Goal: Transaction & Acquisition: Book appointment/travel/reservation

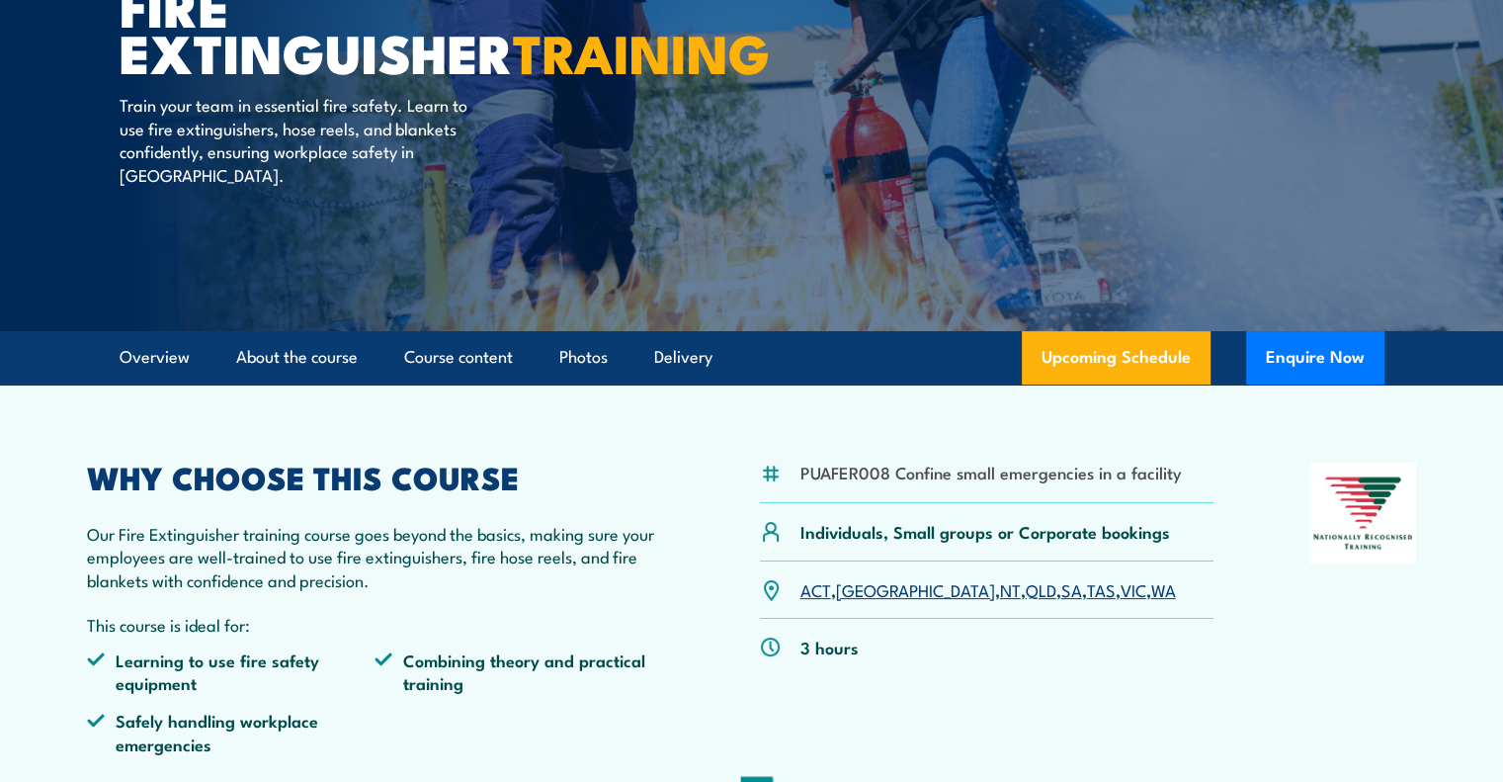
scroll to position [245, 0]
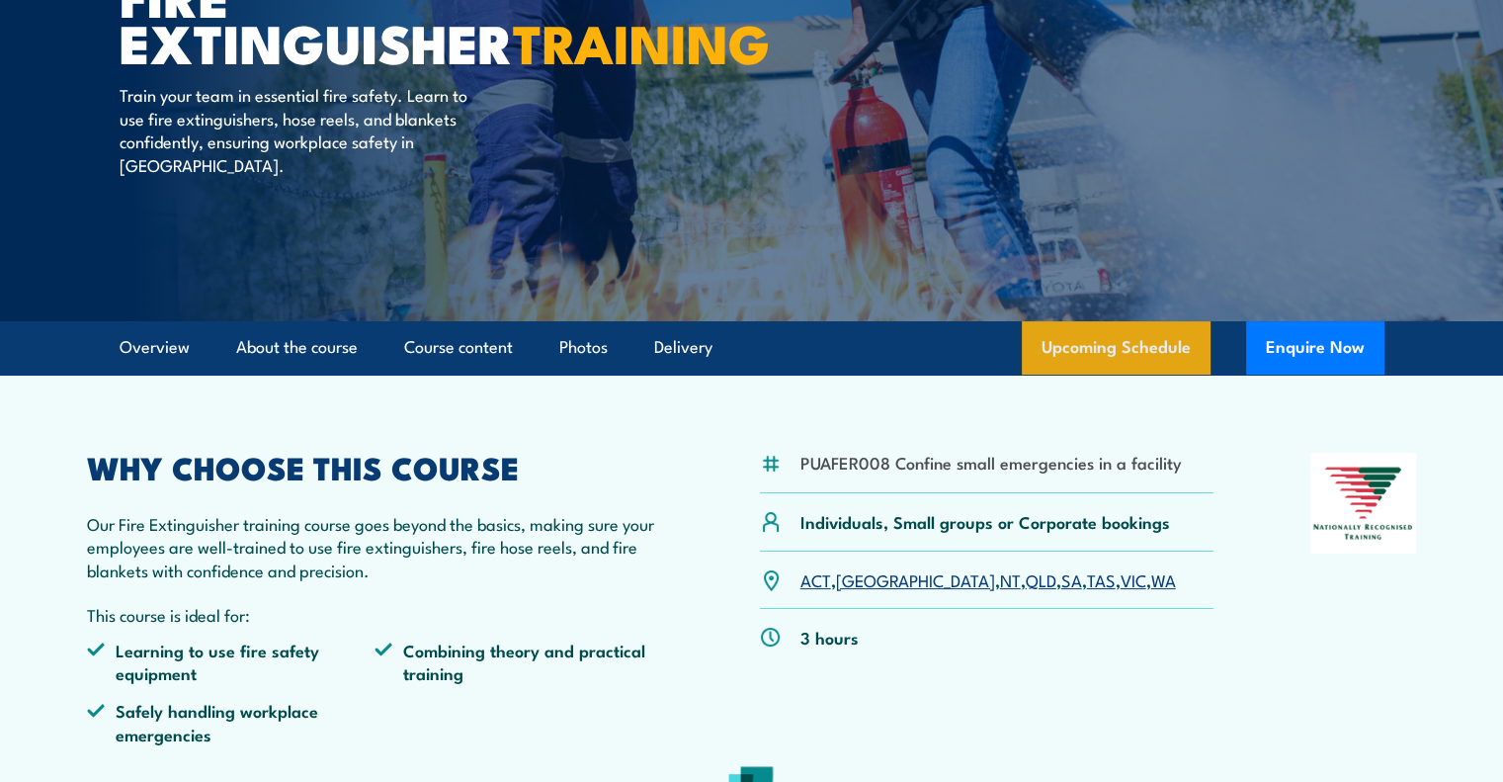
click at [1135, 349] on link "Upcoming Schedule" at bounding box center [1116, 347] width 189 height 53
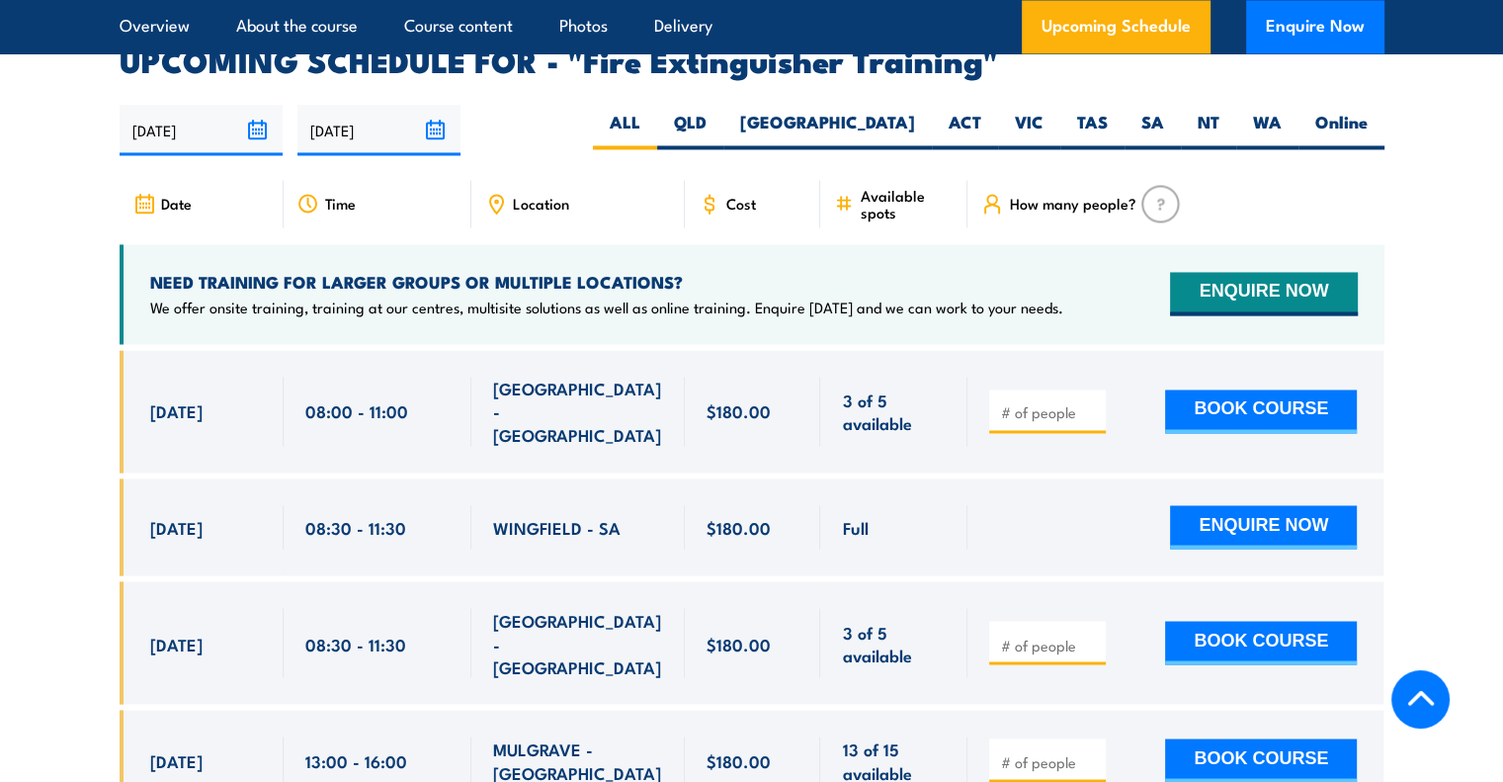
scroll to position [3316, 0]
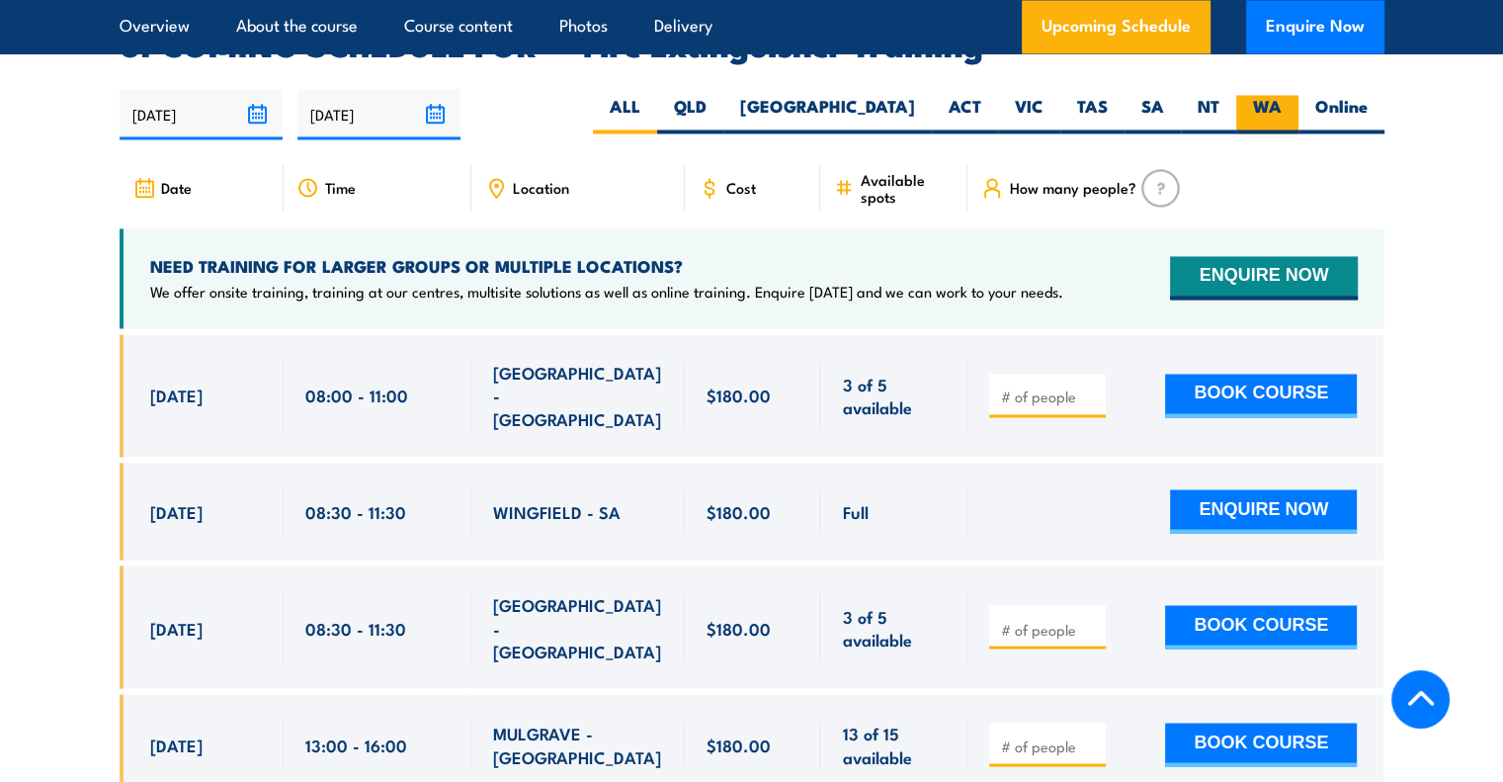
click at [1257, 95] on label "WA" at bounding box center [1267, 114] width 62 height 39
click at [1281, 95] on input "WA" at bounding box center [1287, 101] width 13 height 13
radio input "true"
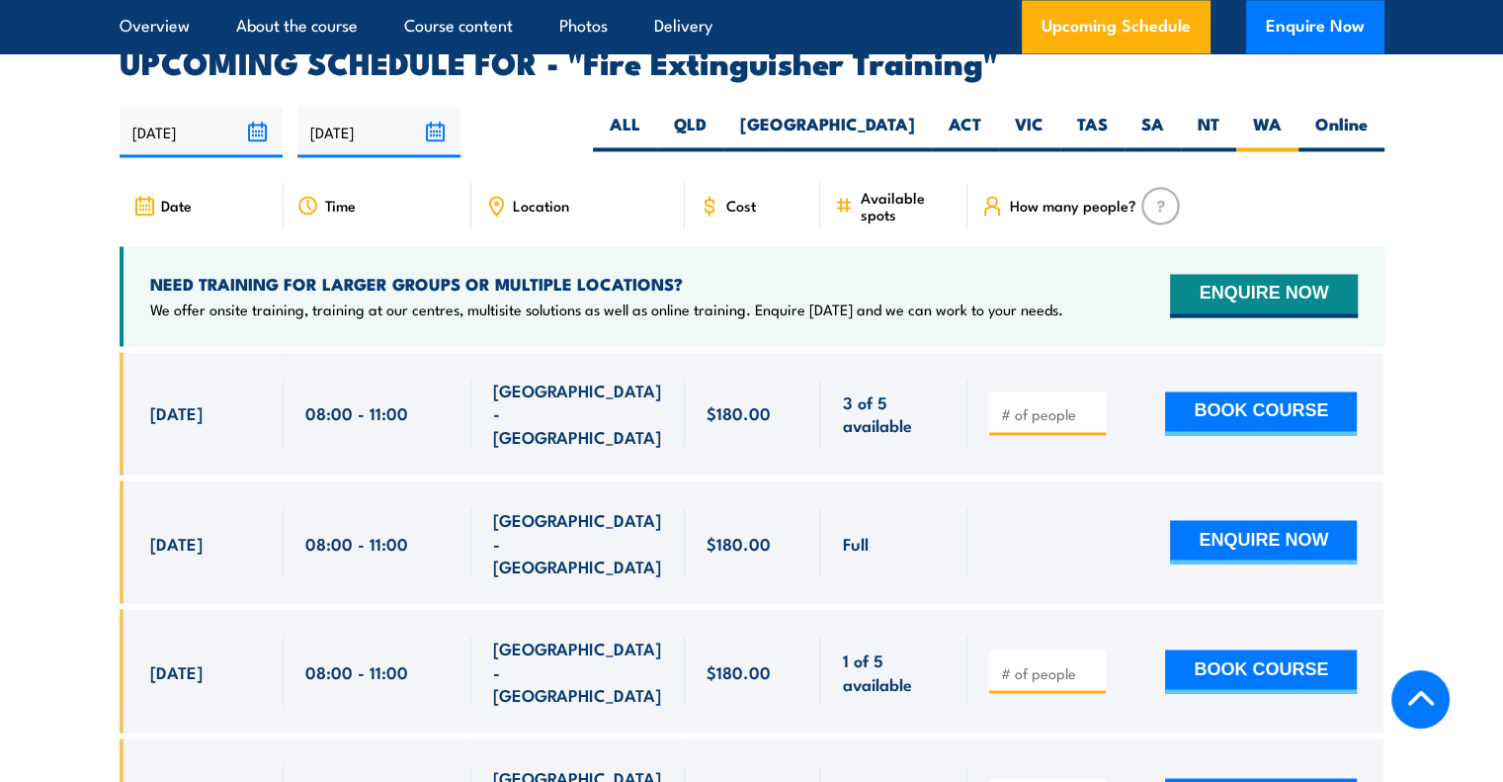
scroll to position [3316, 0]
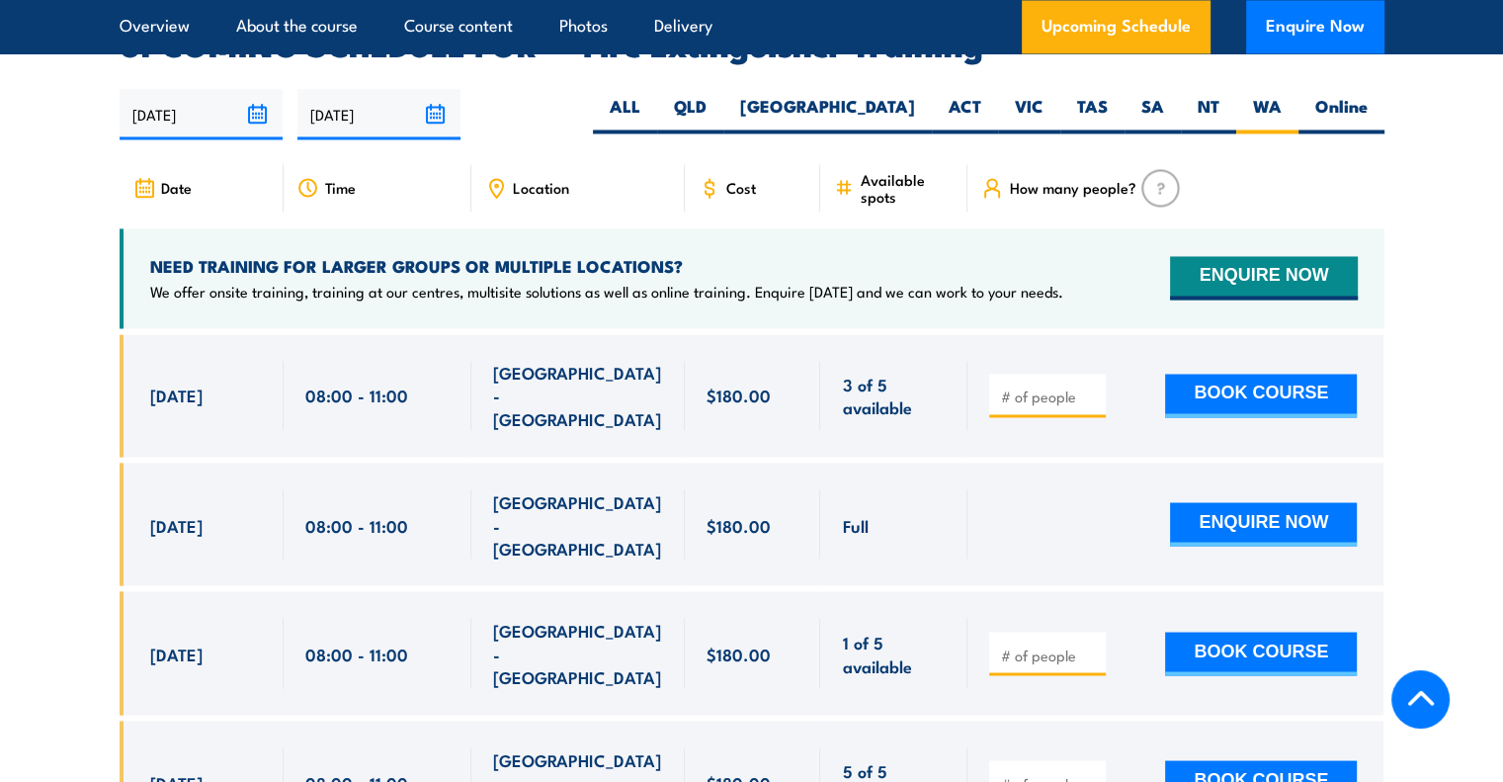
click at [1042, 631] on div at bounding box center [1047, 652] width 117 height 43
click at [1049, 631] on div at bounding box center [1047, 652] width 117 height 43
click at [1067, 644] on input "number" at bounding box center [1049, 654] width 99 height 20
type input "1"
click at [1242, 631] on button "BOOK COURSE" at bounding box center [1261, 652] width 192 height 43
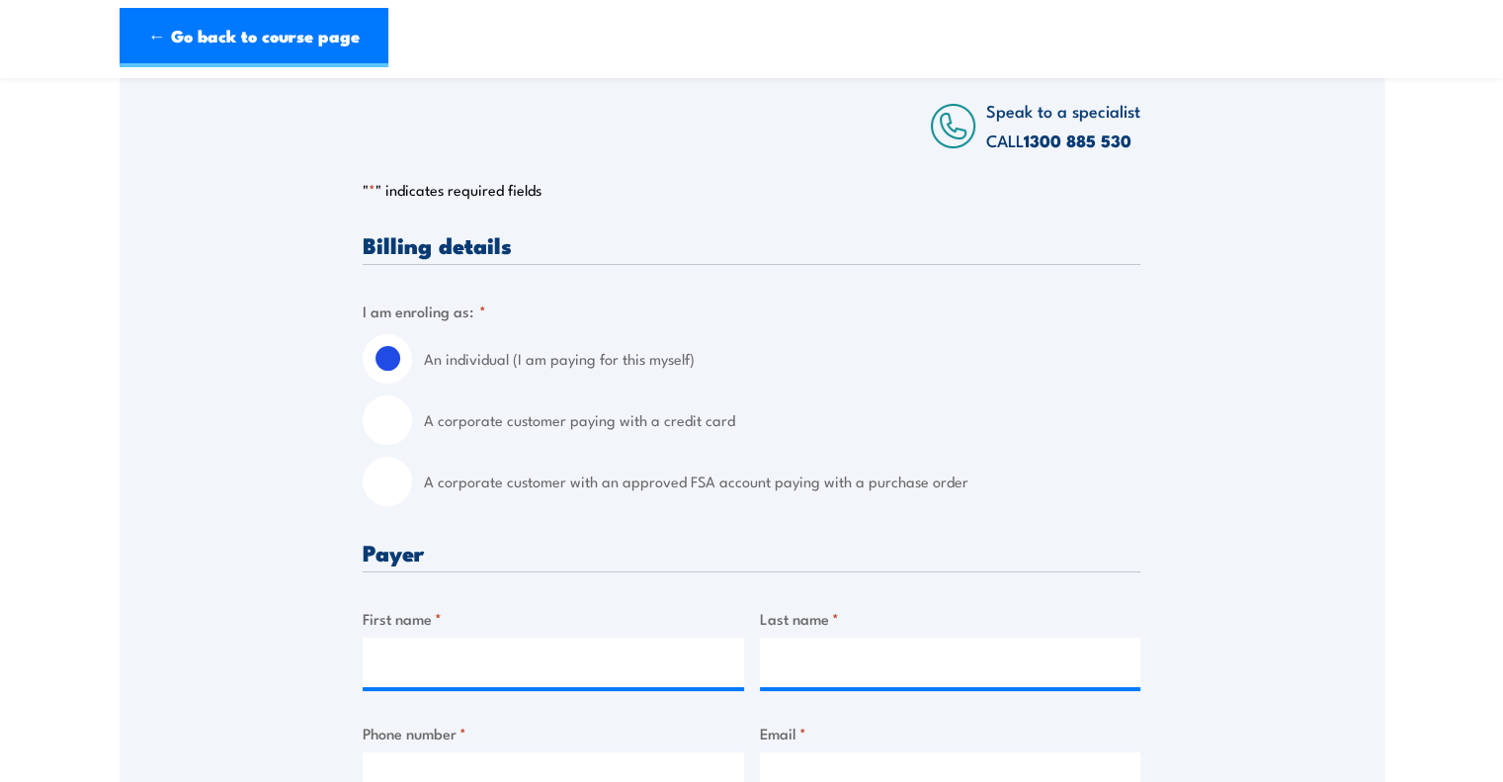
scroll to position [358, 0]
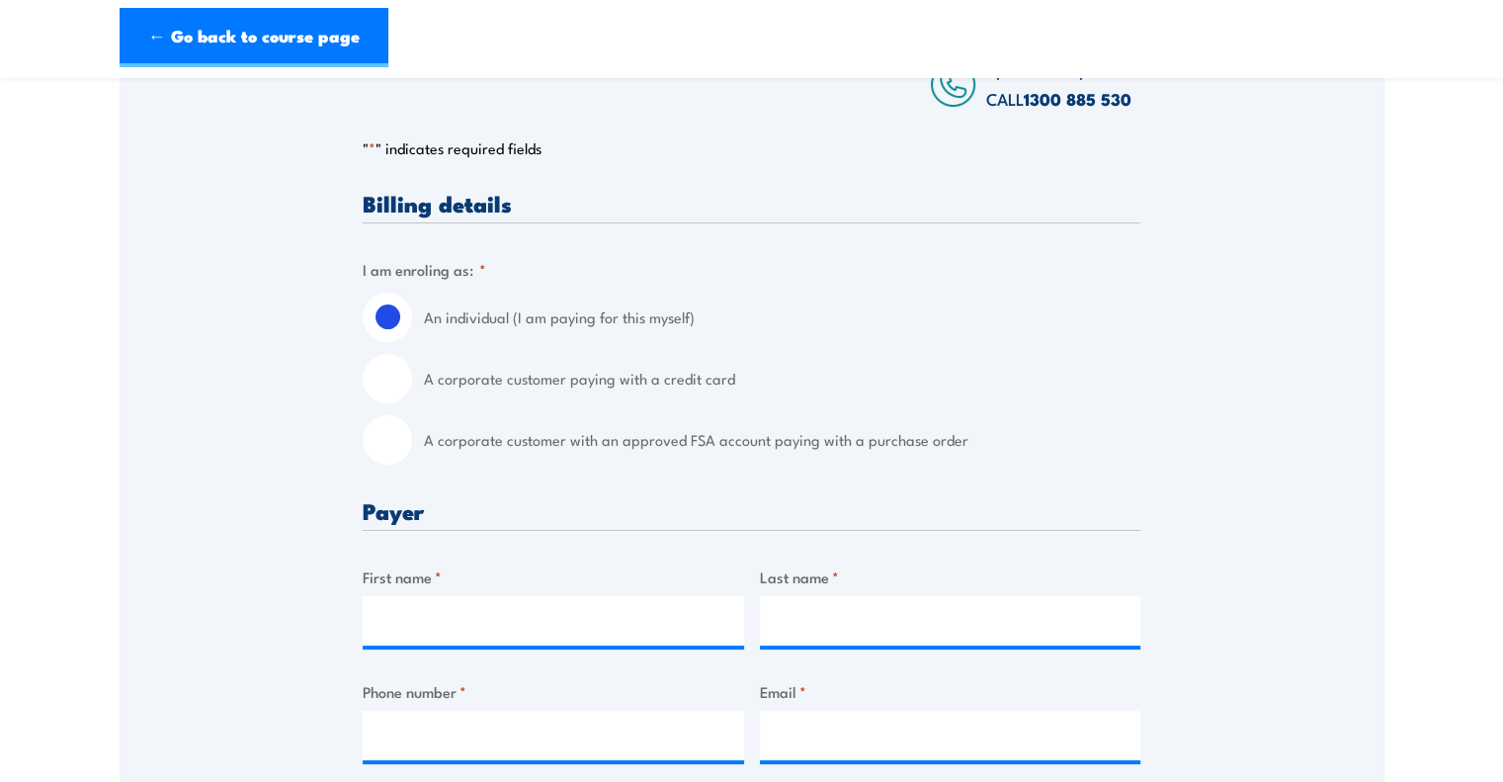
click at [576, 384] on label "A corporate customer paying with a credit card" at bounding box center [782, 378] width 716 height 49
click at [412, 384] on input "A corporate customer paying with a credit card" at bounding box center [387, 378] width 49 height 49
radio input "true"
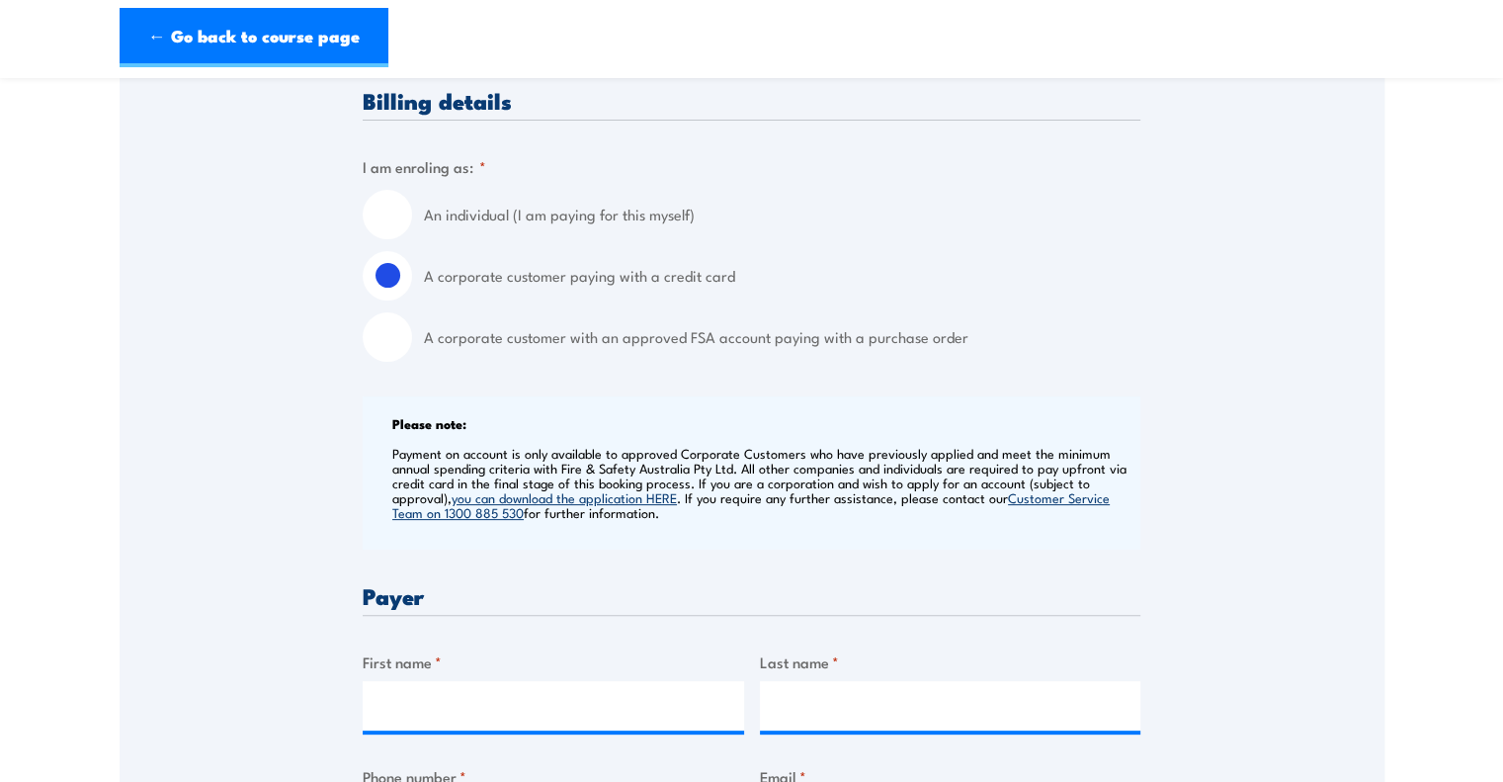
scroll to position [454, 0]
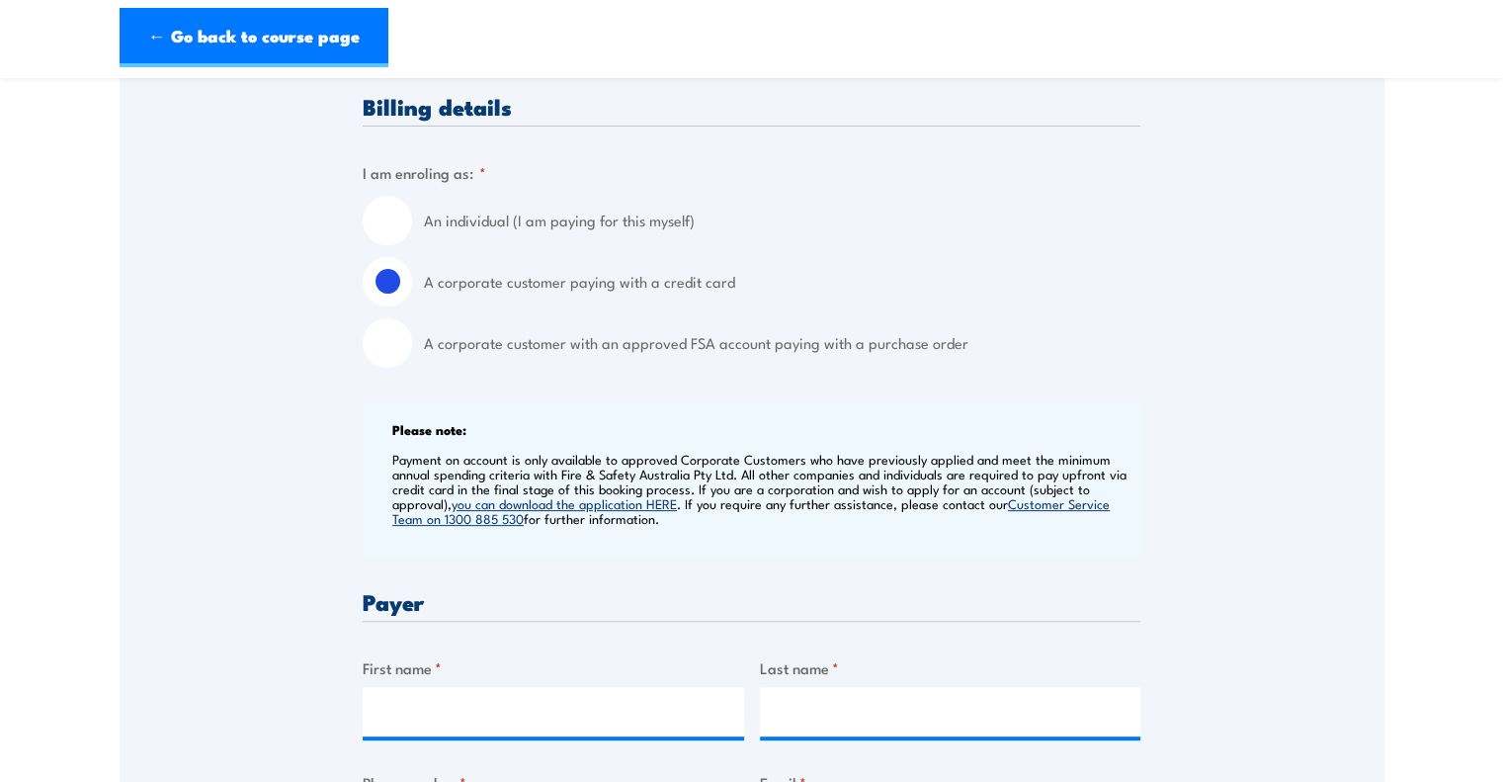
click at [458, 223] on label "An individual (I am paying for this myself)" at bounding box center [782, 220] width 716 height 49
click at [412, 223] on input "An individual (I am paying for this myself)" at bounding box center [387, 220] width 49 height 49
radio input "true"
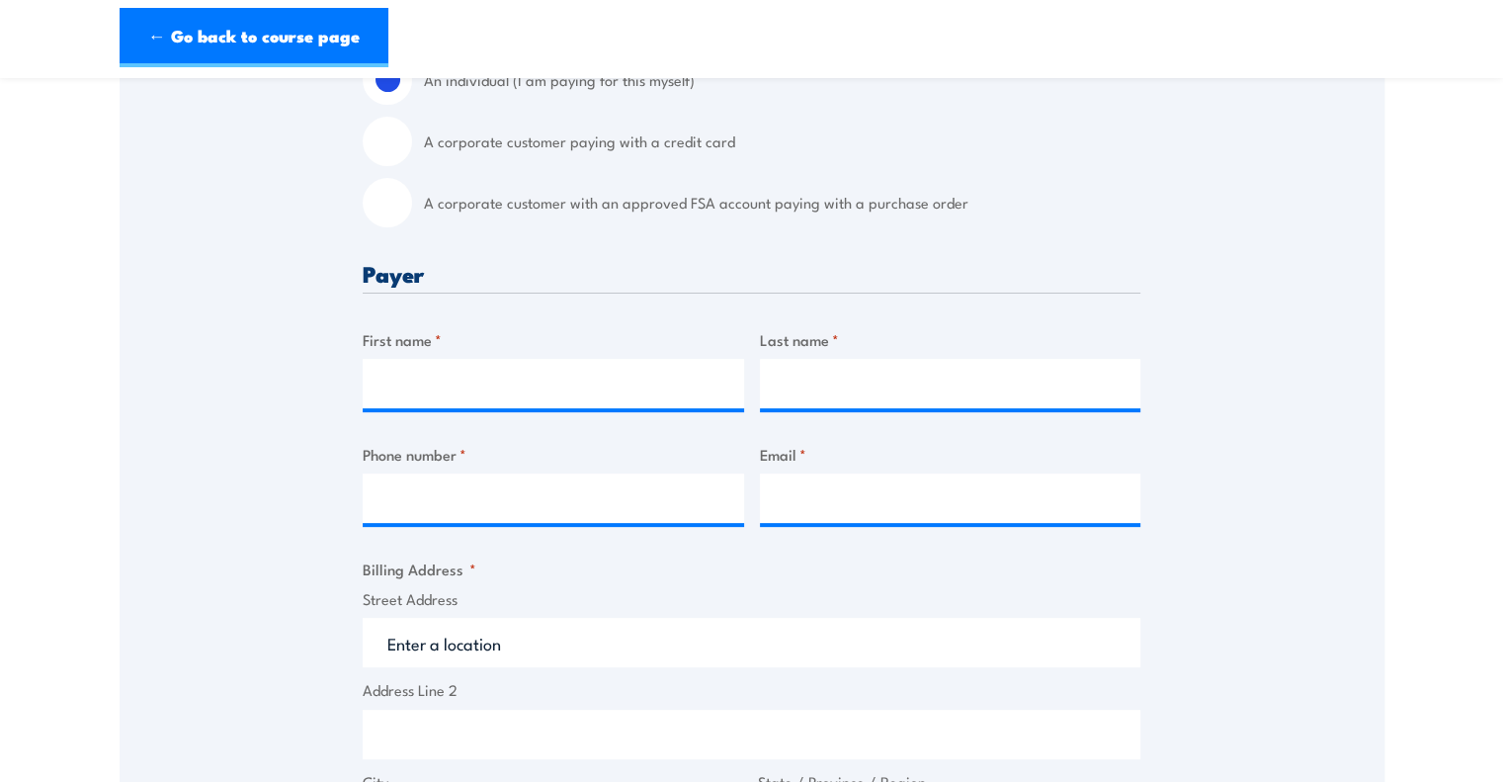
scroll to position [676, 0]
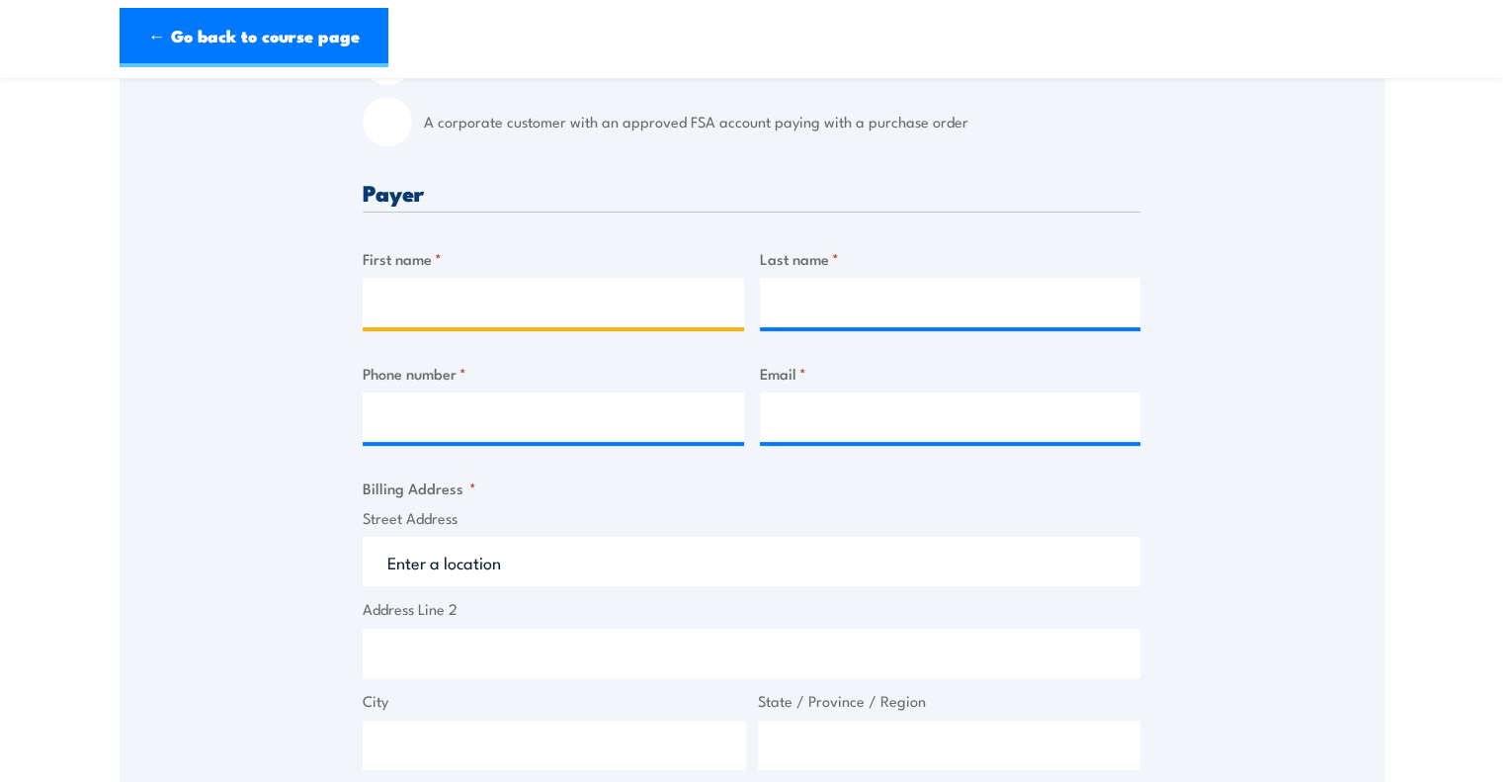
click at [492, 289] on input "First name *" at bounding box center [553, 302] width 381 height 49
type input "Donna"
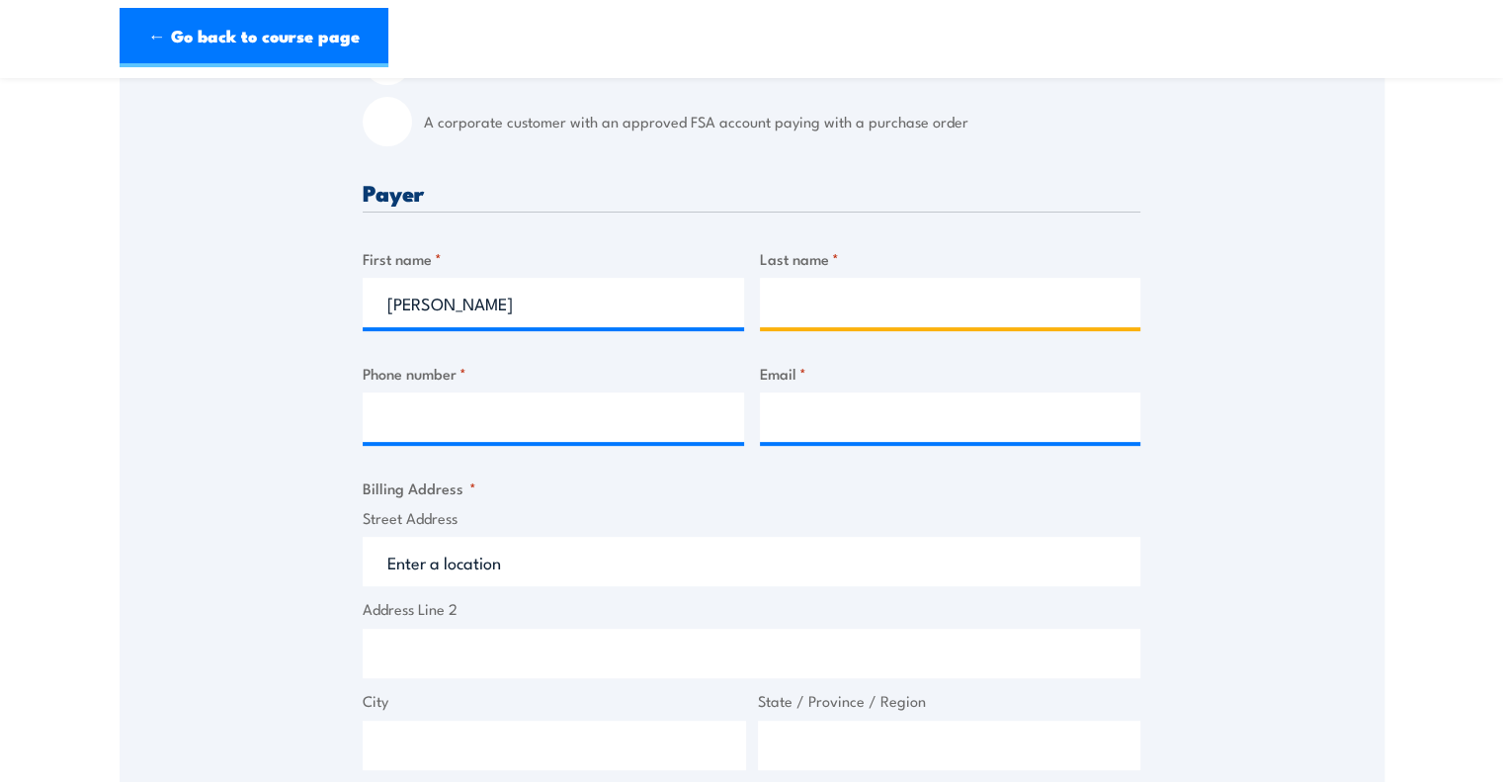
click at [846, 296] on input "Last name *" at bounding box center [950, 302] width 381 height 49
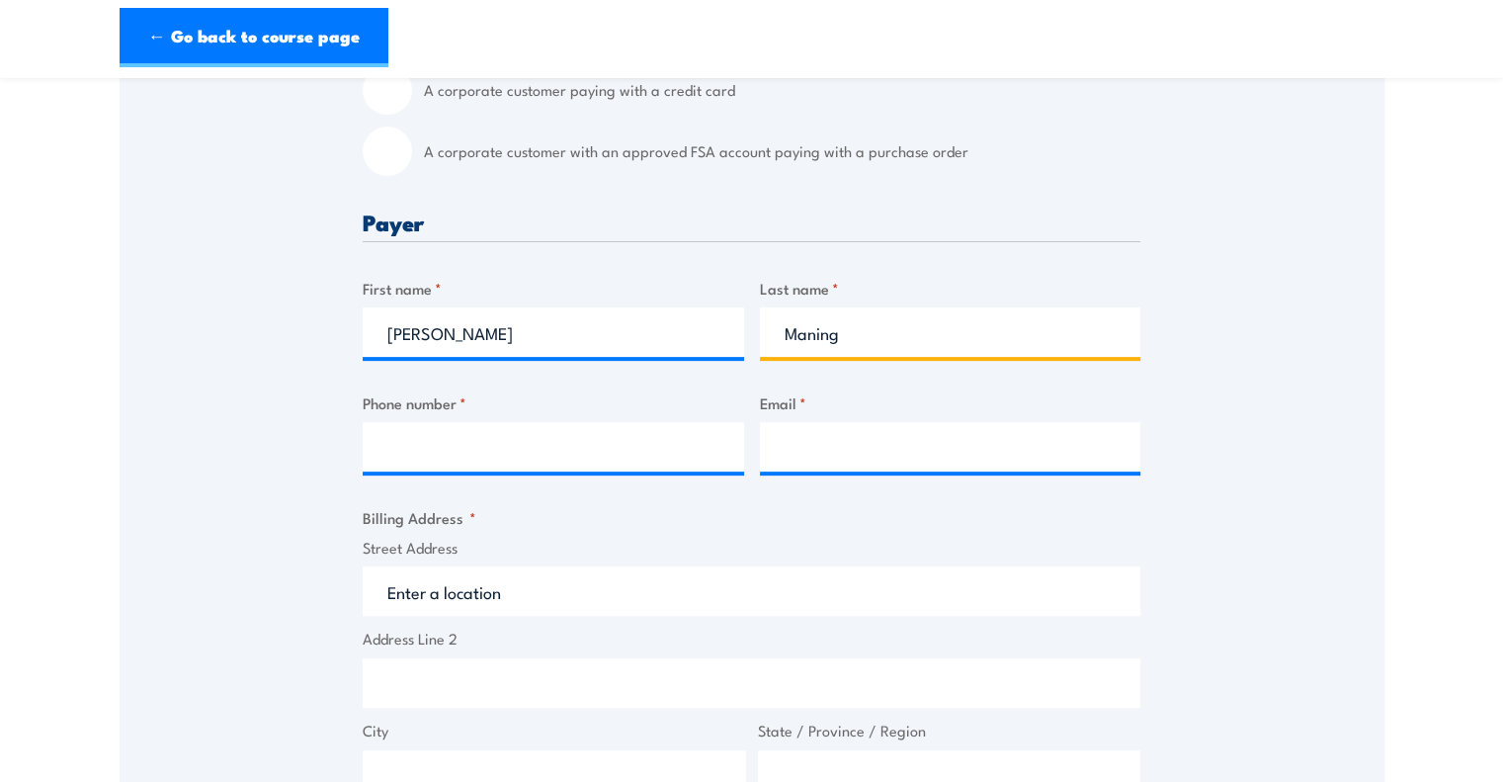
scroll to position [477, 0]
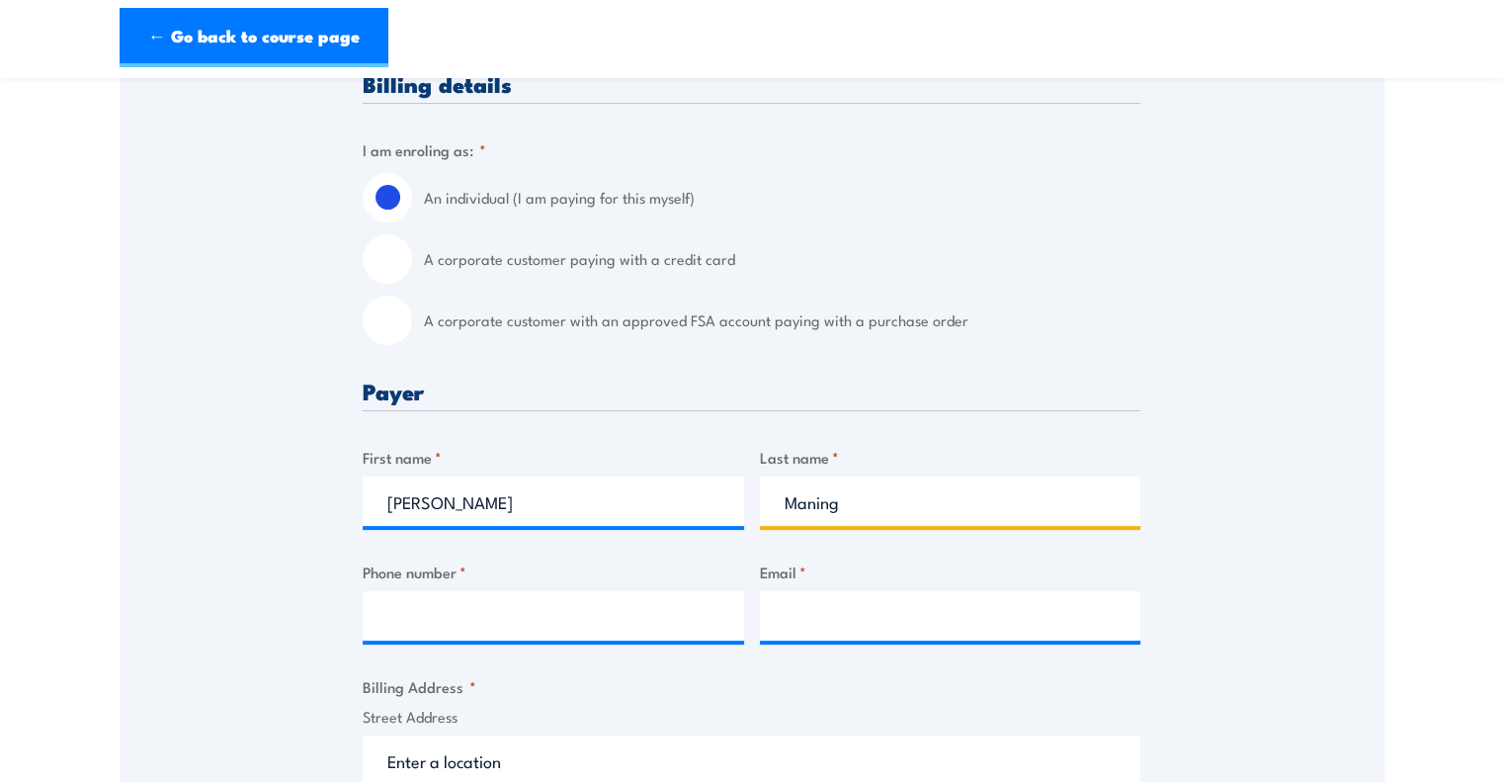
type input "Maning"
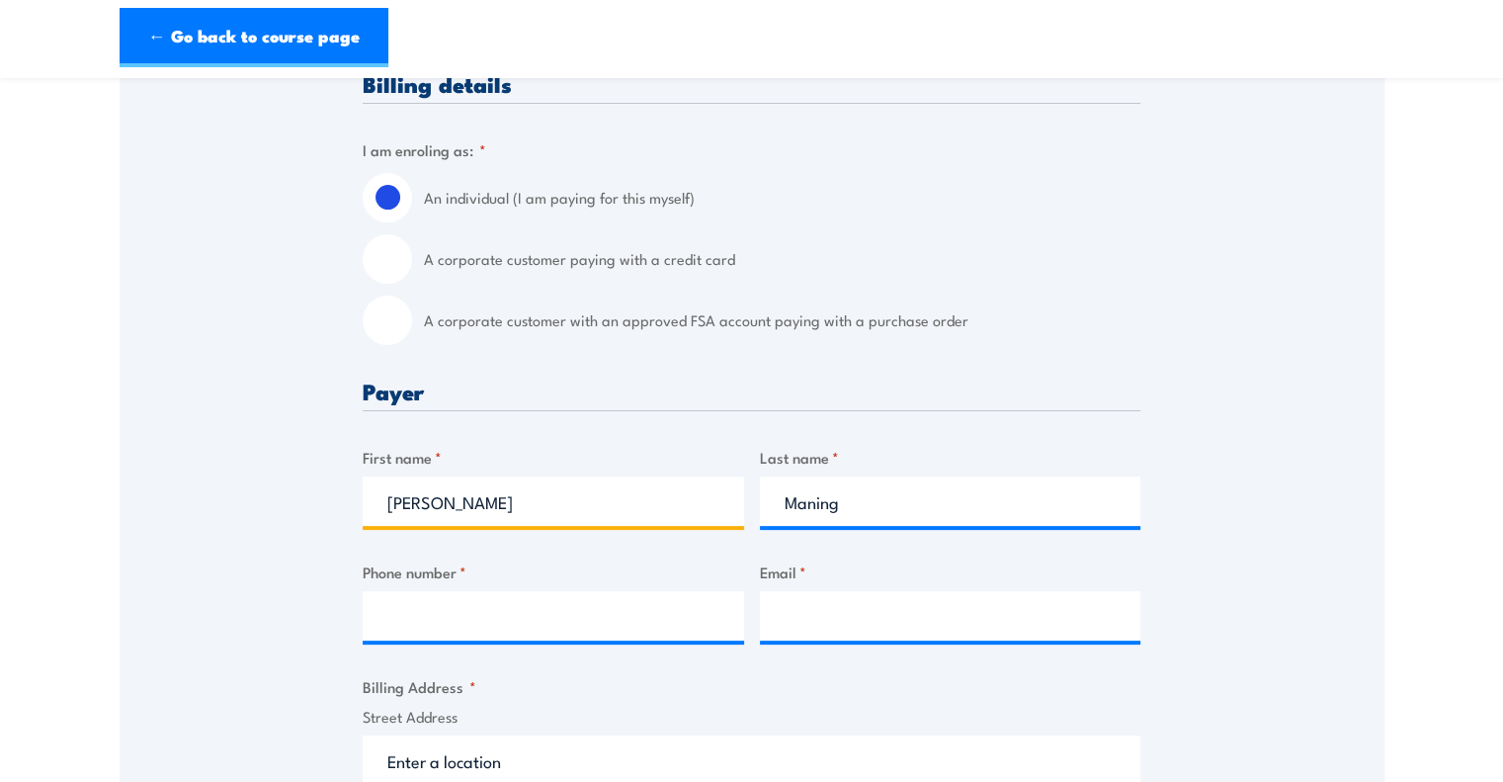
click at [571, 514] on input "Donna" at bounding box center [553, 500] width 381 height 49
drag, startPoint x: 571, startPoint y: 514, endPoint x: 356, endPoint y: 513, distance: 215.4
drag, startPoint x: 356, startPoint y: 513, endPoint x: 720, endPoint y: 479, distance: 366.1
click at [720, 479] on input "Donna" at bounding box center [553, 500] width 381 height 49
click at [708, 501] on input "Donna" at bounding box center [553, 500] width 381 height 49
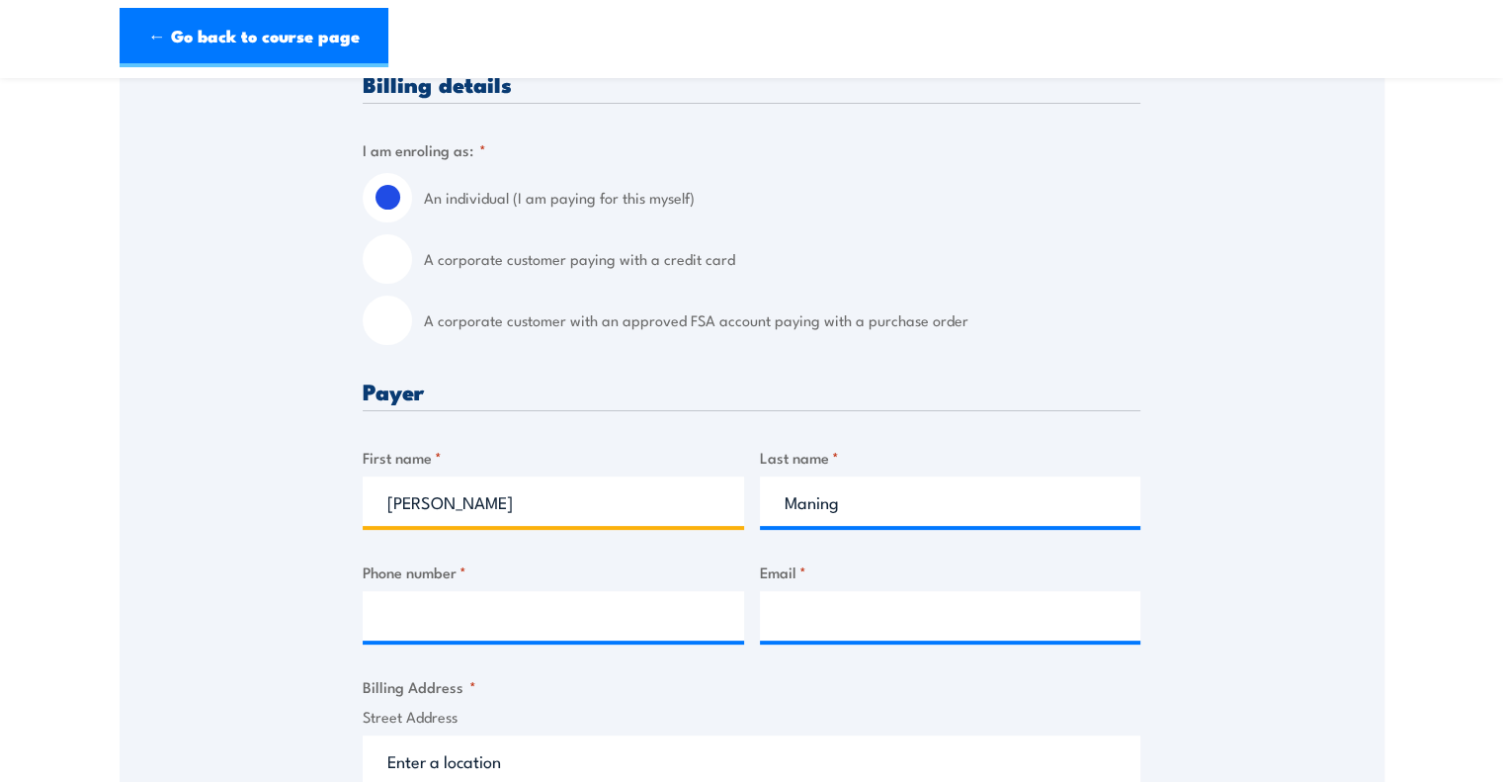
type input "Sonam"
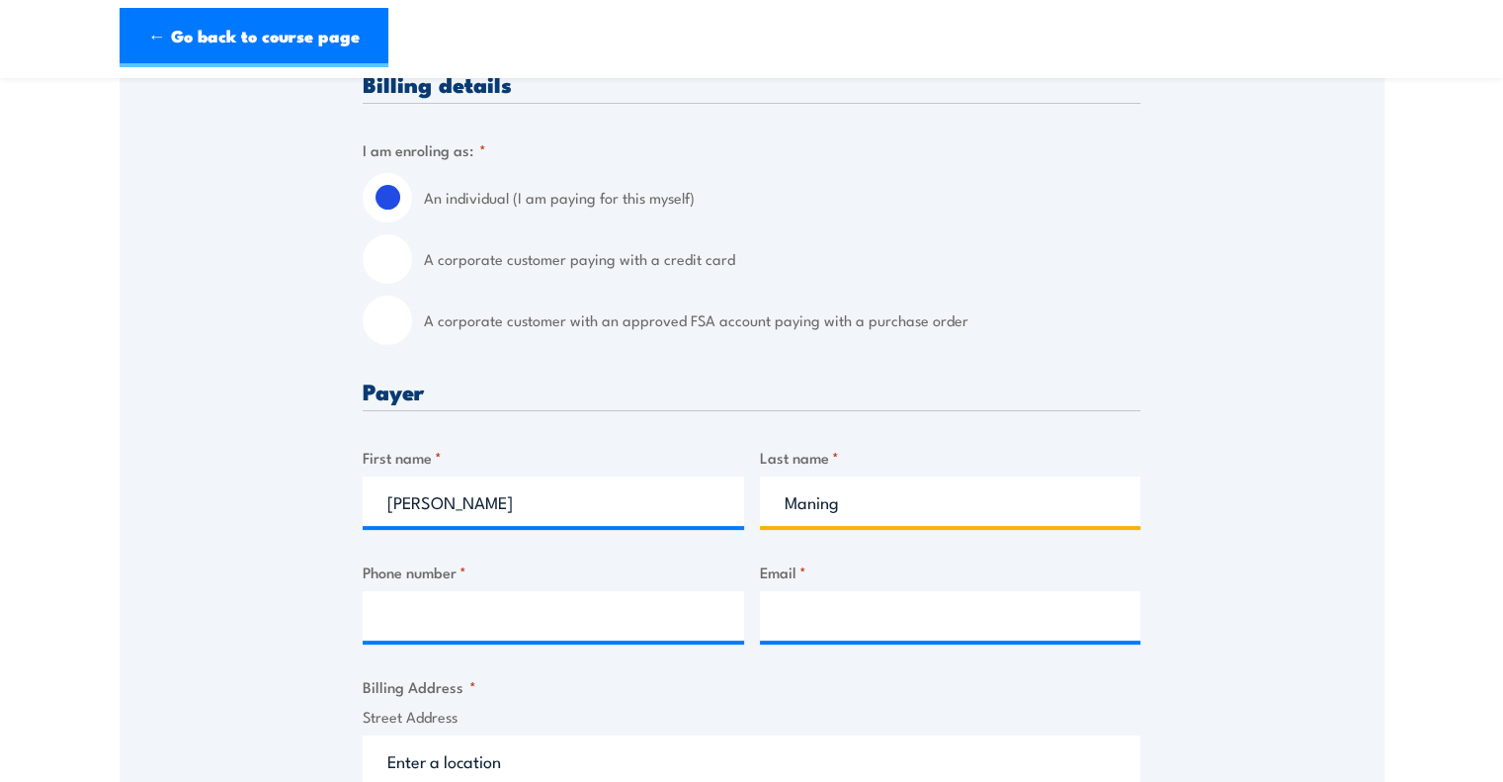
click at [853, 505] on input "Maning" at bounding box center [950, 500] width 381 height 49
type input "Choden"
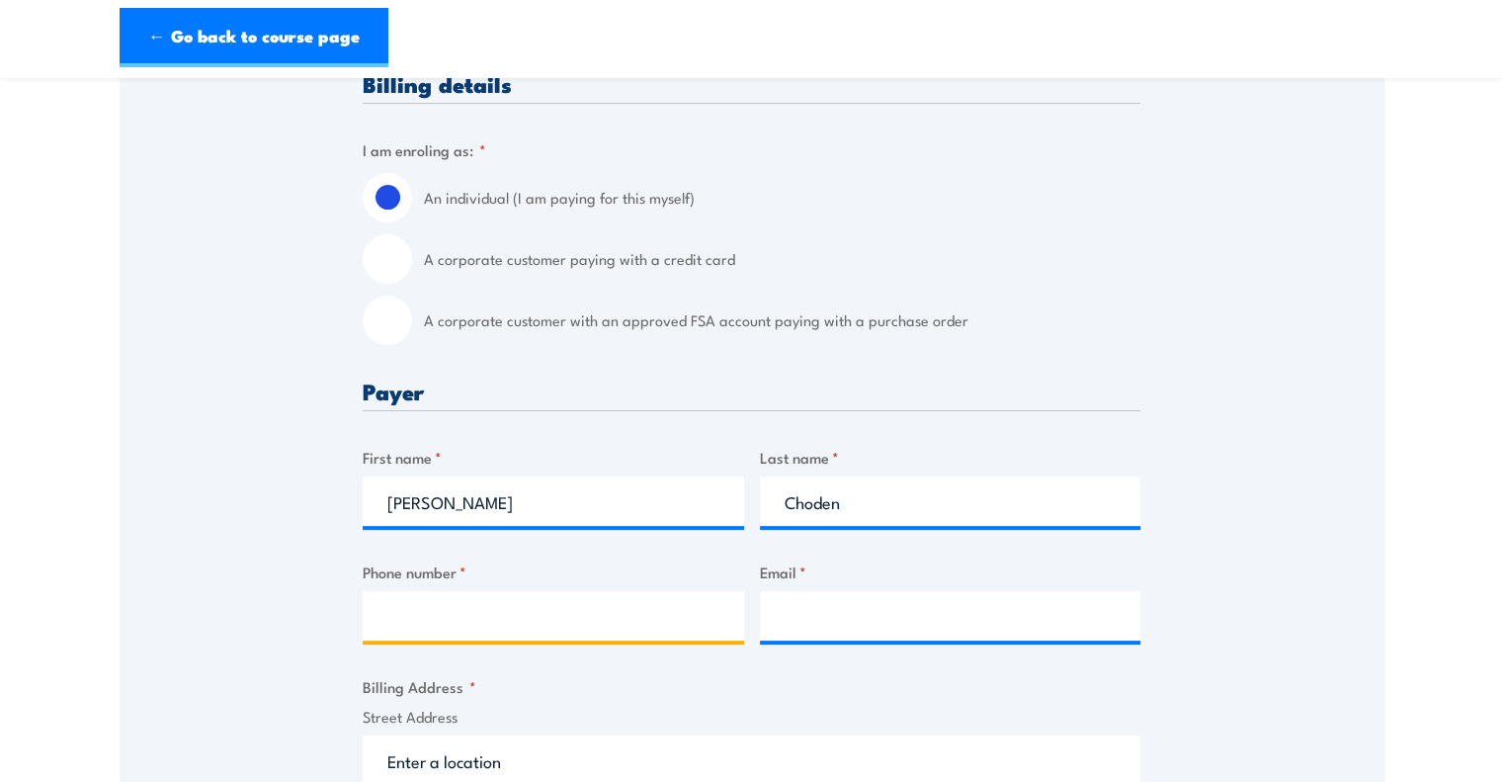
click at [587, 626] on input "Phone number *" at bounding box center [553, 615] width 381 height 49
paste input "sonamchochuk@gmail.com"
type input "sonamchochuk@gmail.com"
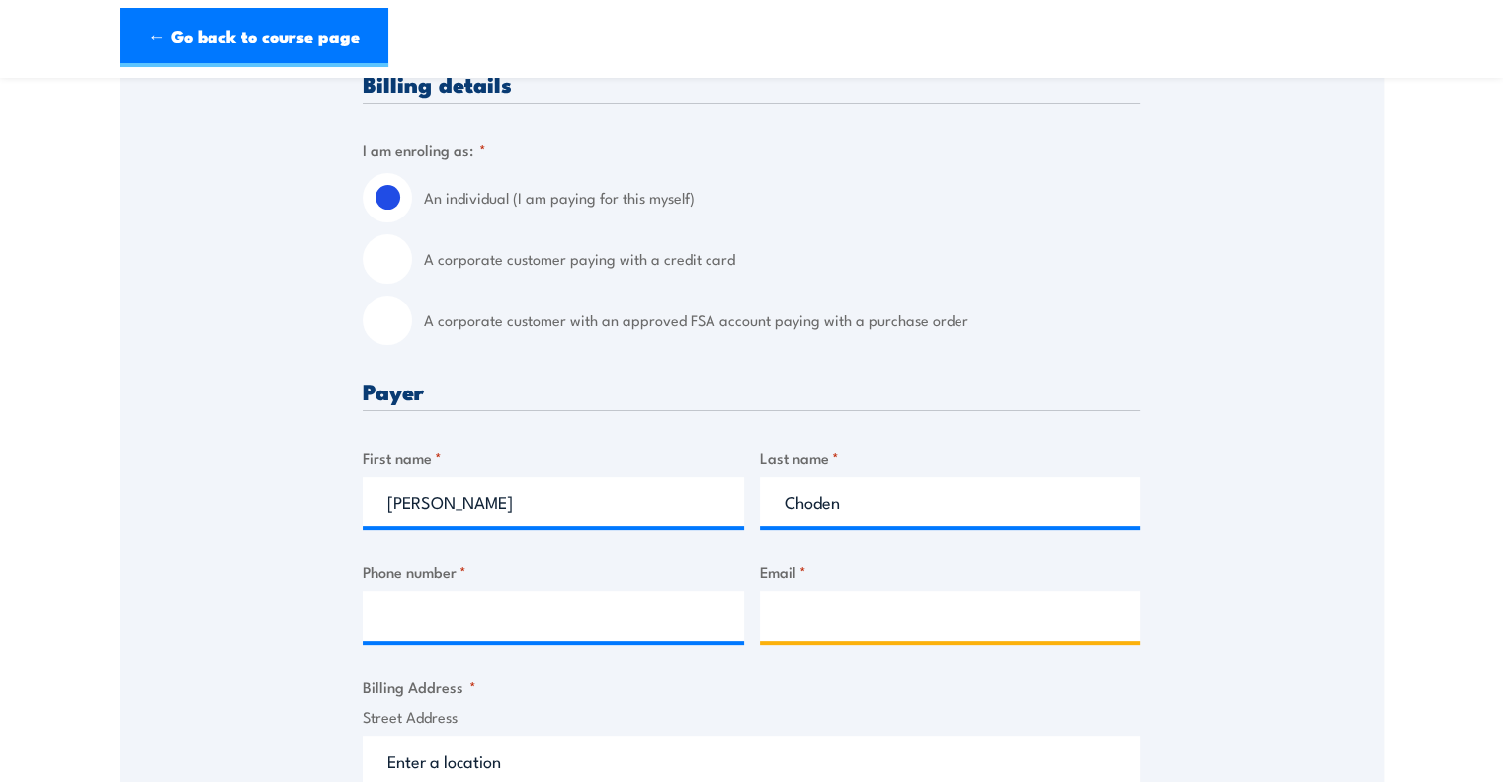
click at [806, 604] on input "Email *" at bounding box center [950, 615] width 381 height 49
paste input "sonamchochuk@gmail.com"
type input "sonamchochuk@gmail.com"
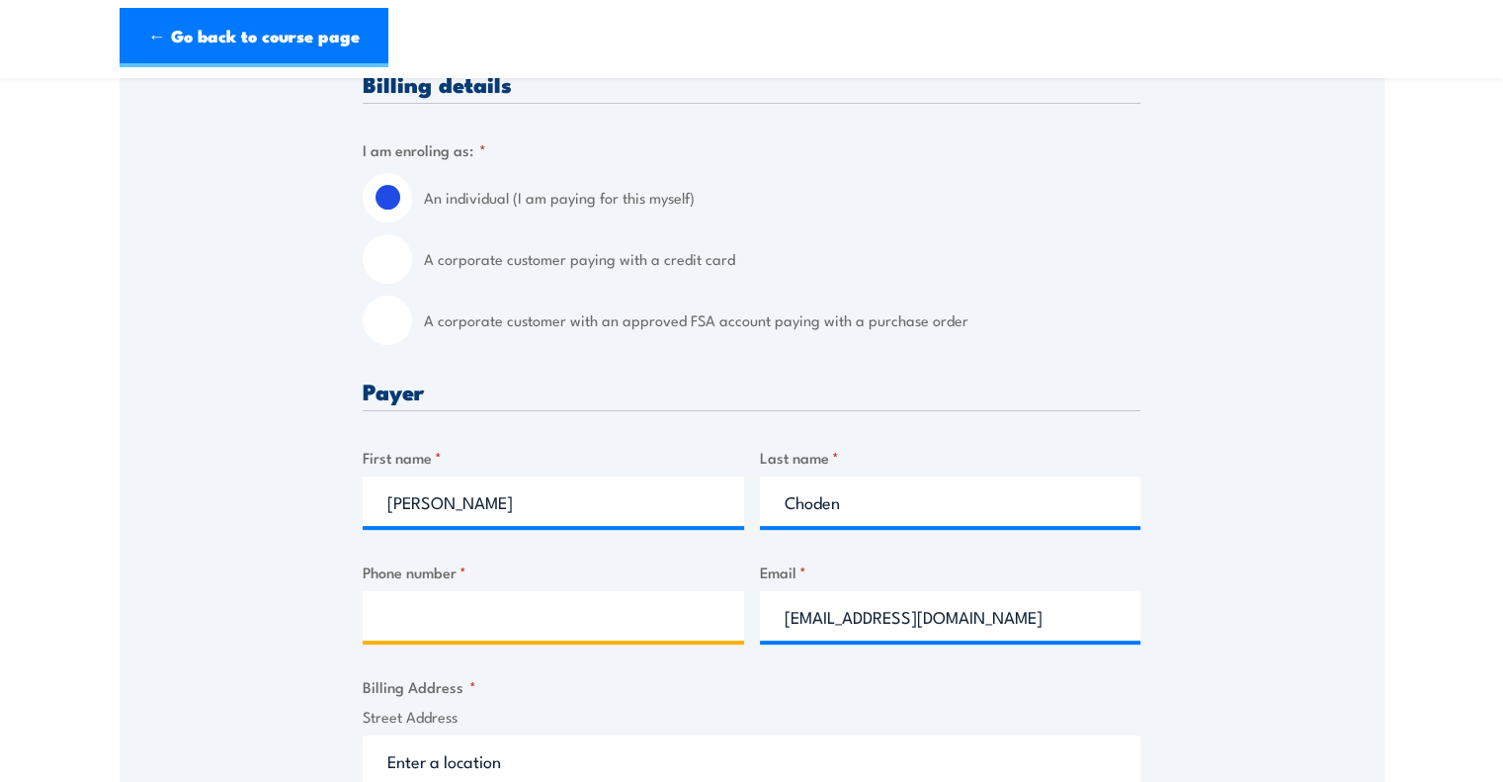
click at [549, 626] on input "Phone number *" at bounding box center [553, 615] width 381 height 49
paste input "0452548579"
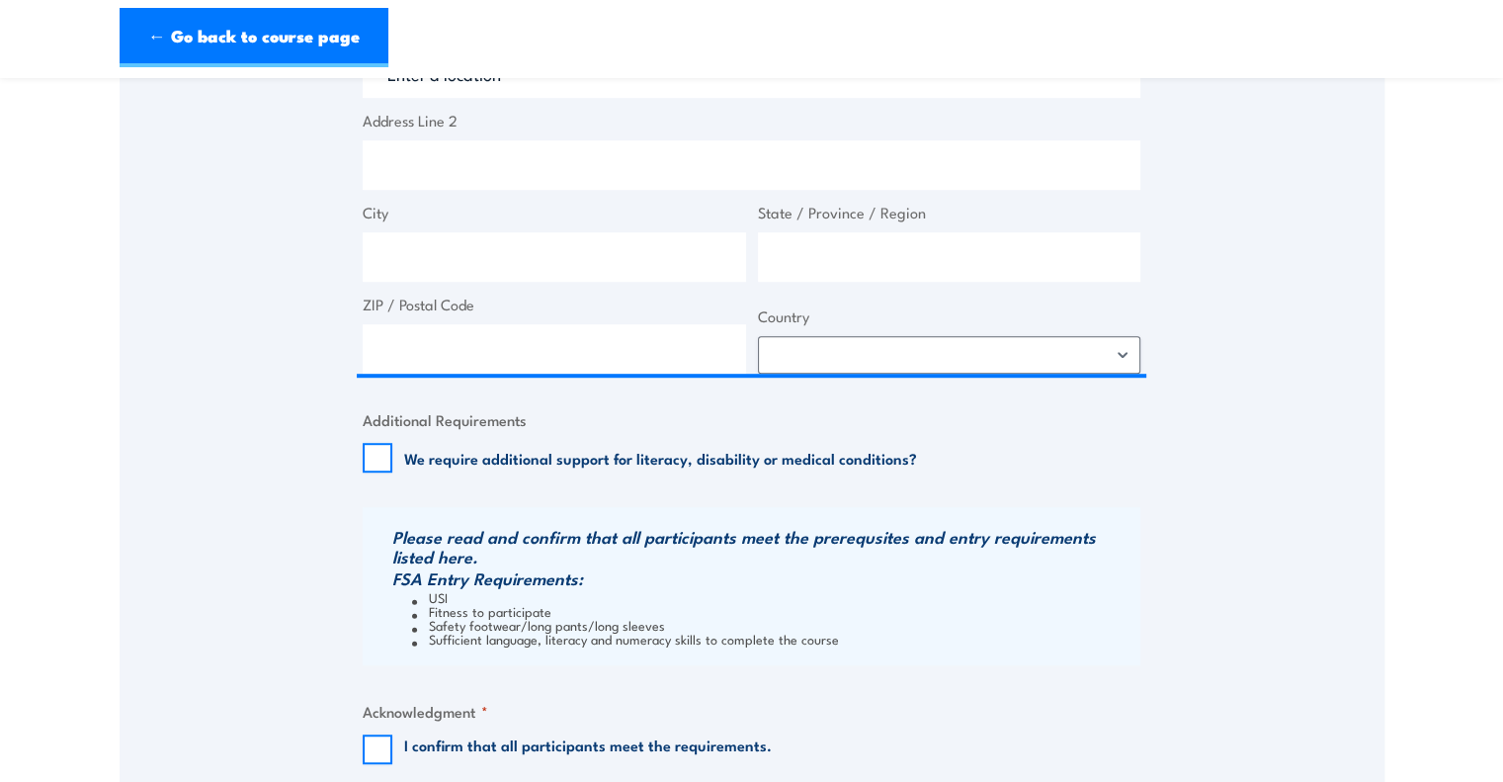
scroll to position [1193, 0]
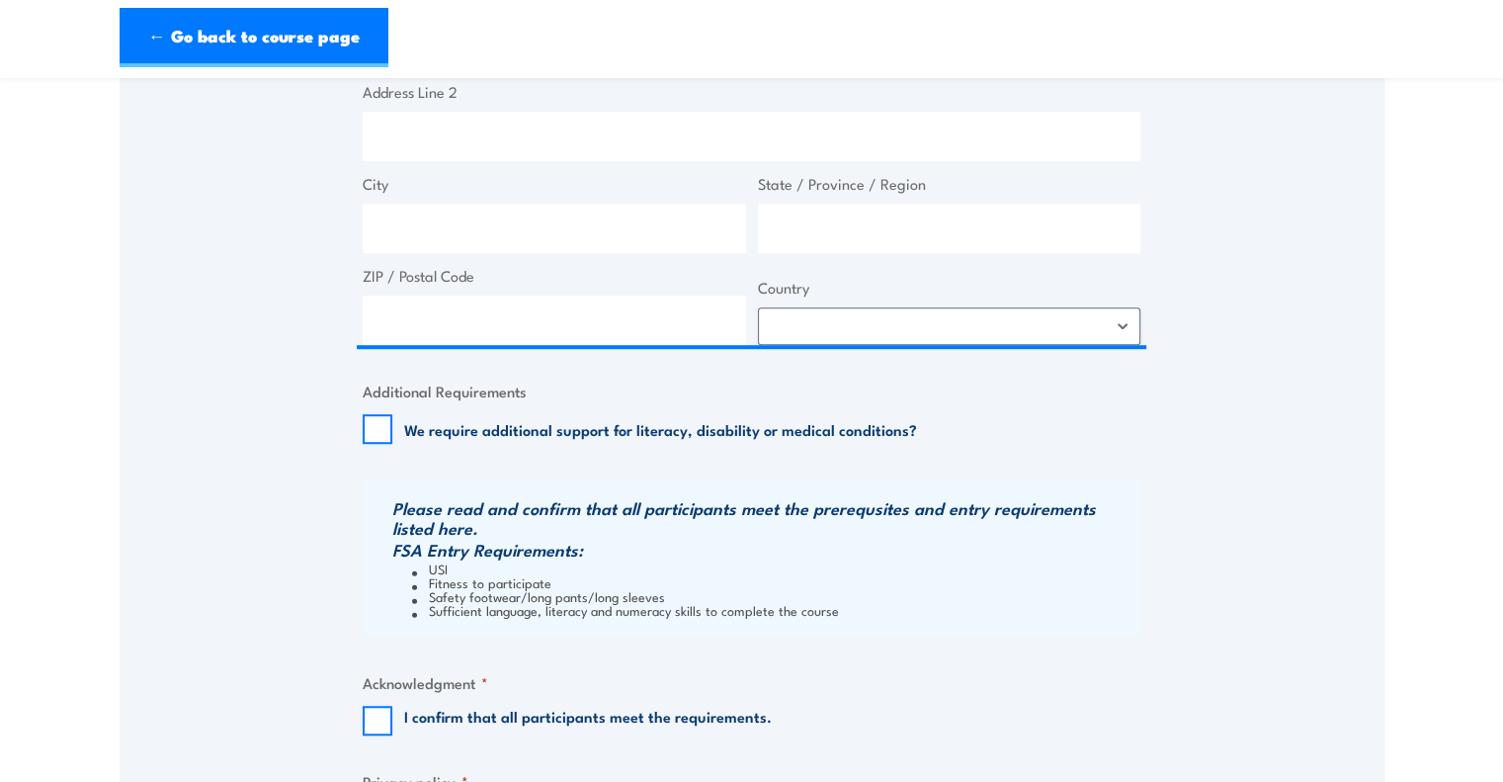
type input "0452548579"
click at [550, 421] on label "We require additional support for literacy, disability or medical conditions?" at bounding box center [660, 429] width 513 height 20
click at [392, 421] on input "We require additional support for literacy, disability or medical conditions?" at bounding box center [378, 429] width 30 height 30
click at [580, 435] on label "We require additional support for literacy, disability or medical conditions?" at bounding box center [660, 429] width 513 height 20
click at [392, 435] on input "We require additional support for literacy, disability or medical conditions?" at bounding box center [378, 429] width 30 height 30
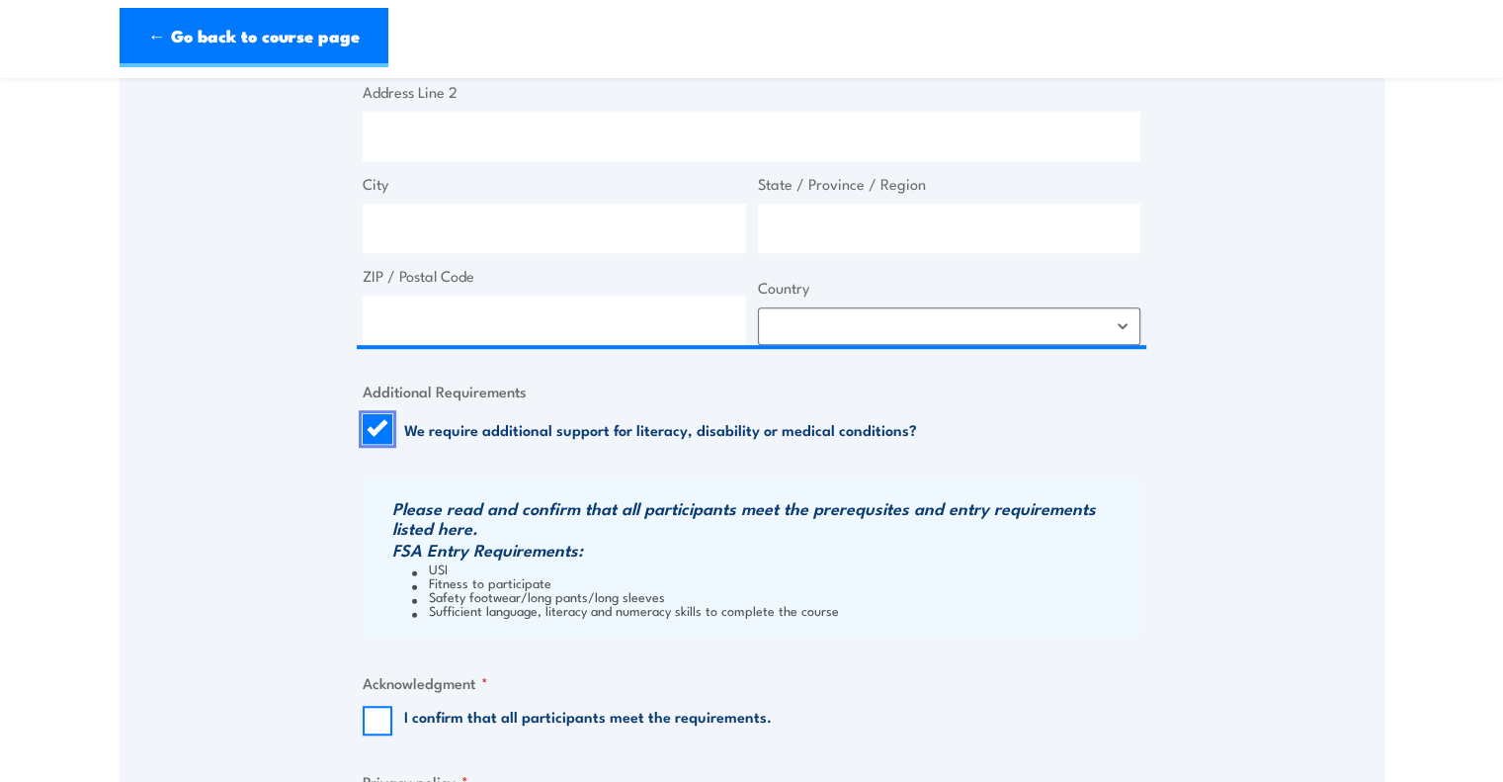
checkbox input "false"
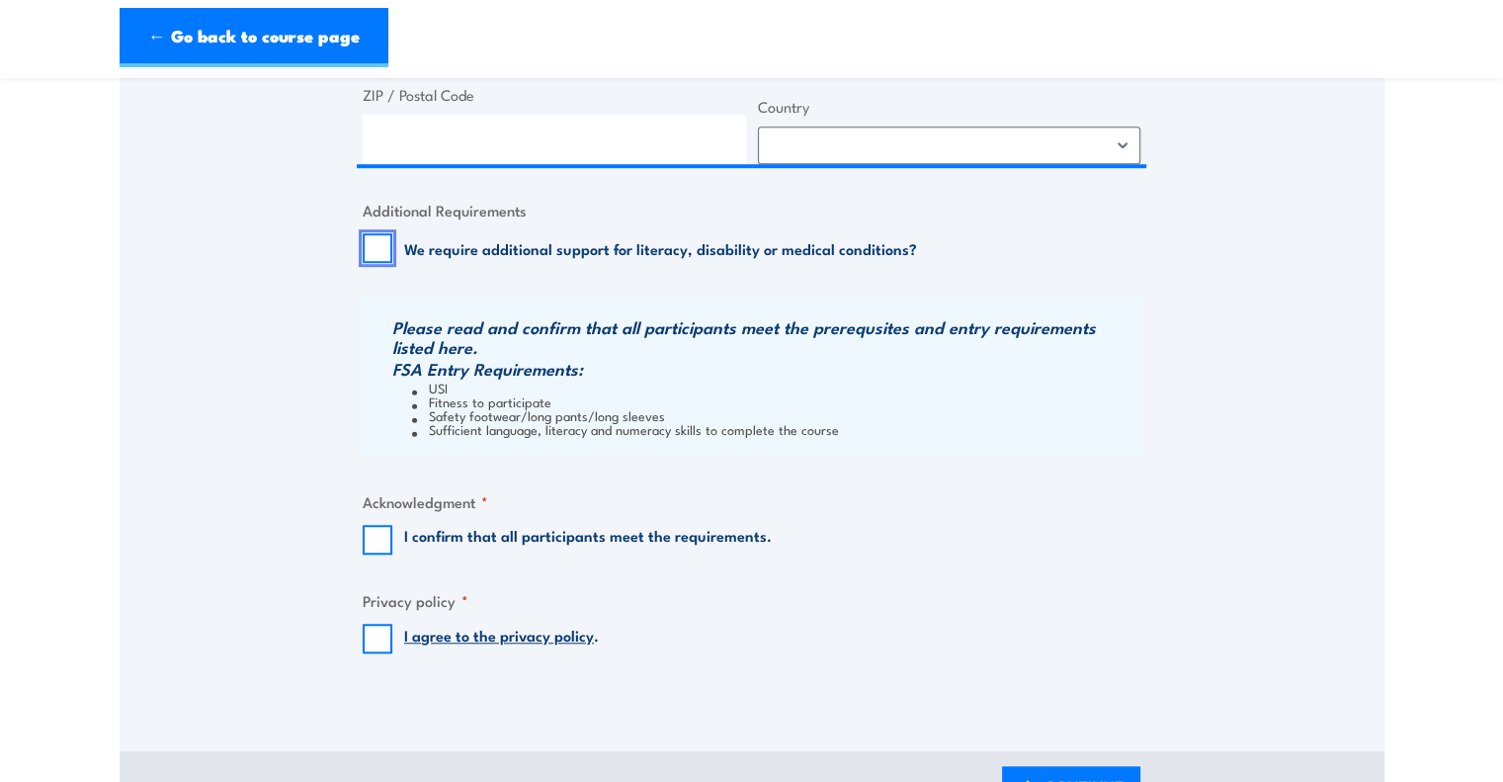
scroll to position [1374, 0]
click at [537, 537] on label "I confirm that all participants meet the requirements." at bounding box center [588, 539] width 368 height 30
click at [392, 537] on input "I confirm that all participants meet the requirements." at bounding box center [378, 539] width 30 height 30
checkbox input "true"
click at [372, 639] on input "I agree to the privacy policy ." at bounding box center [378, 637] width 30 height 30
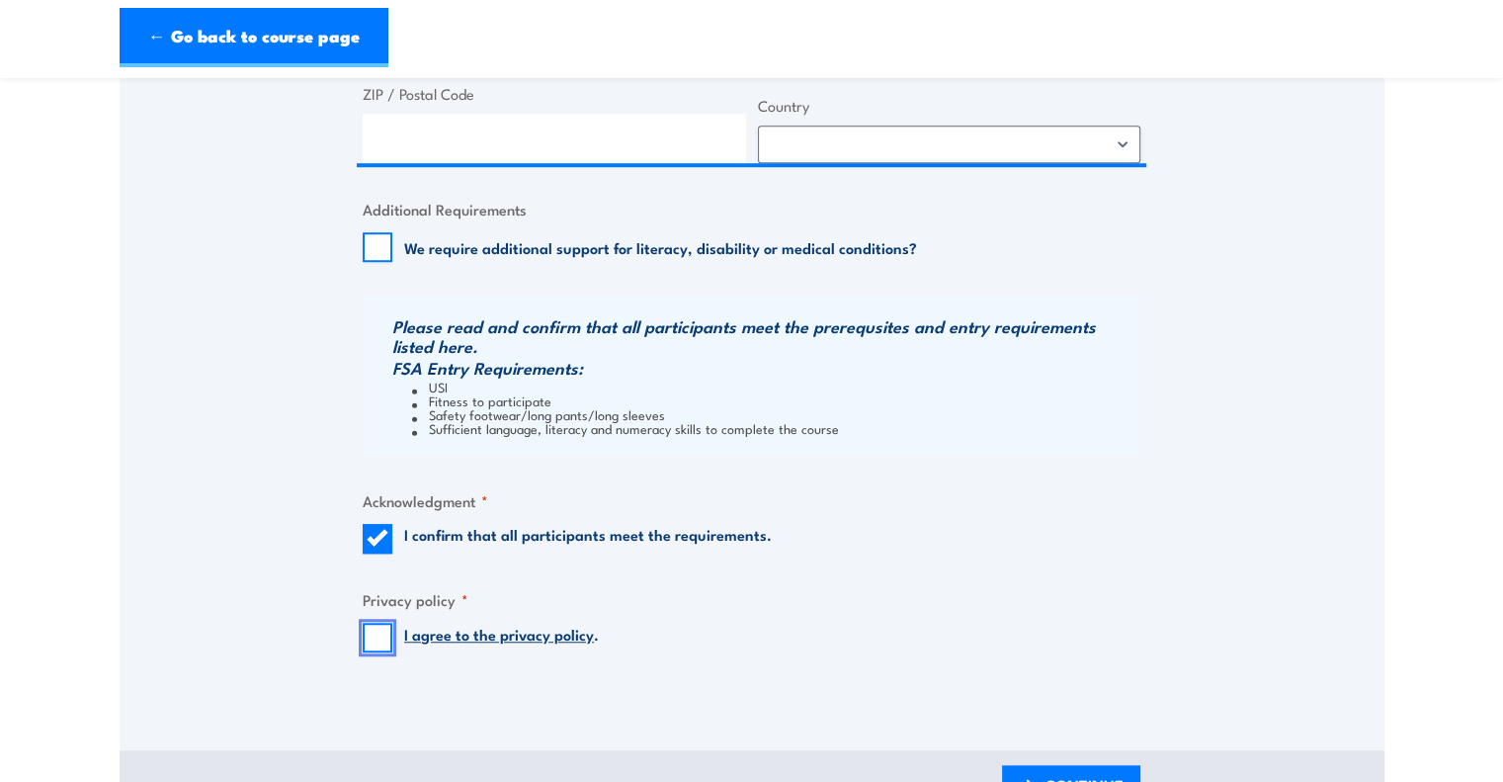
checkbox input "true"
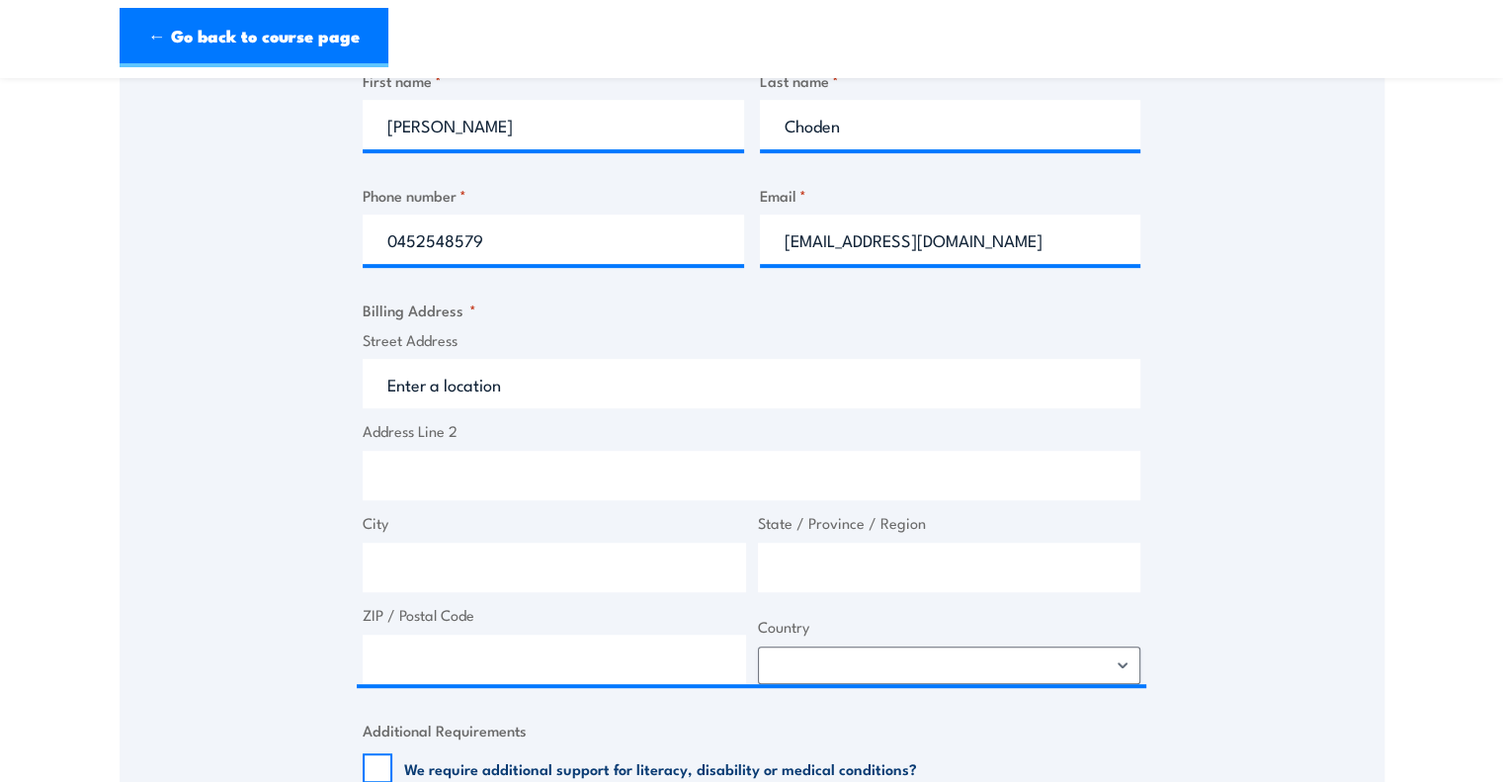
scroll to position [850, 0]
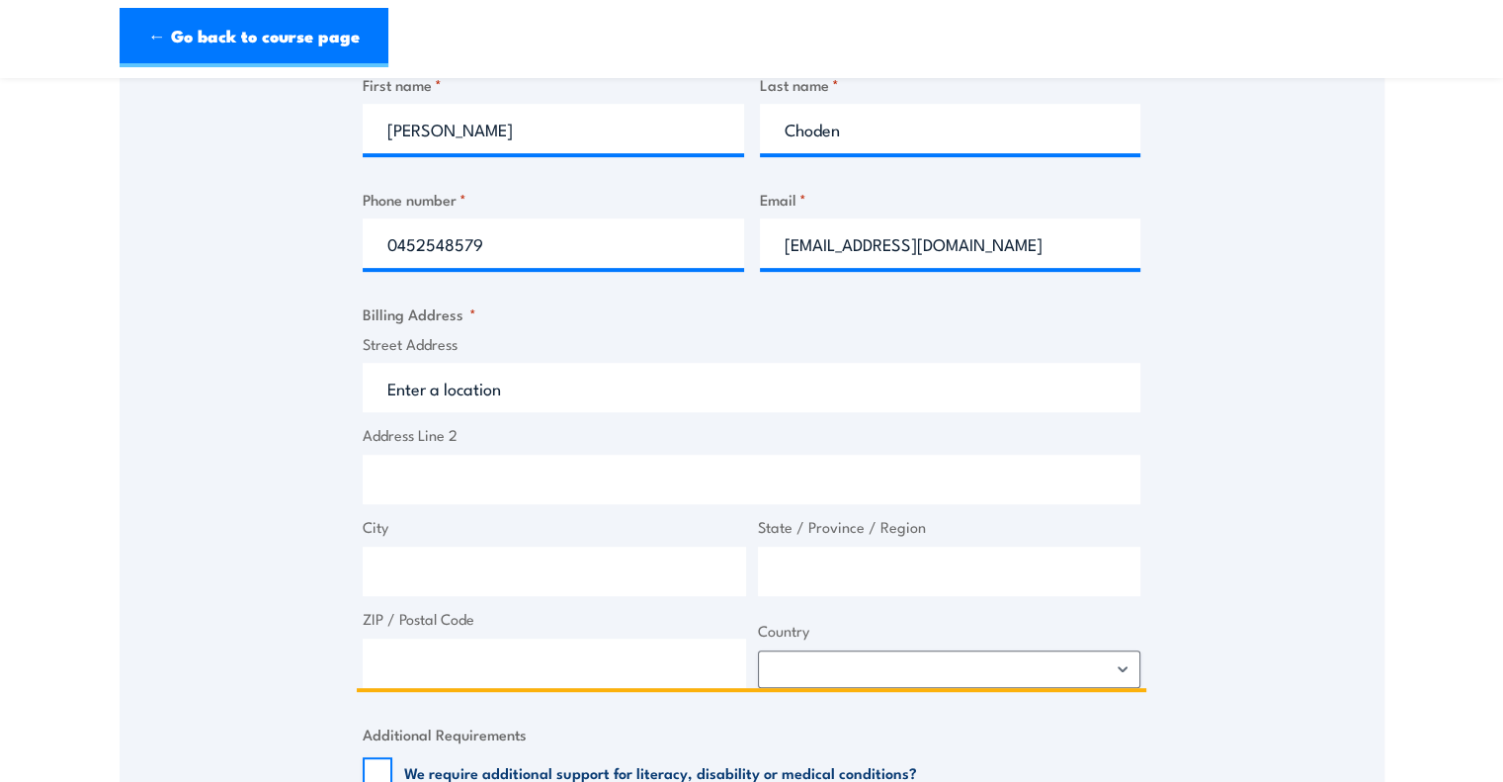
click at [541, 383] on input "Street Address" at bounding box center [752, 387] width 778 height 49
drag, startPoint x: 529, startPoint y: 401, endPoint x: 363, endPoint y: 367, distance: 169.6
click at [363, 367] on input "Waterman chad" at bounding box center [752, 387] width 778 height 49
type input "[PERSON_NAME] Chadstone"
click at [470, 559] on input "City" at bounding box center [554, 570] width 383 height 49
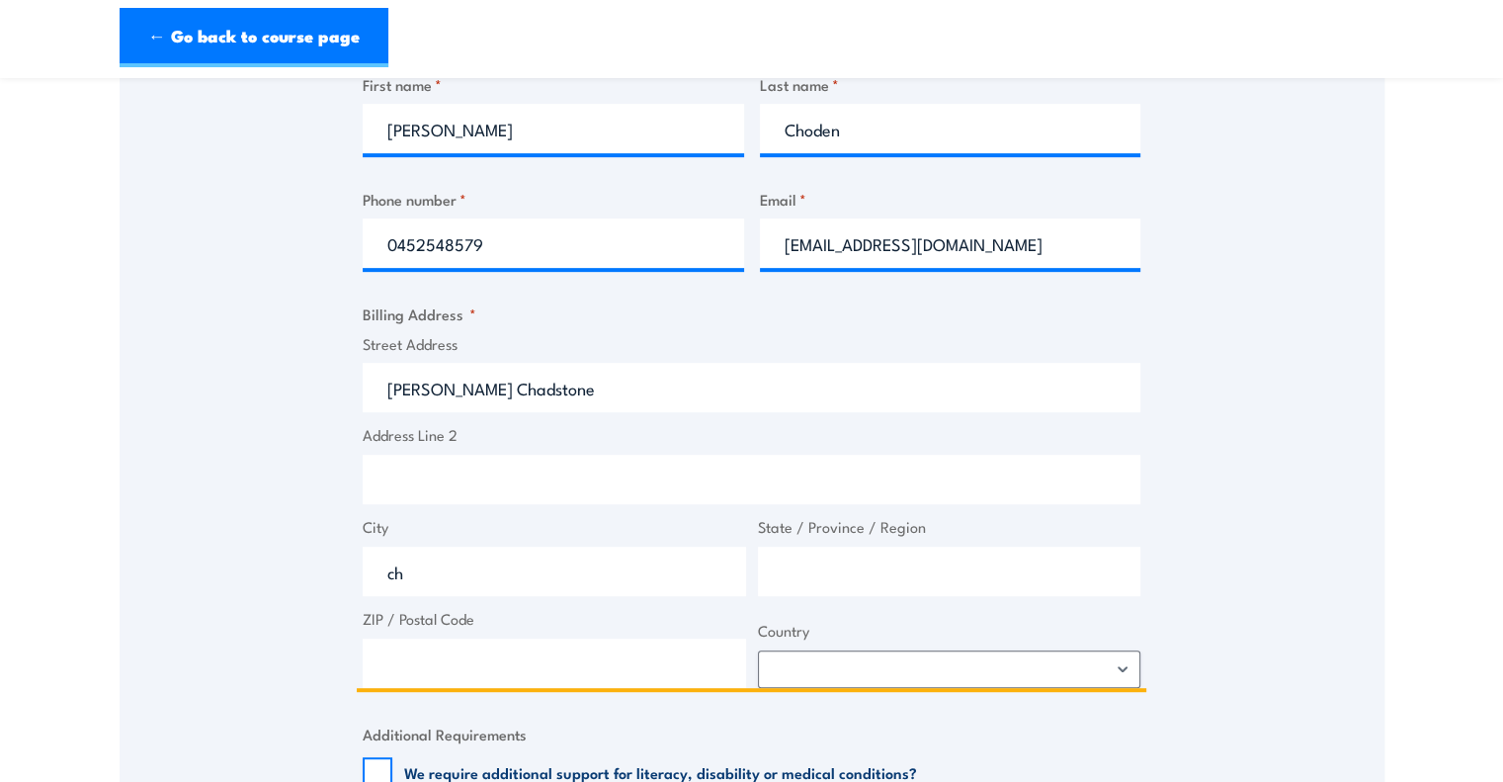
type input "c"
type input "Chadstone"
click at [818, 575] on input "State / Province / Region" at bounding box center [949, 570] width 383 height 49
type input "VIC"
click at [550, 666] on input "ZIP / Postal Code" at bounding box center [554, 662] width 383 height 49
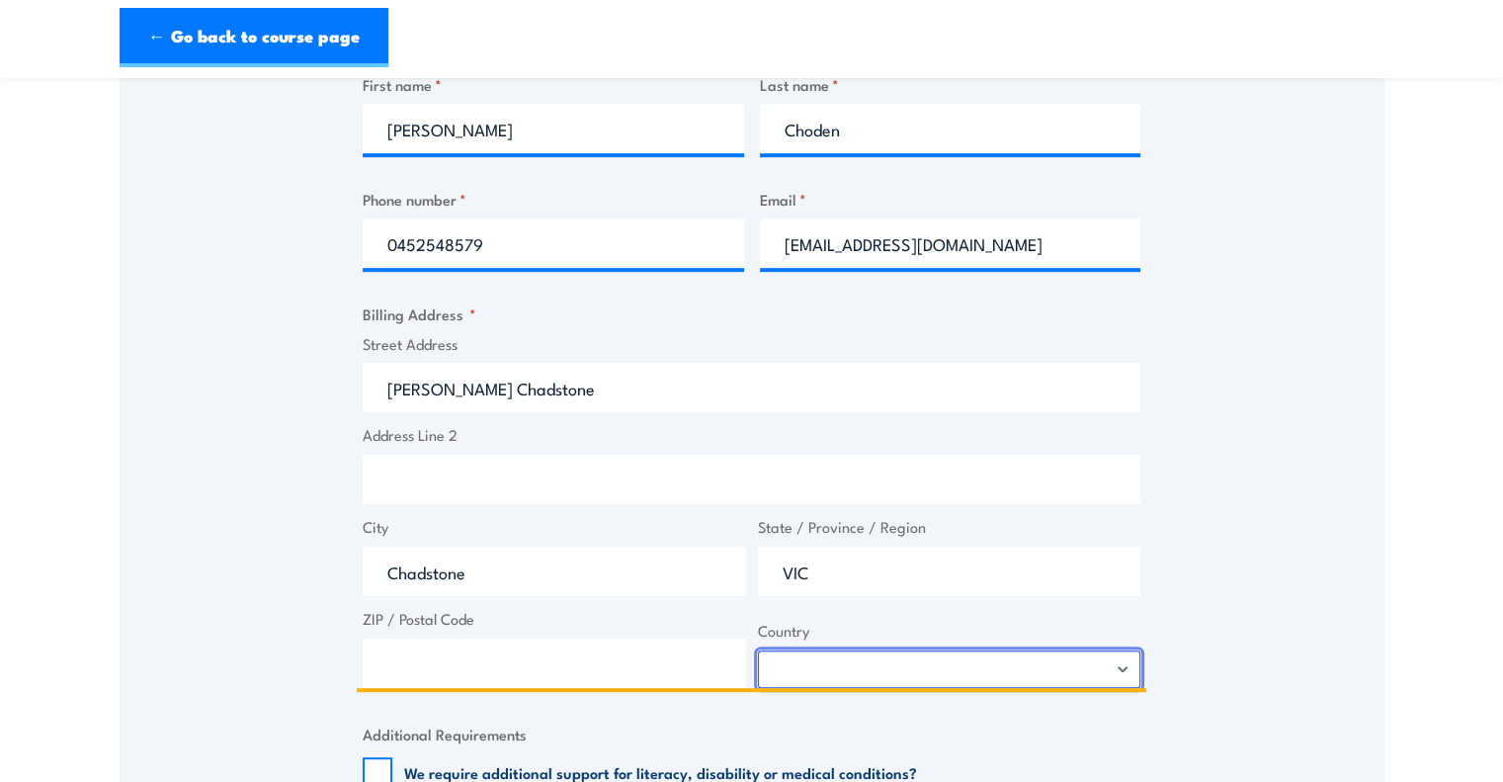
click at [799, 671] on select "Afghanistan Albania Algeria American Samoa Andorra Angola Anguilla Antarctica A…" at bounding box center [949, 669] width 383 height 38
select select "Australia"
click at [758, 650] on select "Afghanistan Albania Algeria American Samoa Andorra Angola Anguilla Antarctica A…" at bounding box center [949, 669] width 383 height 38
click at [576, 643] on input "ZIP / Postal Code" at bounding box center [554, 662] width 383 height 49
type input "3148"
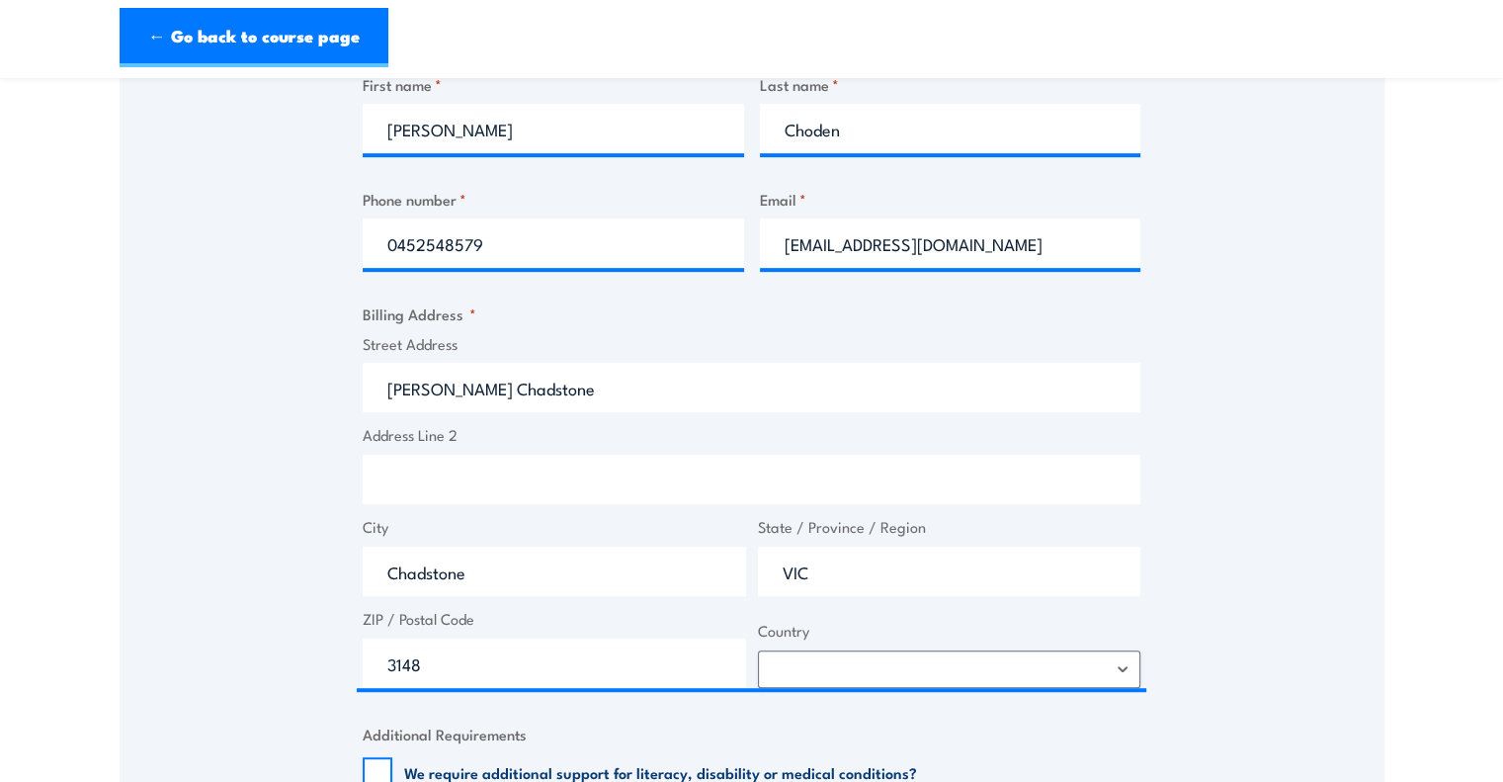
click at [243, 488] on div "Speak to a specialist CALL 1300 885 530 CALL 1300 885 530 " * " indicates requi…" at bounding box center [752, 356] width 1265 height 1726
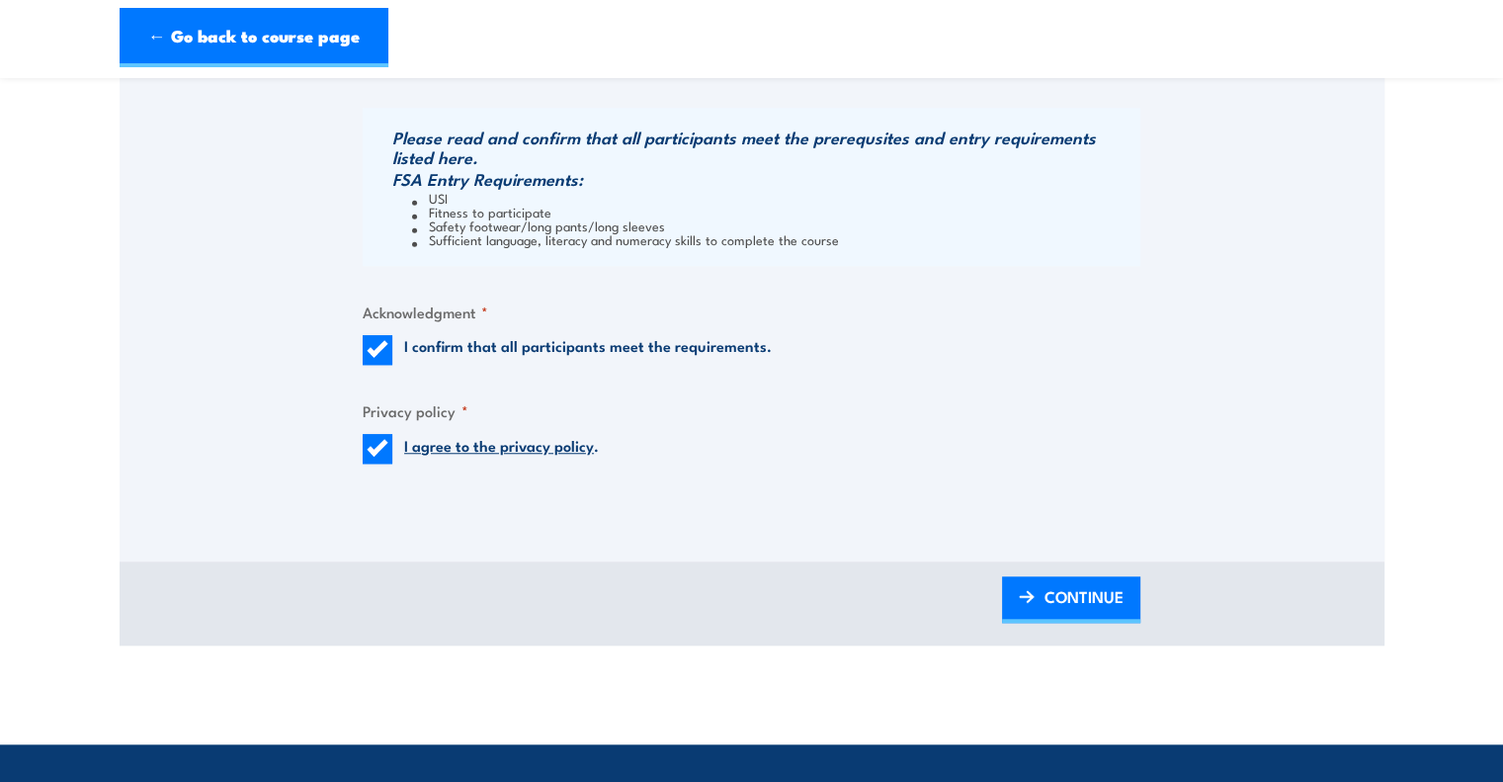
scroll to position [1576, 0]
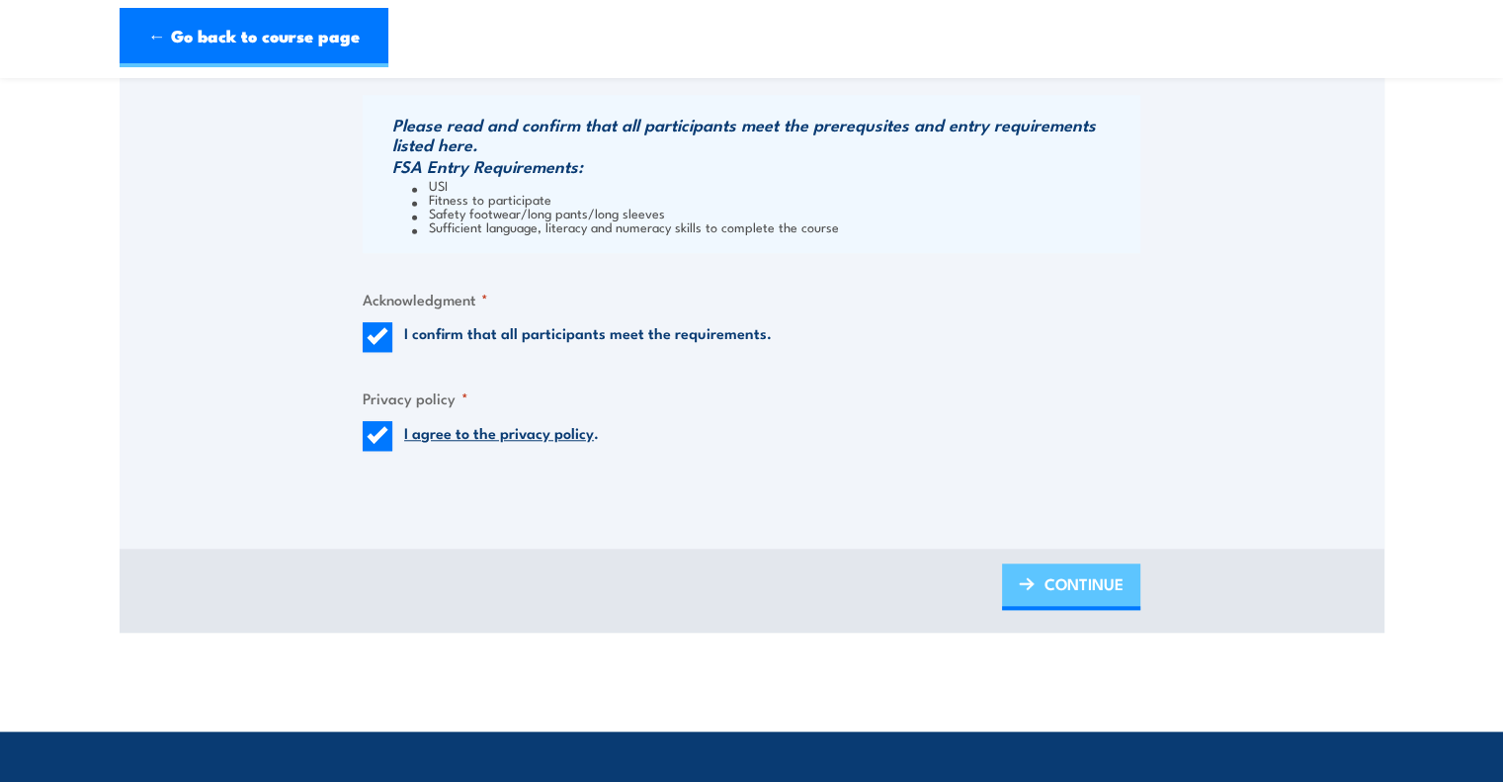
click at [1078, 597] on span "CONTINUE" at bounding box center [1083, 583] width 79 height 52
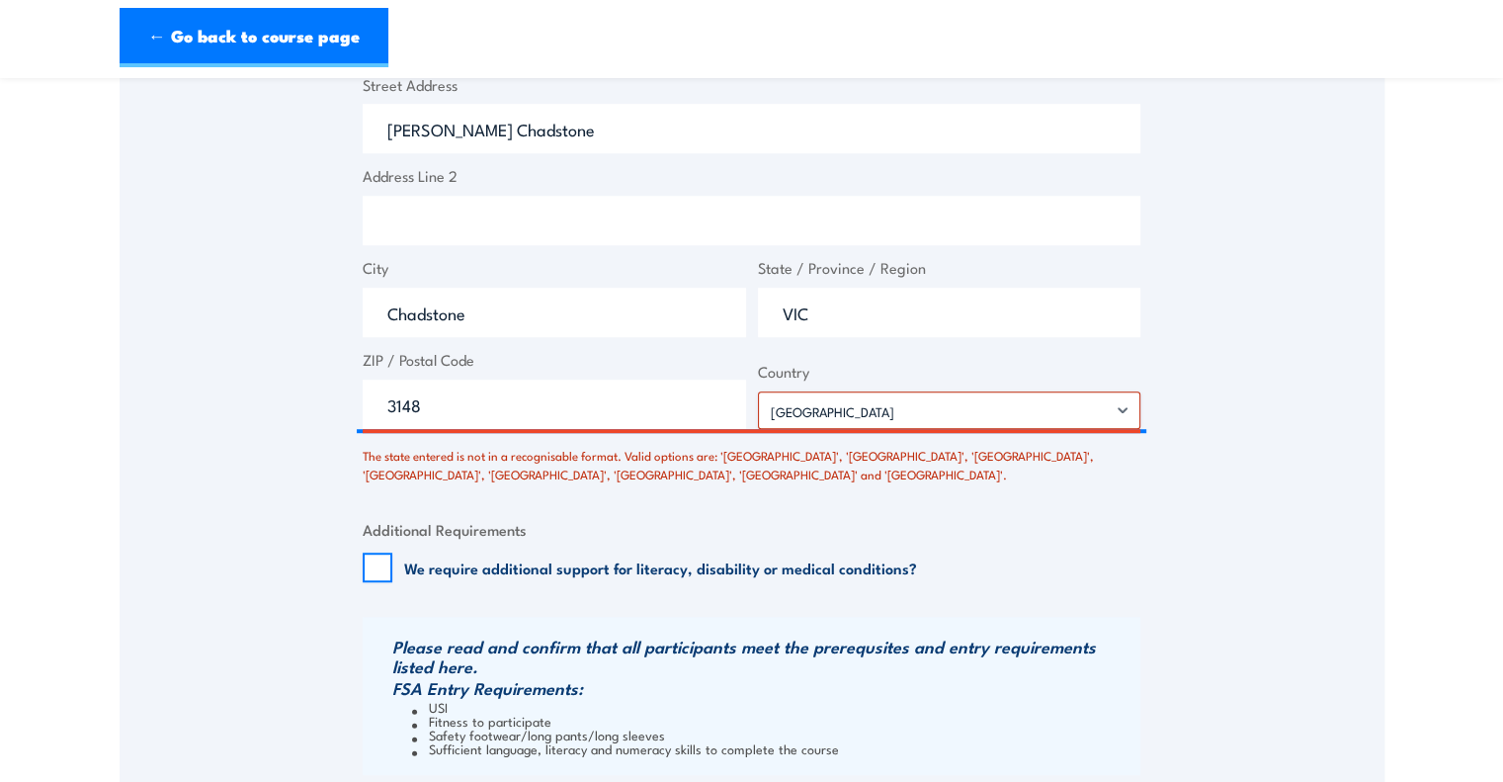
scroll to position [1187, 0]
click at [618, 402] on input "3148" at bounding box center [554, 402] width 383 height 49
click at [855, 303] on input "VIC" at bounding box center [949, 311] width 383 height 49
drag, startPoint x: 855, startPoint y: 303, endPoint x: 739, endPoint y: 308, distance: 115.7
click at [739, 308] on div "Street Address Waterman Chadstone Address Line 2 City Chadstone State / Provinc…" at bounding box center [751, 251] width 789 height 356
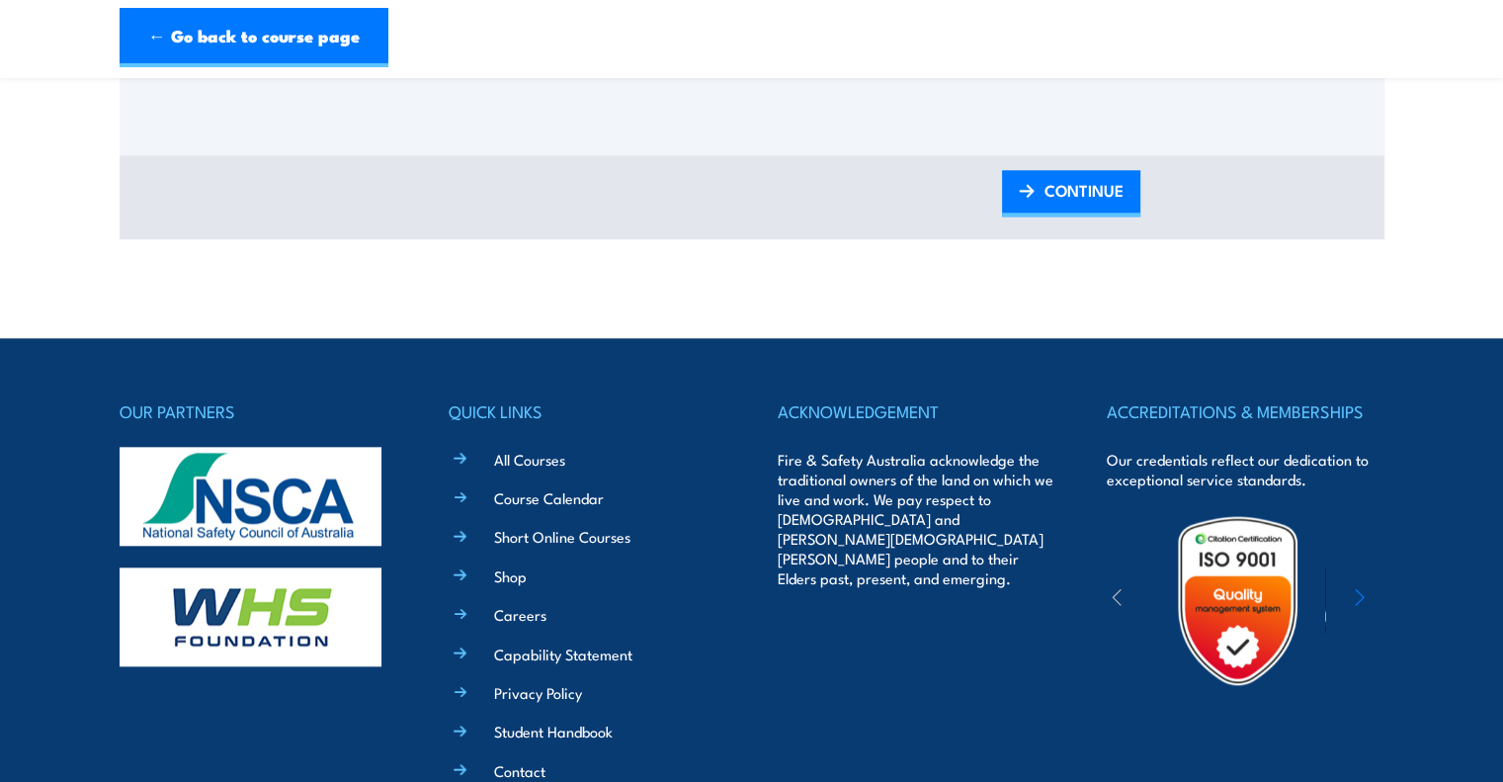
scroll to position [2106, 0]
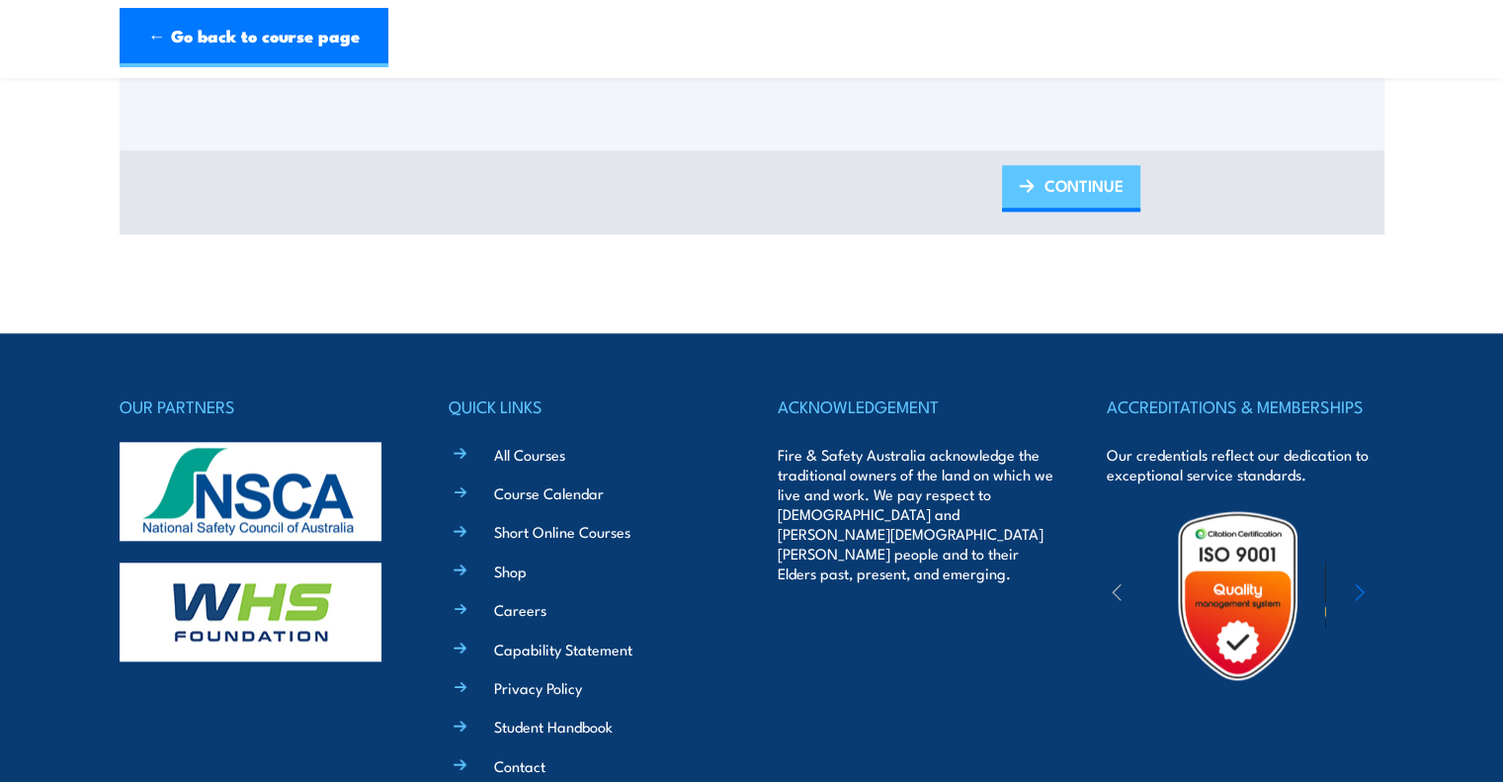
type input "Victoria"
click at [1027, 195] on link "CONTINUE" at bounding box center [1071, 188] width 138 height 46
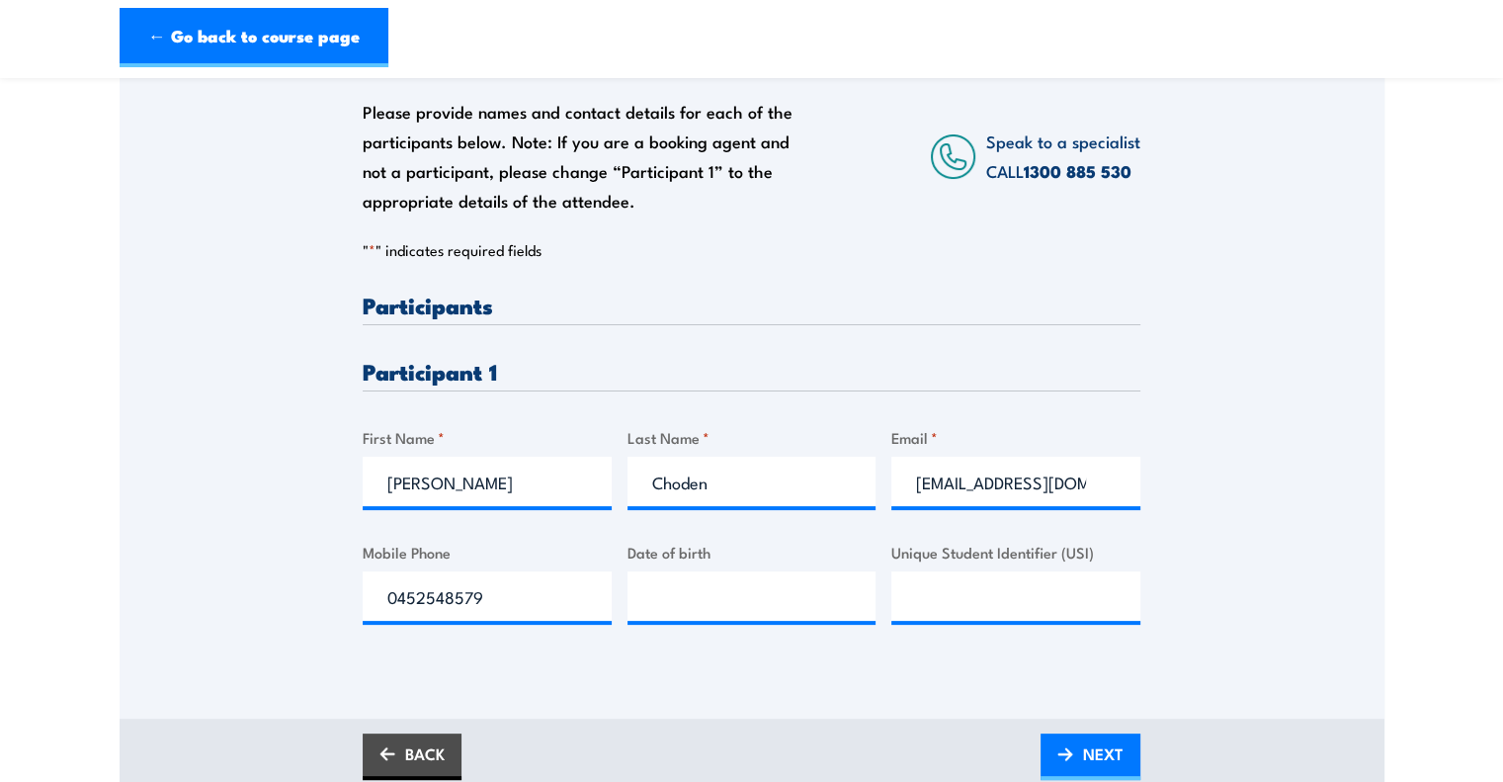
scroll to position [308, 0]
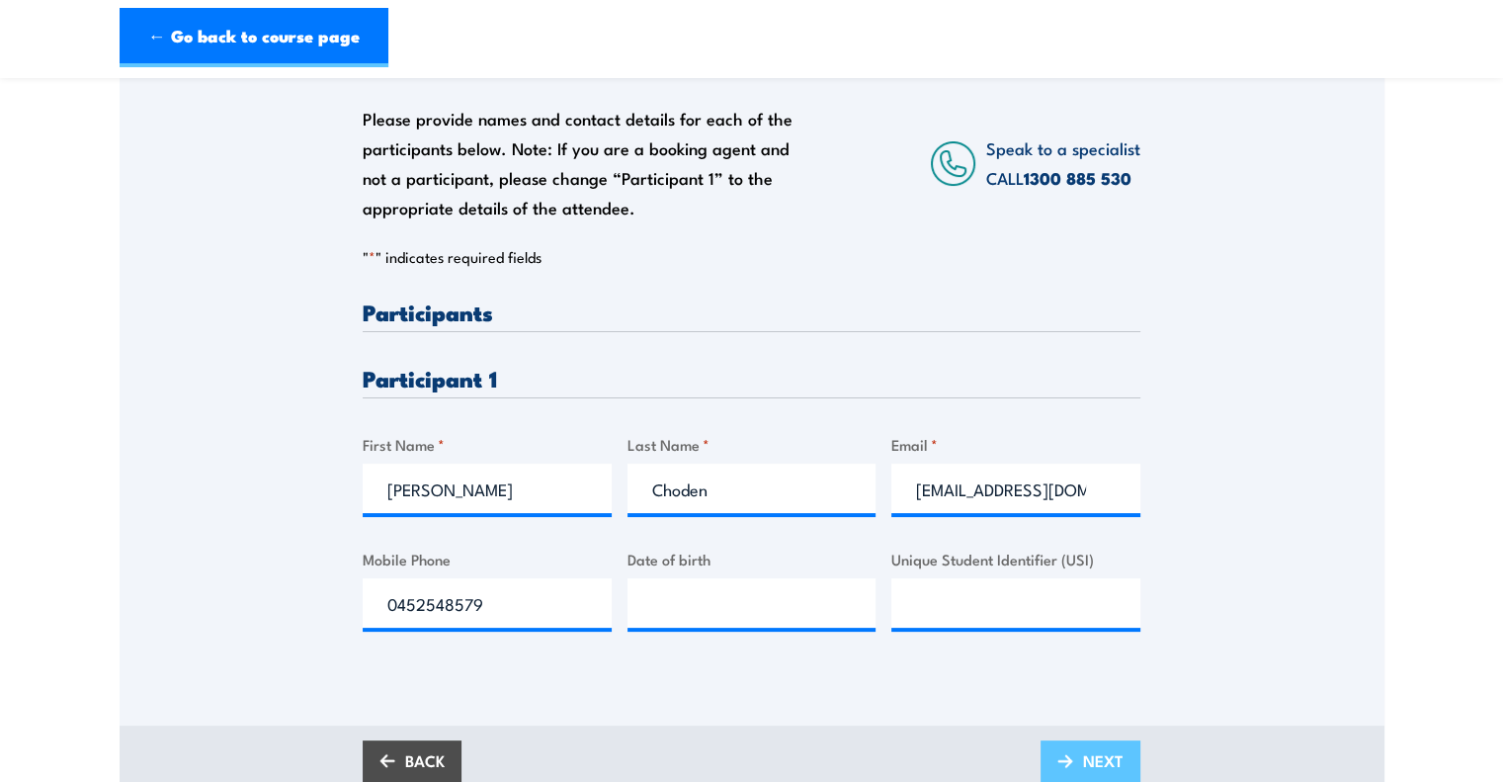
click at [1088, 757] on span "NEXT" at bounding box center [1103, 760] width 41 height 52
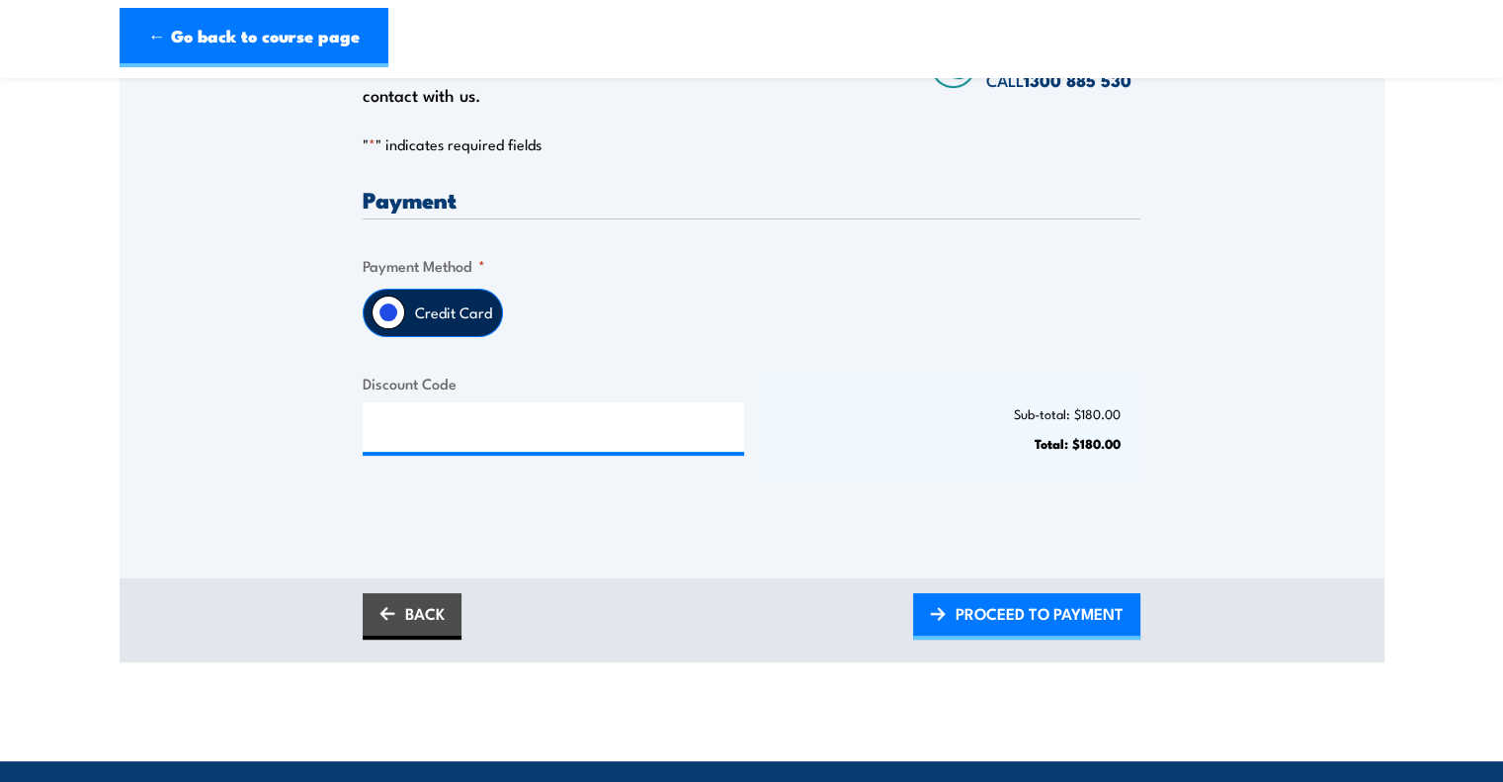
scroll to position [394, 0]
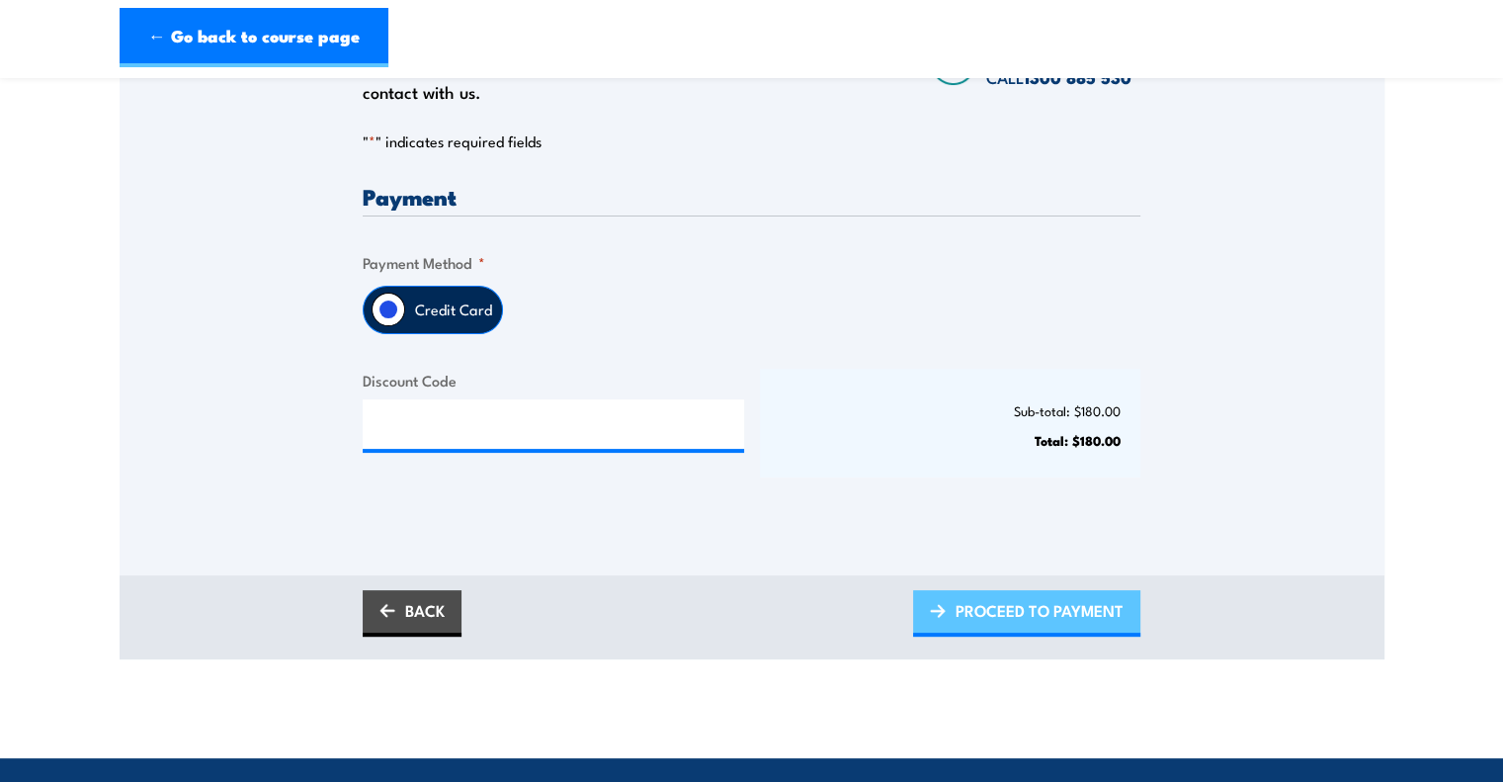
click at [972, 597] on span "PROCEED TO PAYMENT" at bounding box center [1039, 610] width 168 height 52
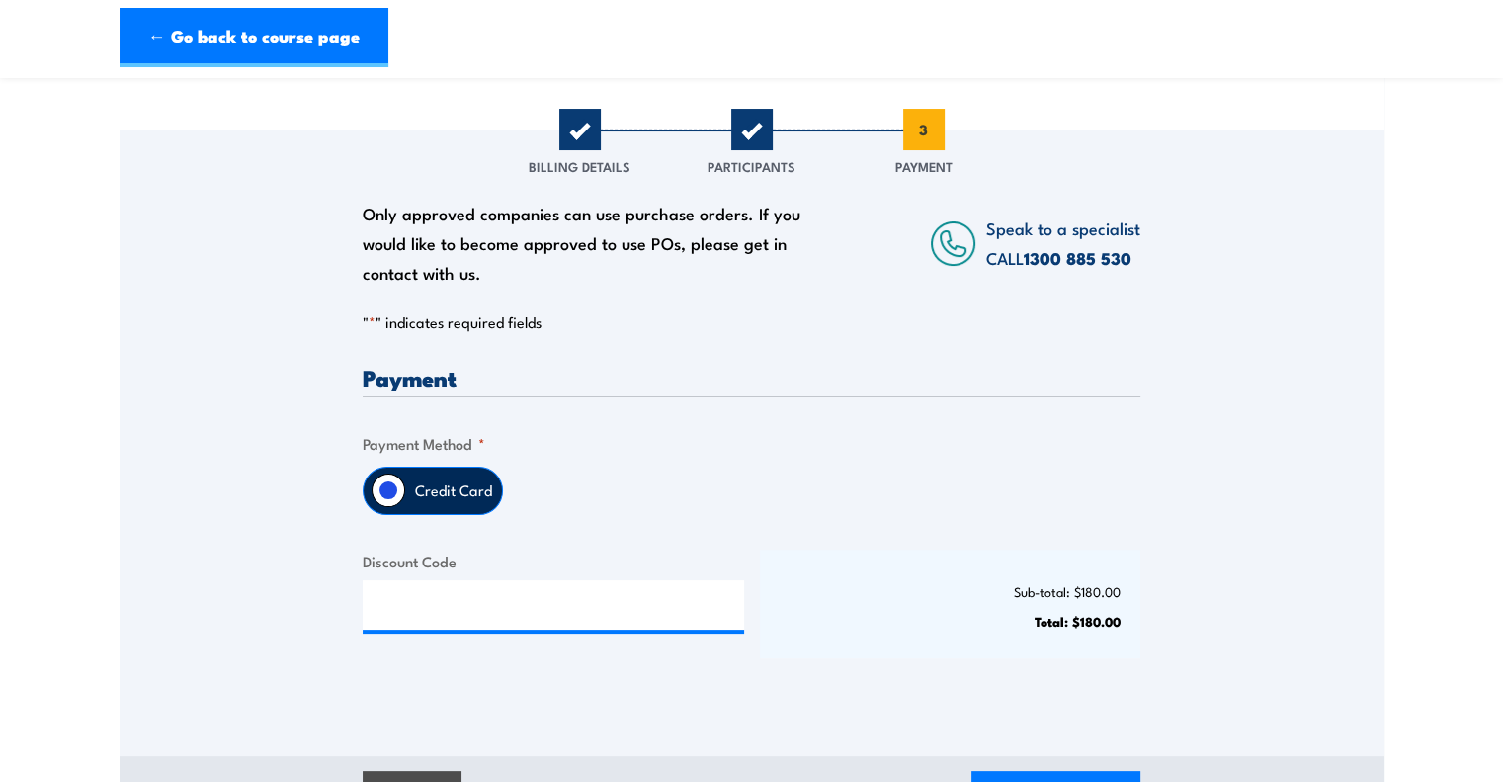
scroll to position [190, 0]
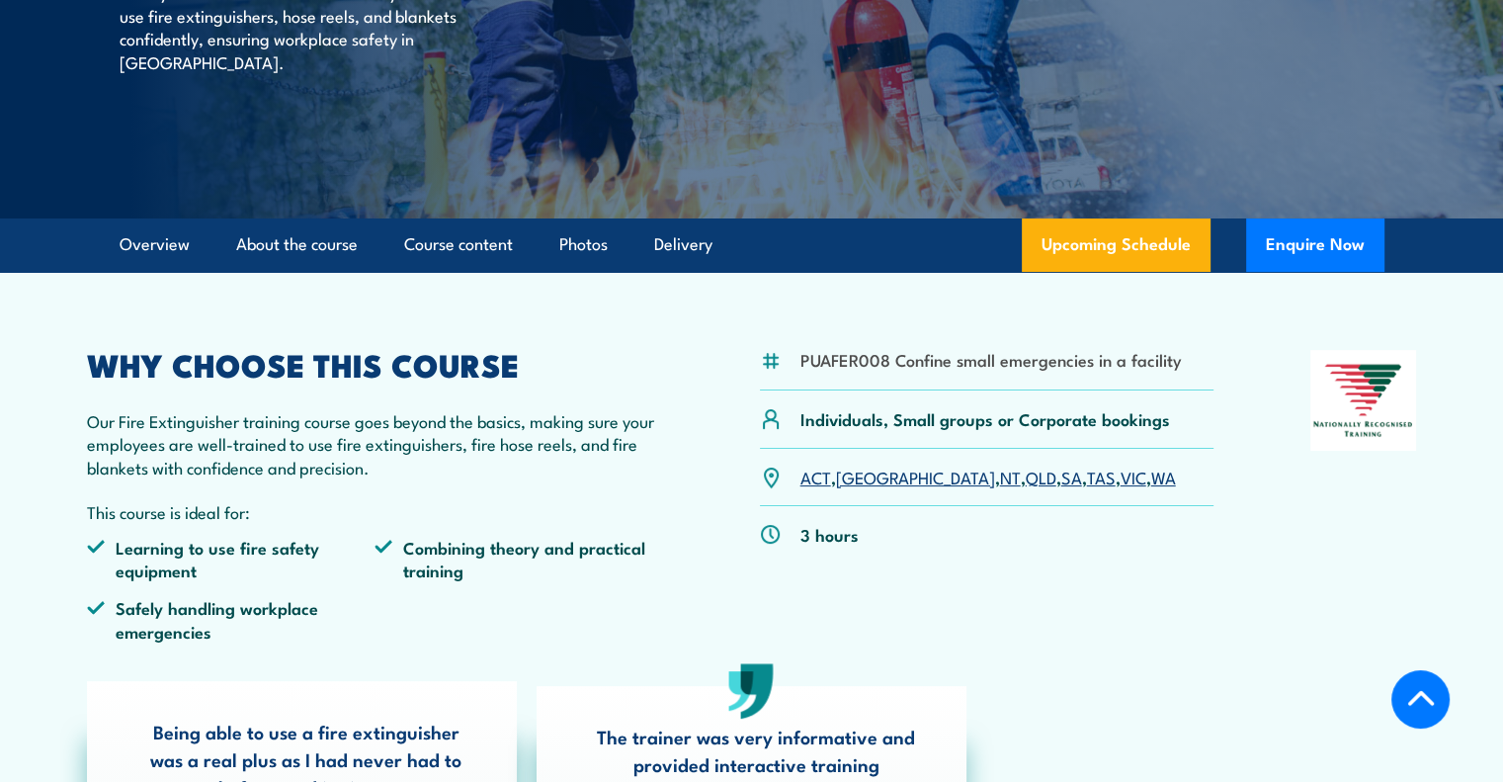
scroll to position [466, 0]
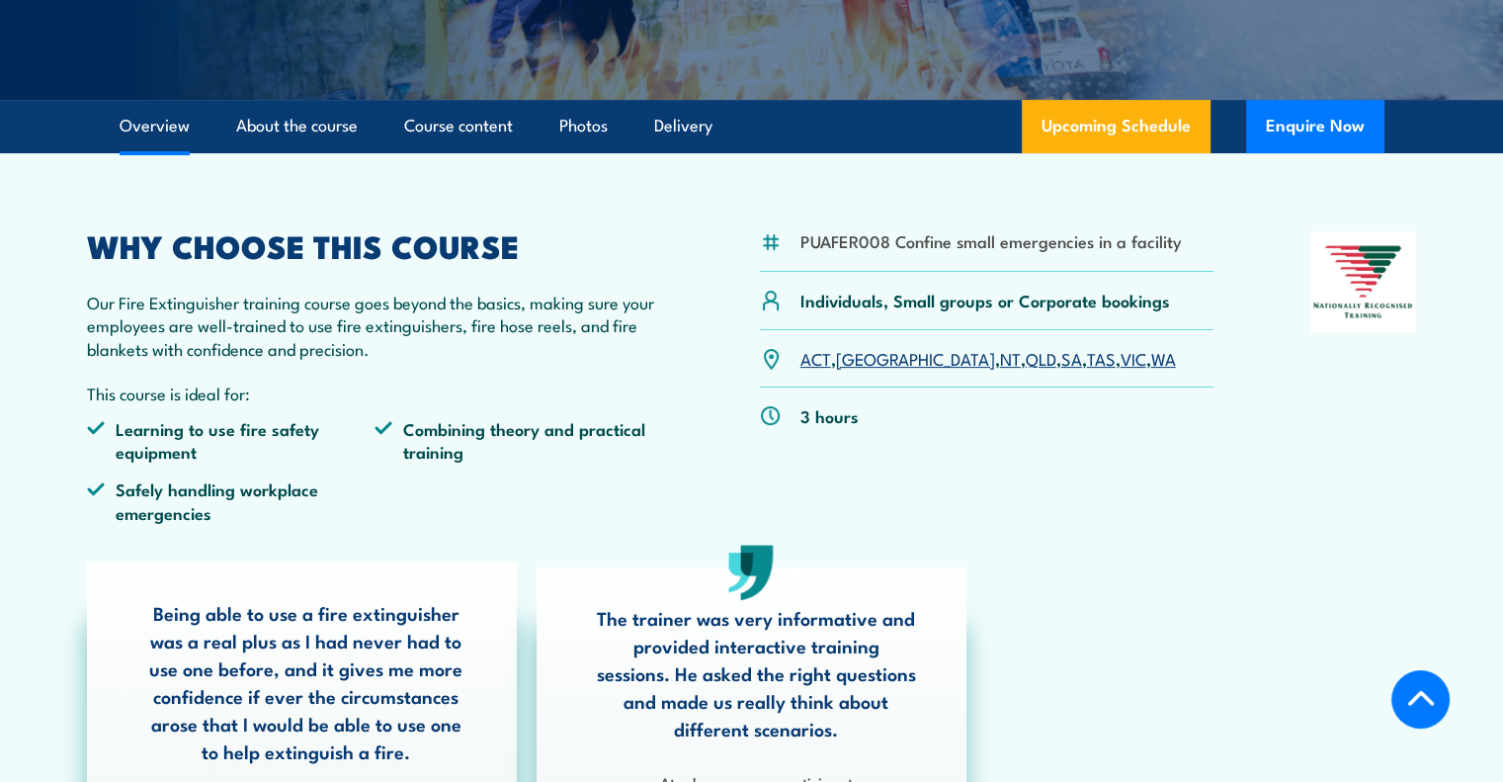
click at [1151, 363] on link "WA" at bounding box center [1163, 358] width 25 height 24
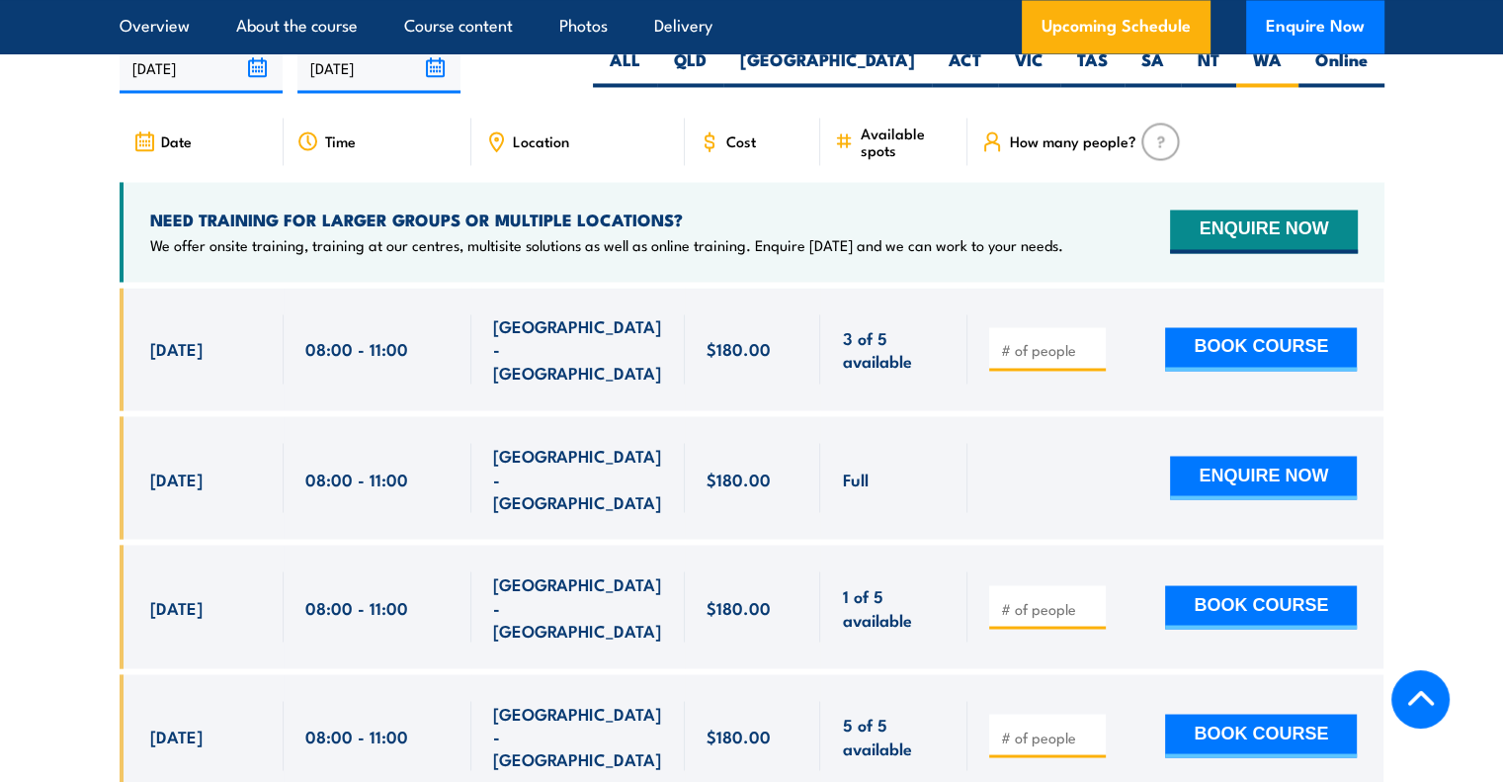
scroll to position [3363, 0]
click at [1020, 597] on input "number" at bounding box center [1049, 607] width 99 height 20
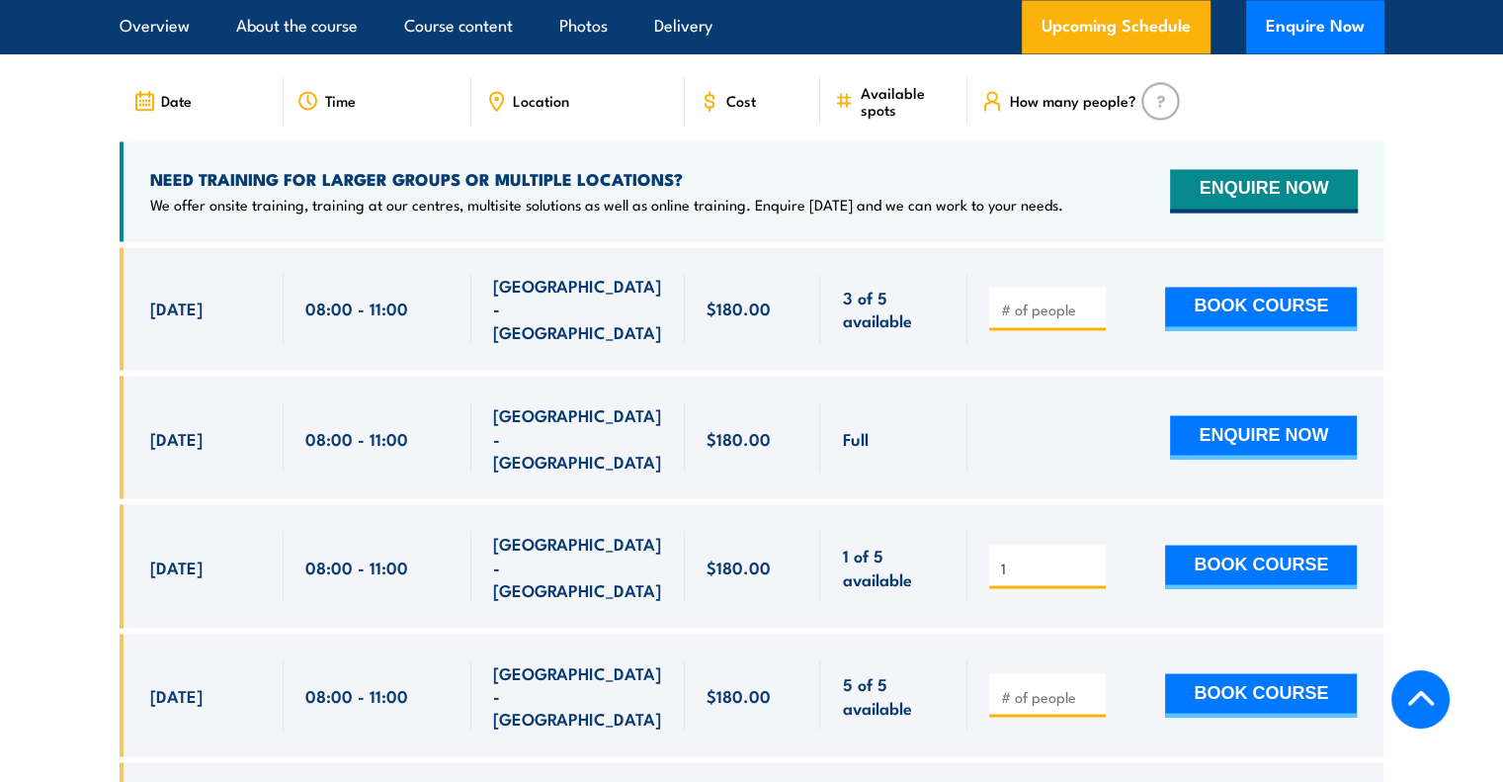
scroll to position [3403, 0]
type input "1"
click at [1169, 544] on button "BOOK COURSE" at bounding box center [1261, 565] width 192 height 43
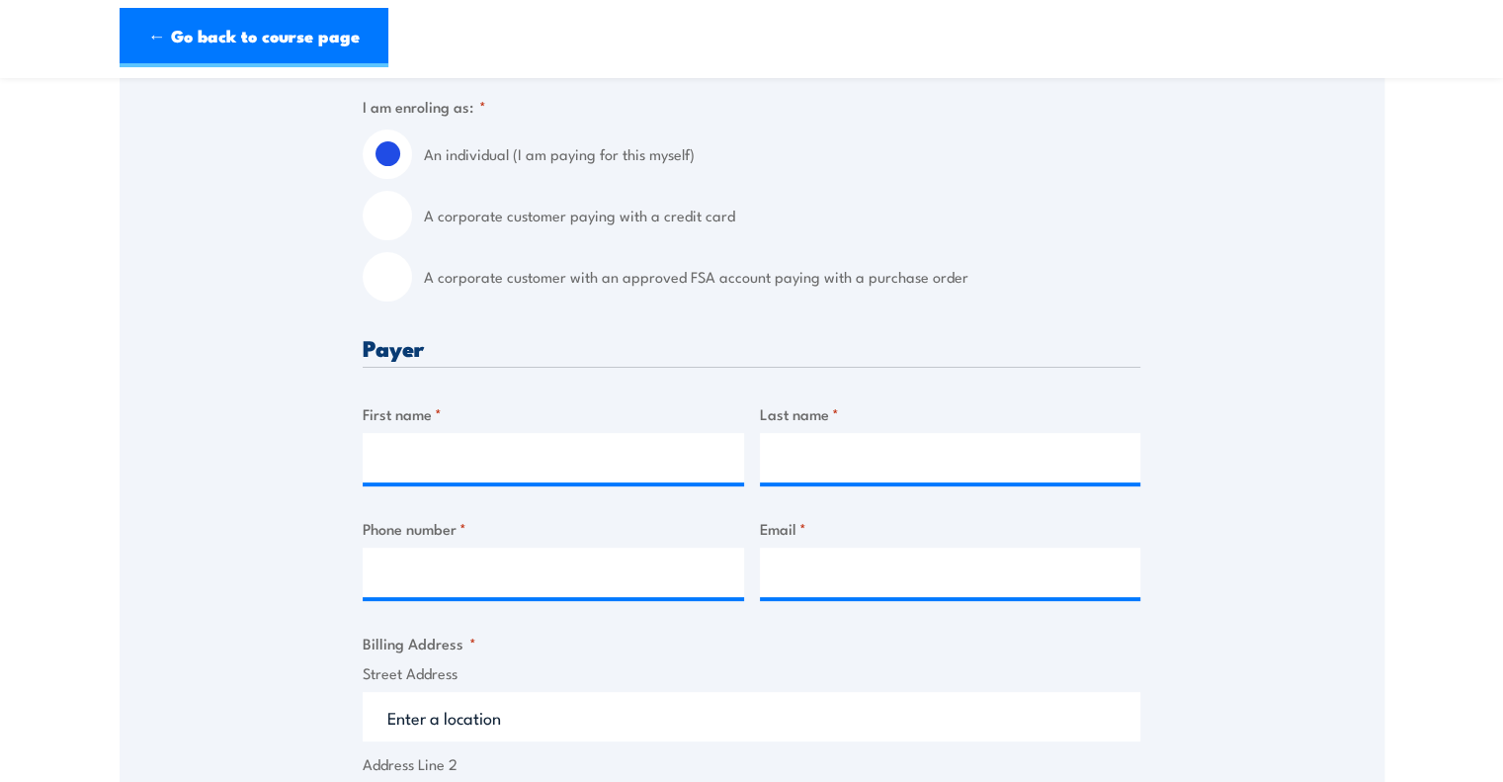
scroll to position [522, 0]
click at [623, 457] on input "First name *" at bounding box center [553, 456] width 381 height 49
type input "[PERSON_NAME]"
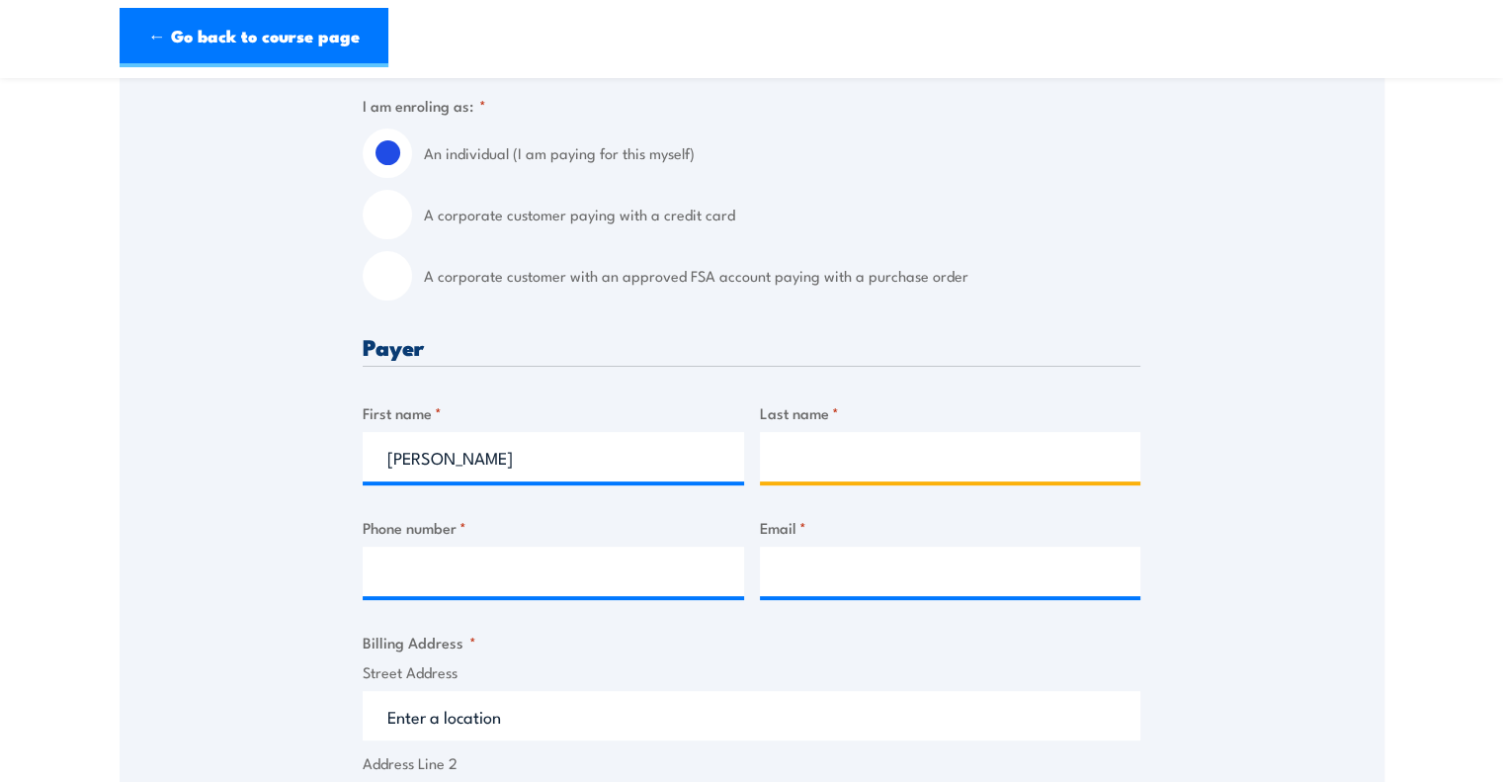
click at [806, 474] on input "Last name *" at bounding box center [950, 456] width 381 height 49
type input "Maning"
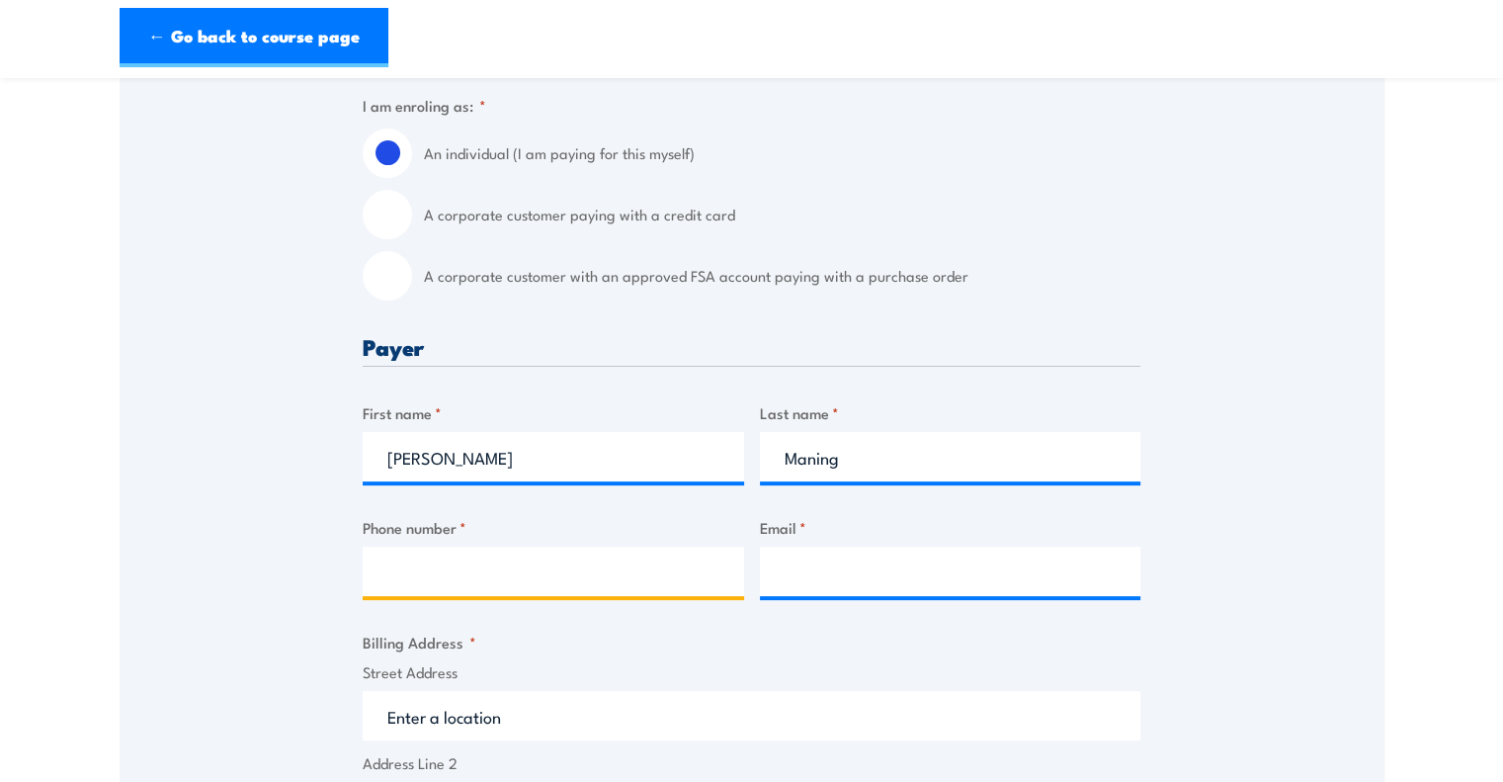
click at [632, 580] on input "Phone number *" at bounding box center [553, 570] width 381 height 49
type input "0385641500"
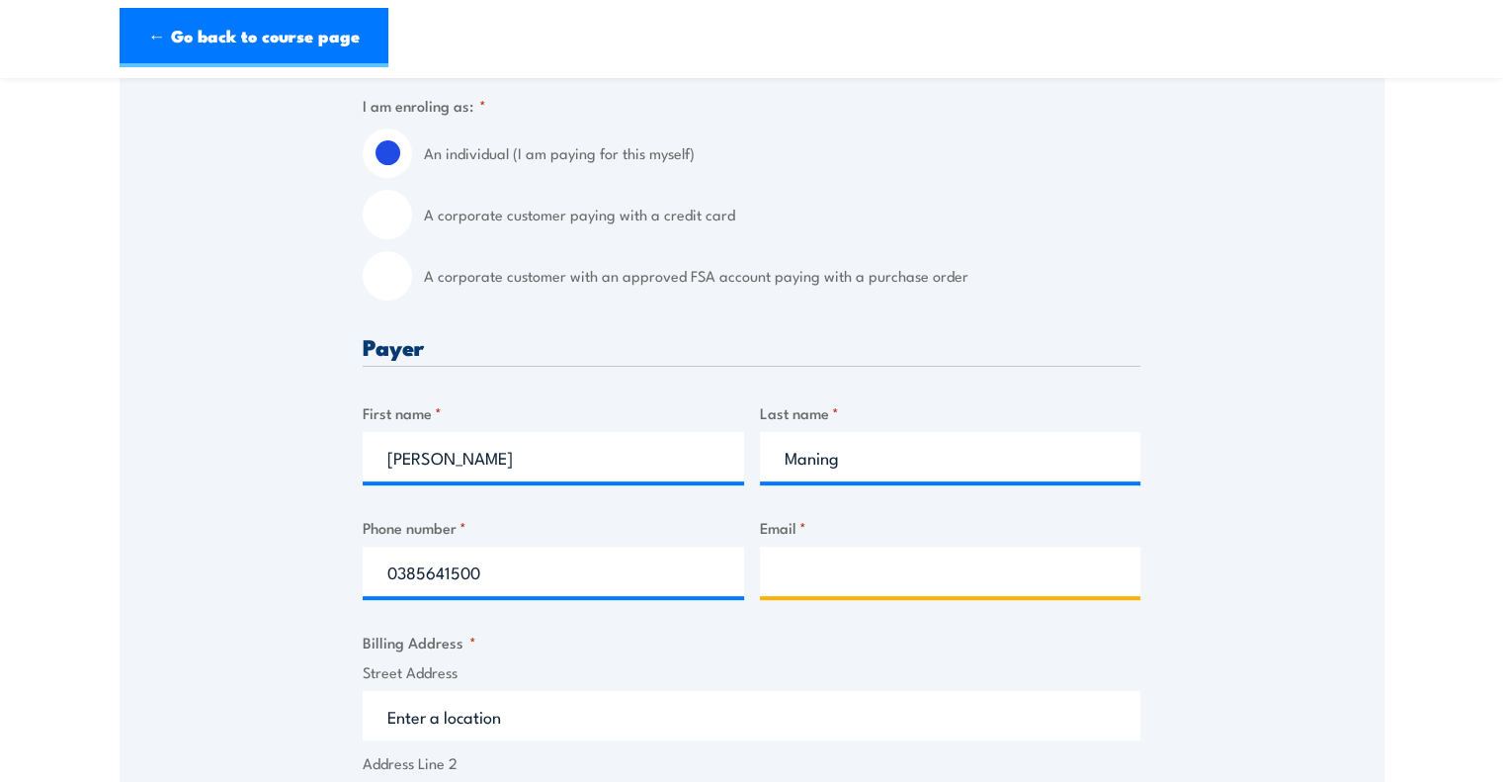
type input "donna.maning@rolld.com.au"
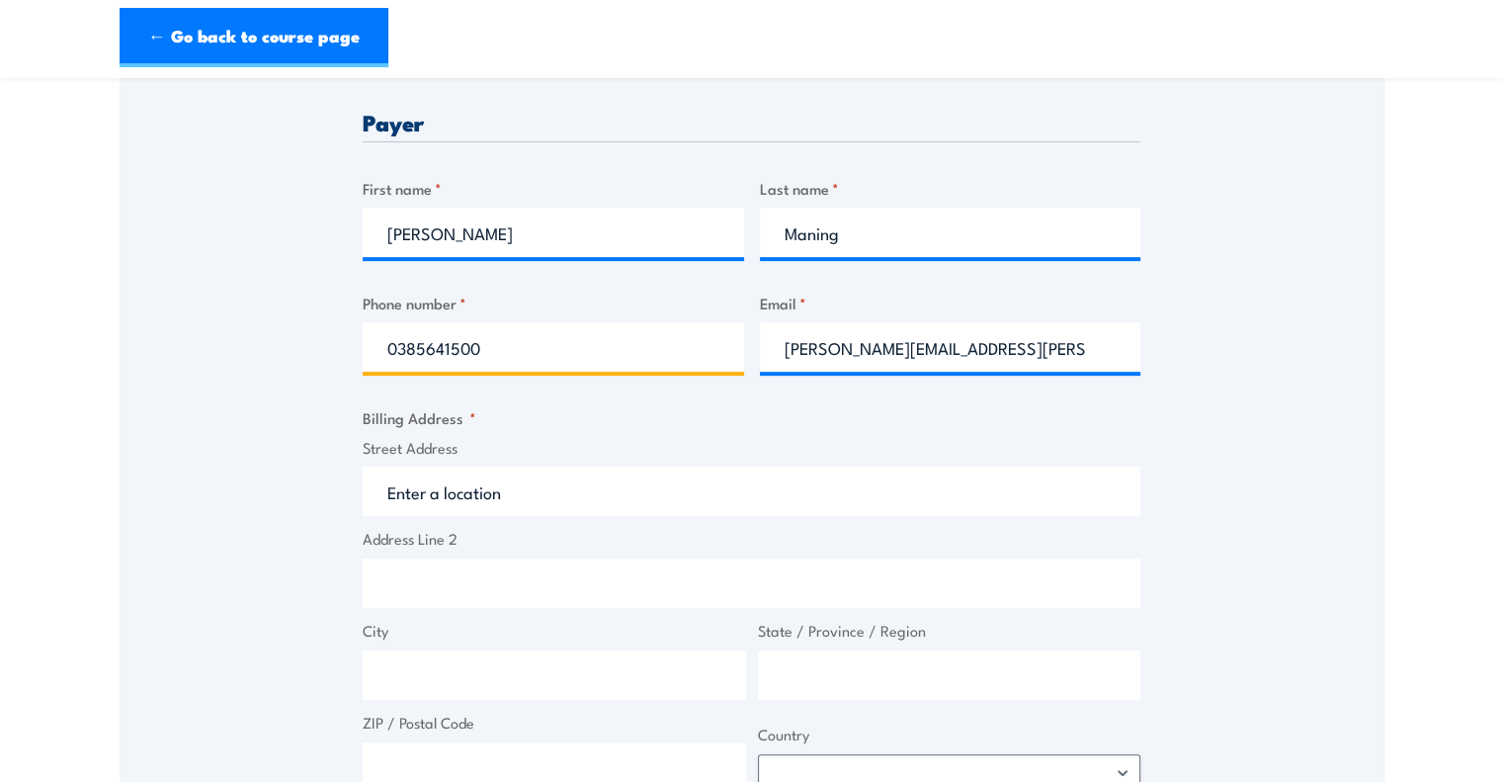
scroll to position [755, 0]
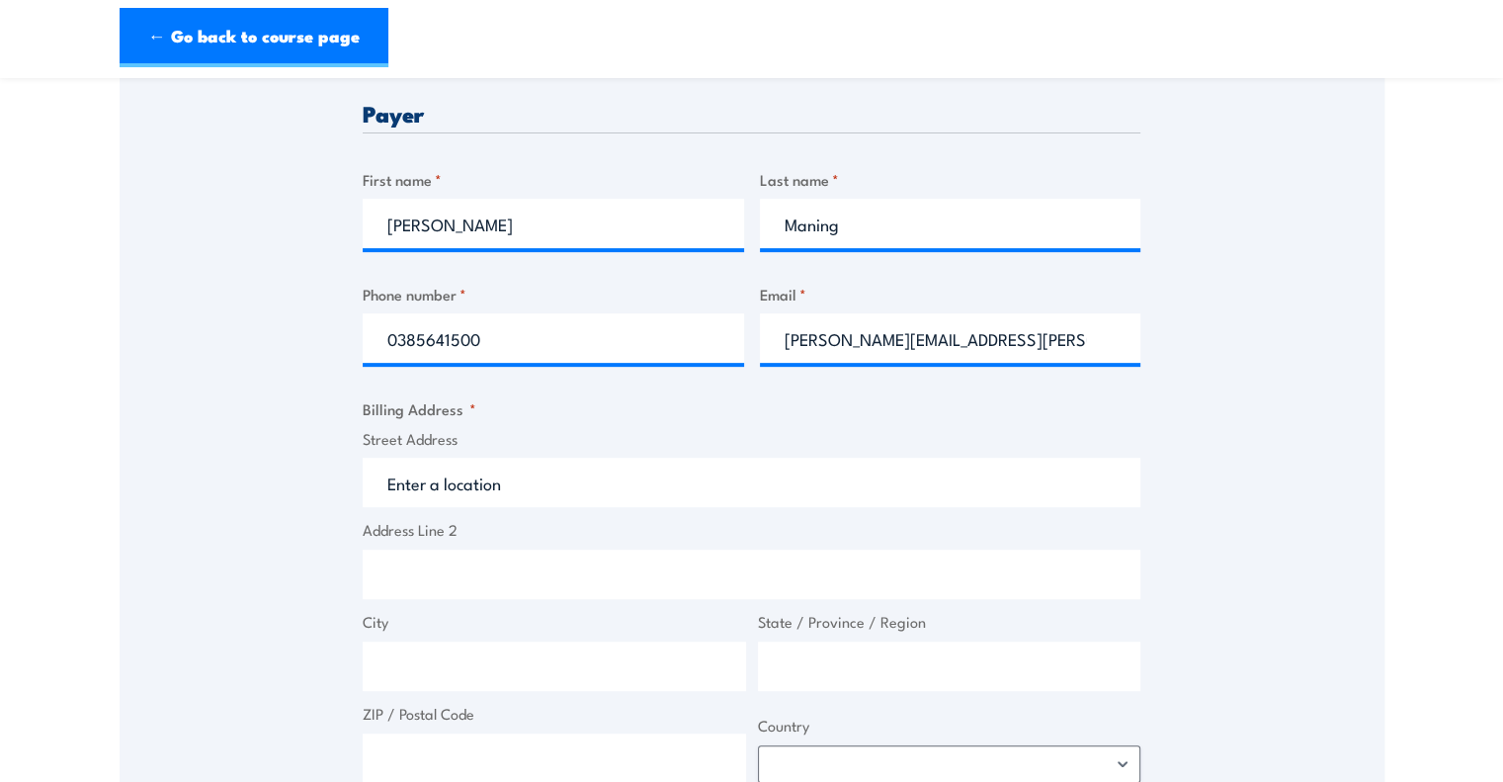
click at [660, 487] on input "Street Address" at bounding box center [752, 481] width 778 height 49
drag, startPoint x: 586, startPoint y: 477, endPoint x: 467, endPoint y: 482, distance: 118.7
click at [467, 482] on input "Waterman Chadstone" at bounding box center [752, 481] width 778 height 49
type input "Waterman Chadstone"
click at [452, 668] on input "City" at bounding box center [554, 665] width 383 height 49
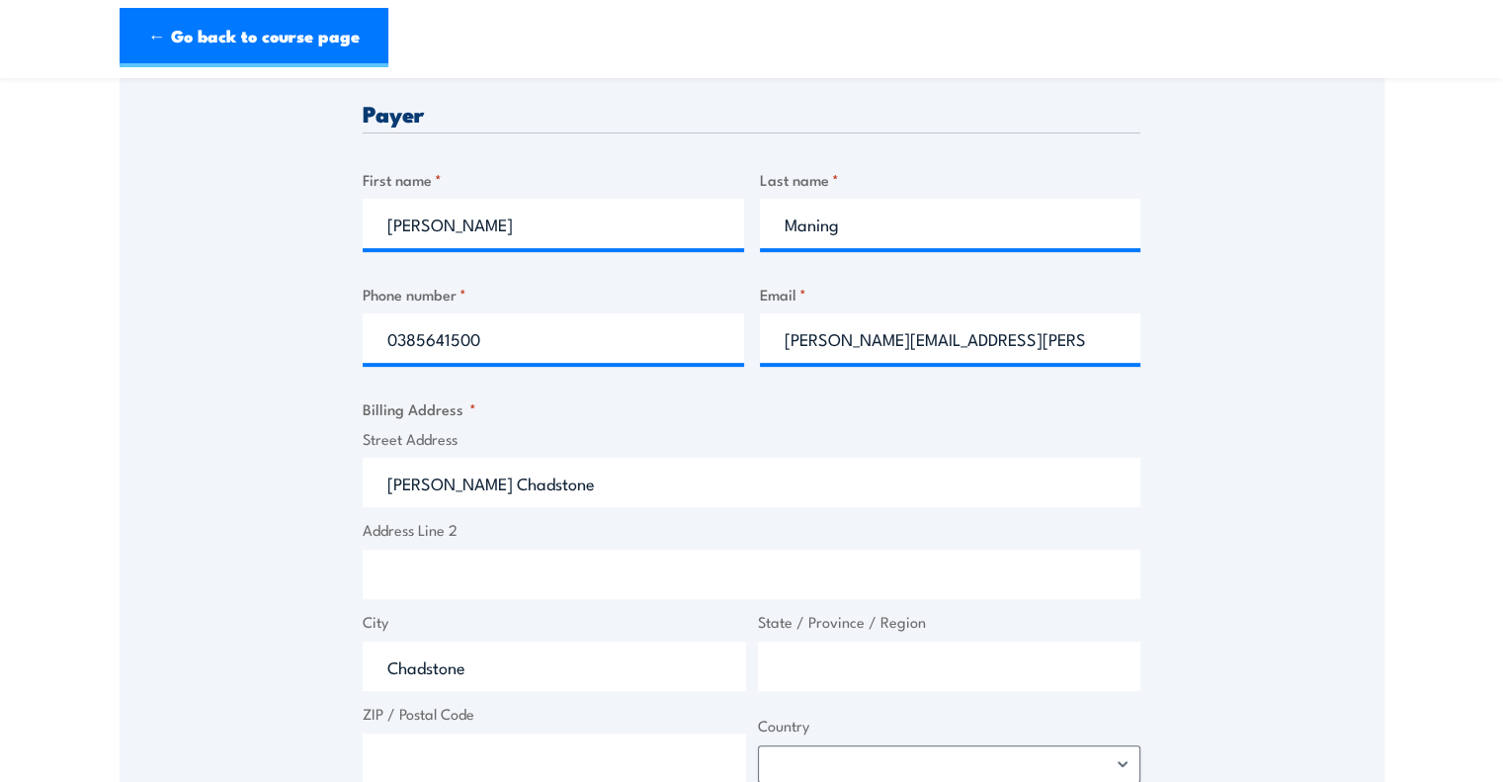
type input "Chadstone"
click at [821, 683] on input "State / Province / Region" at bounding box center [949, 665] width 383 height 49
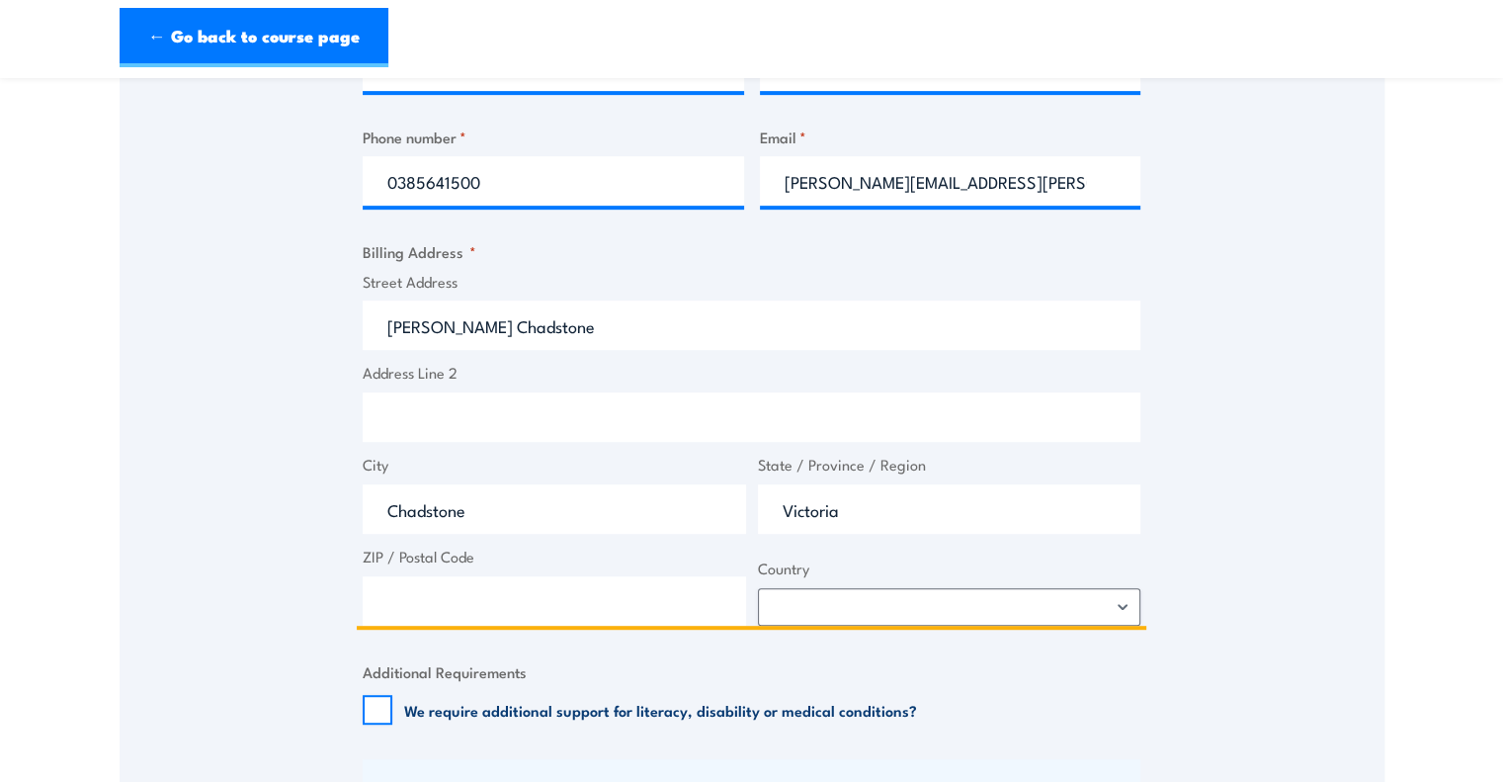
scroll to position [921, 0]
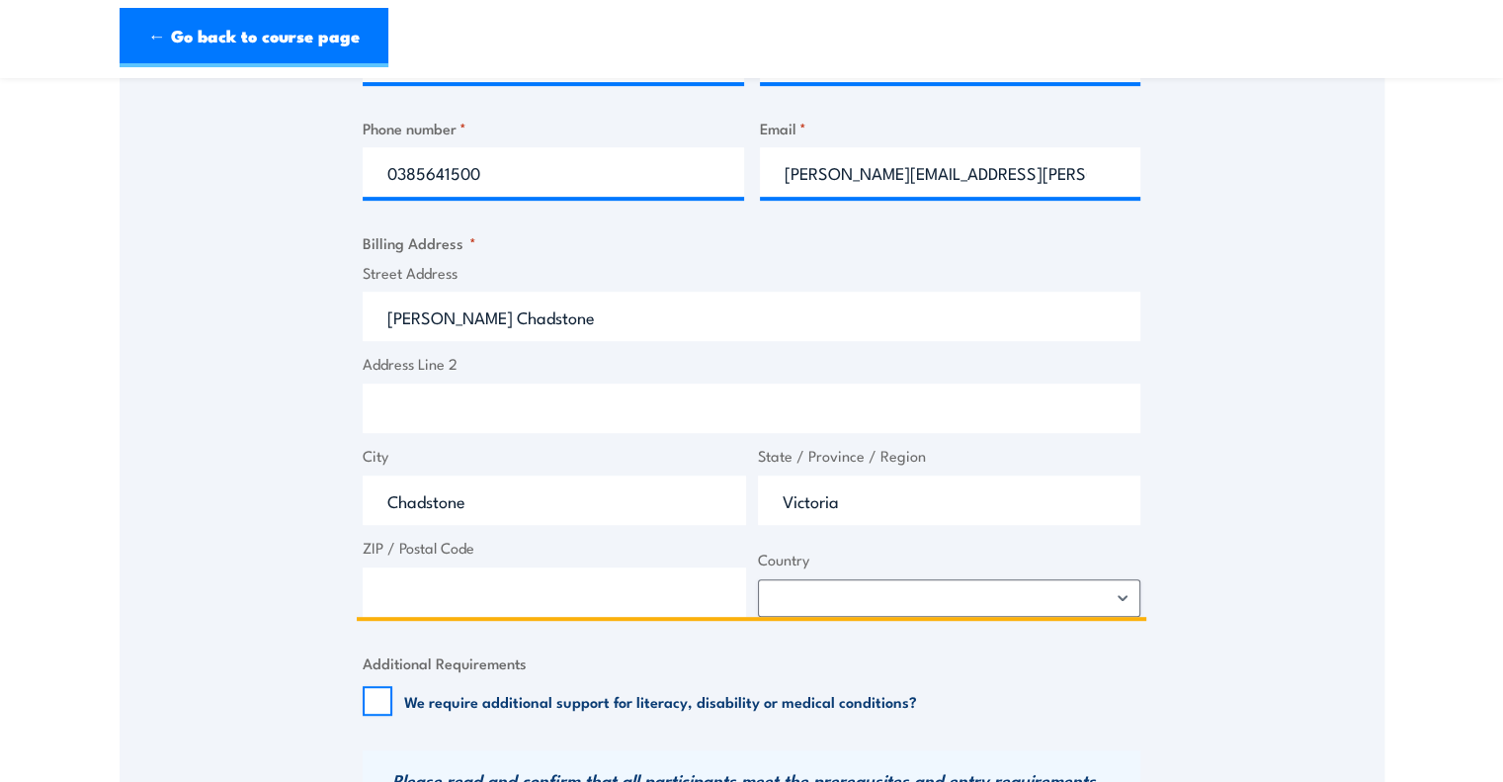
type input "Victoria"
click at [589, 600] on input "ZIP / Postal Code" at bounding box center [554, 591] width 383 height 49
type input "3148"
click at [881, 590] on select "Afghanistan Albania Algeria American Samoa Andorra Angola Anguilla Antarctica A…" at bounding box center [949, 598] width 383 height 38
select select "Australia"
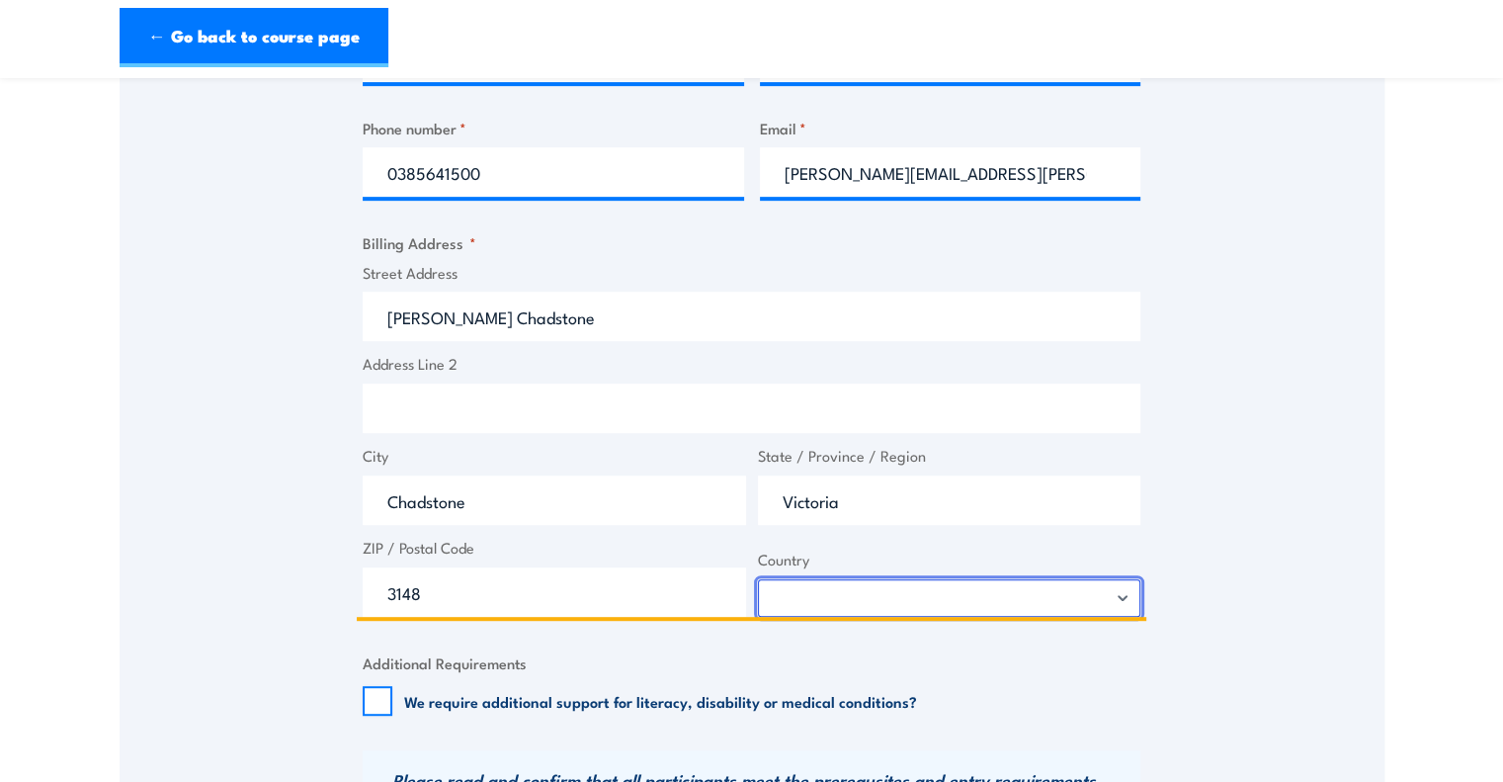
click at [758, 579] on select "Afghanistan Albania Algeria American Samoa Andorra Angola Anguilla Antarctica A…" at bounding box center [949, 598] width 383 height 38
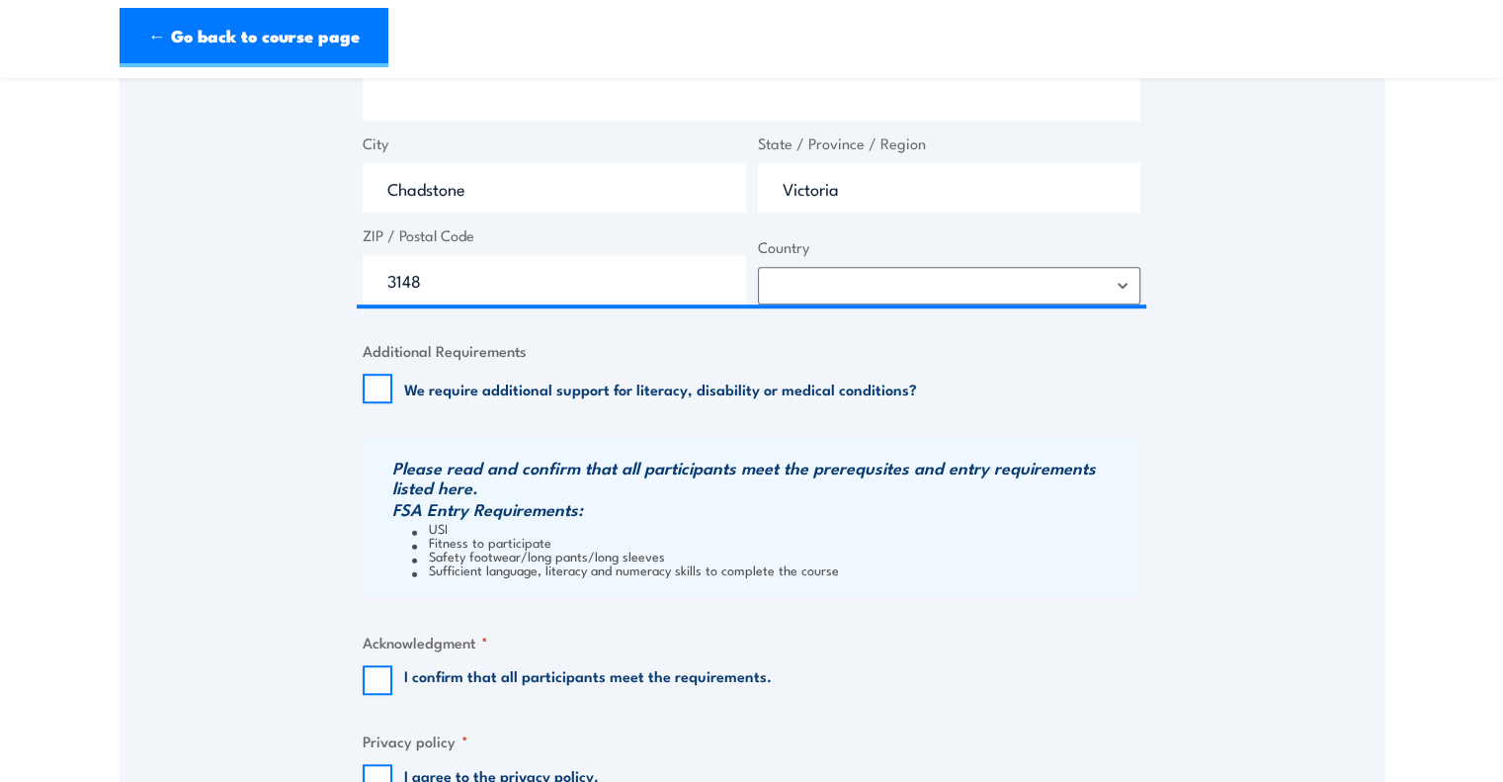
click at [477, 667] on label "I confirm that all participants meet the requirements." at bounding box center [588, 680] width 368 height 30
click at [392, 667] on input "I confirm that all participants meet the requirements." at bounding box center [378, 680] width 30 height 30
checkbox input "true"
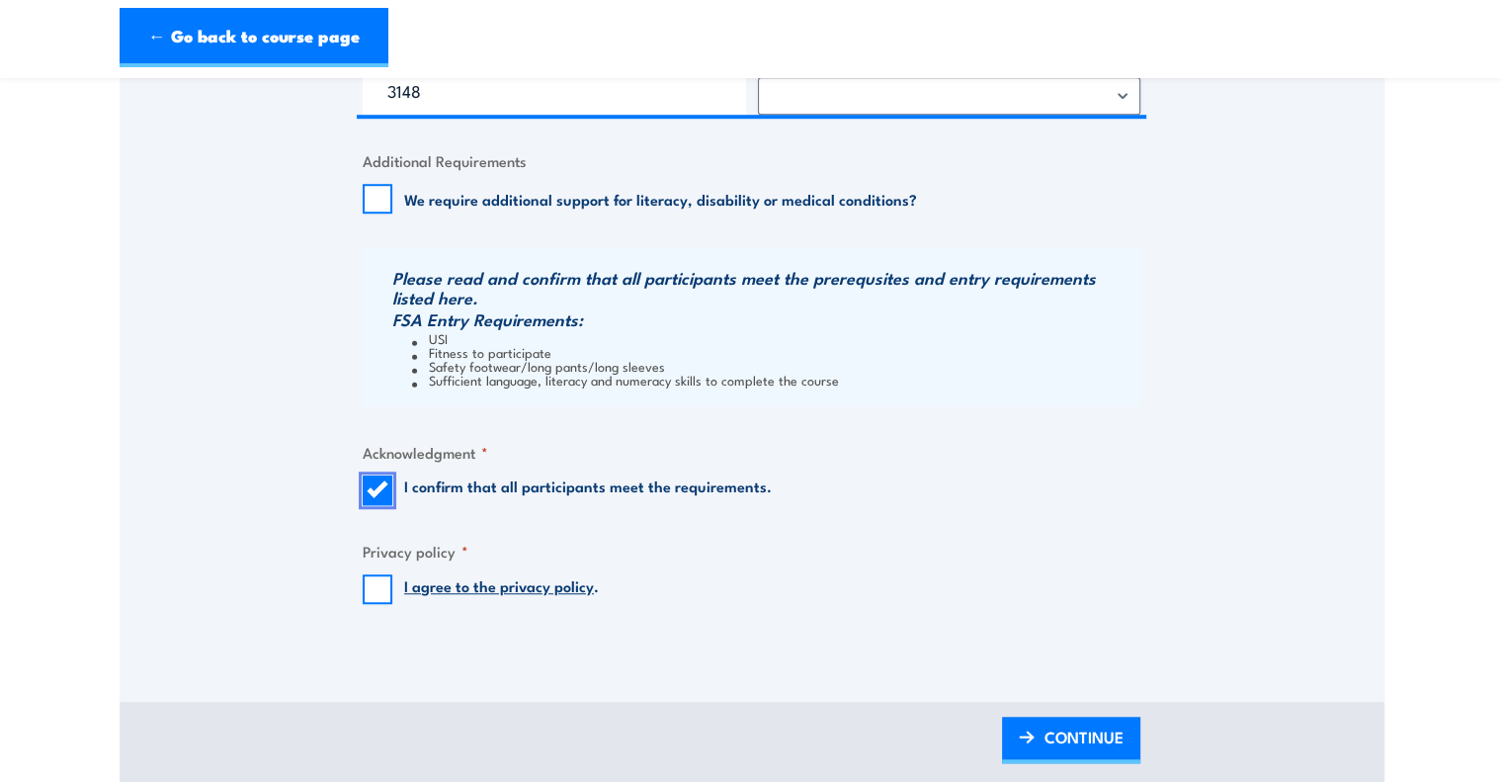
scroll to position [1427, 0]
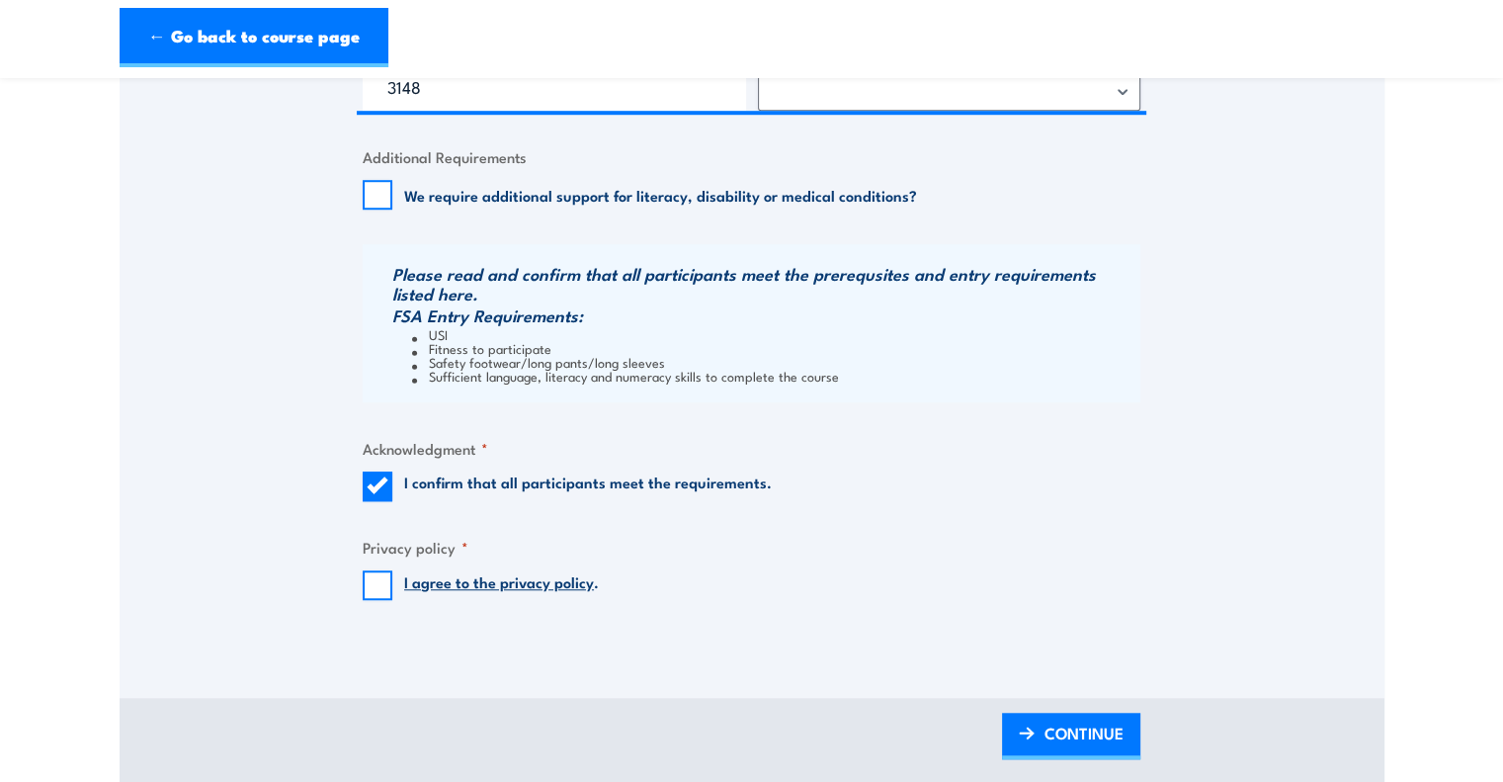
click at [466, 595] on label "I agree to the privacy policy ." at bounding box center [501, 585] width 195 height 30
click at [392, 595] on input "I agree to the privacy policy ." at bounding box center [378, 585] width 30 height 30
checkbox input "true"
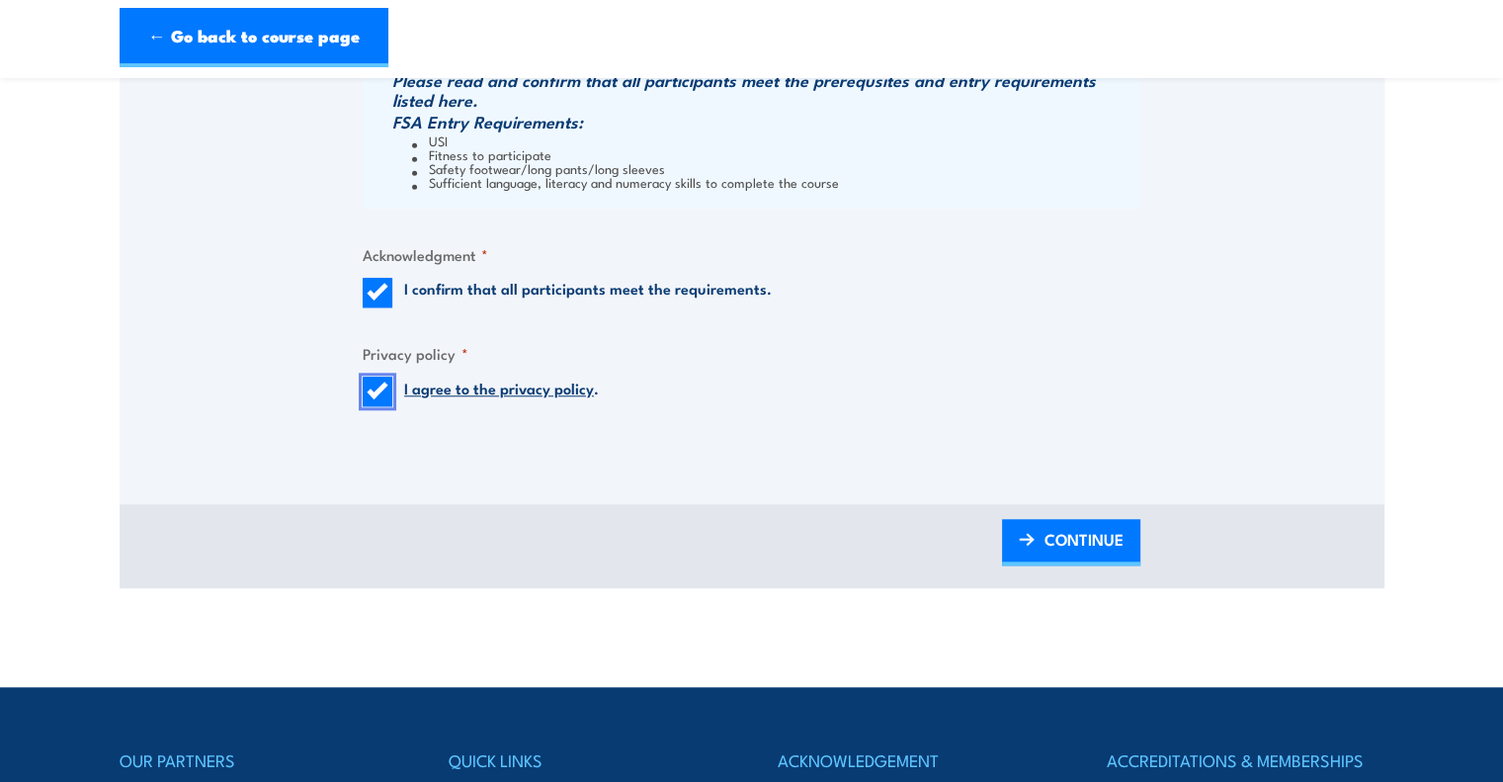
scroll to position [1688, 0]
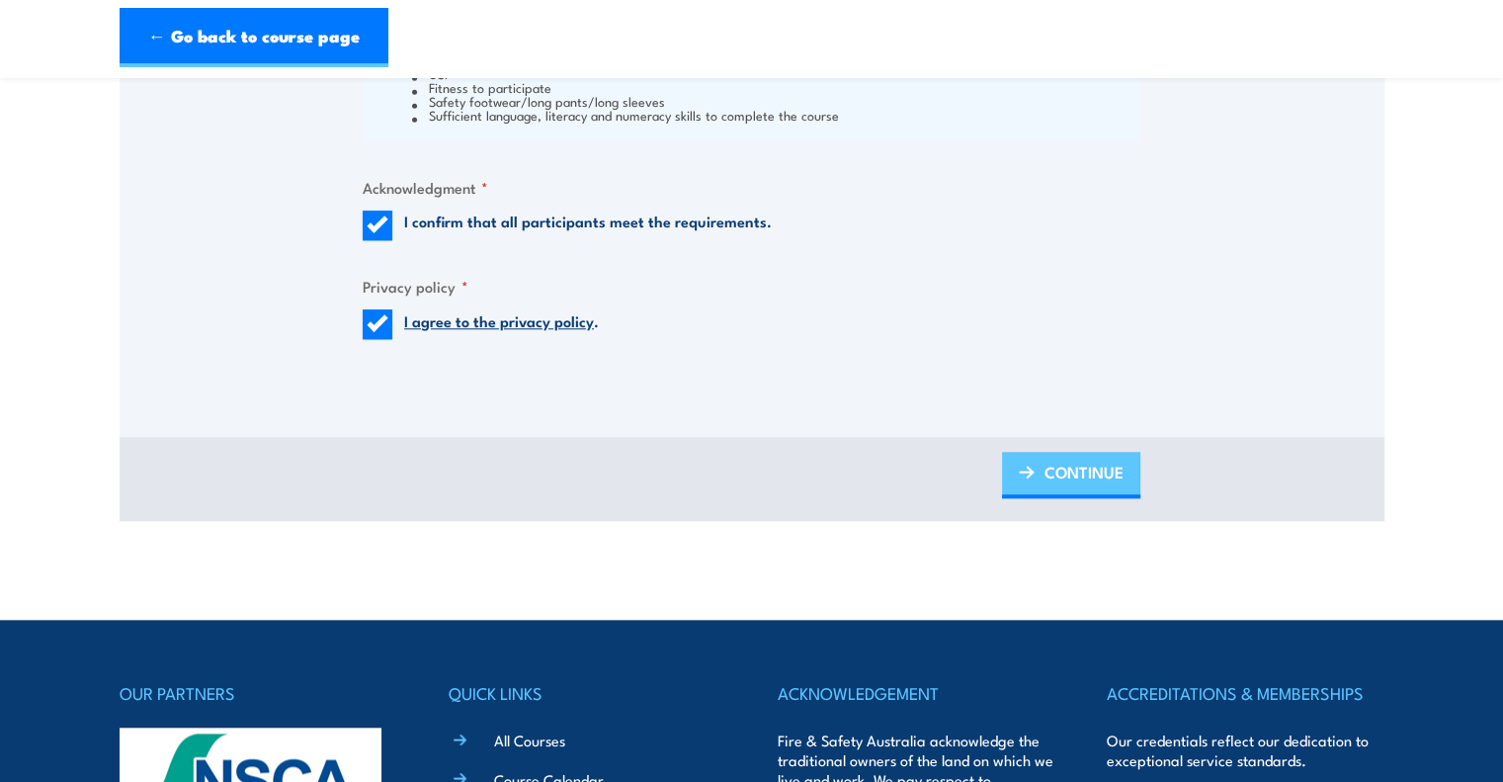
click at [1063, 456] on span "CONTINUE" at bounding box center [1083, 472] width 79 height 52
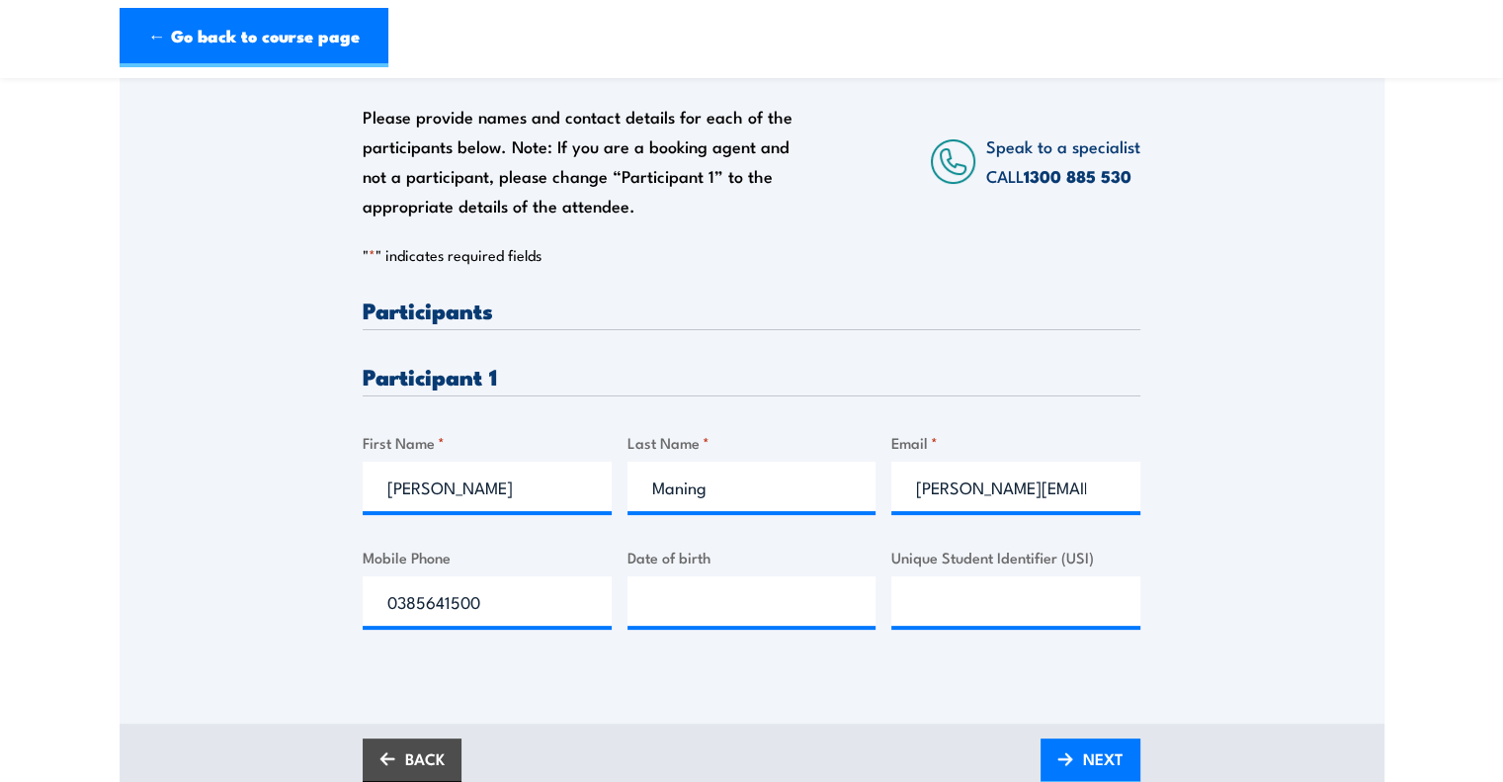
scroll to position [312, 0]
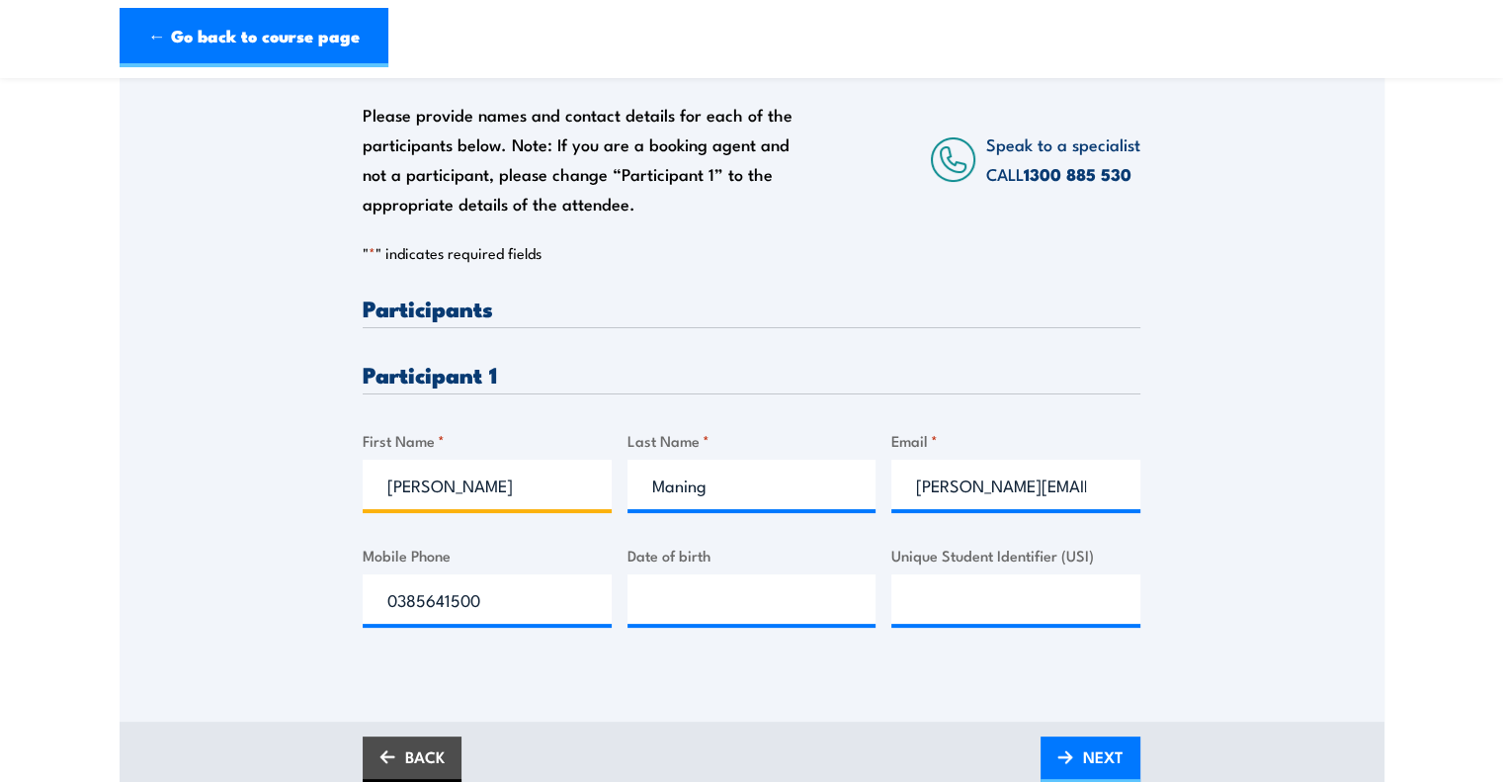
click at [502, 478] on input "[PERSON_NAME]" at bounding box center [487, 483] width 249 height 49
paste input "Sonam Choden"
drag, startPoint x: 530, startPoint y: 475, endPoint x: 444, endPoint y: 487, distance: 86.8
click at [444, 487] on input "Sonam Choden" at bounding box center [487, 483] width 249 height 49
type input "Sonam"
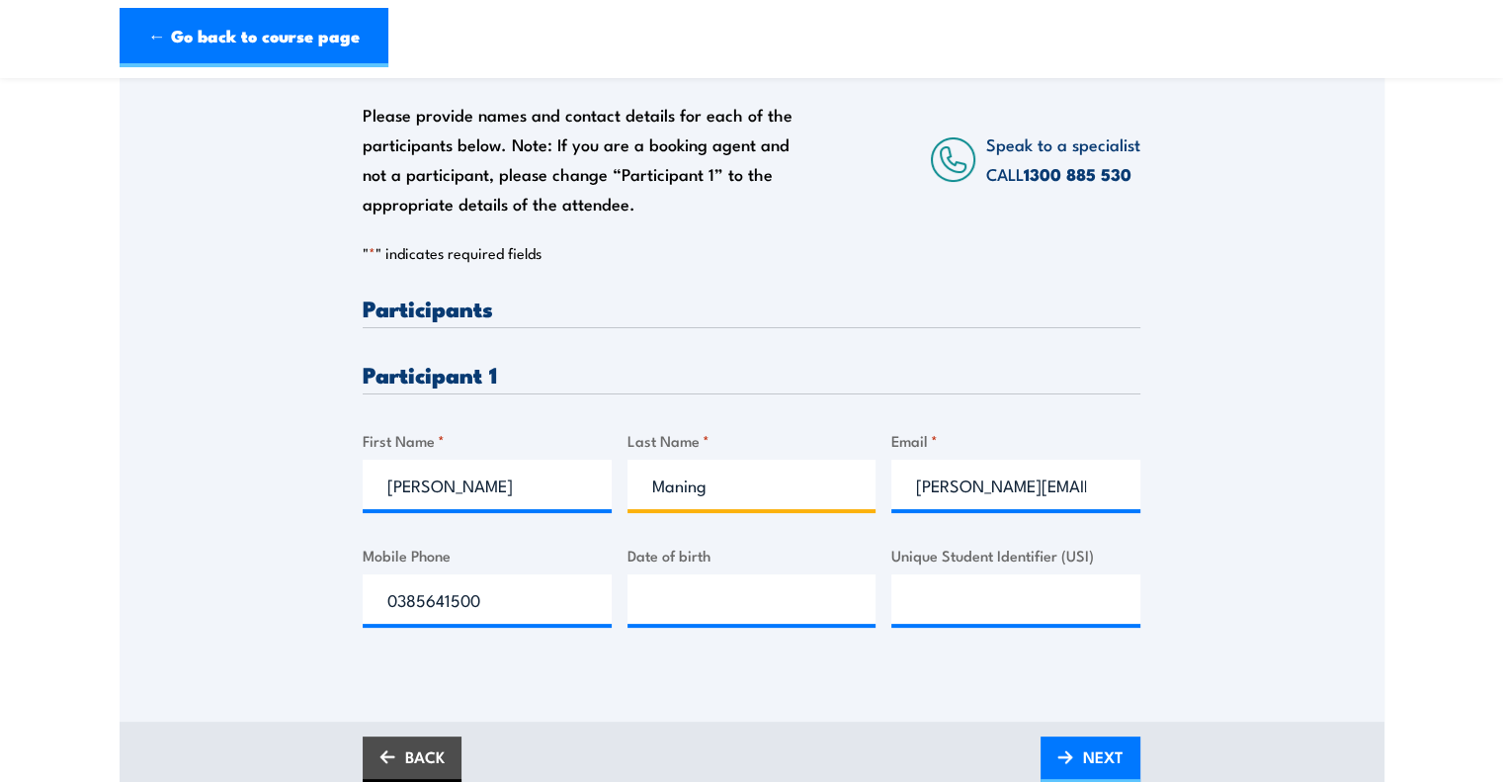
click at [741, 474] on input "Maning" at bounding box center [751, 483] width 249 height 49
paste input "Choden"
type input "Choden"
click at [970, 489] on input "donna.maning@rolld.com.au" at bounding box center [1015, 483] width 249 height 49
paste input "sonamchochuk@gmail.com"
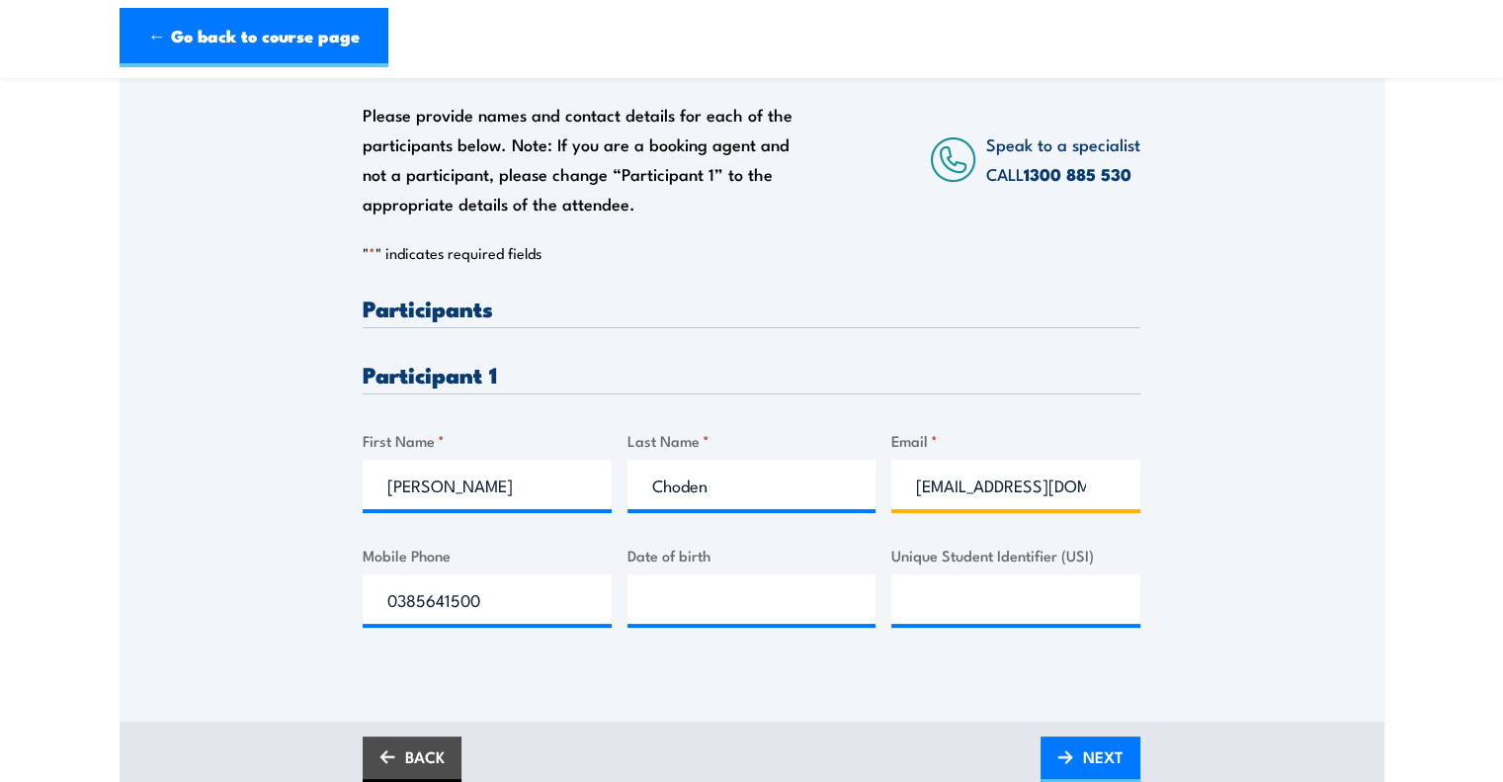
scroll to position [0, 26]
type input "sonamchochuk@gmail.com"
click at [904, 623] on div at bounding box center [1015, 598] width 249 height 49
click at [511, 592] on input "0385641500" at bounding box center [487, 598] width 249 height 49
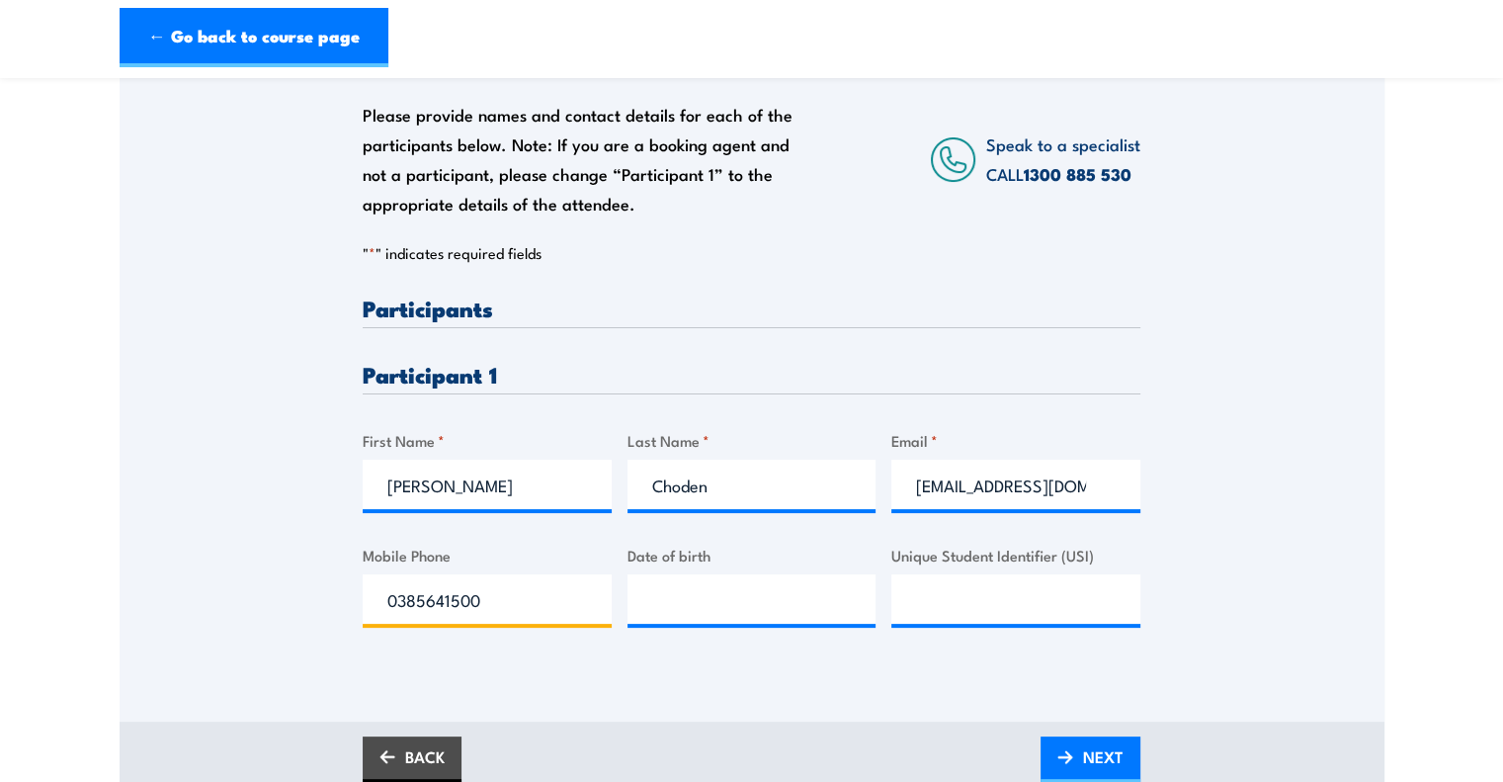
paste input "452548579"
type input "0452548579"
type input "__/__/____"
click at [700, 578] on input "__/__/____" at bounding box center [751, 598] width 249 height 49
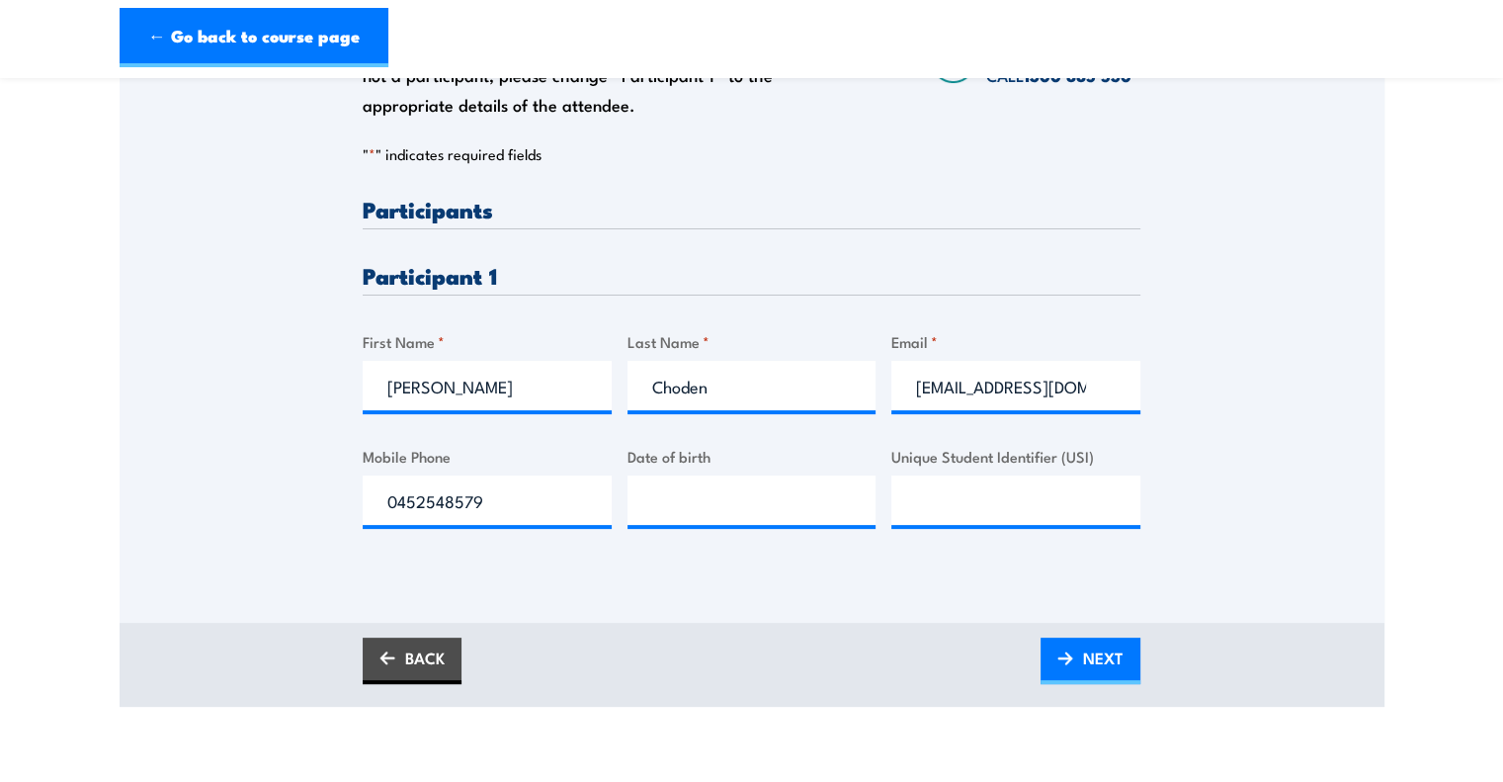
click at [877, 614] on div "Please provide names and contact details for each of the participants below. No…" at bounding box center [752, 277] width 1265 height 691
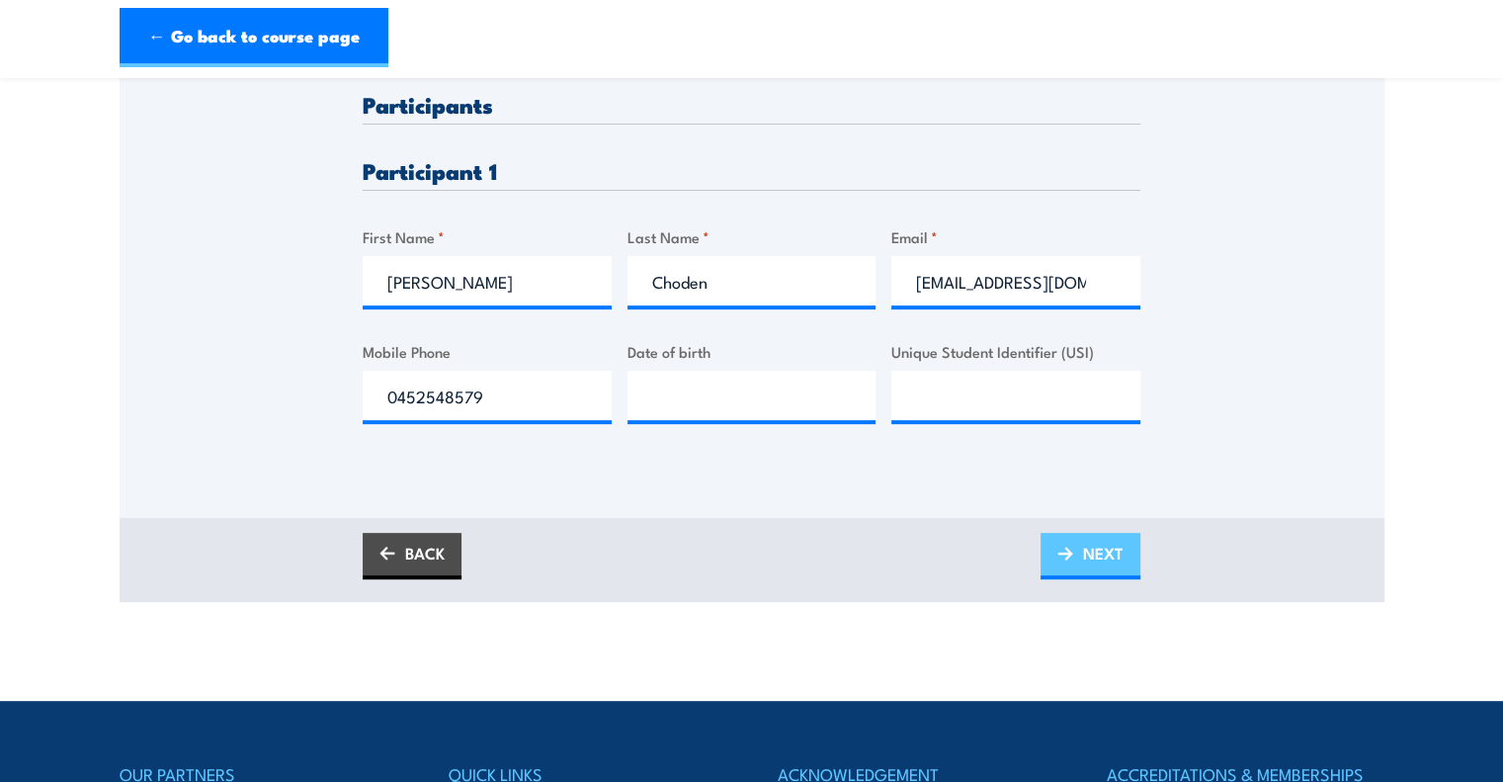
click at [1079, 560] on link "NEXT" at bounding box center [1090, 556] width 100 height 46
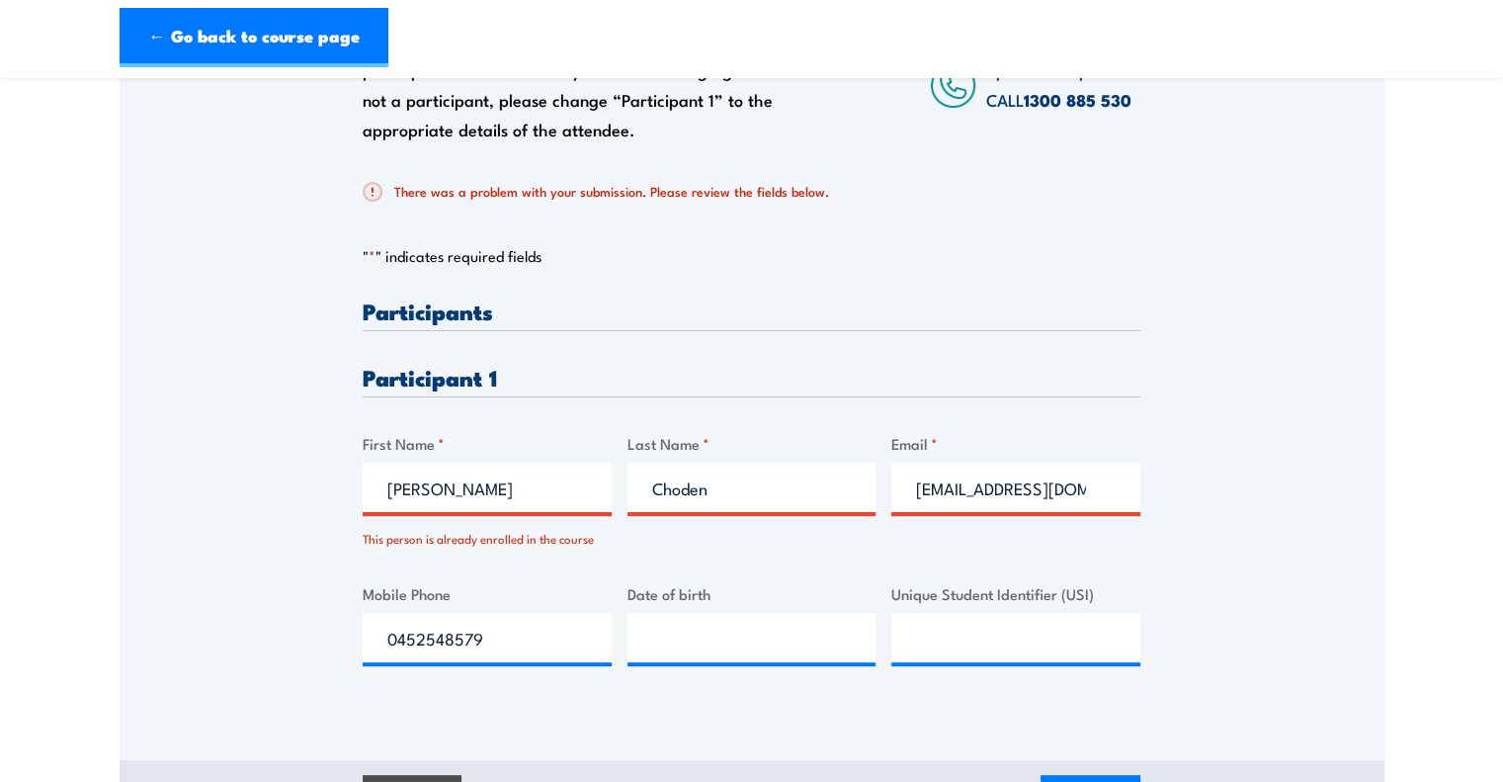
scroll to position [389, 0]
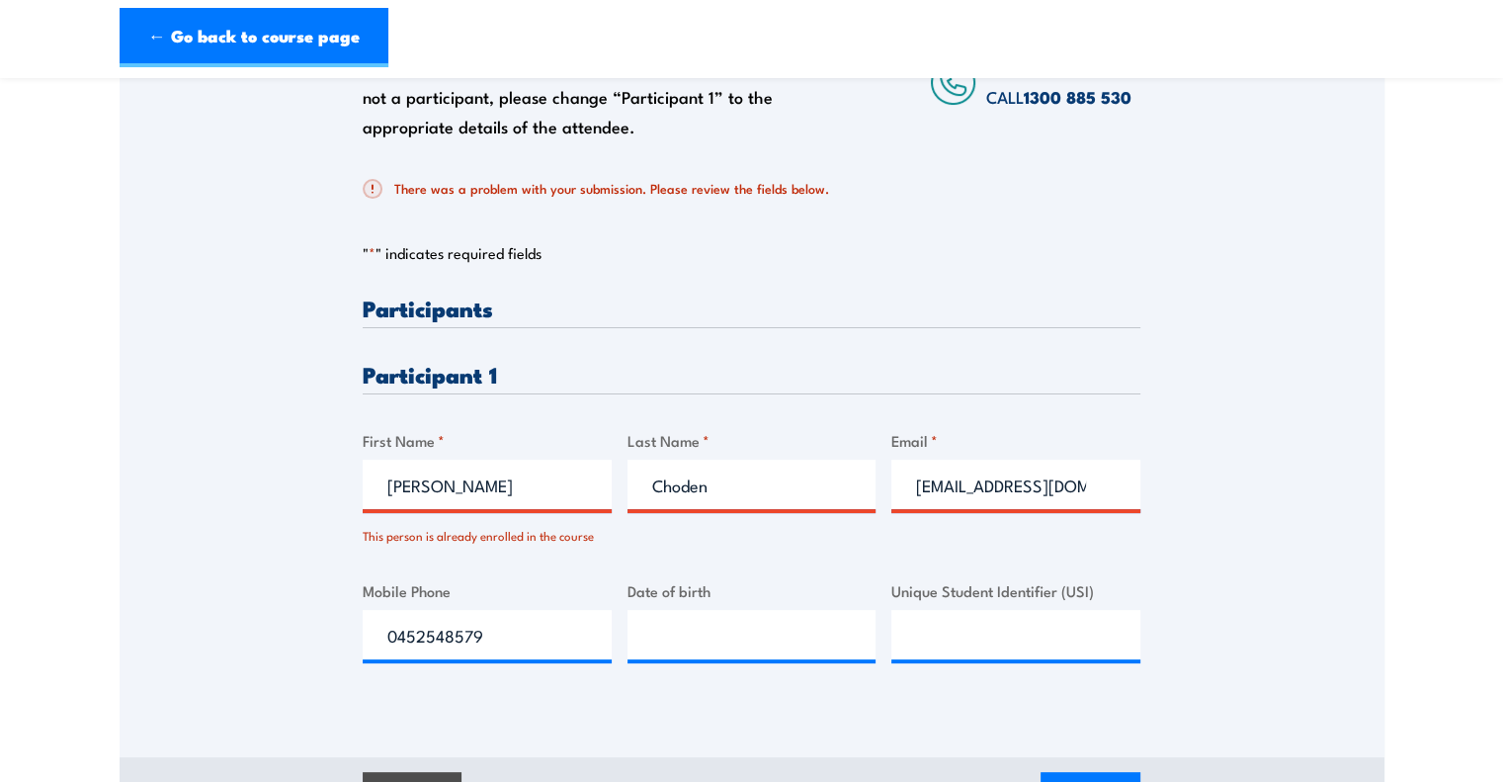
click at [502, 364] on h3 "Participant 1" at bounding box center [752, 374] width 778 height 23
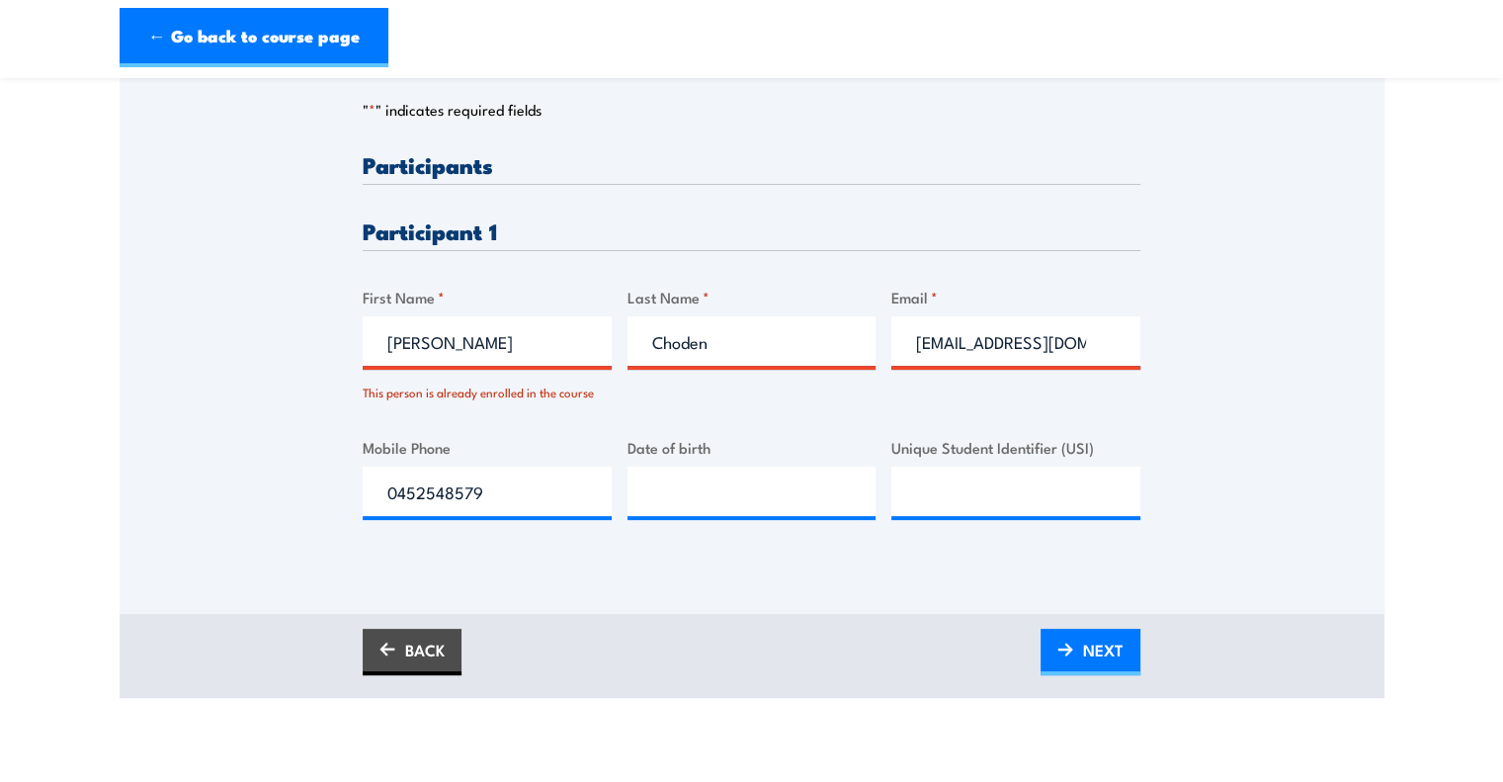
scroll to position [530, 0]
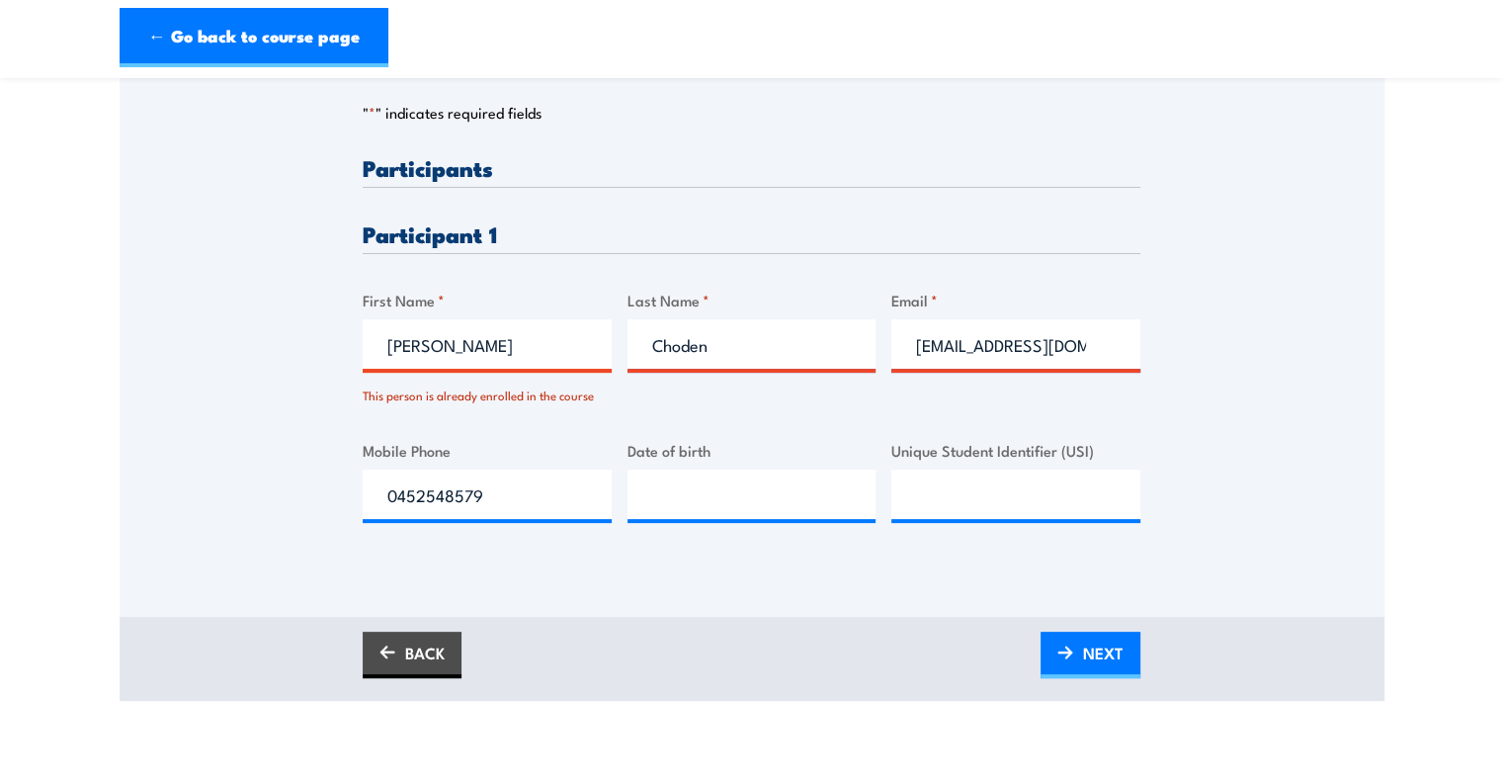
click at [527, 349] on input "Sonam" at bounding box center [487, 343] width 249 height 49
paste input "Thi My Kim Phan"
drag, startPoint x: 547, startPoint y: 345, endPoint x: 470, endPoint y: 351, distance: 77.3
click at [470, 351] on input "Thi My Kim Phan" at bounding box center [487, 343] width 249 height 49
type input "Thi My Kim"
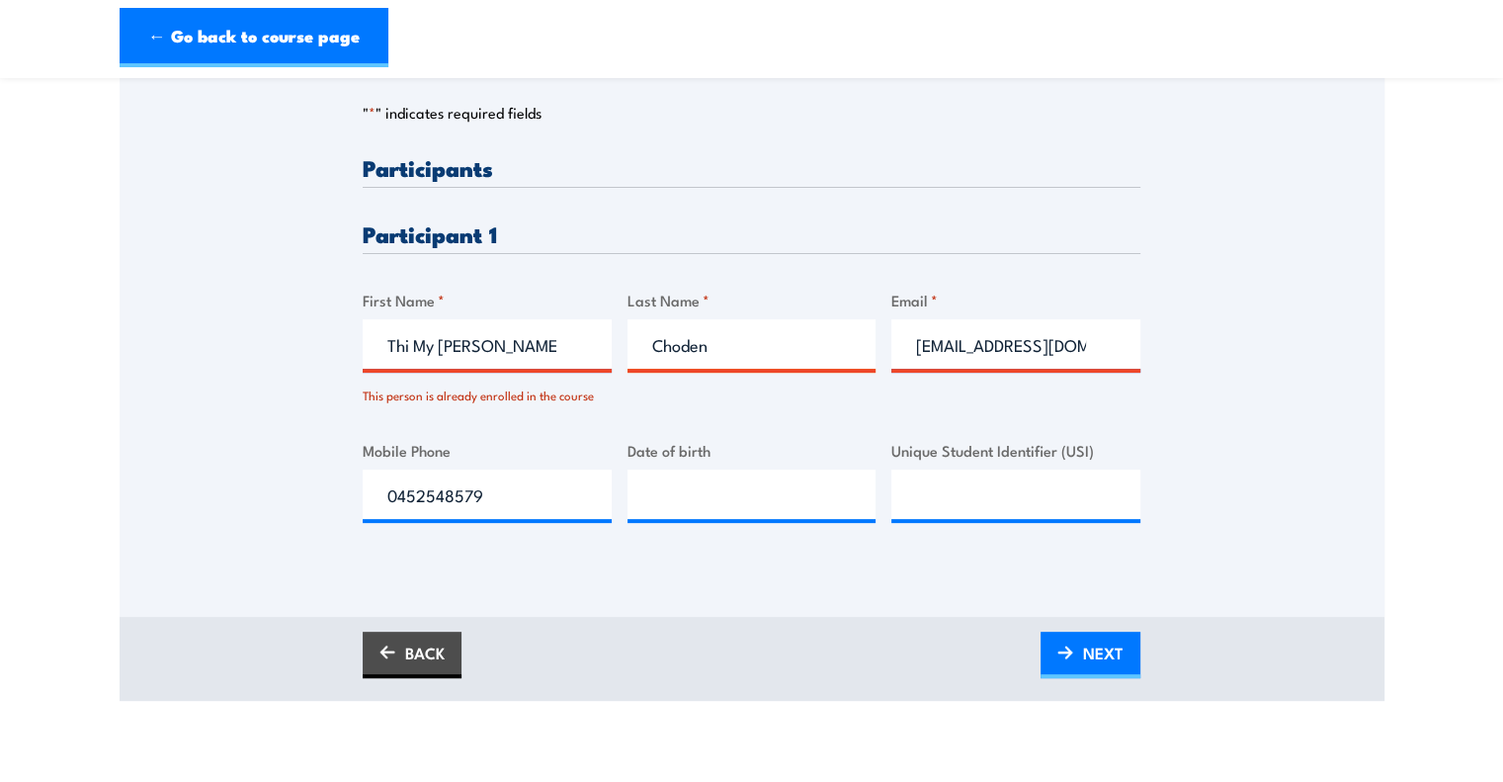
click at [721, 346] on input "Choden" at bounding box center [751, 343] width 249 height 49
paste input "Pha"
type input "Phan"
click at [960, 342] on input "[EMAIL_ADDRESS][DOMAIN_NAME]" at bounding box center [1015, 343] width 249 height 49
paste input "kimmy.phan@rolld.com.au"
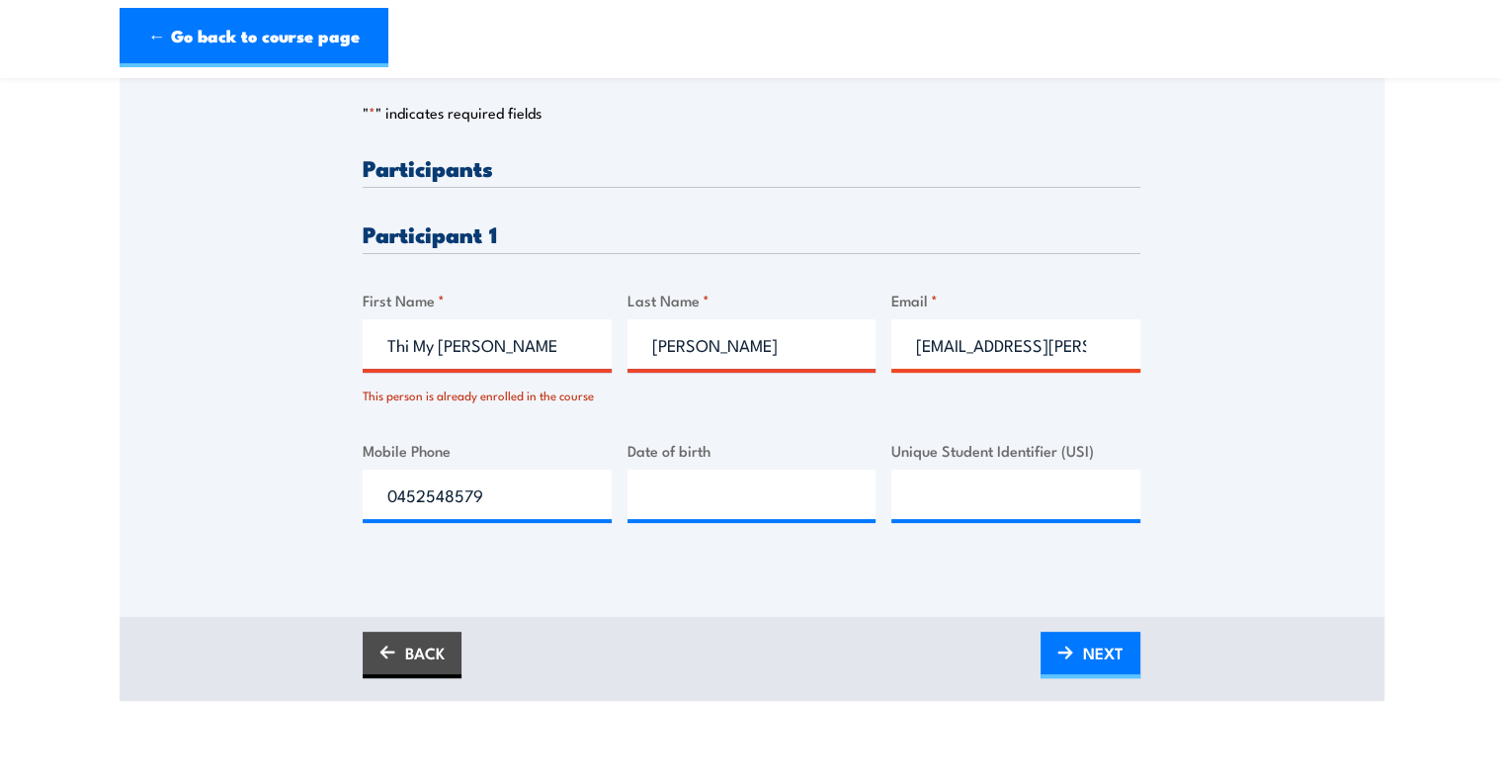
scroll to position [0, 24]
type input "kimmy.phan@rolld.com.au"
click at [960, 414] on div "Please provide names and contact details for each of the participants below. No…" at bounding box center [752, 354] width 778 height 397
click at [534, 508] on input "0452548579" at bounding box center [487, 493] width 249 height 49
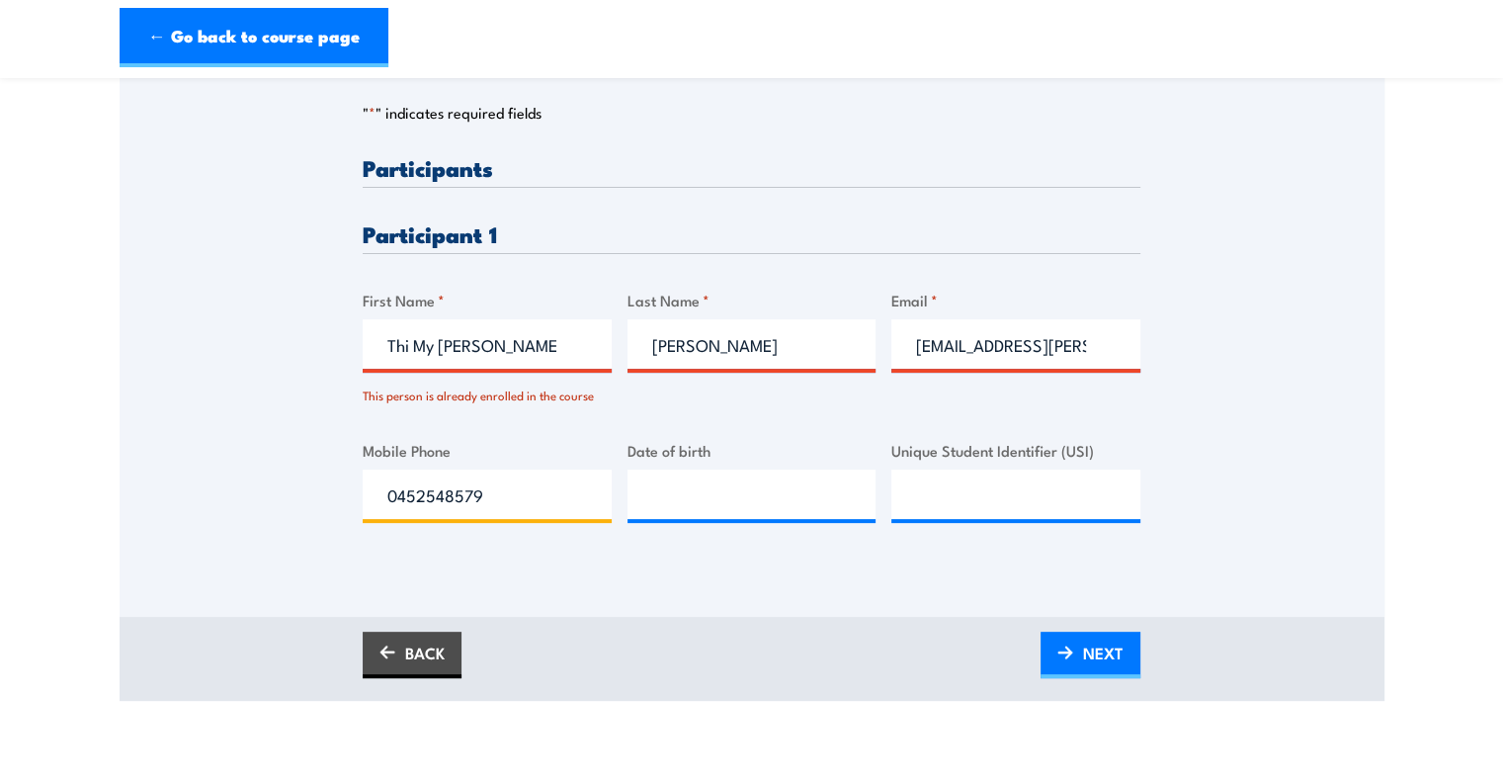
paste input "16960101"
type input "0416960101"
click at [1073, 655] on link "NEXT" at bounding box center [1090, 654] width 100 height 46
click at [416, 652] on link "BACK" at bounding box center [412, 654] width 99 height 46
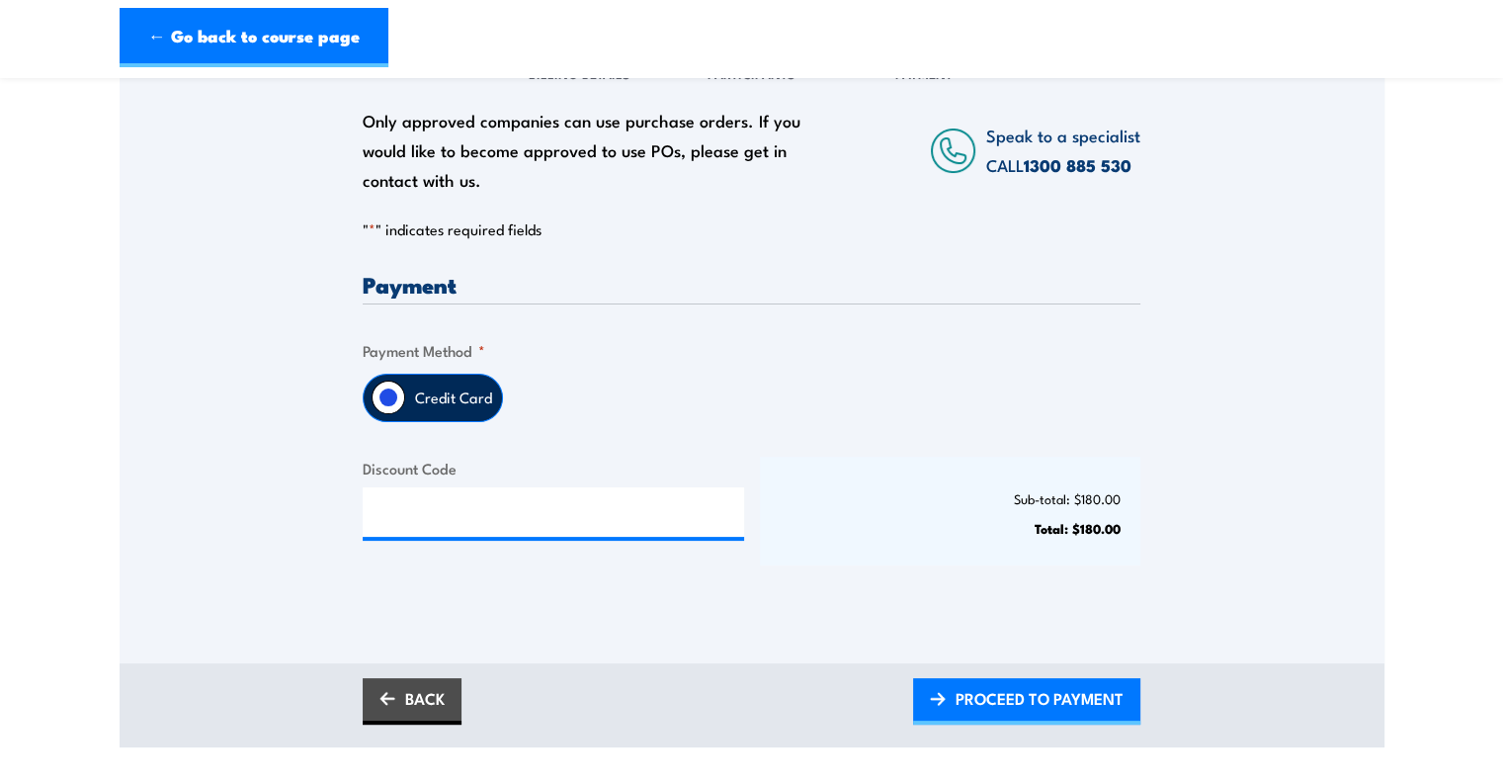
scroll to position [304, 0]
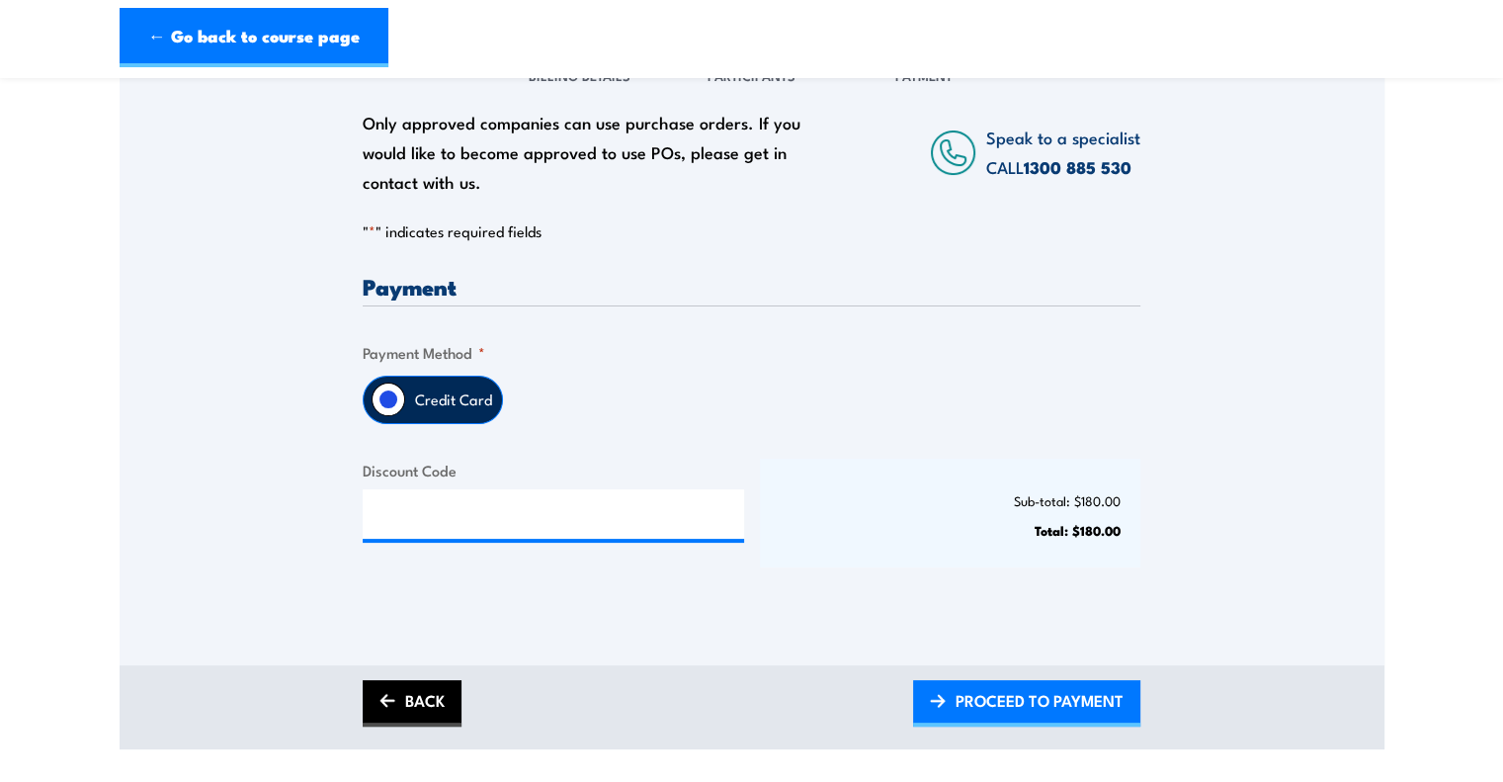
click at [431, 702] on link "BACK" at bounding box center [412, 703] width 99 height 46
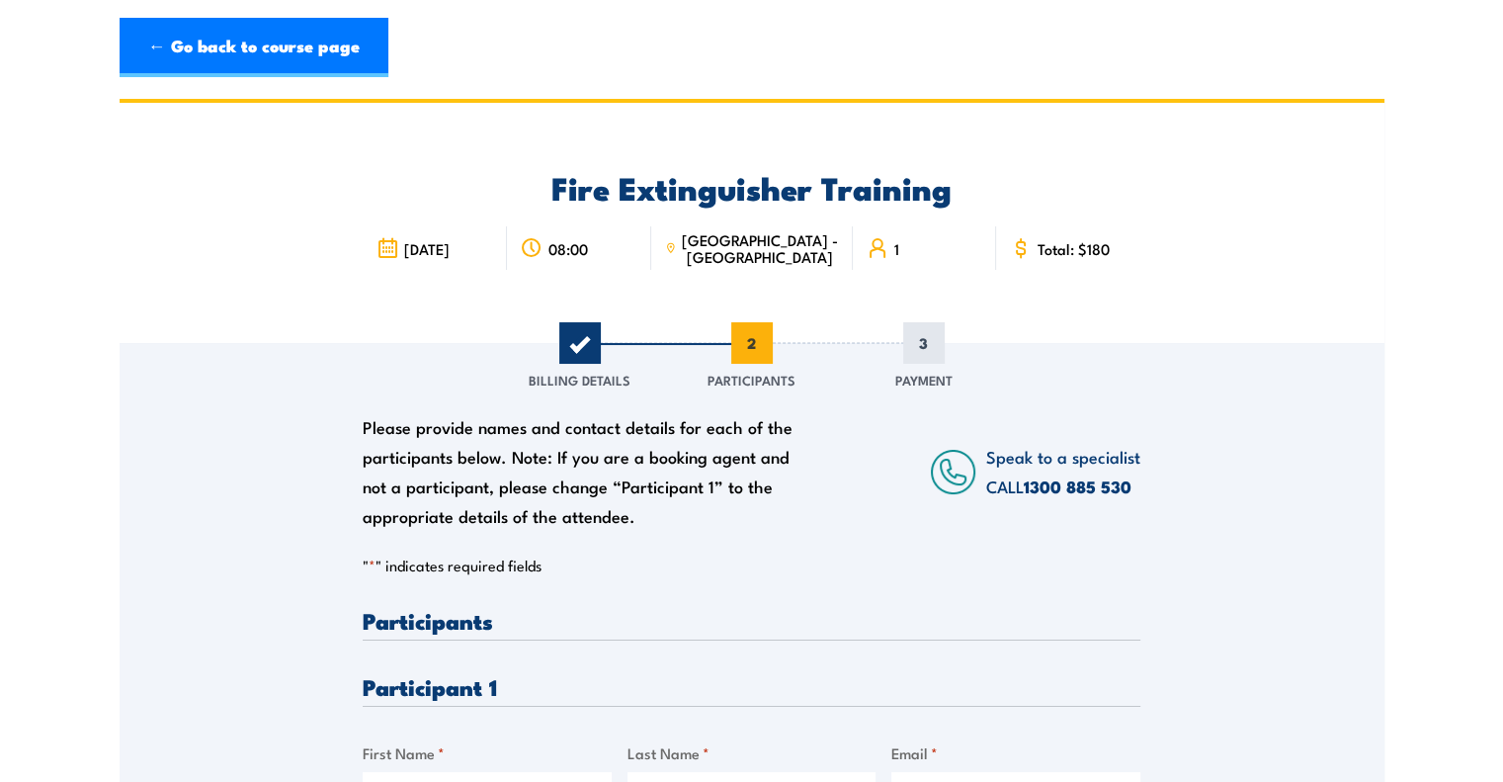
scroll to position [0, 0]
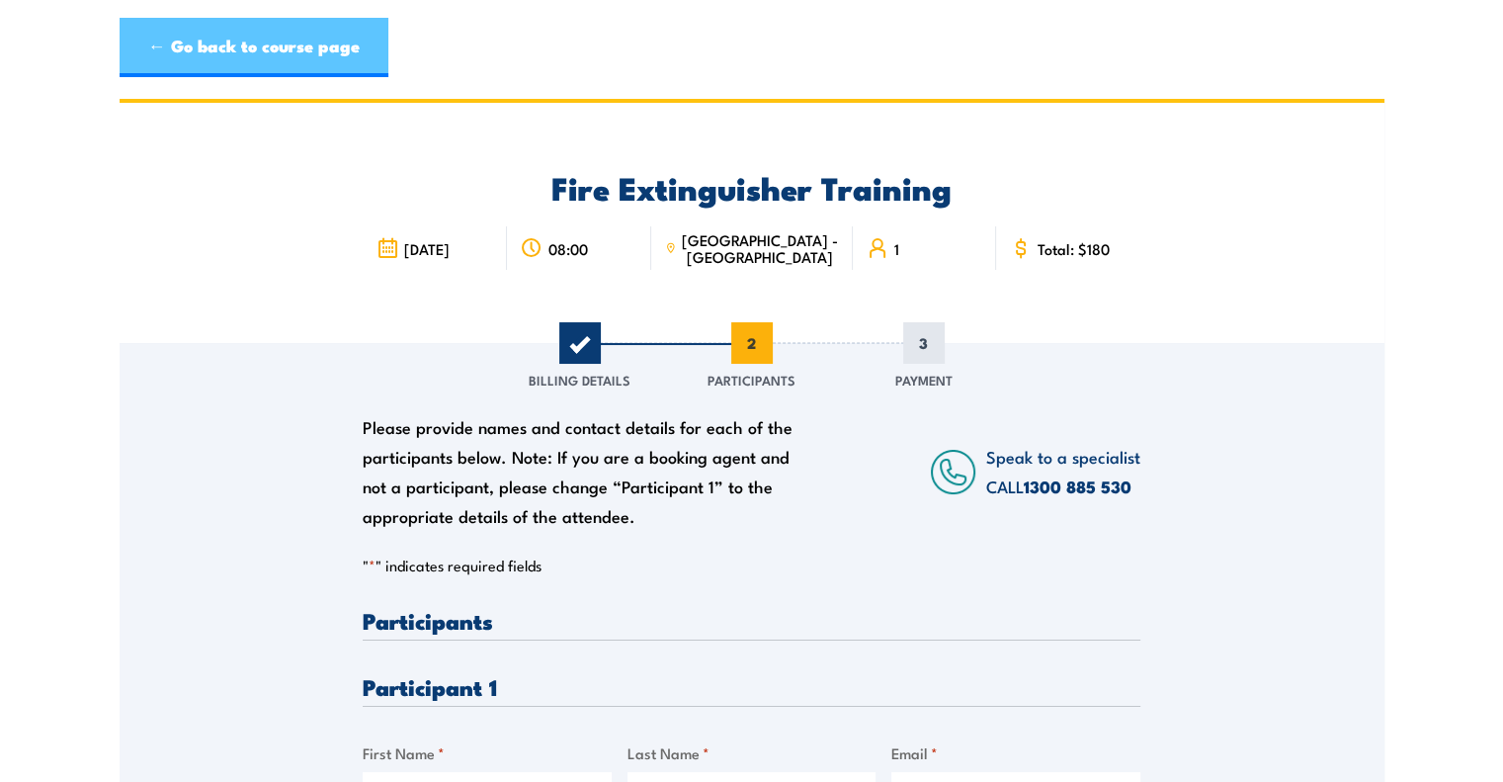
click at [281, 62] on link "← Go back to course page" at bounding box center [254, 47] width 269 height 59
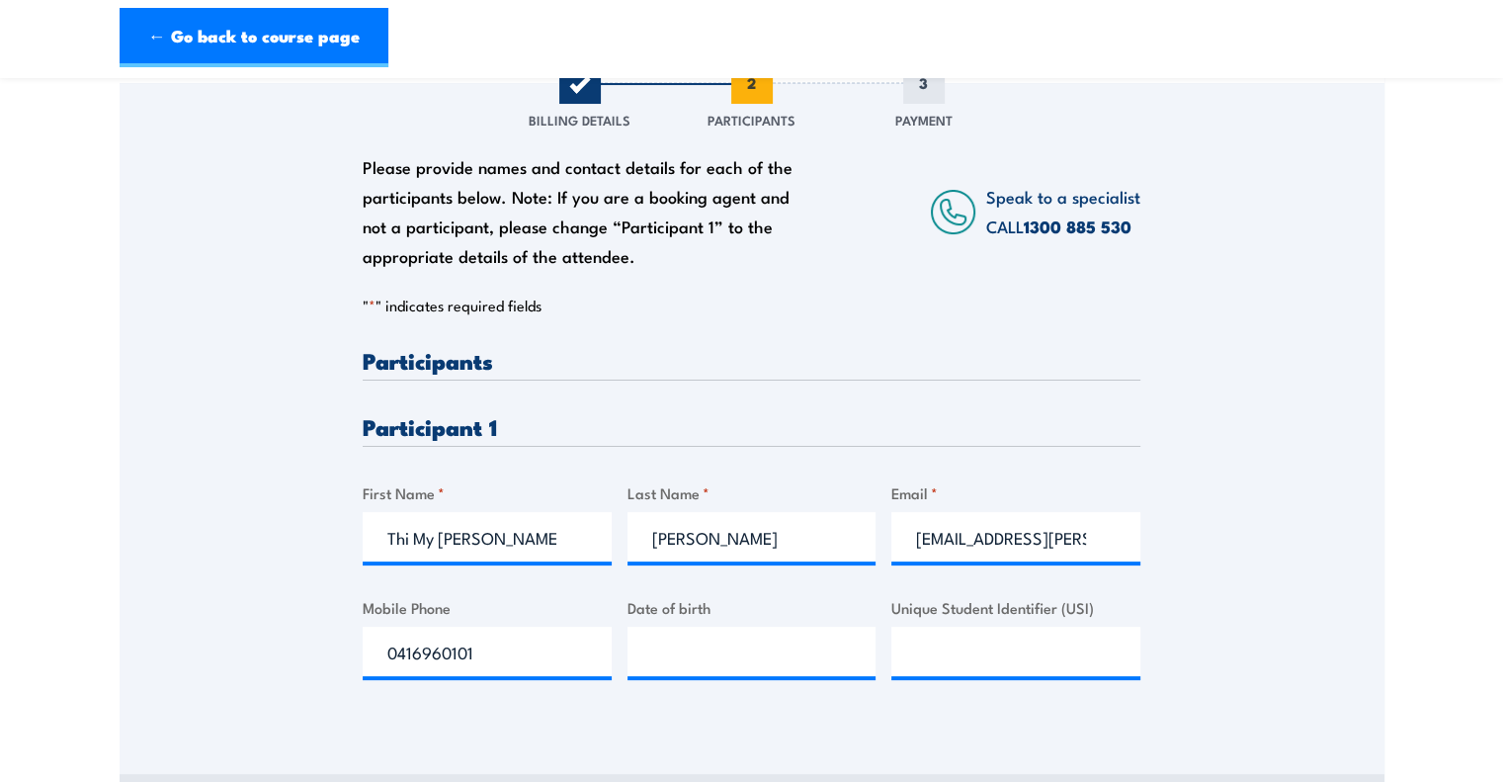
scroll to position [261, 0]
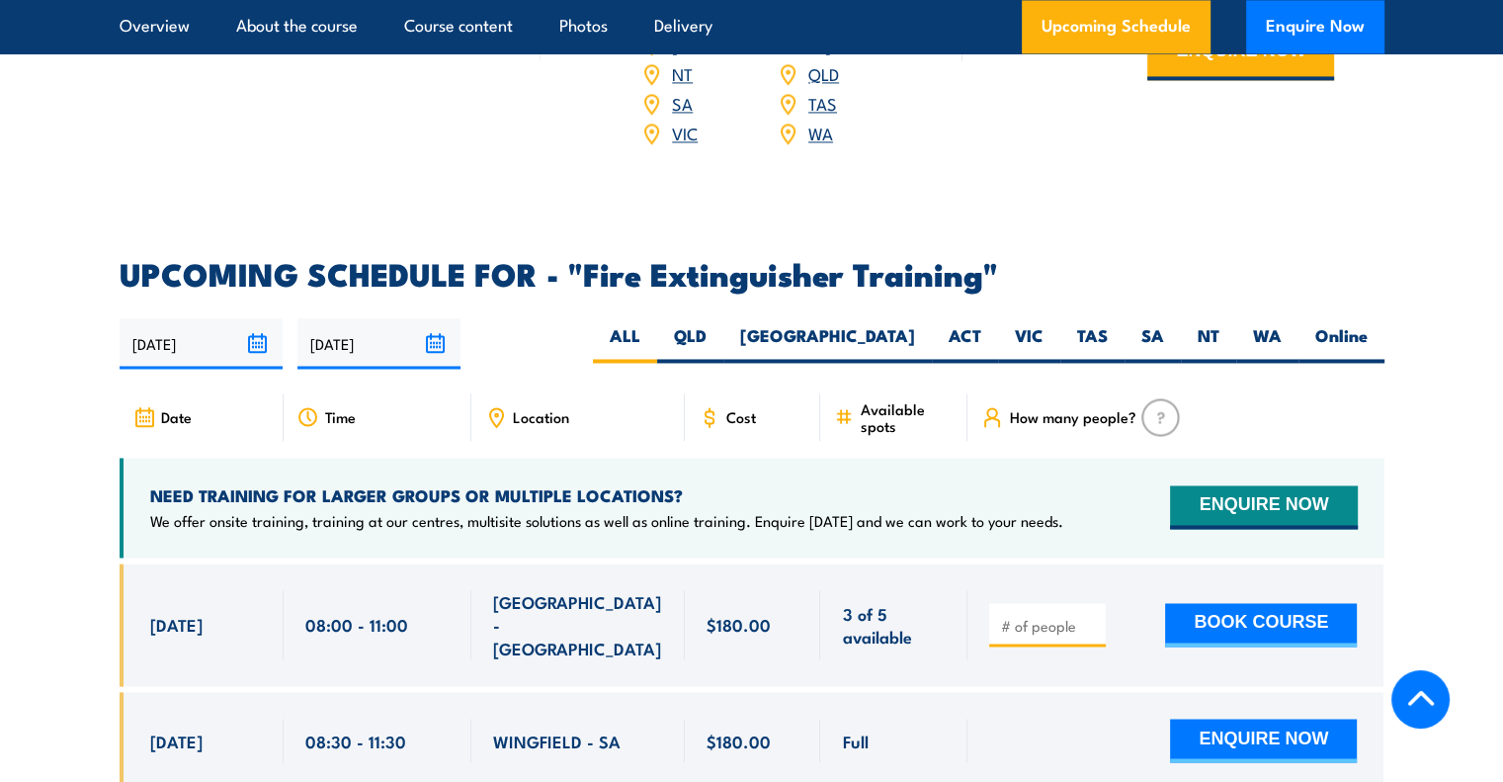
scroll to position [3087, 0]
click at [1270, 324] on label "WA" at bounding box center [1267, 343] width 62 height 39
click at [1281, 324] on input "WA" at bounding box center [1287, 330] width 13 height 13
radio input "true"
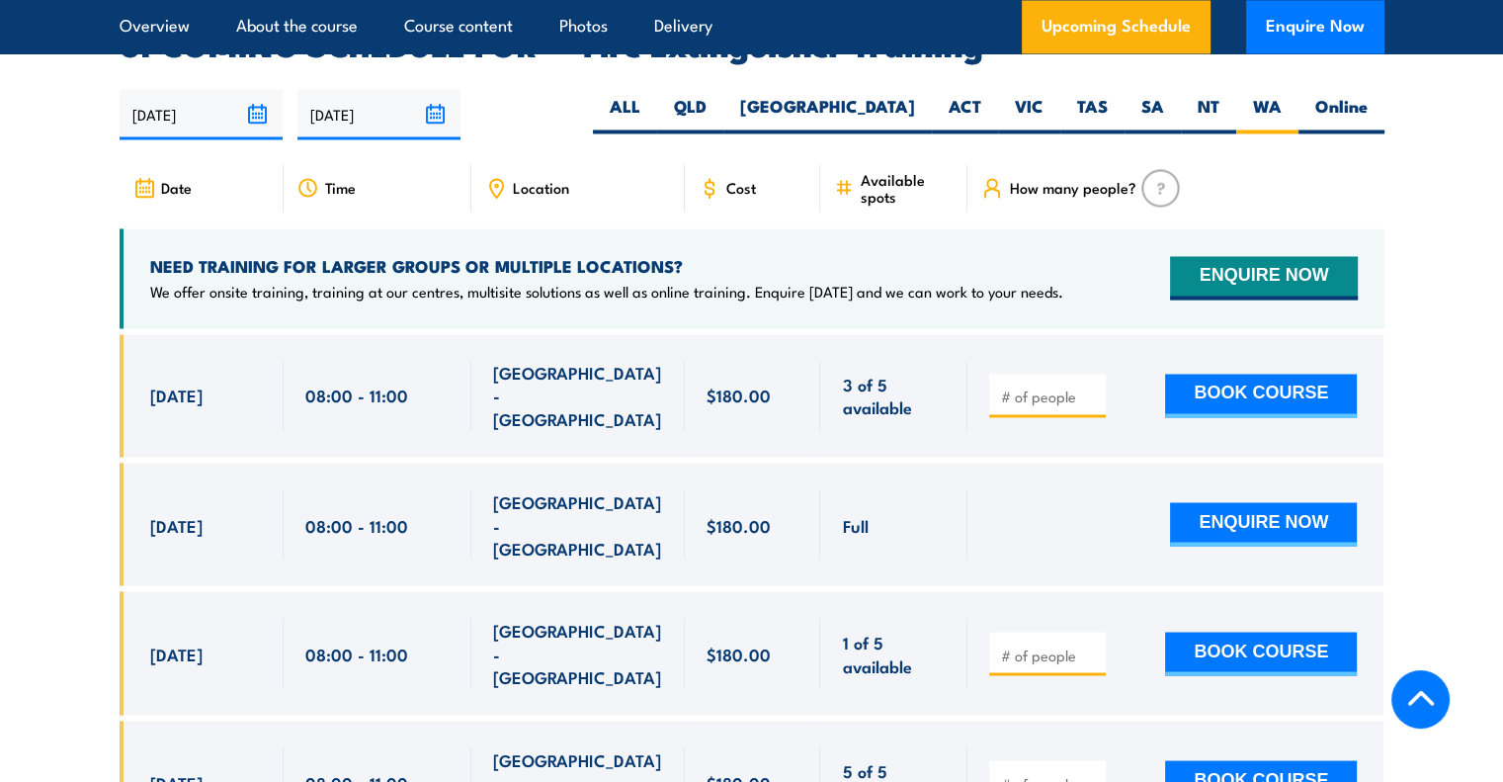
scroll to position [3419, 0]
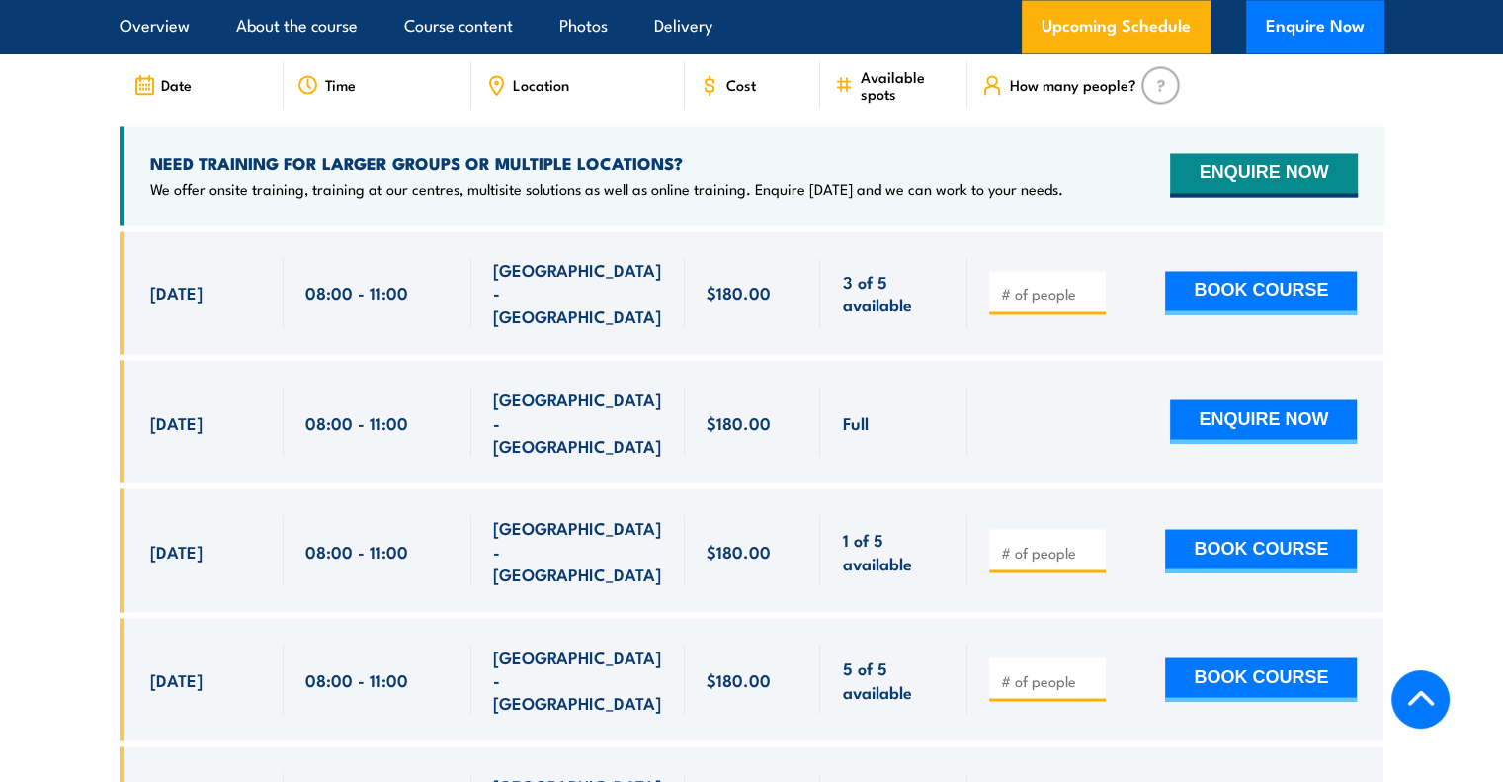
click at [1093, 657] on div at bounding box center [1047, 678] width 117 height 43
click at [1076, 670] on input "number" at bounding box center [1049, 680] width 99 height 20
type input "1"
click at [1293, 657] on button "BOOK COURSE" at bounding box center [1261, 678] width 192 height 43
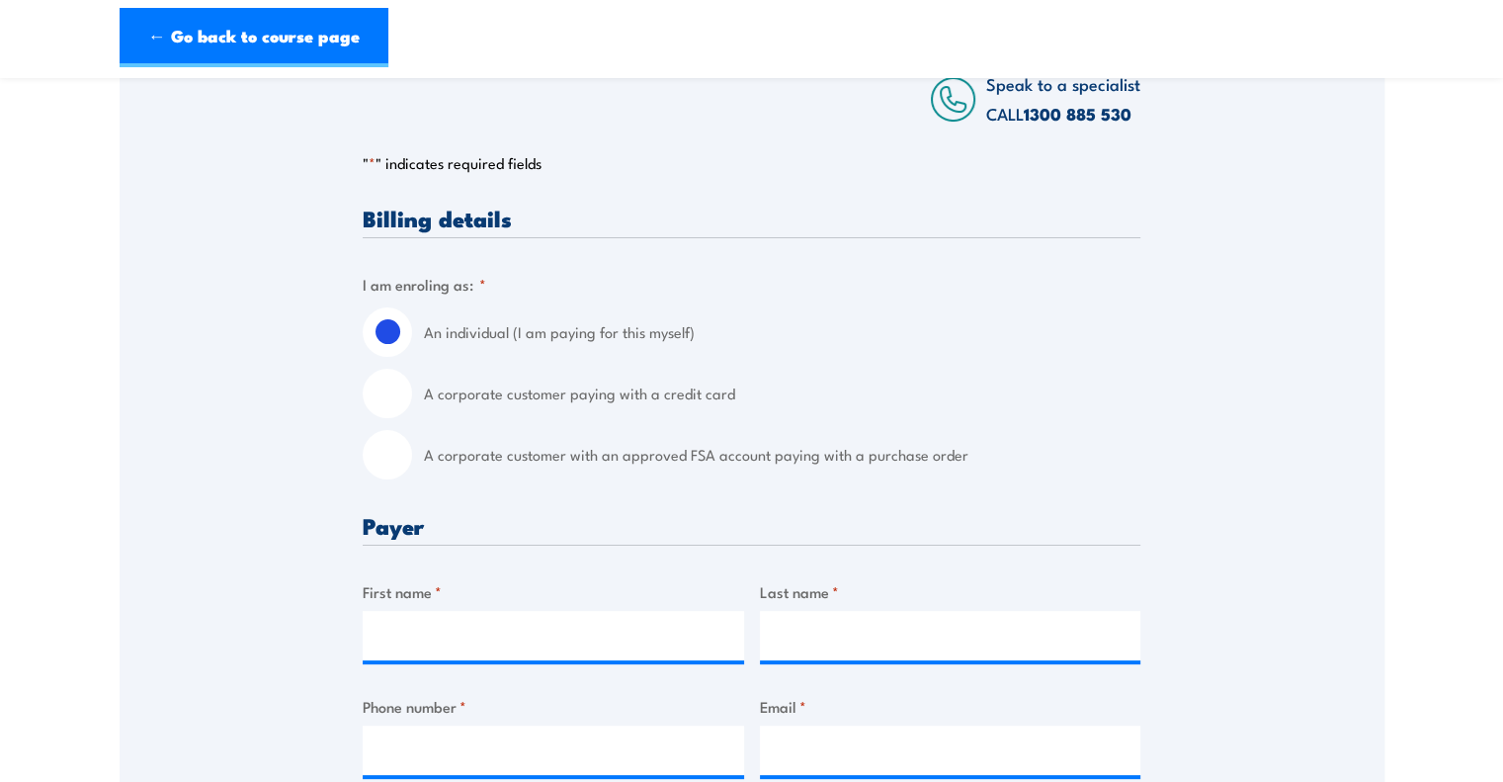
scroll to position [350, 0]
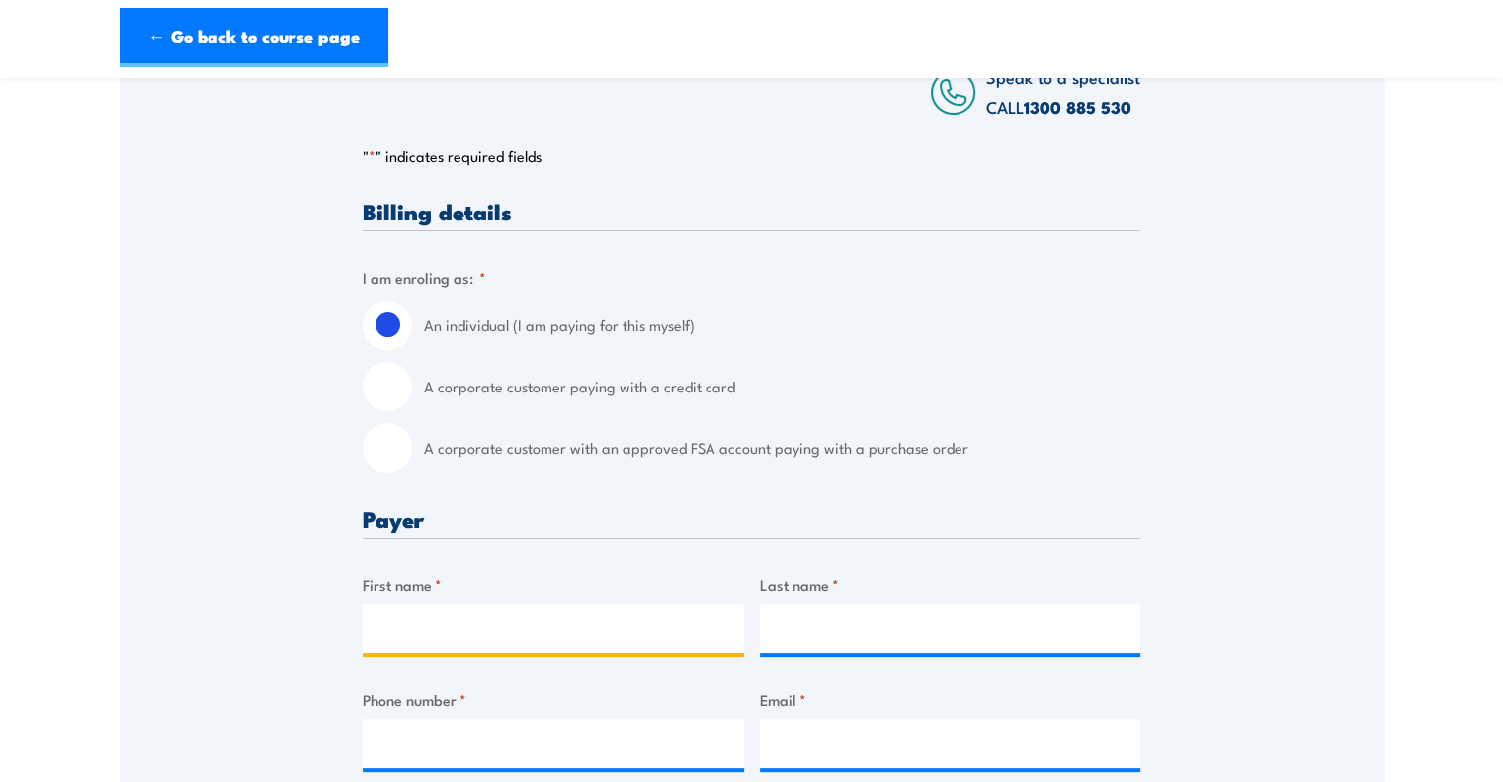
click at [549, 622] on input "First name *" at bounding box center [553, 628] width 381 height 49
type input "[PERSON_NAME]"
type input "Maning"
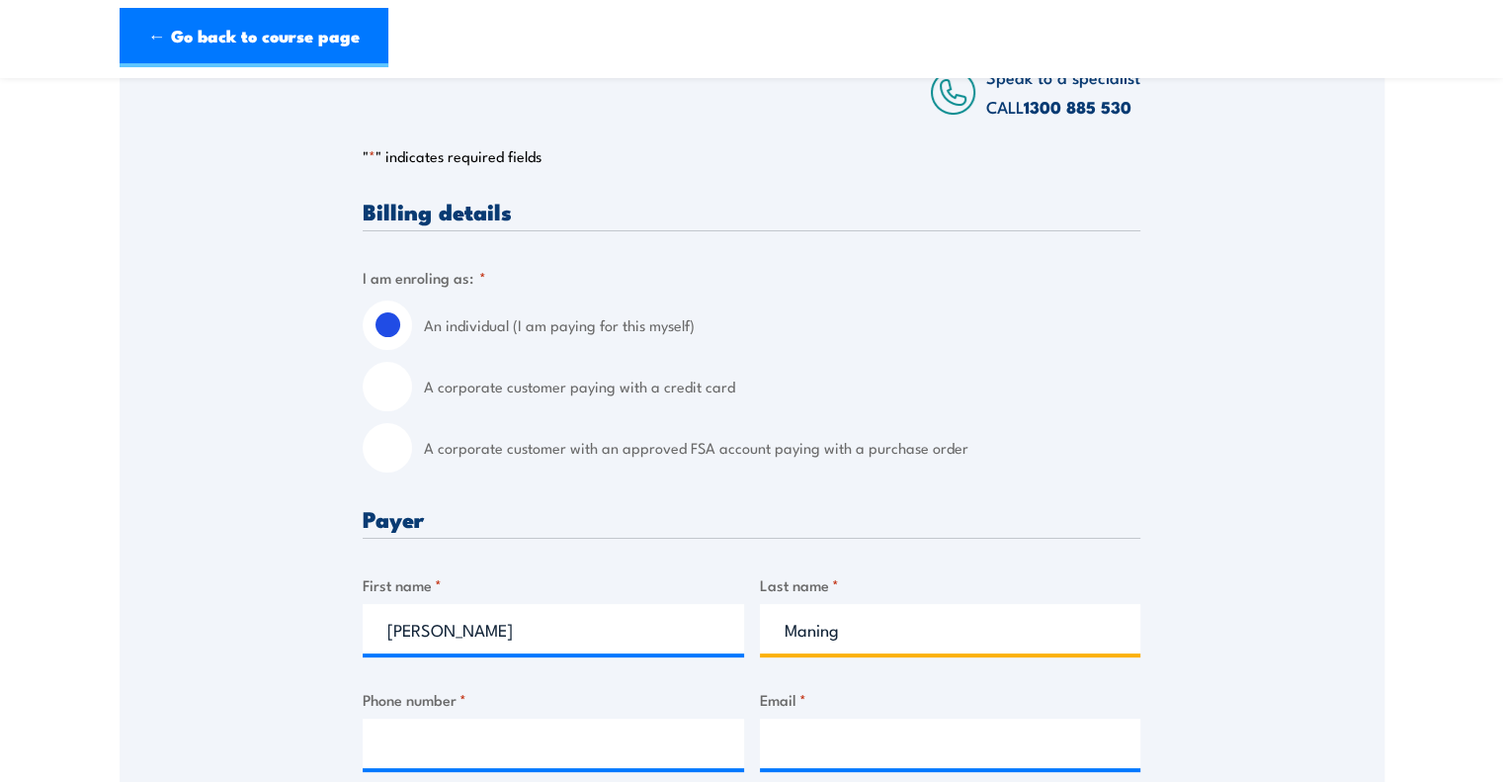
type input "0385641500"
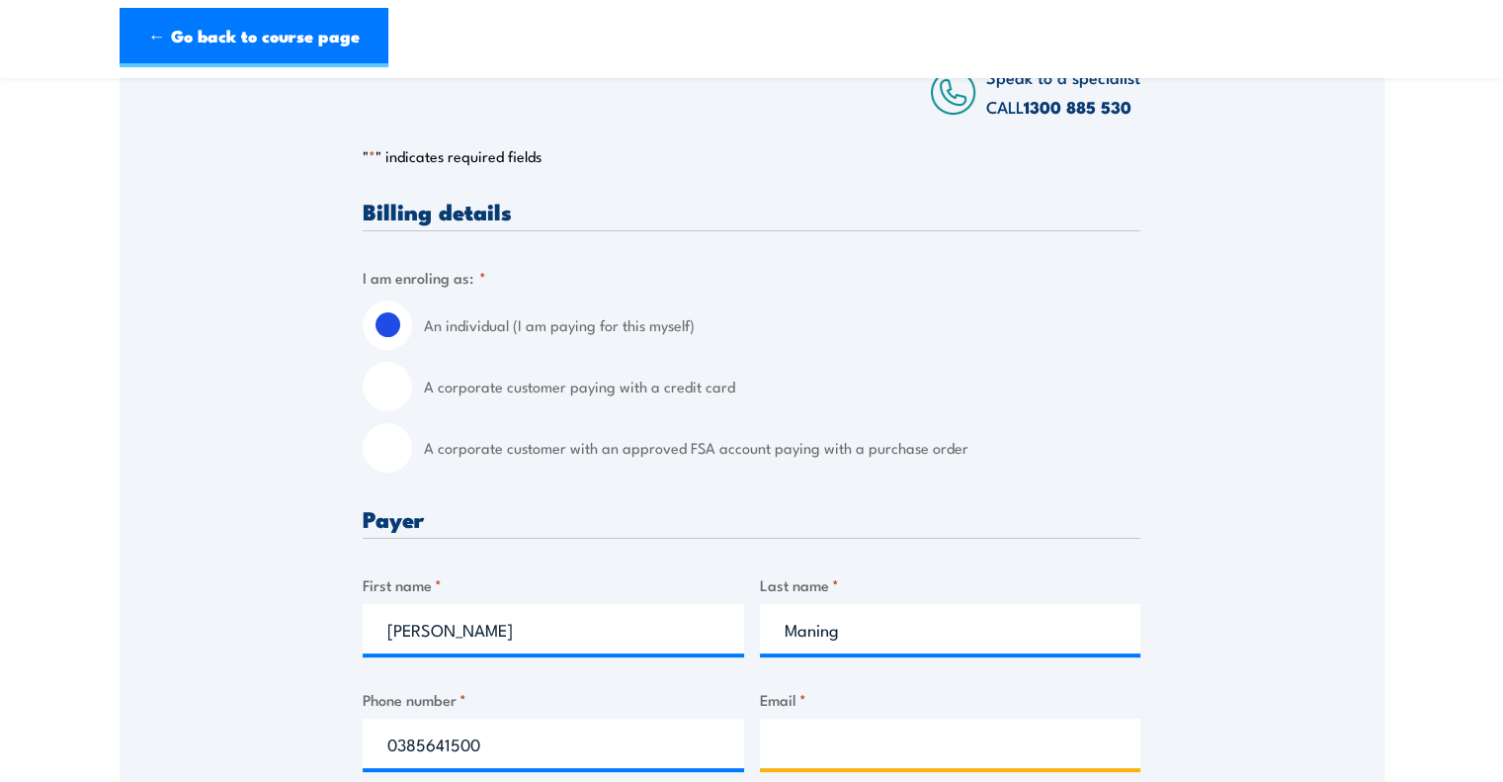
type input "[PERSON_NAME][EMAIL_ADDRESS][PERSON_NAME][DOMAIN_NAME]"
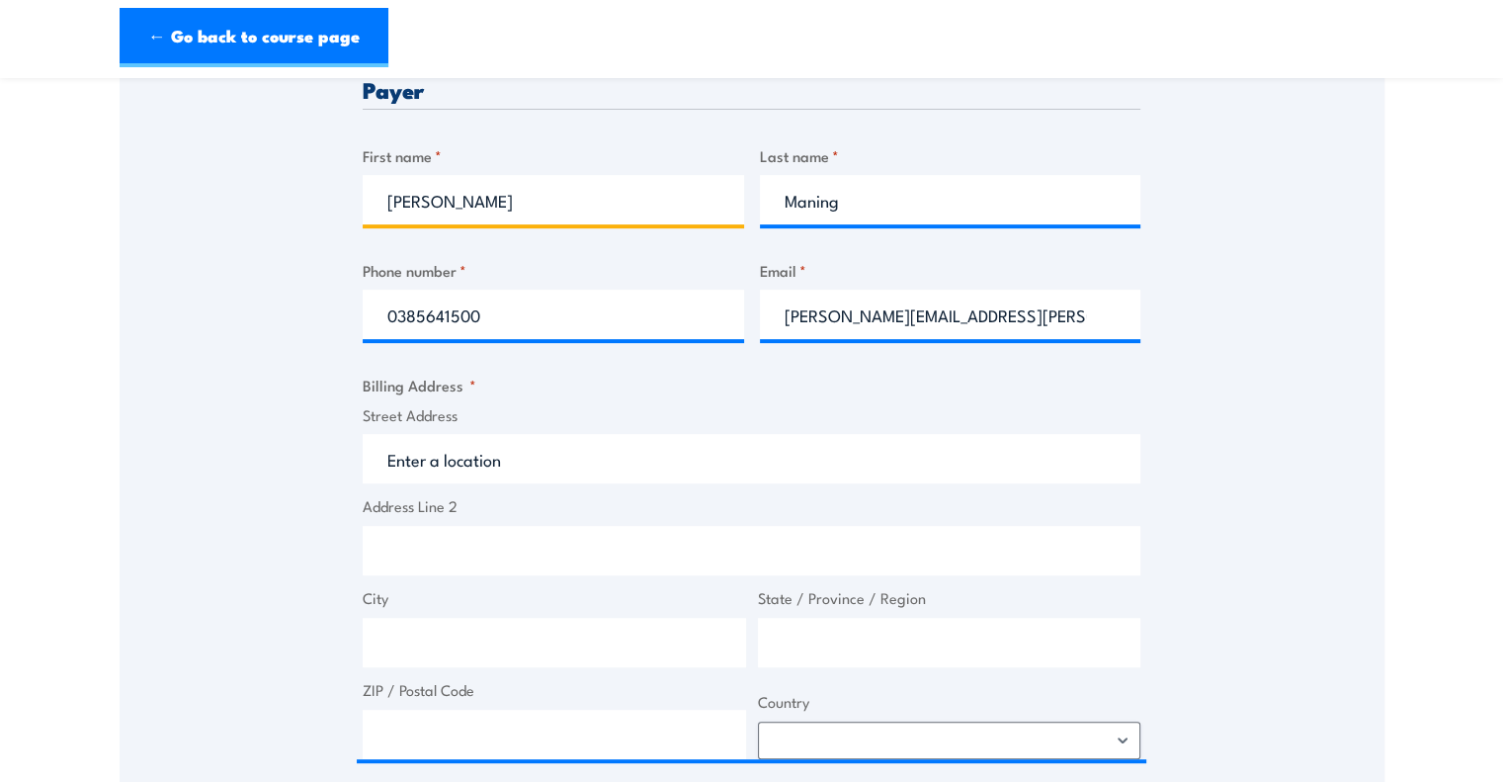
scroll to position [782, 0]
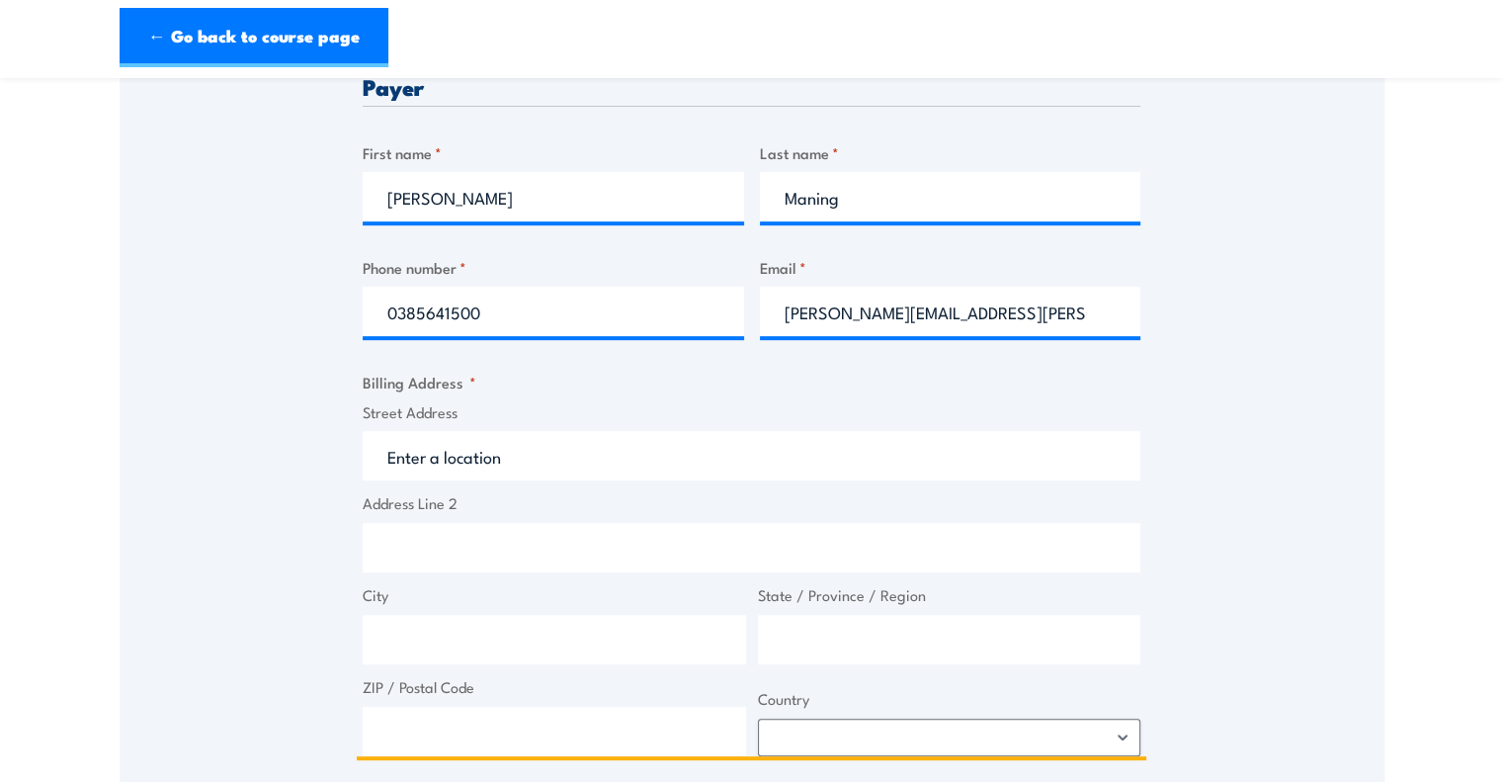
click at [573, 461] on input "Street Address" at bounding box center [752, 455] width 778 height 49
type input "Waterman Chadstone"
click at [453, 655] on input "City" at bounding box center [554, 639] width 383 height 49
type input "Chadstone"
click at [809, 635] on input "State / Province / Region" at bounding box center [949, 639] width 383 height 49
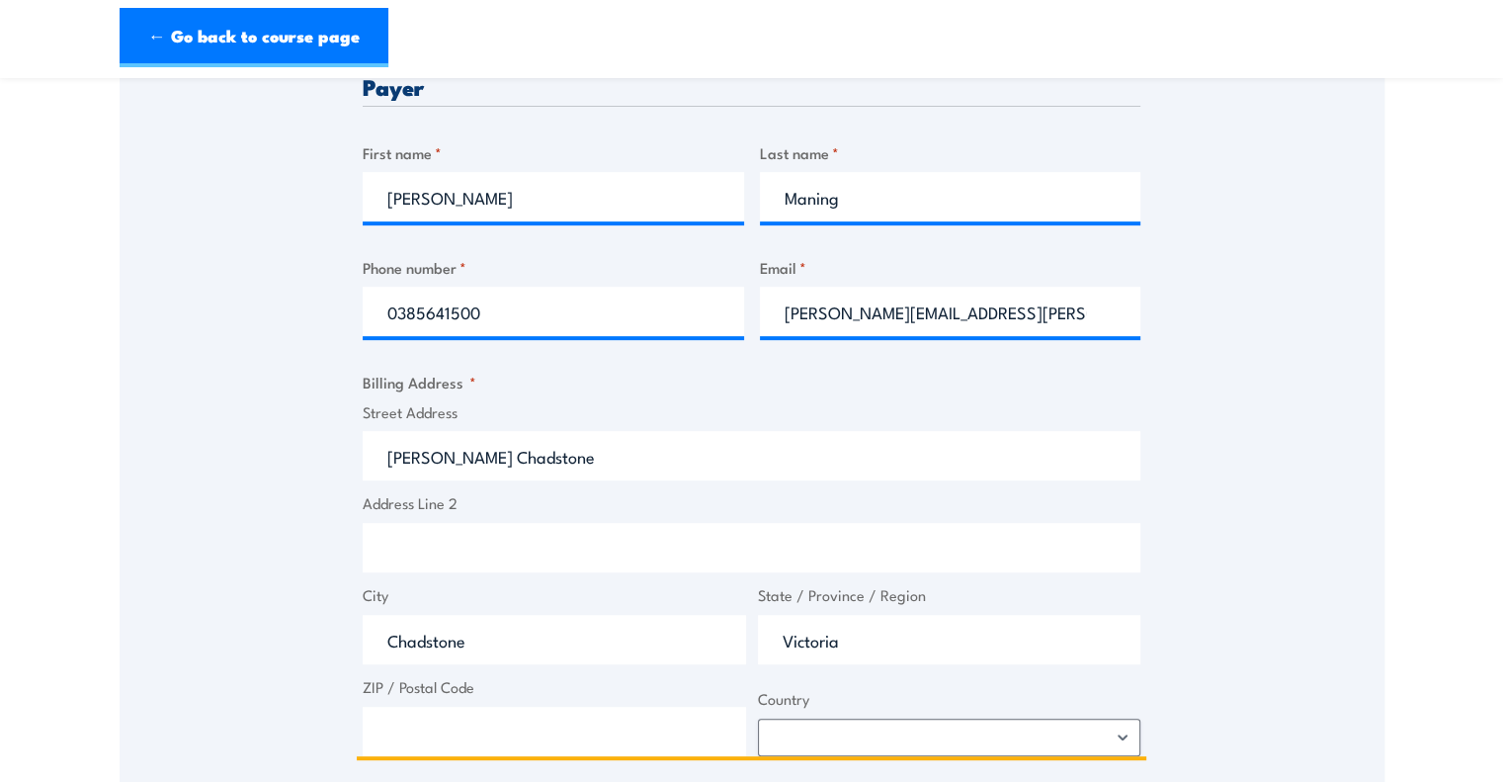
type input "Victoria"
click at [576, 730] on input "ZIP / Postal Code" at bounding box center [554, 730] width 383 height 49
type input "3148"
click at [867, 722] on select "Afghanistan Albania Algeria American Samoa Andorra Angola Anguilla Antarctica A…" at bounding box center [949, 737] width 383 height 38
select select "Australia"
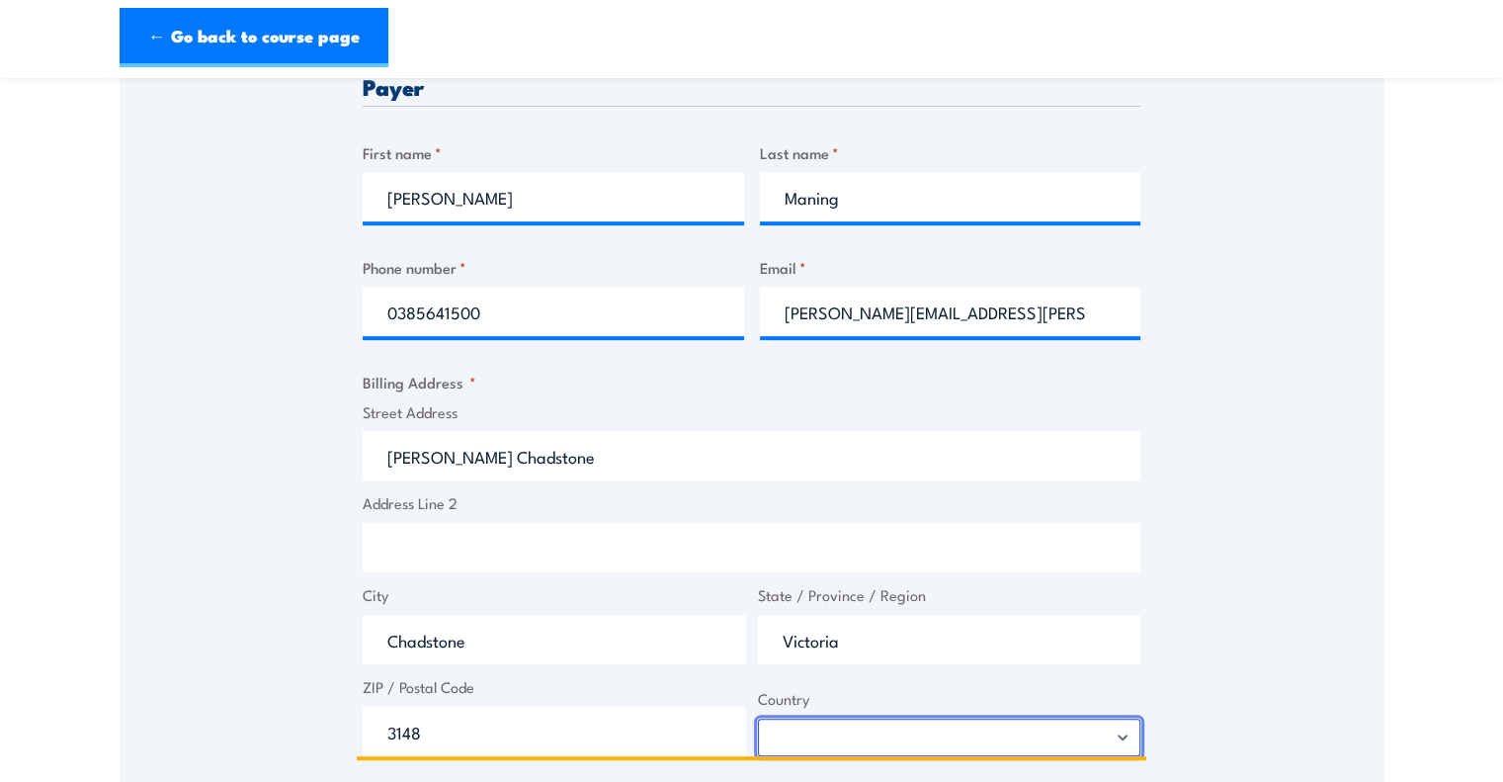
click at [758, 718] on select "Afghanistan Albania Algeria American Samoa Andorra Angola Anguilla Antarctica A…" at bounding box center [949, 737] width 383 height 38
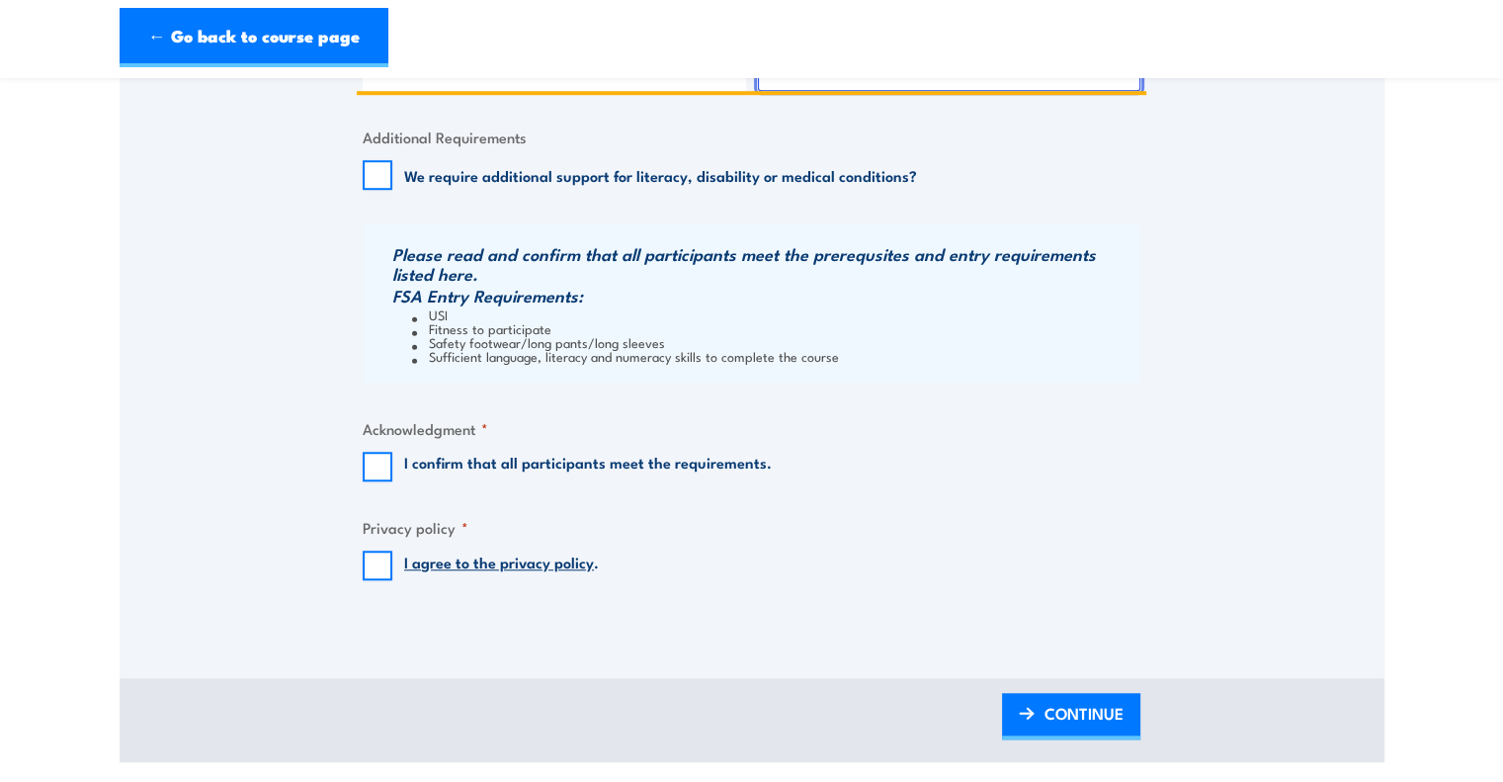
scroll to position [1448, 0]
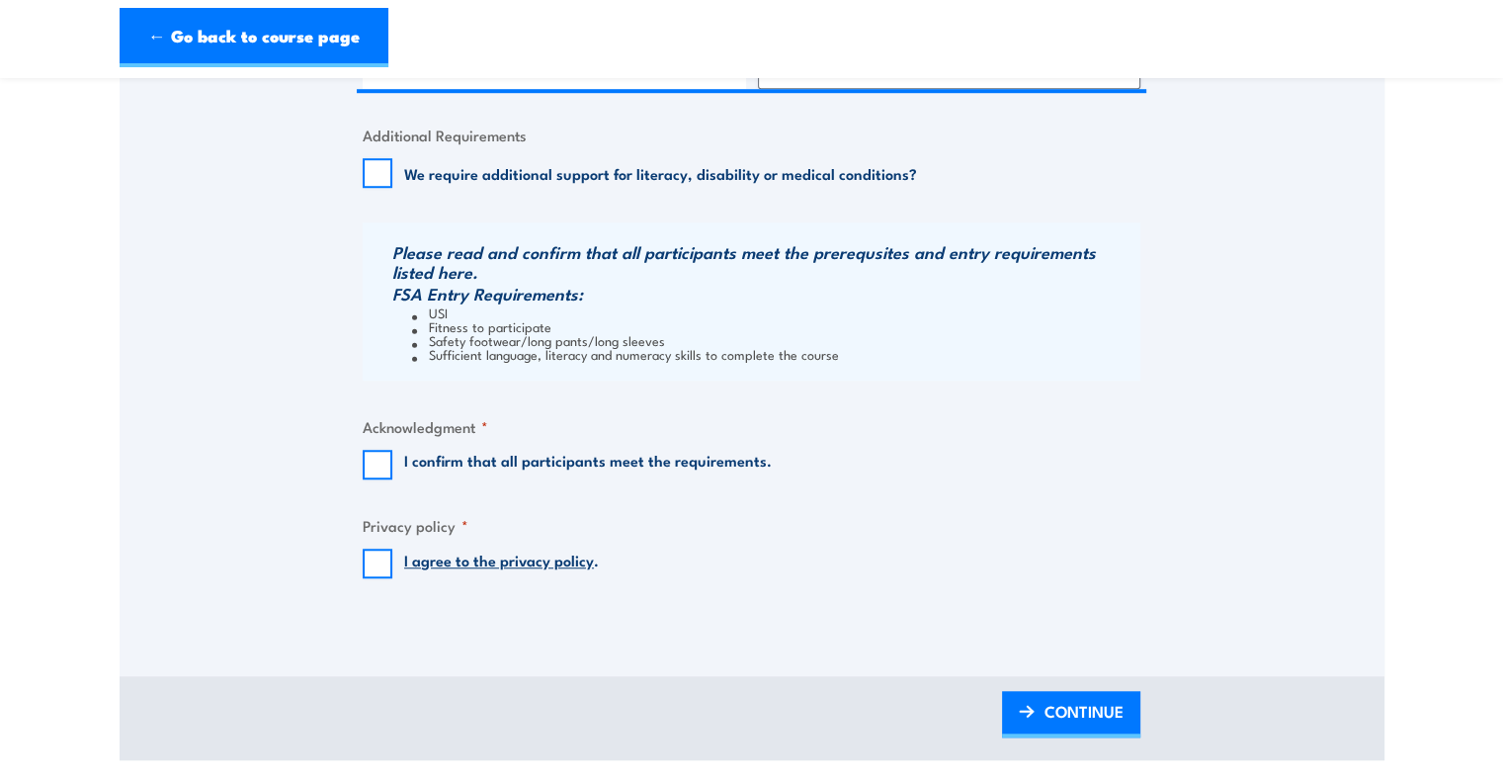
click at [480, 467] on label "I confirm that all participants meet the requirements." at bounding box center [588, 465] width 368 height 30
click at [392, 467] on input "I confirm that all participants meet the requirements." at bounding box center [378, 465] width 30 height 30
checkbox input "true"
click at [375, 562] on input "I agree to the privacy policy ." at bounding box center [378, 563] width 30 height 30
checkbox input "true"
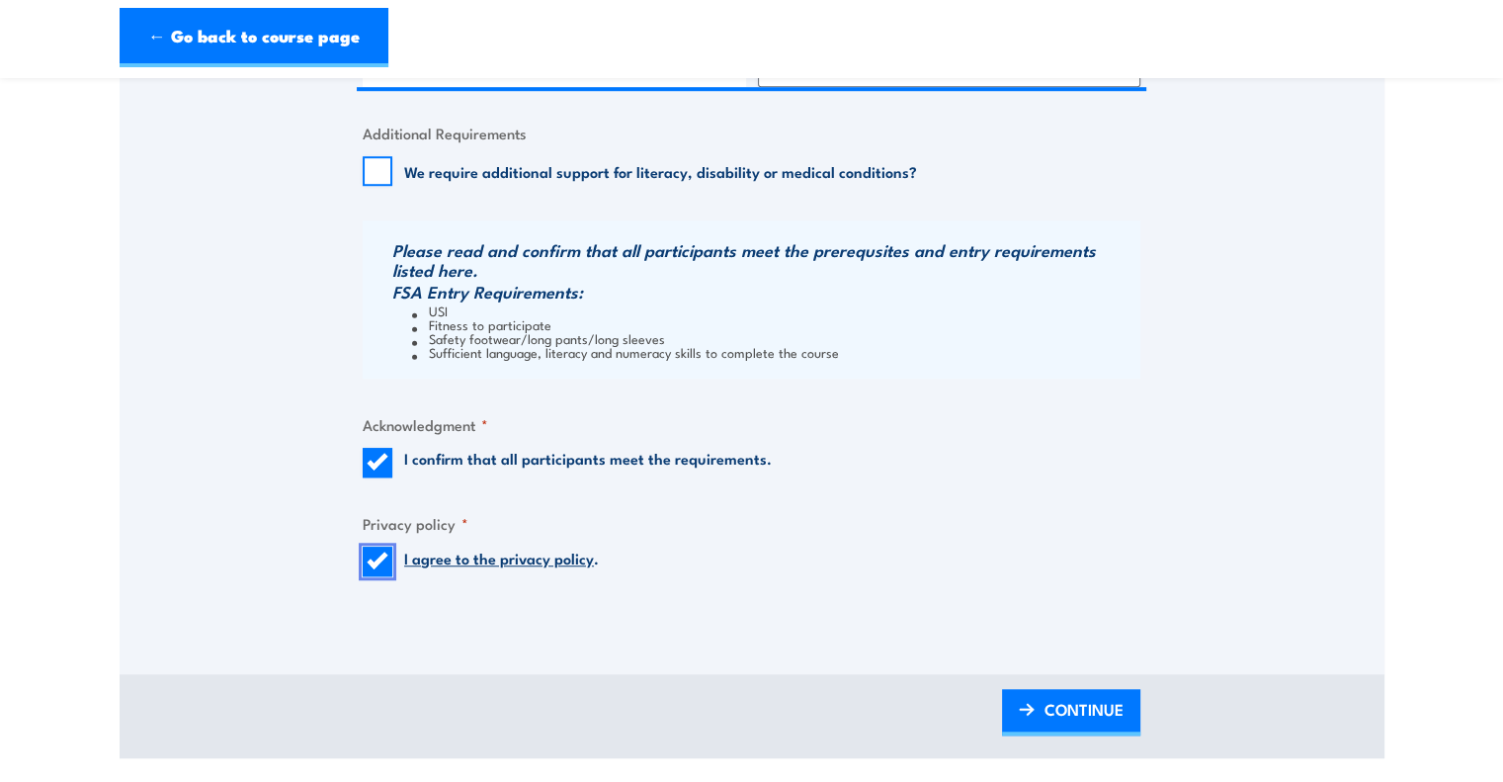
scroll to position [1528, 0]
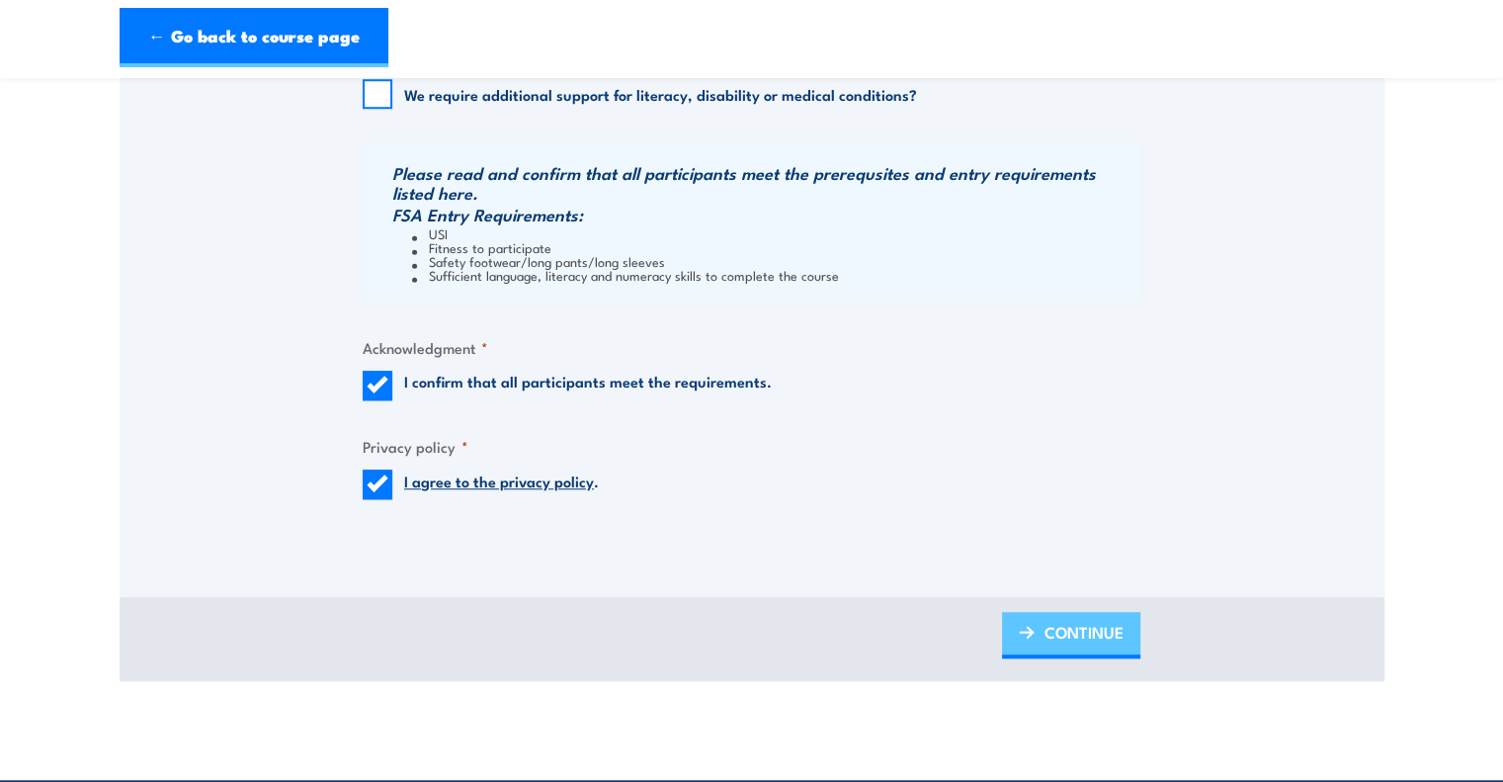
click at [1007, 617] on link "CONTINUE" at bounding box center [1071, 635] width 138 height 46
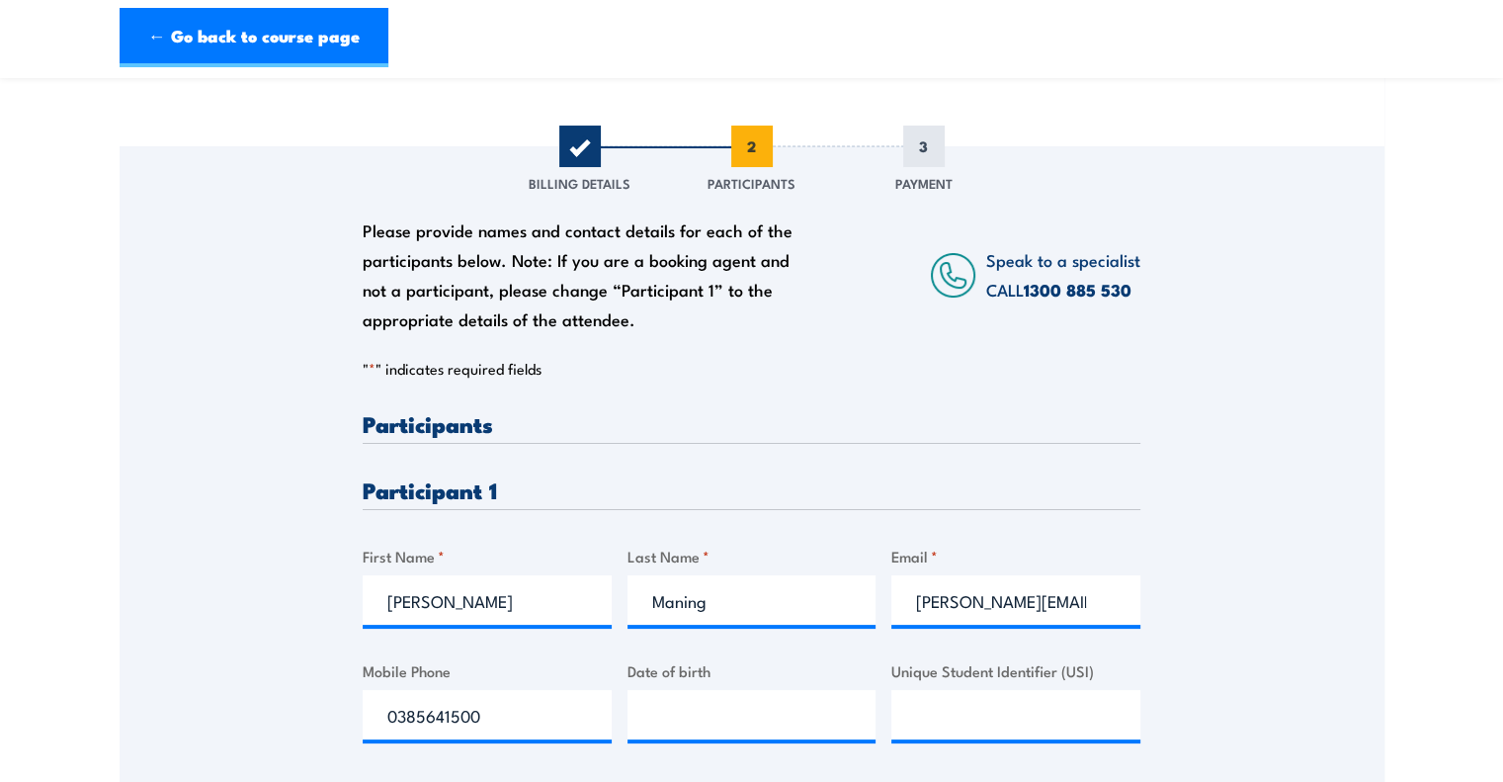
scroll to position [209, 0]
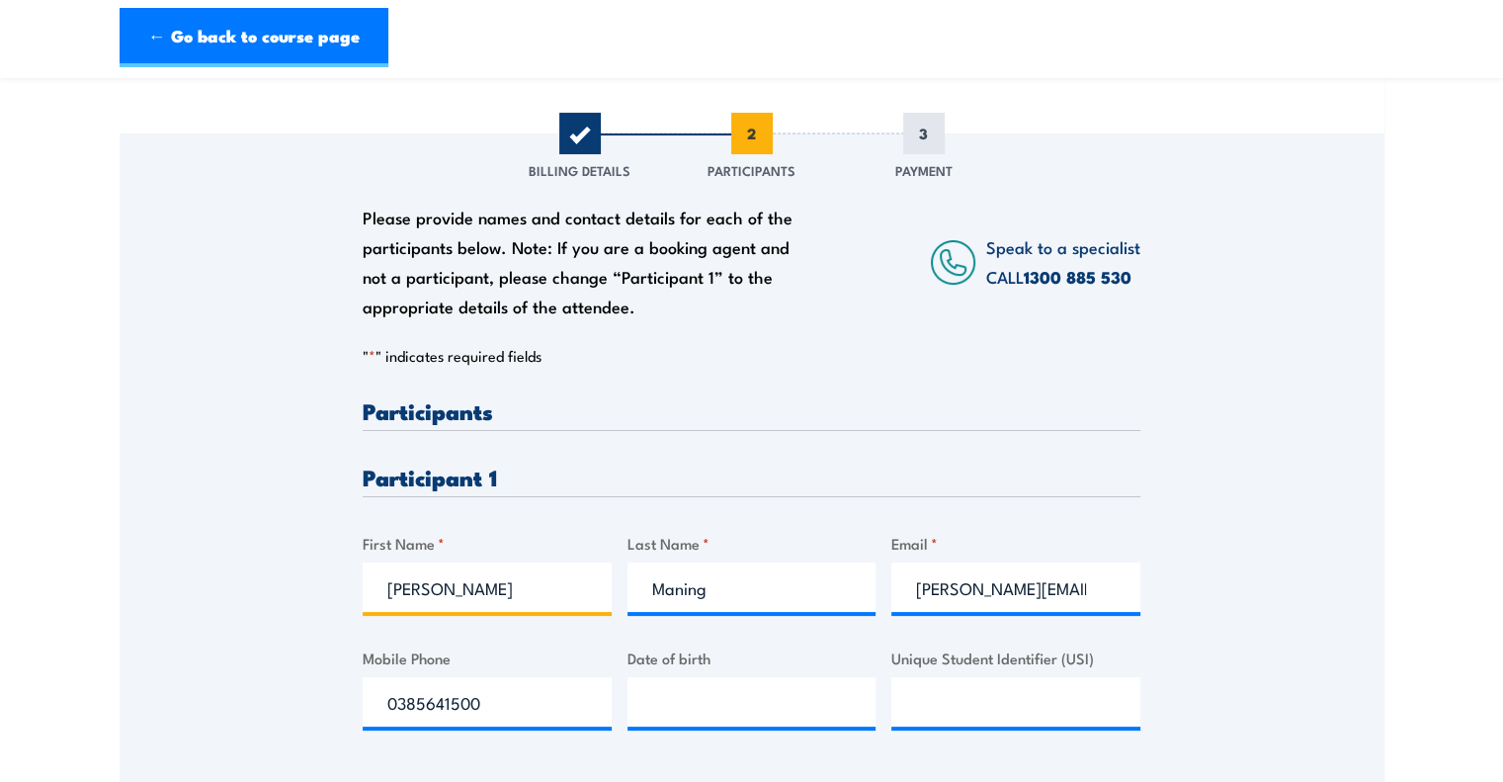
click at [449, 588] on input "Donna" at bounding box center [487, 586] width 249 height 49
paste input "Thi My Kim Phan"
drag, startPoint x: 537, startPoint y: 592, endPoint x: 470, endPoint y: 591, distance: 67.2
click at [470, 591] on input "Thi My Kim Phan" at bounding box center [487, 586] width 249 height 49
type input "Thi My Kim"
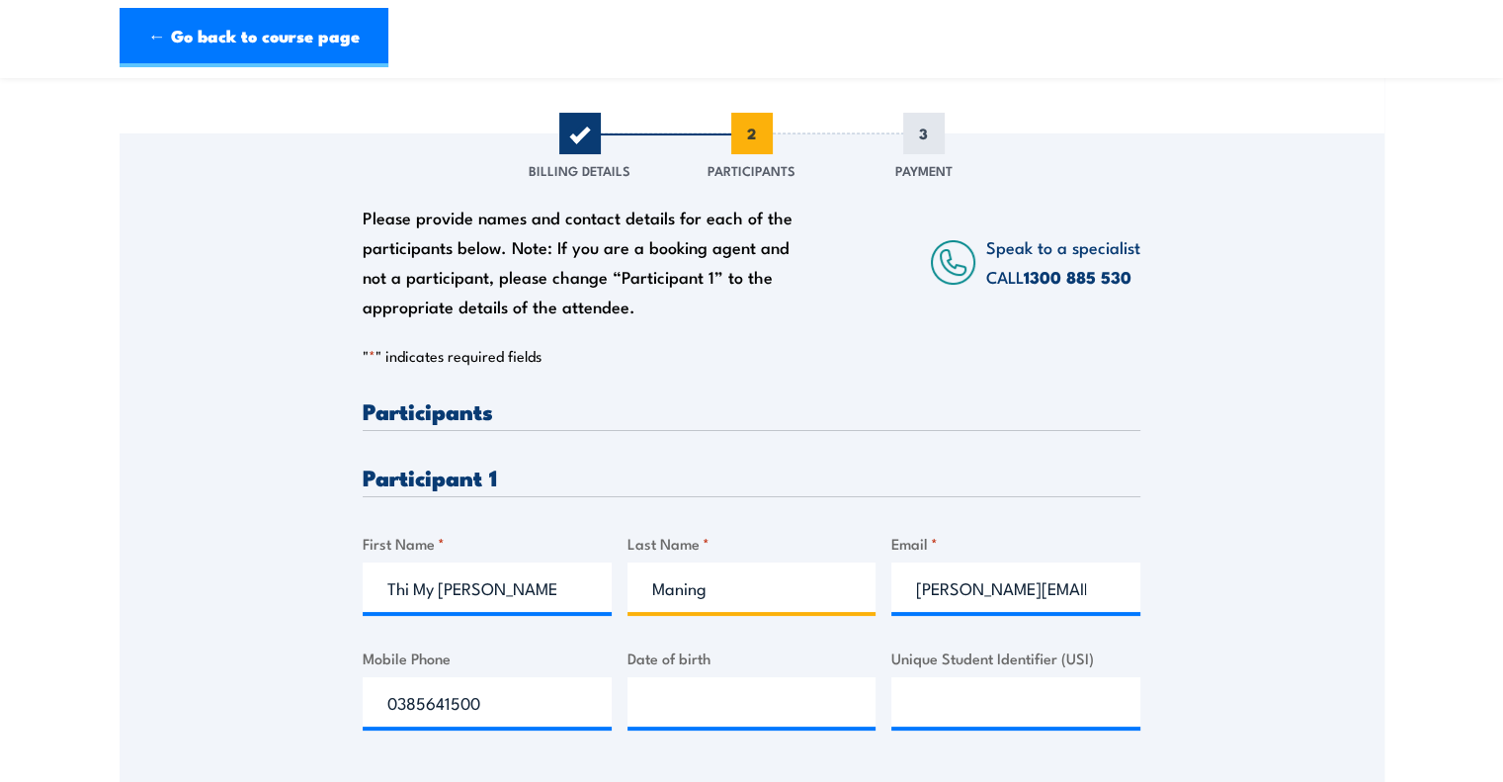
click at [709, 589] on input "Maning" at bounding box center [751, 586] width 249 height 49
paste input "Phan"
type input "Phan"
click at [916, 588] on input "[PERSON_NAME][EMAIL_ADDRESS][PERSON_NAME][DOMAIN_NAME]" at bounding box center [1015, 586] width 249 height 49
paste input "kimmy.phan"
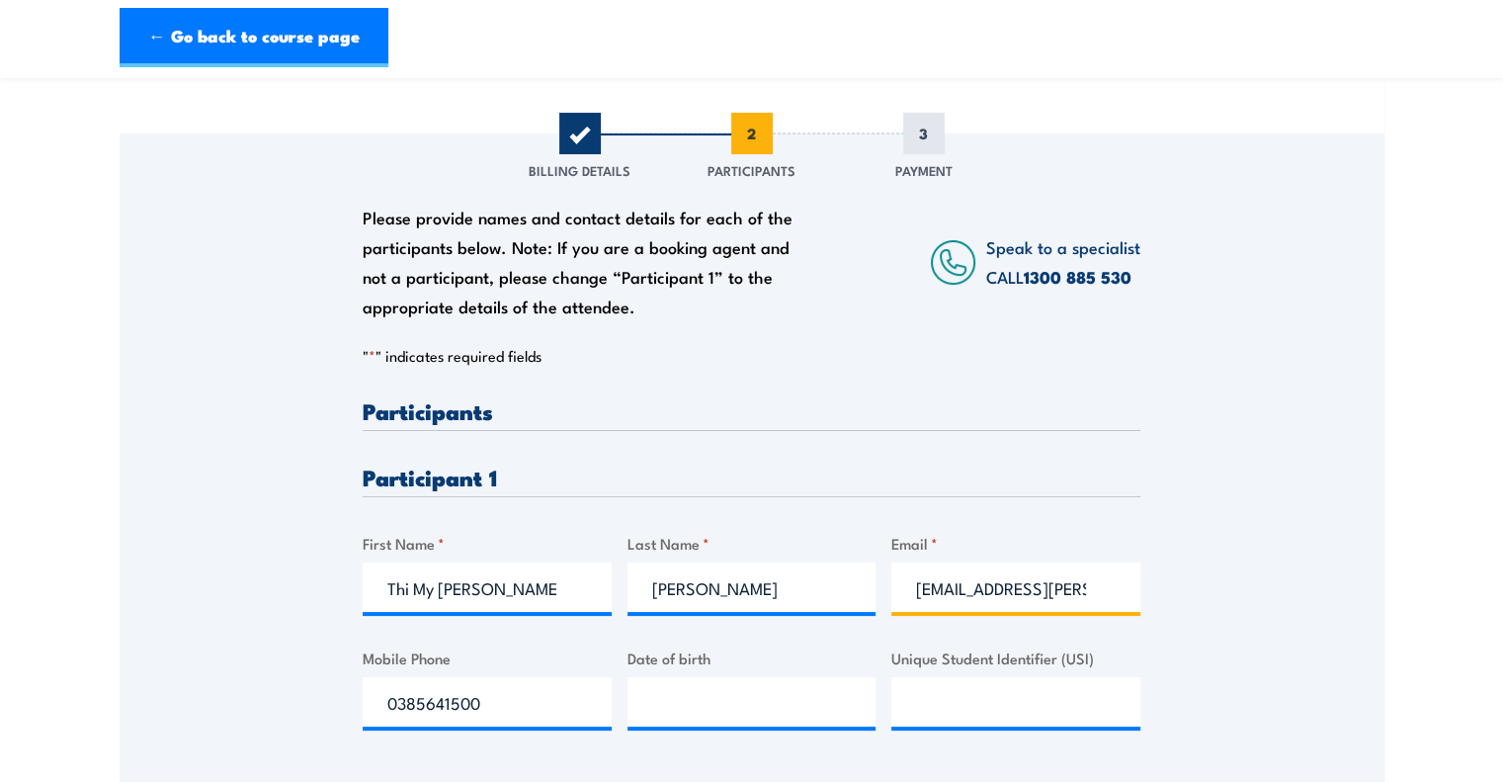
scroll to position [0, 24]
type input "kimmy.phan@rolld.com.au"
click at [840, 632] on div "Please provide names and contact details for each of the participants below. No…" at bounding box center [752, 580] width 778 height 362
click at [530, 695] on input "0385641500" at bounding box center [487, 701] width 249 height 49
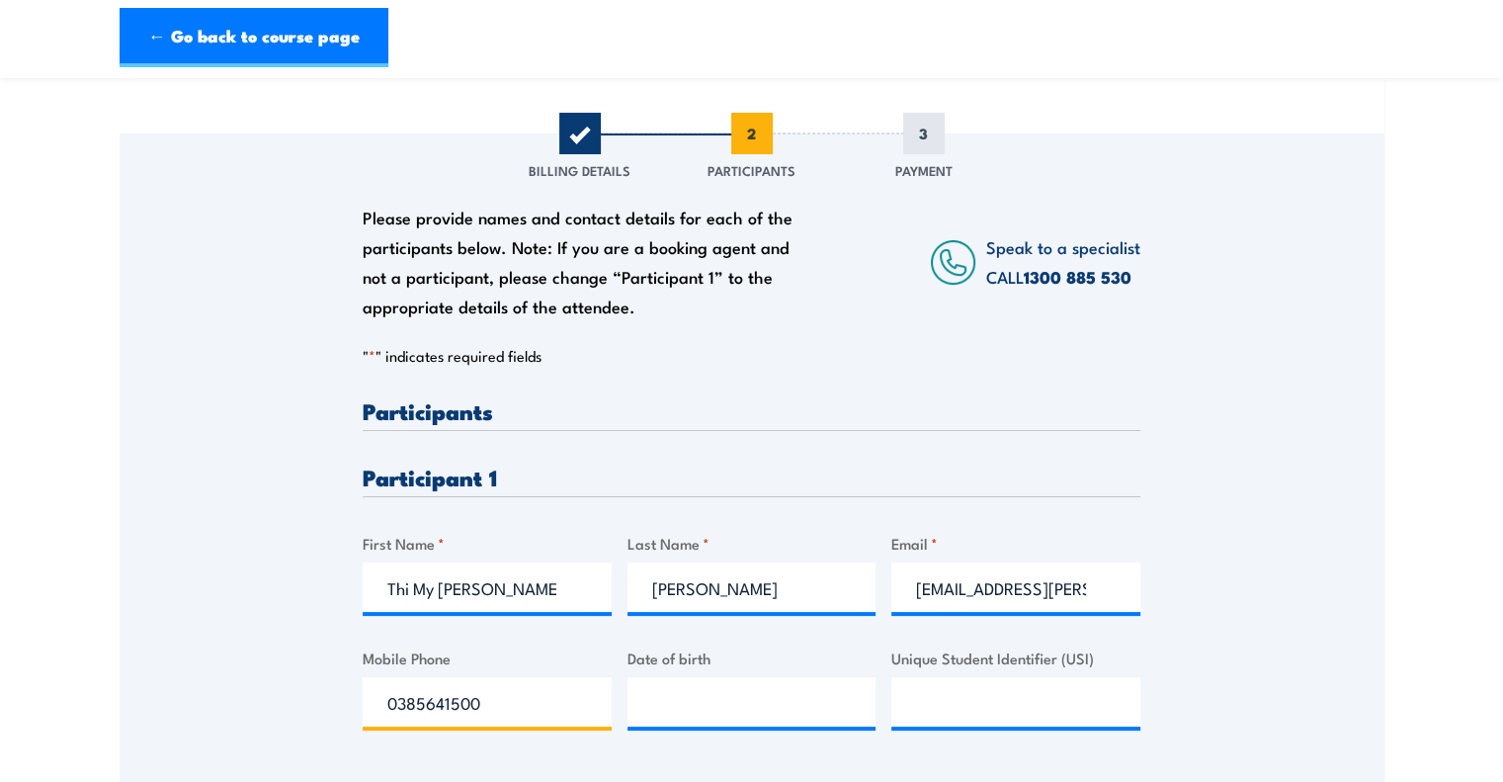
paste input "416960101"
type input "0416960101"
type input "__/__/____"
click at [727, 677] on input "__/__/____" at bounding box center [751, 701] width 249 height 49
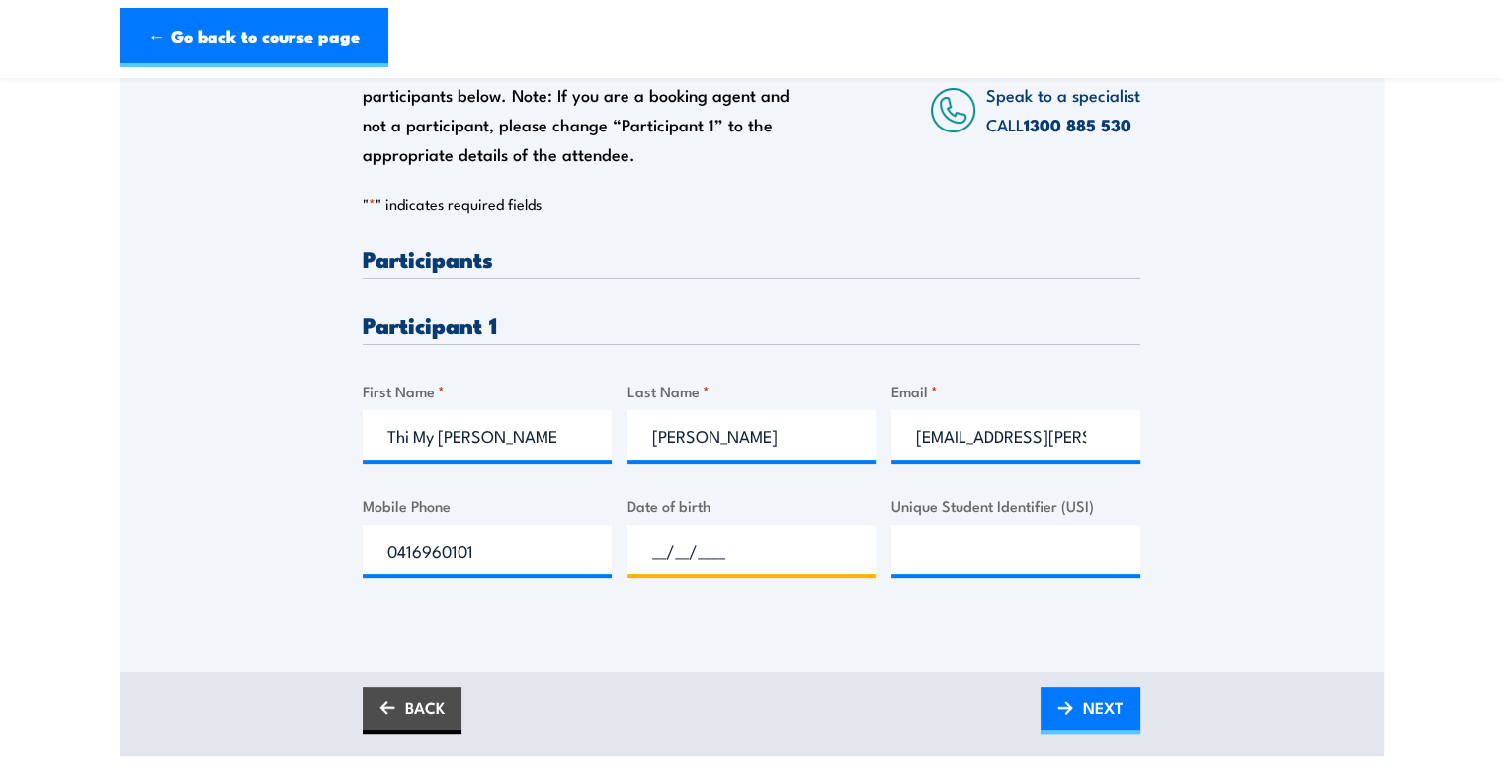
scroll to position [355, 0]
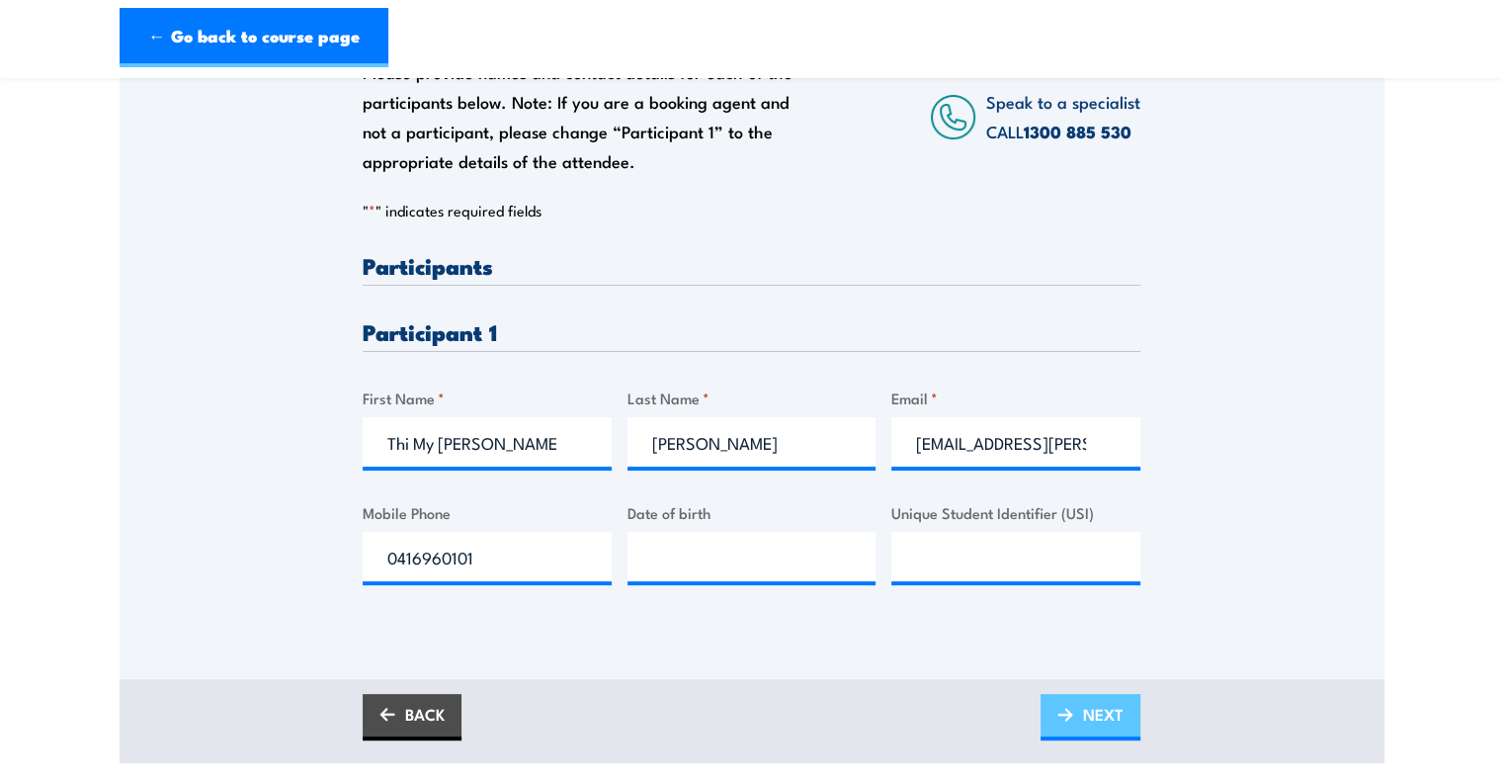
click at [1107, 717] on span "NEXT" at bounding box center [1103, 714] width 41 height 52
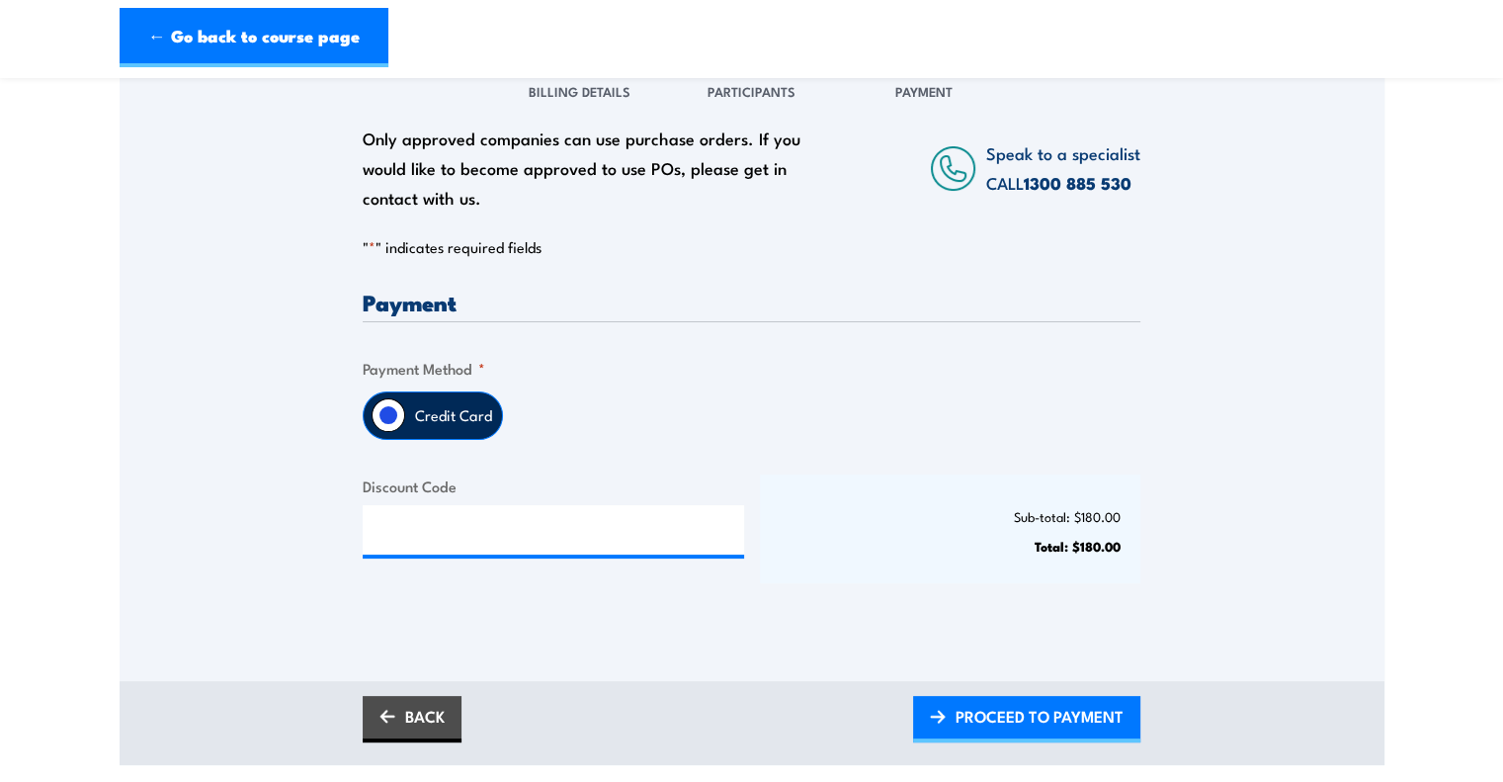
scroll to position [290, 0]
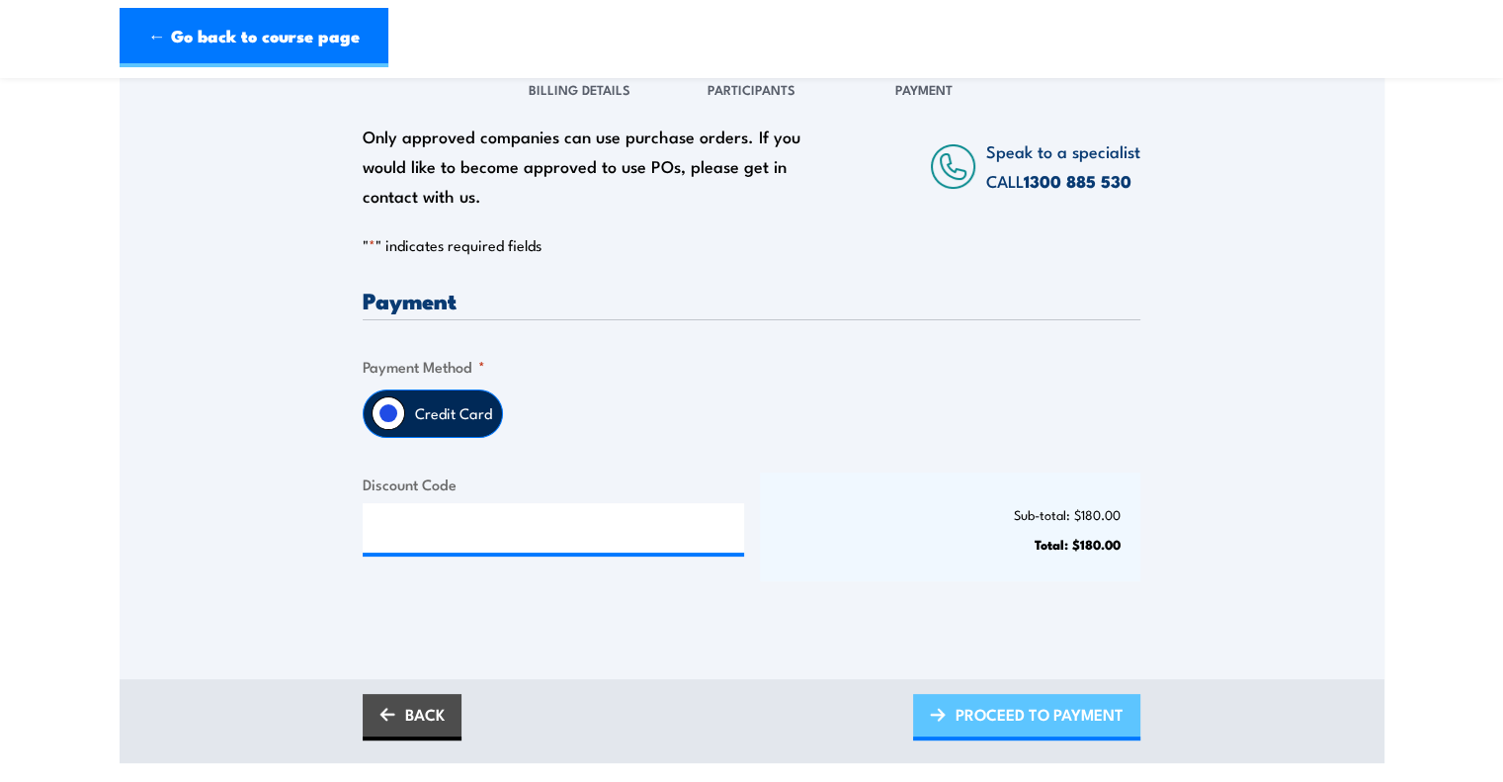
click at [920, 704] on link "PROCEED TO PAYMENT" at bounding box center [1026, 717] width 227 height 46
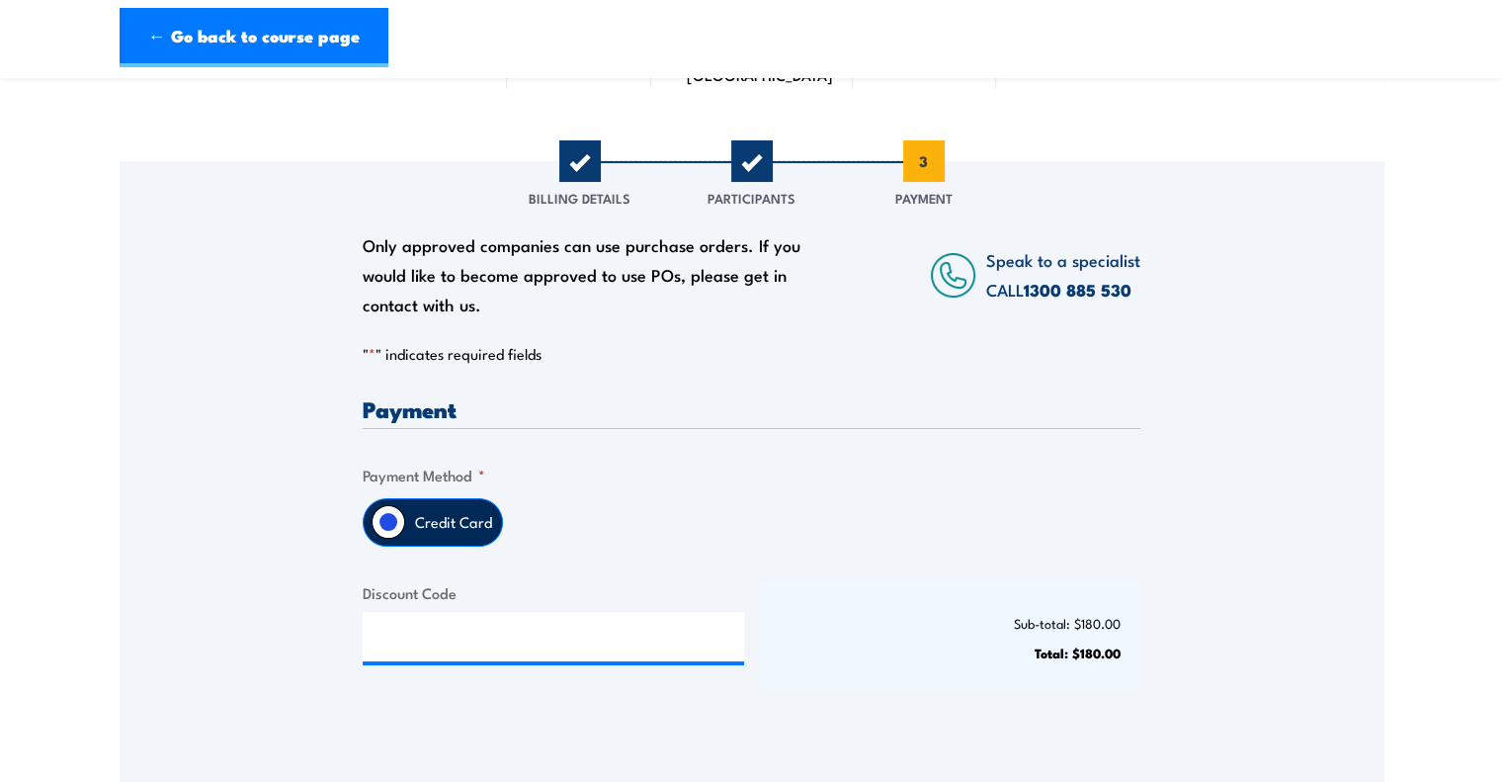
scroll to position [257, 0]
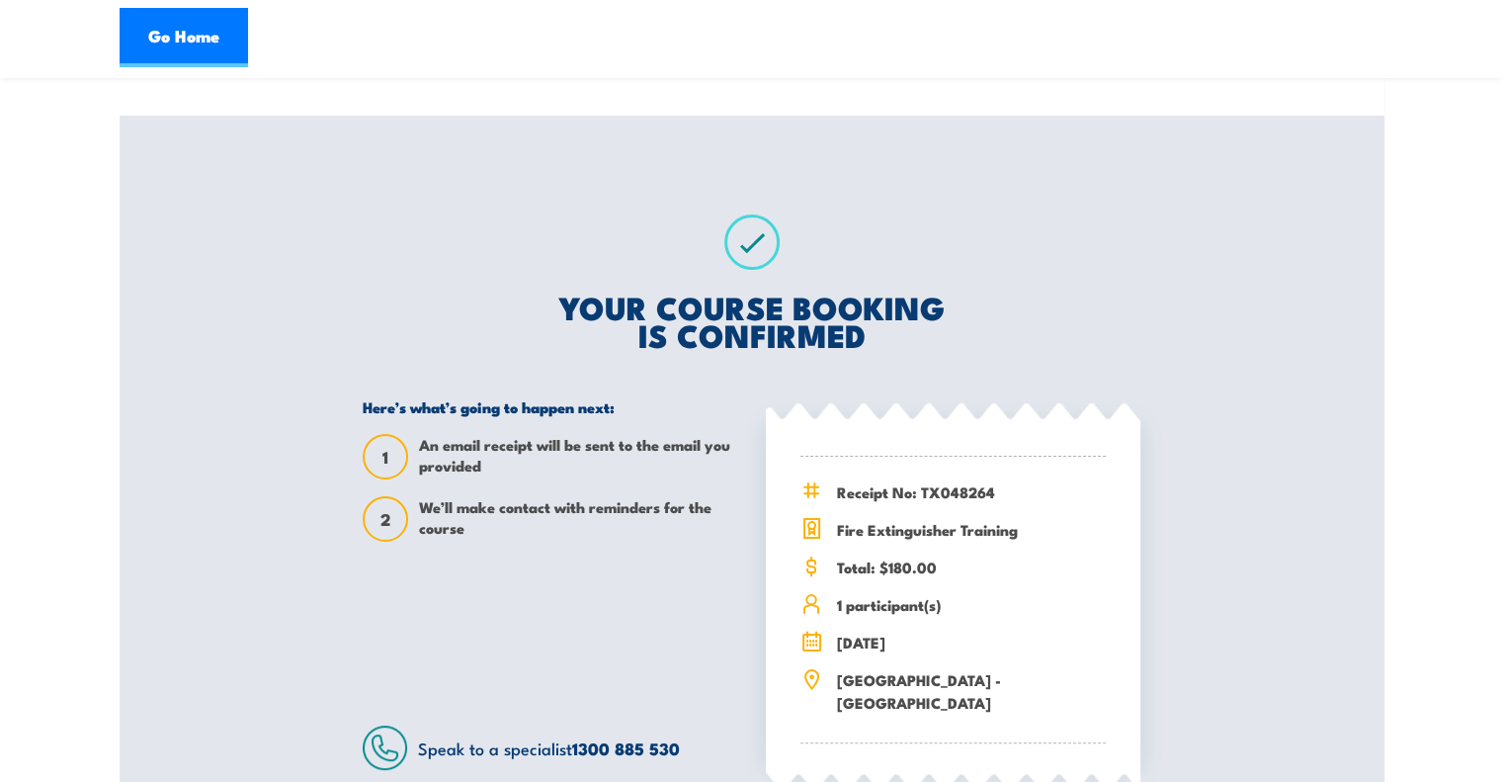
scroll to position [283, 0]
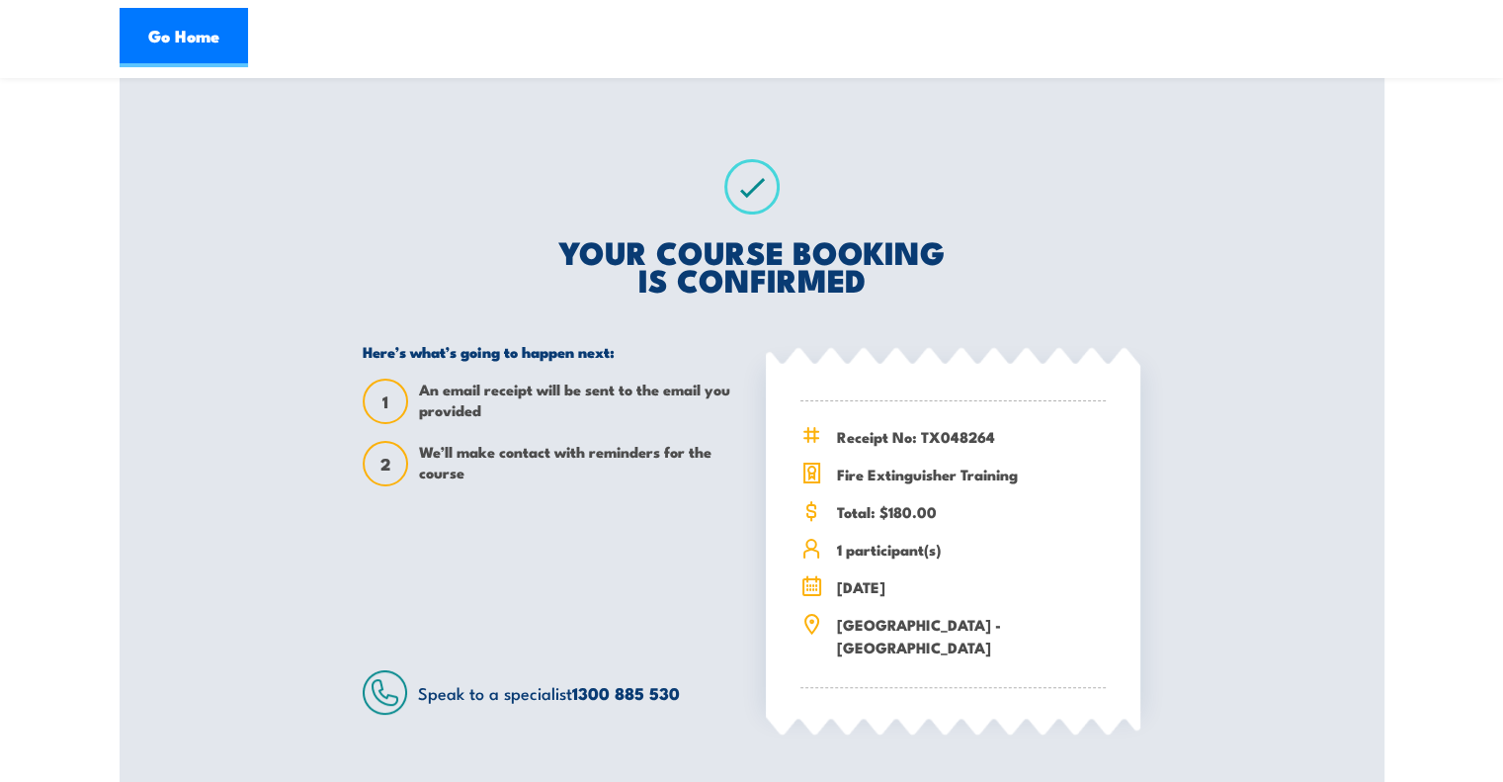
click at [951, 454] on div "Receipt No: TX048264 Fire Extinguisher Training Total: $180.00" at bounding box center [952, 544] width 305 height 287
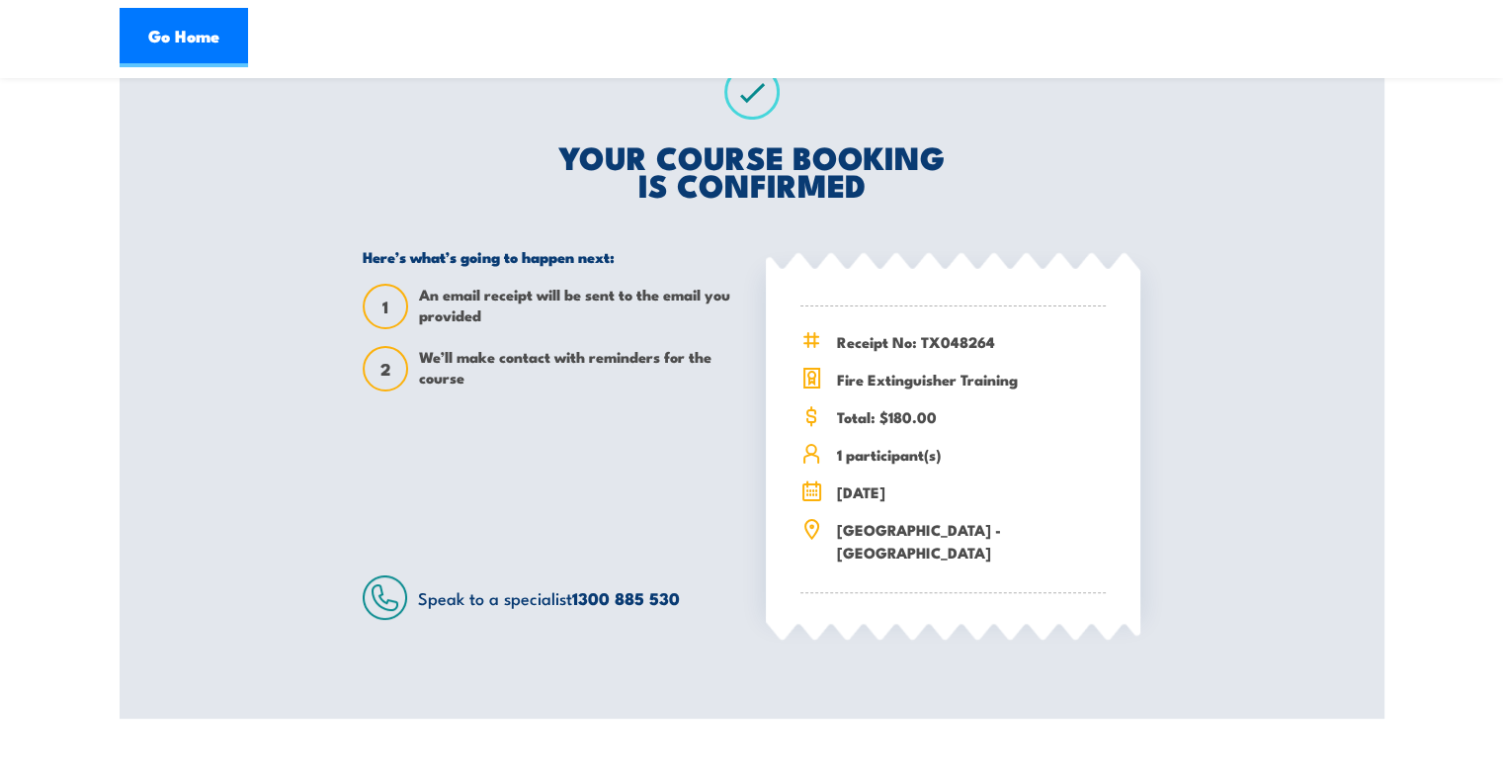
scroll to position [387, 0]
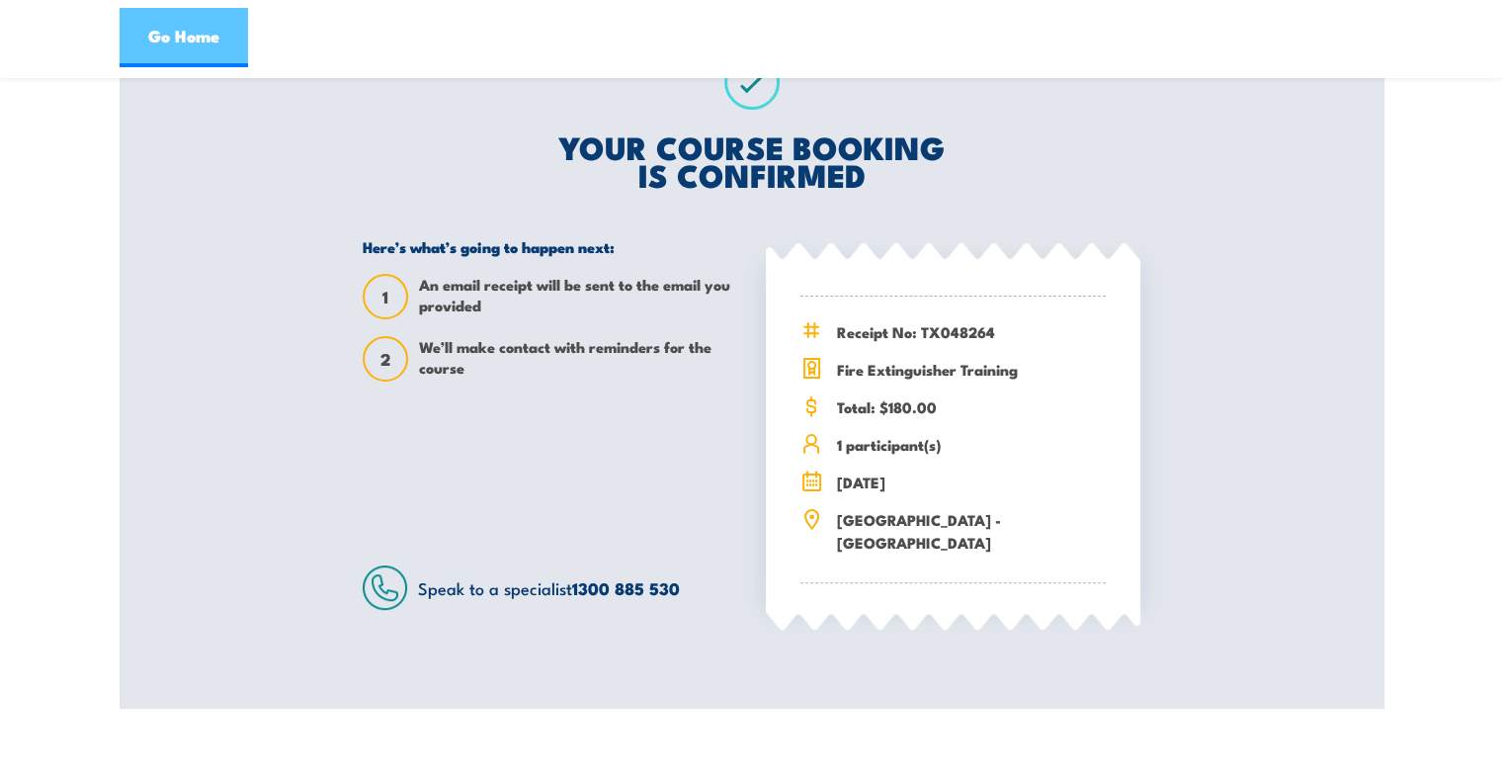
click at [229, 32] on link "Go Home" at bounding box center [184, 37] width 128 height 59
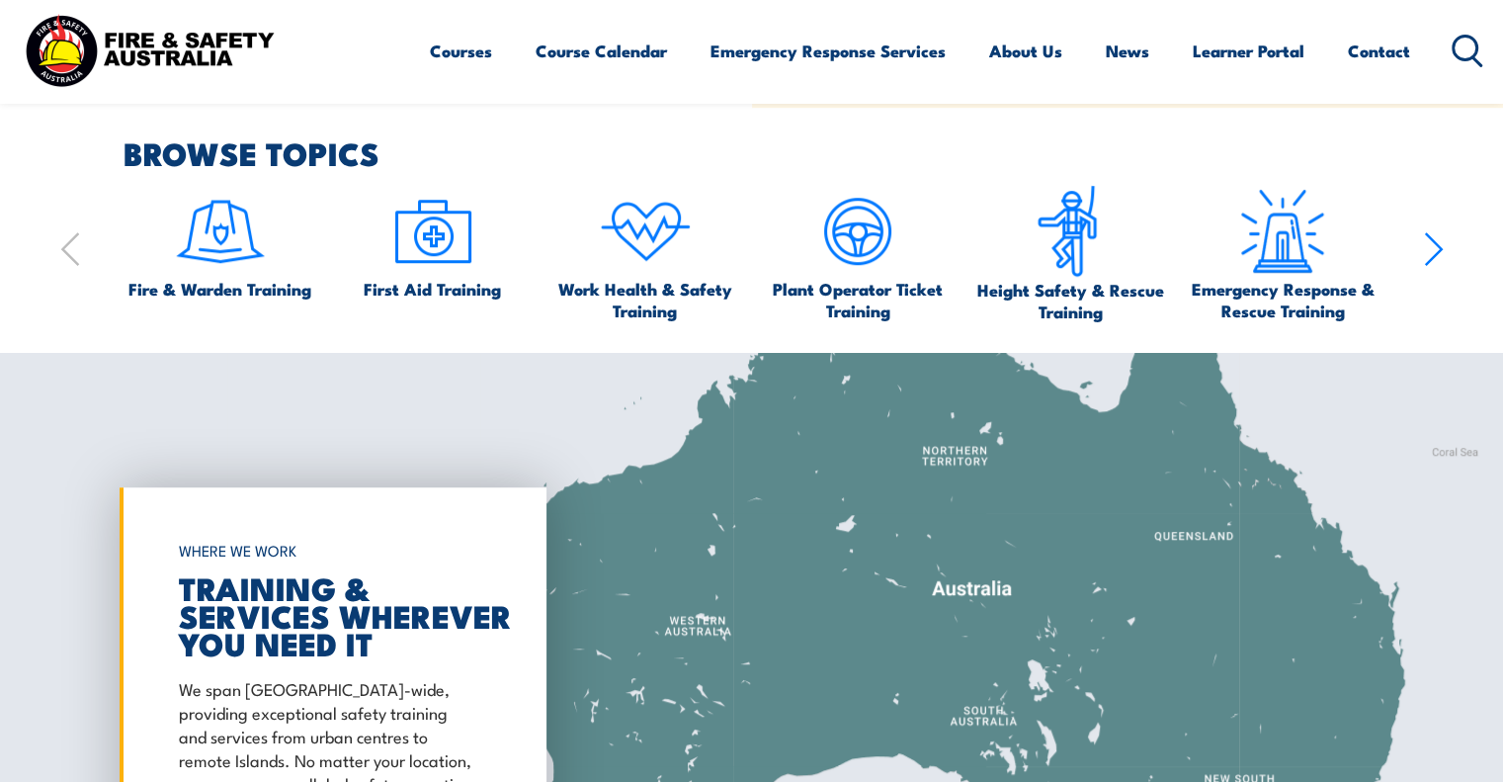
scroll to position [1249, 0]
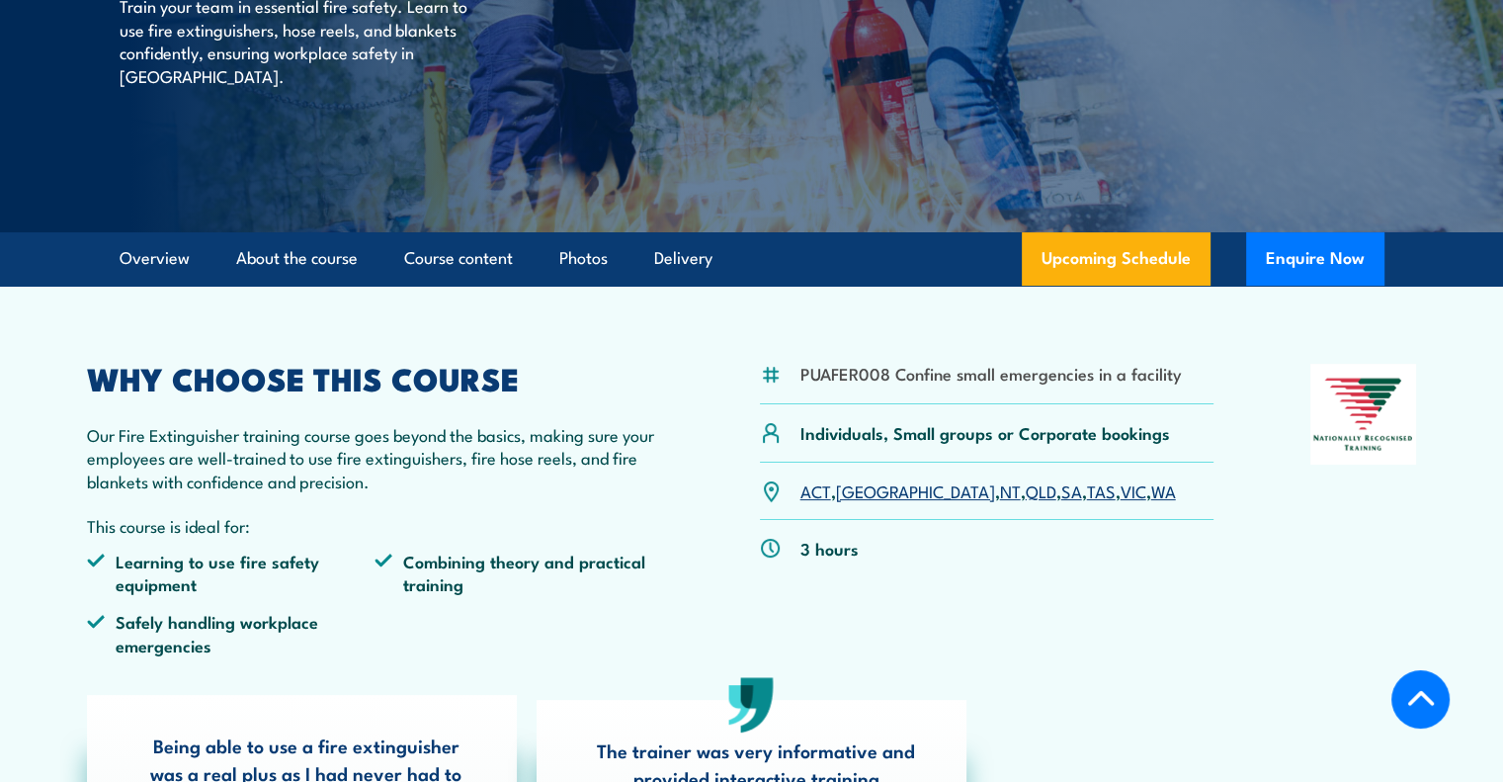
scroll to position [335, 0]
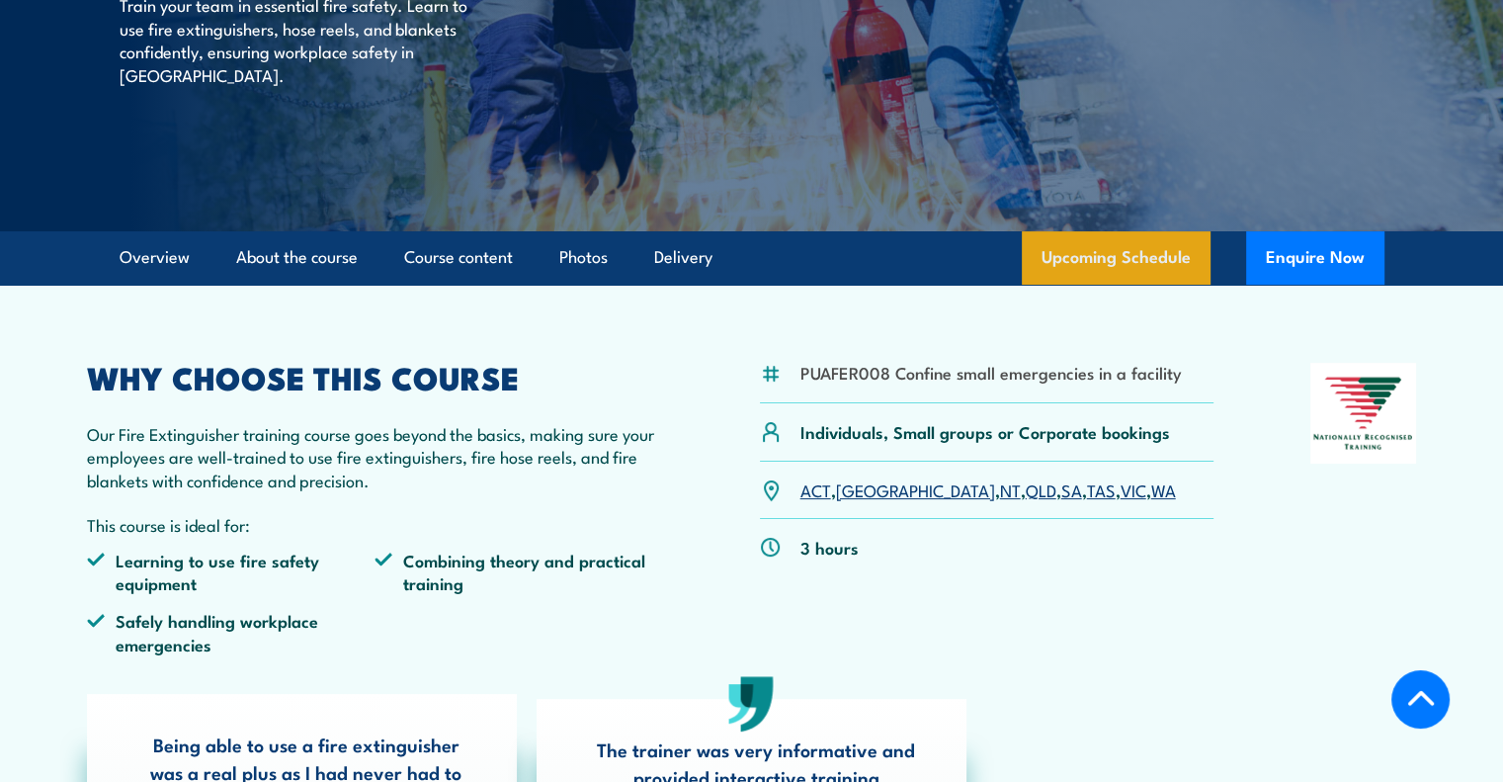
click at [1148, 239] on link "Upcoming Schedule" at bounding box center [1116, 257] width 189 height 53
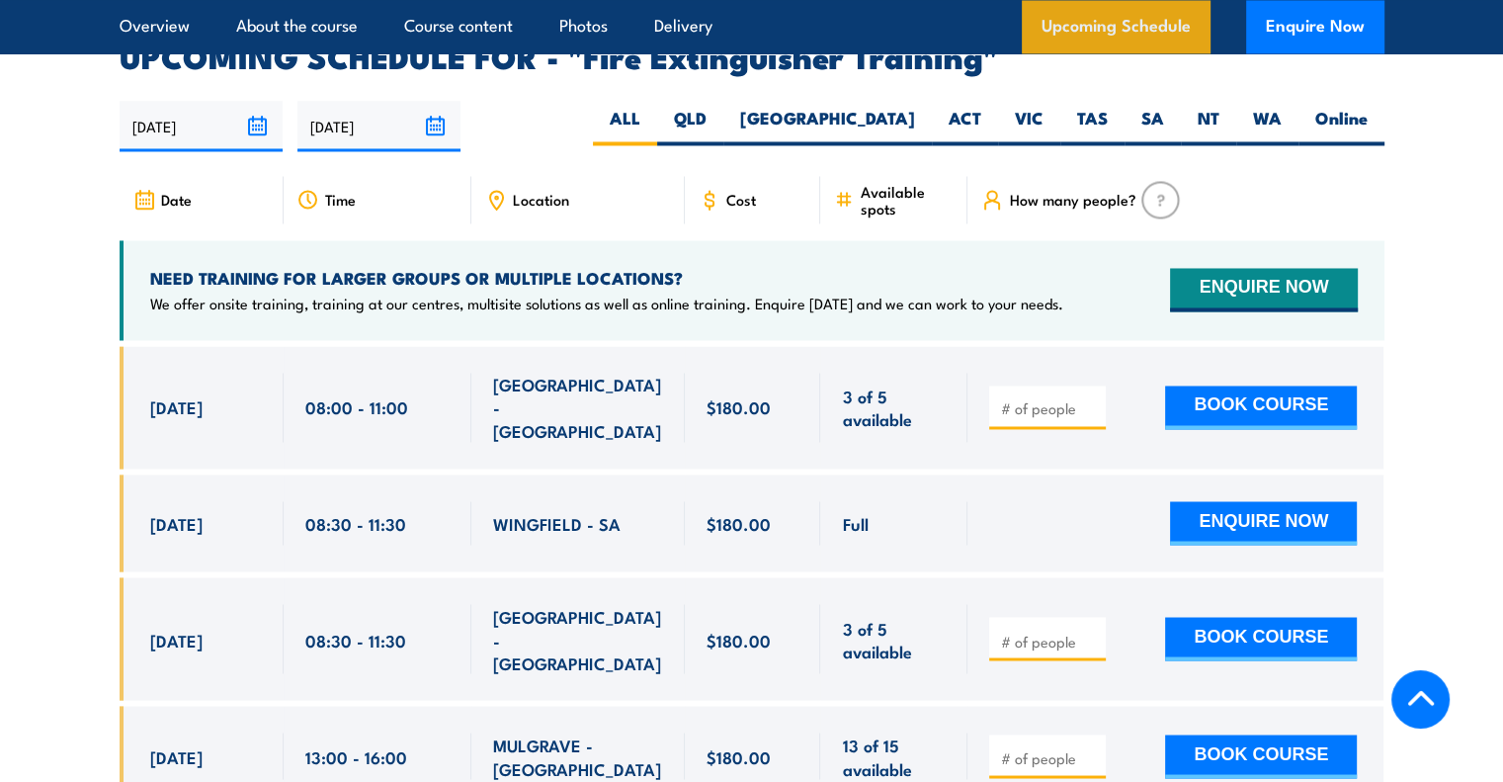
scroll to position [3316, 0]
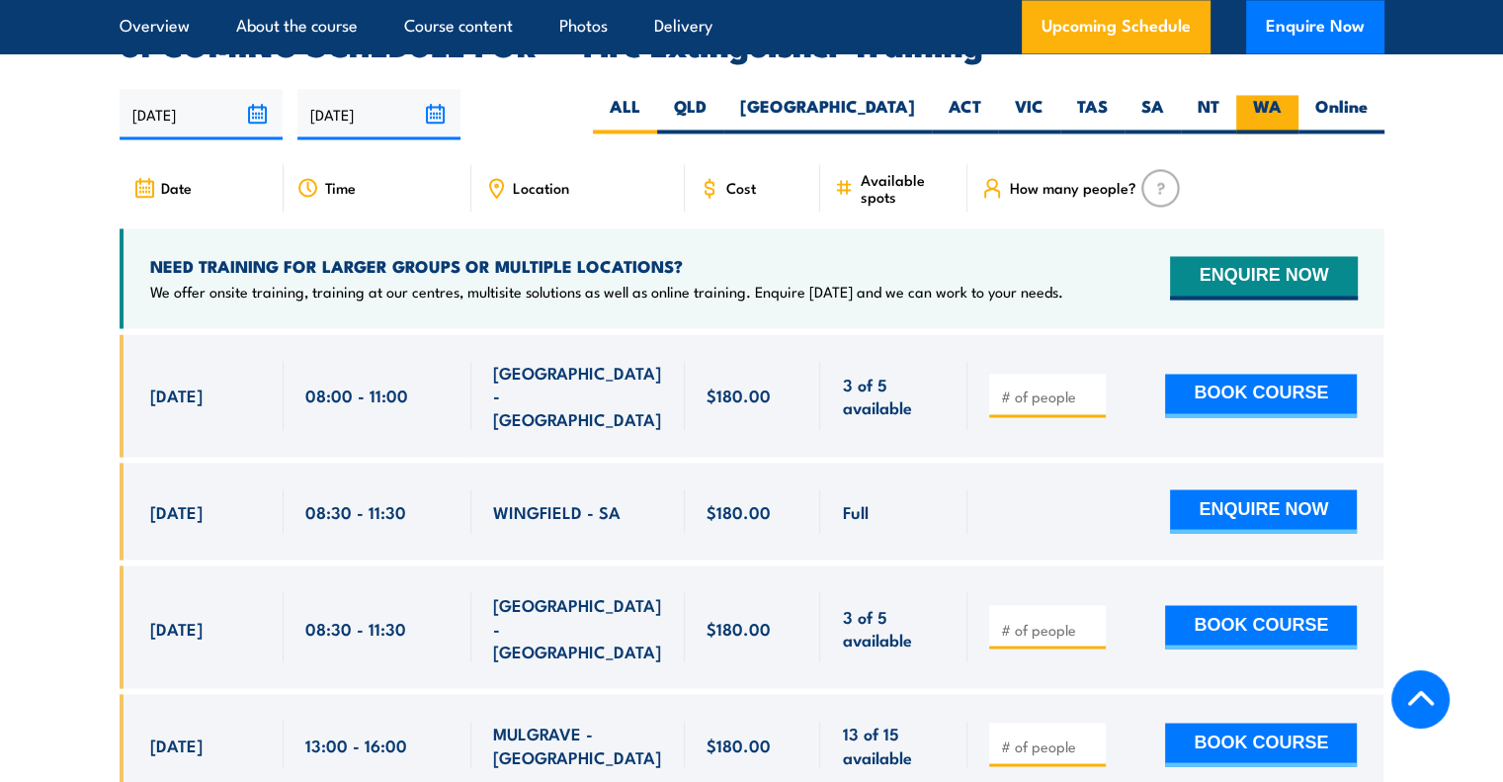
click at [1277, 95] on label "WA" at bounding box center [1267, 114] width 62 height 39
click at [1281, 95] on input "WA" at bounding box center [1287, 101] width 13 height 13
radio input "true"
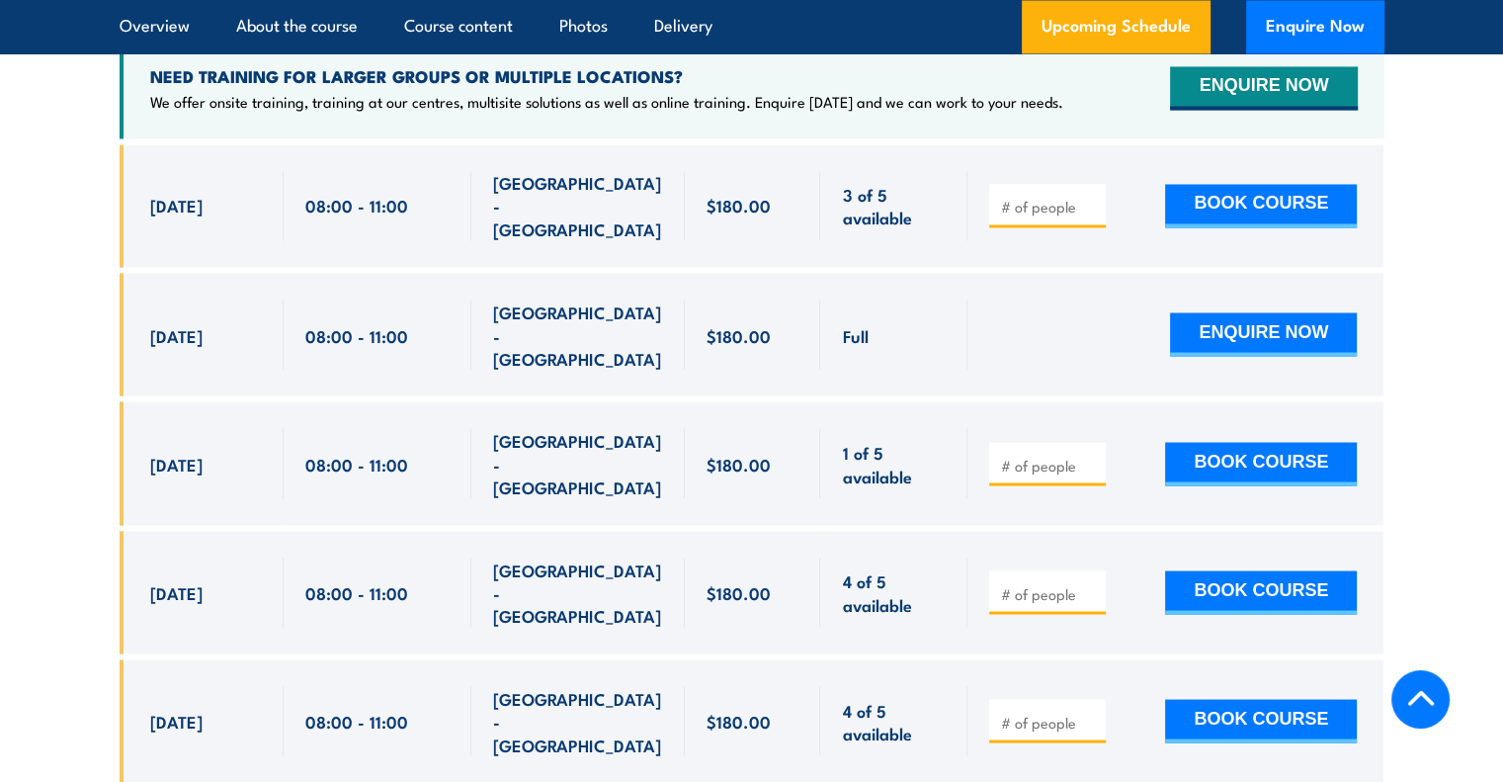
scroll to position [3522, 0]
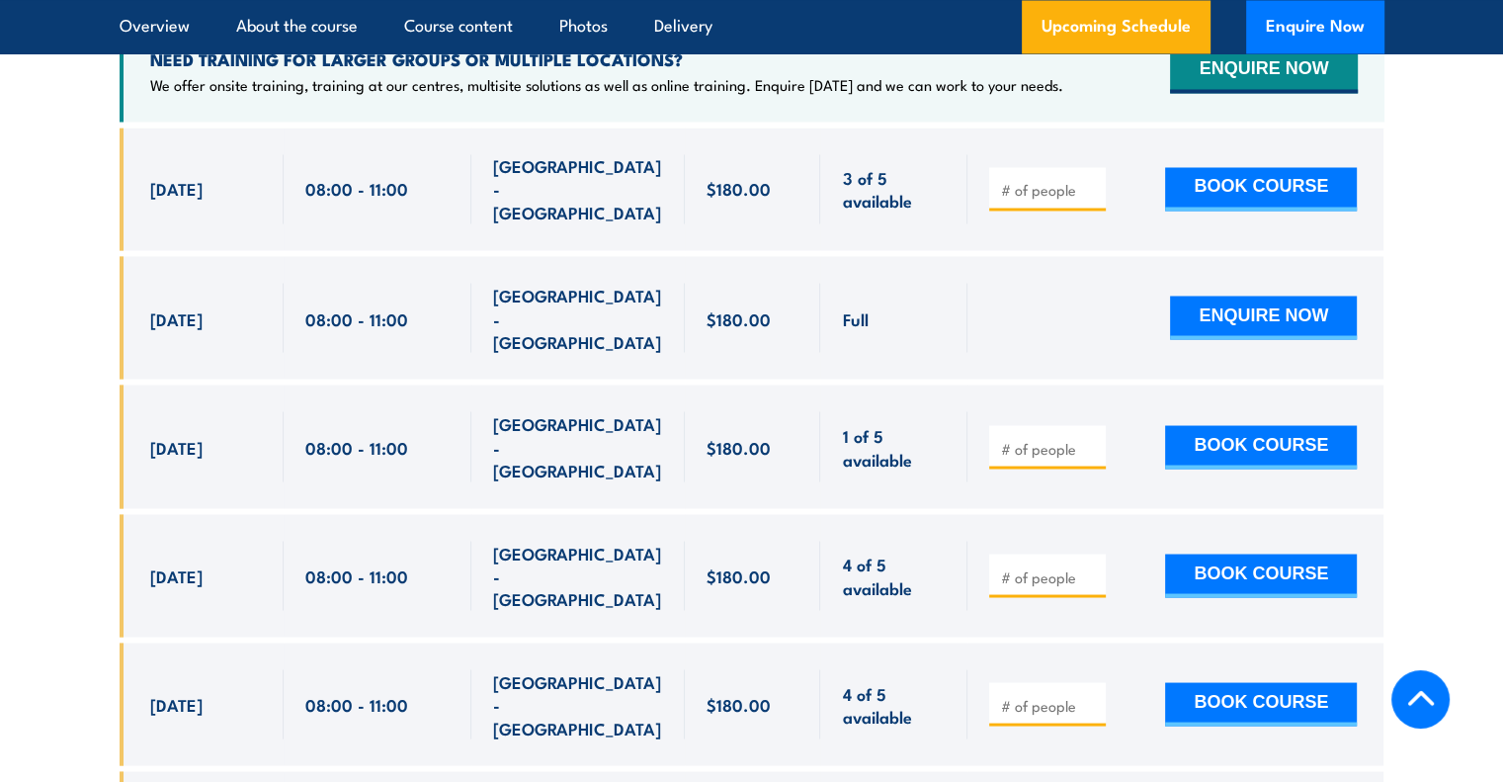
click at [1070, 695] on input "number" at bounding box center [1049, 705] width 99 height 20
type input "1"
click at [1262, 682] on button "BOOK COURSE" at bounding box center [1261, 703] width 192 height 43
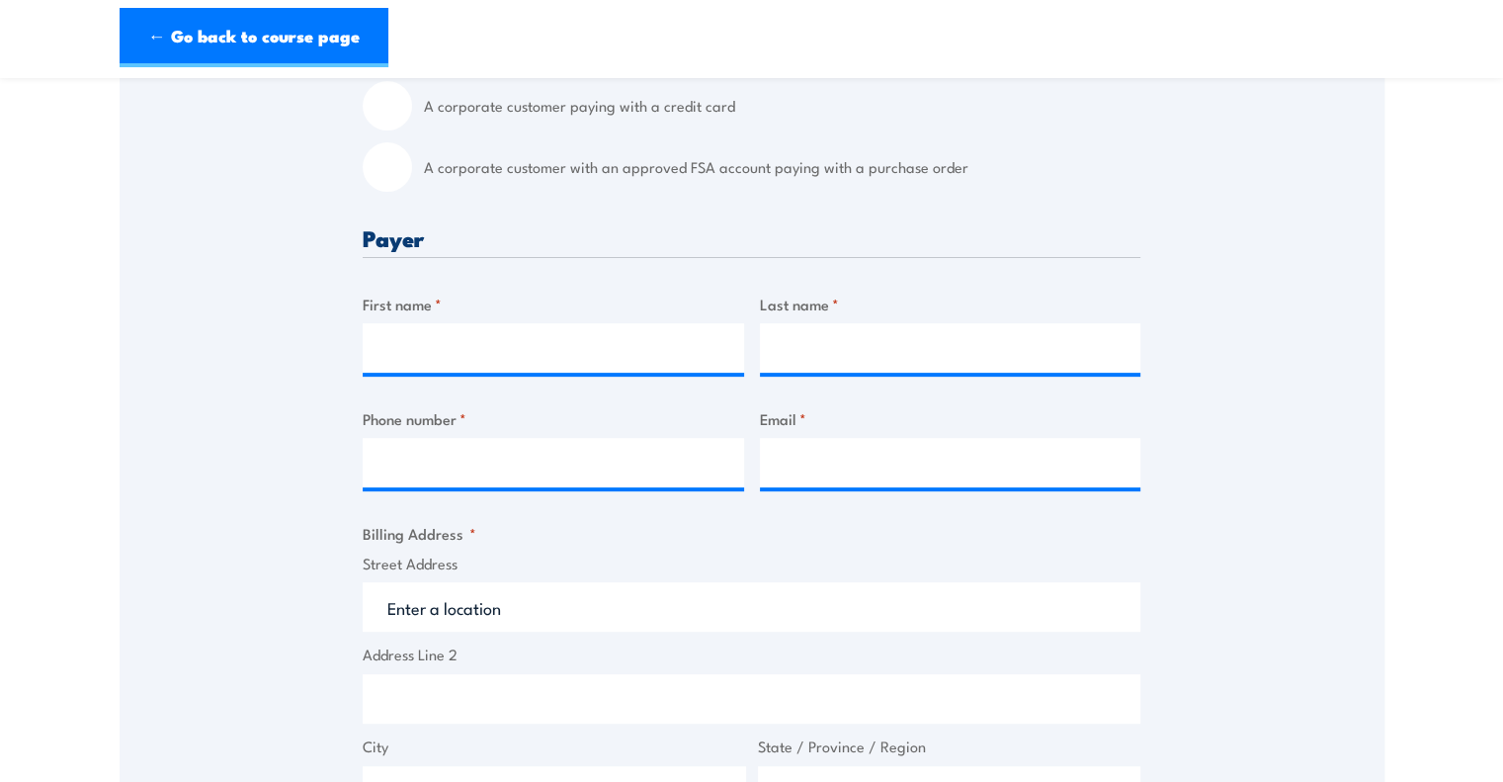
scroll to position [634, 0]
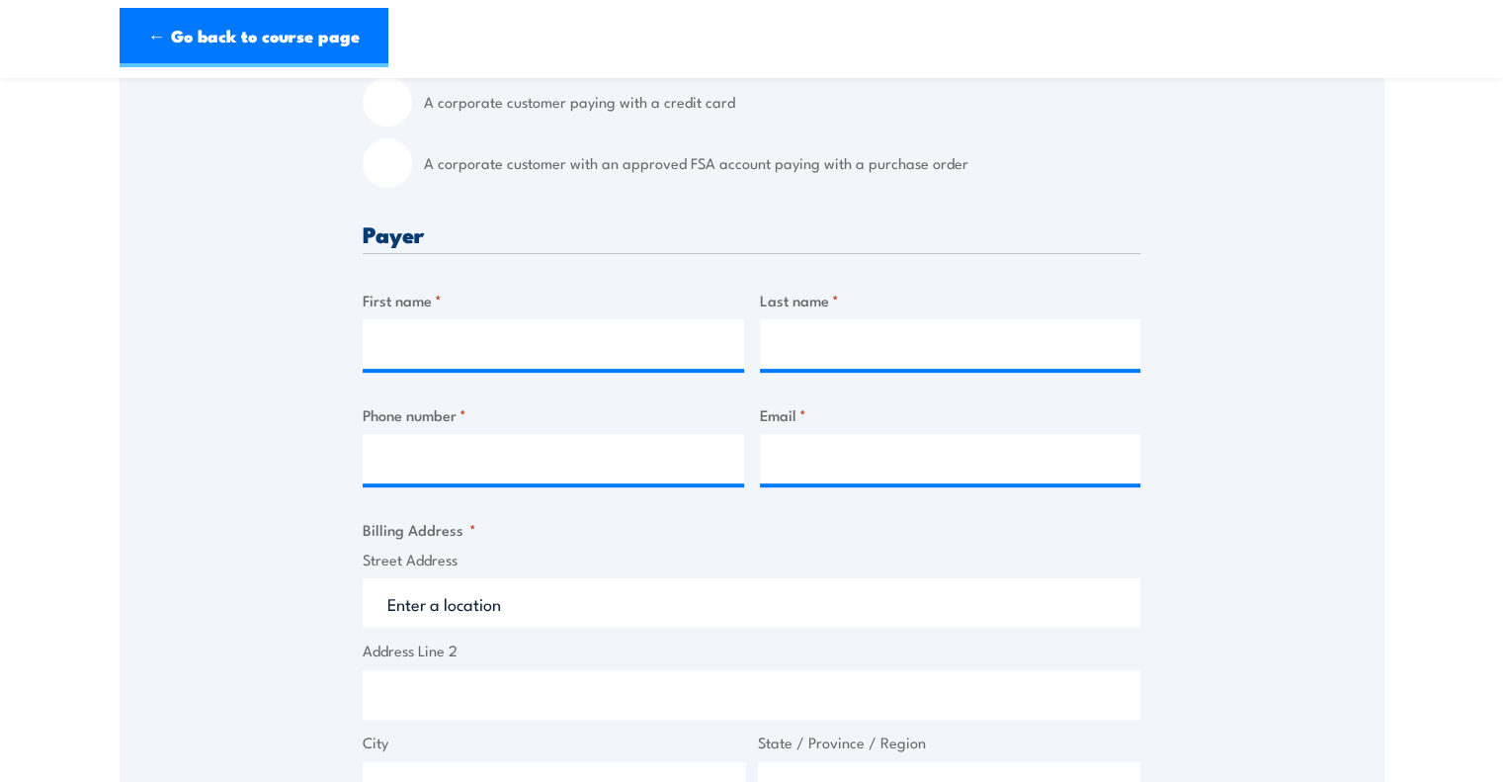
click at [574, 314] on div "First name *" at bounding box center [553, 329] width 381 height 80
click at [570, 345] on input "First name *" at bounding box center [553, 343] width 381 height 49
type input "[PERSON_NAME]"
type input "Maning"
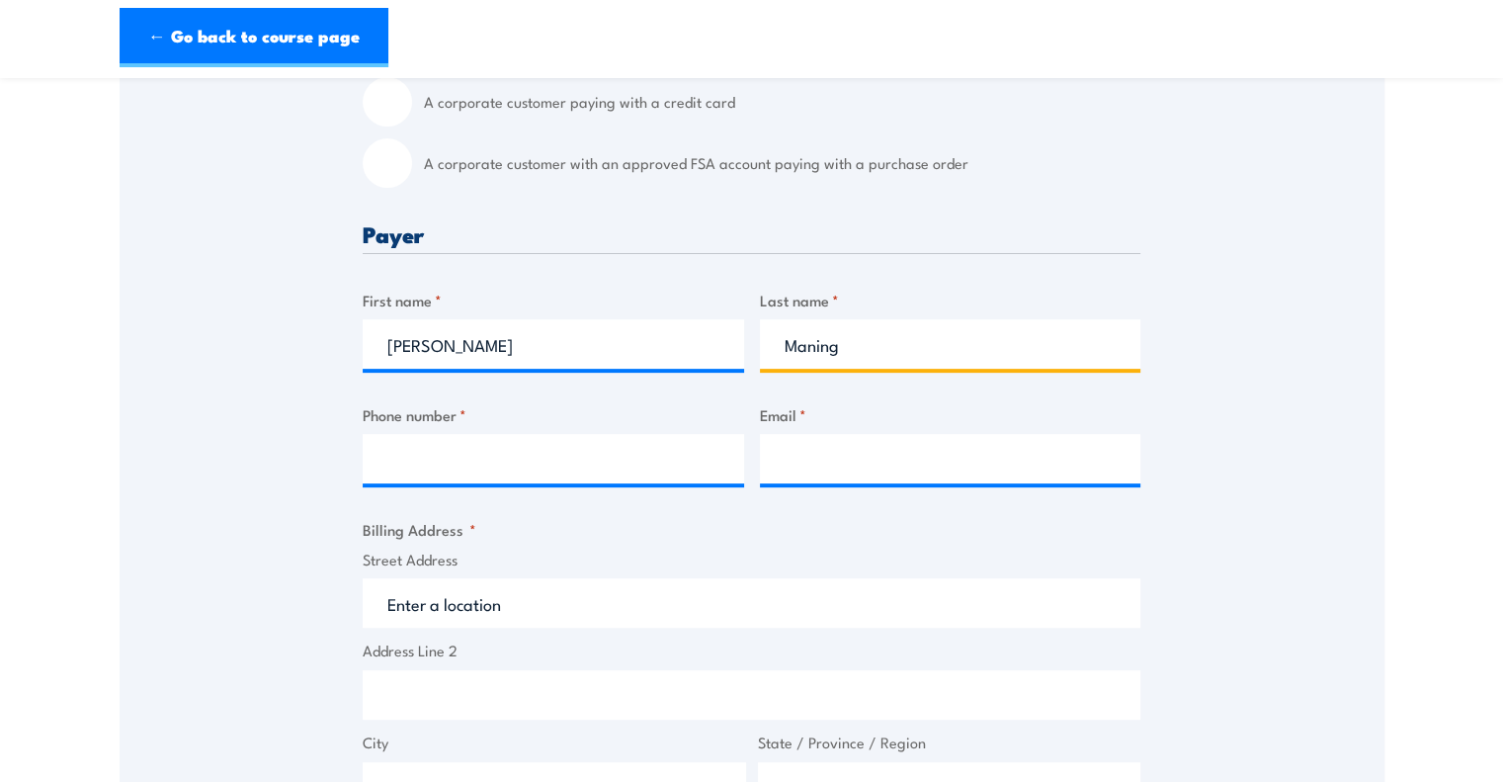
type input "0385641500"
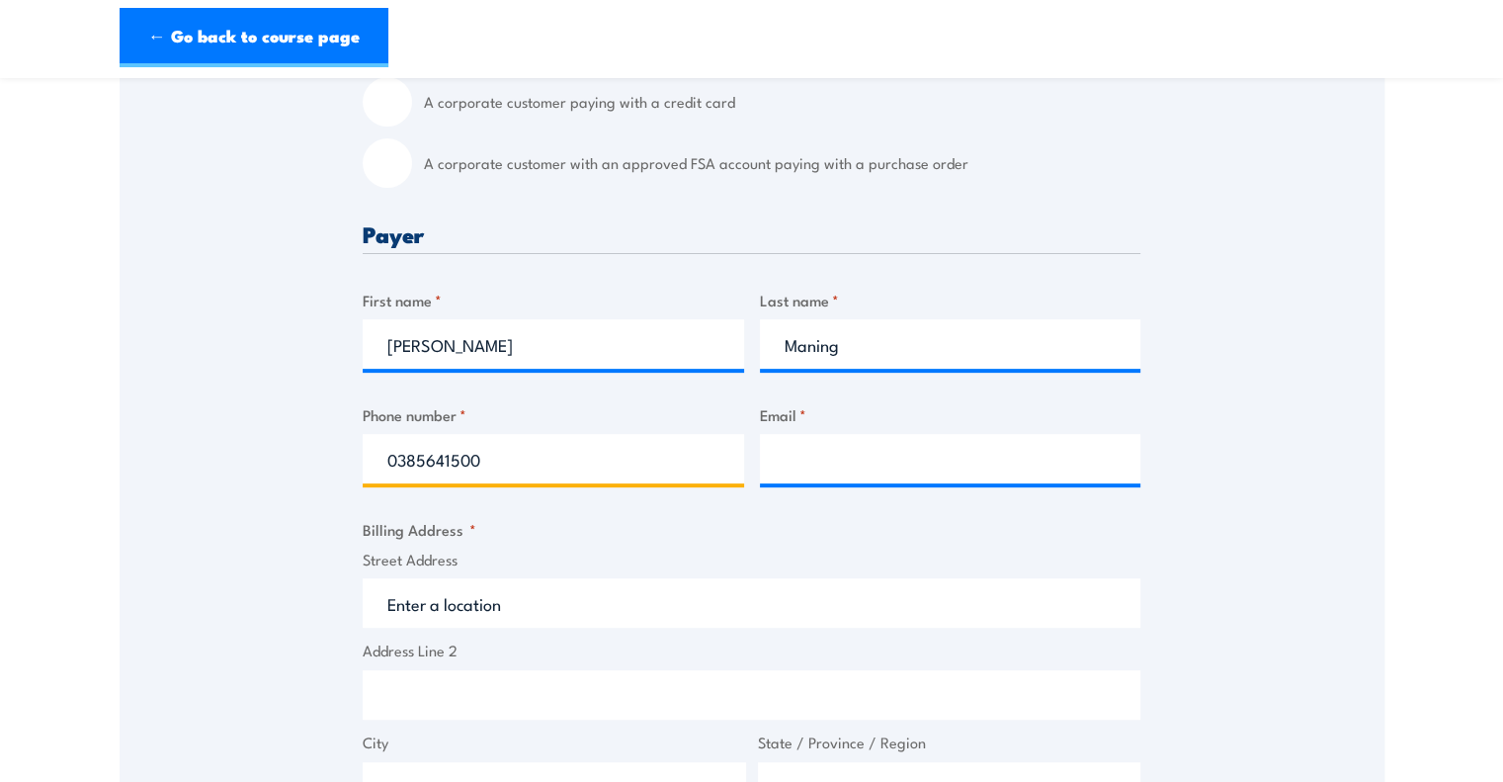
type input "[PERSON_NAME][EMAIL_ADDRESS][PERSON_NAME][DOMAIN_NAME]"
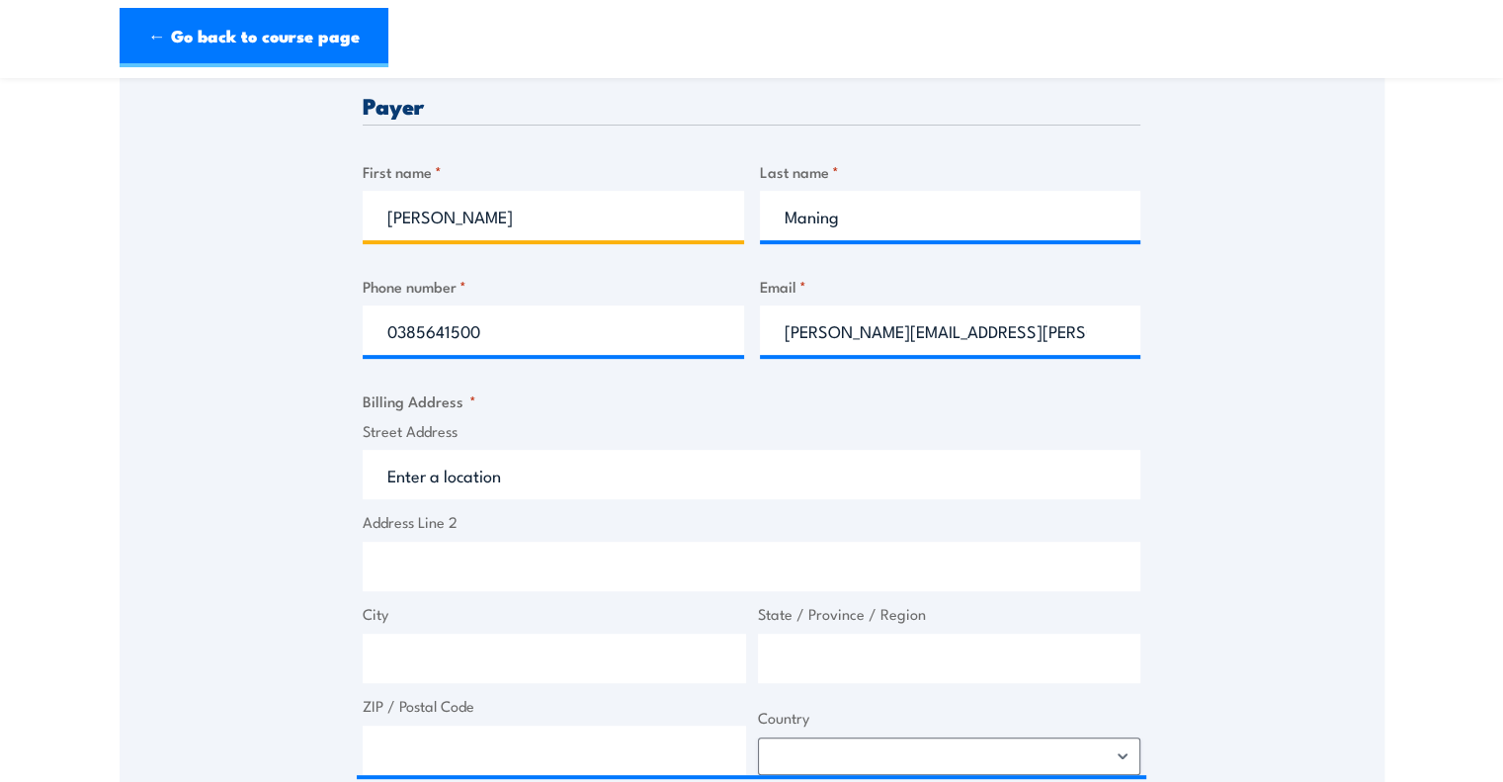
scroll to position [763, 0]
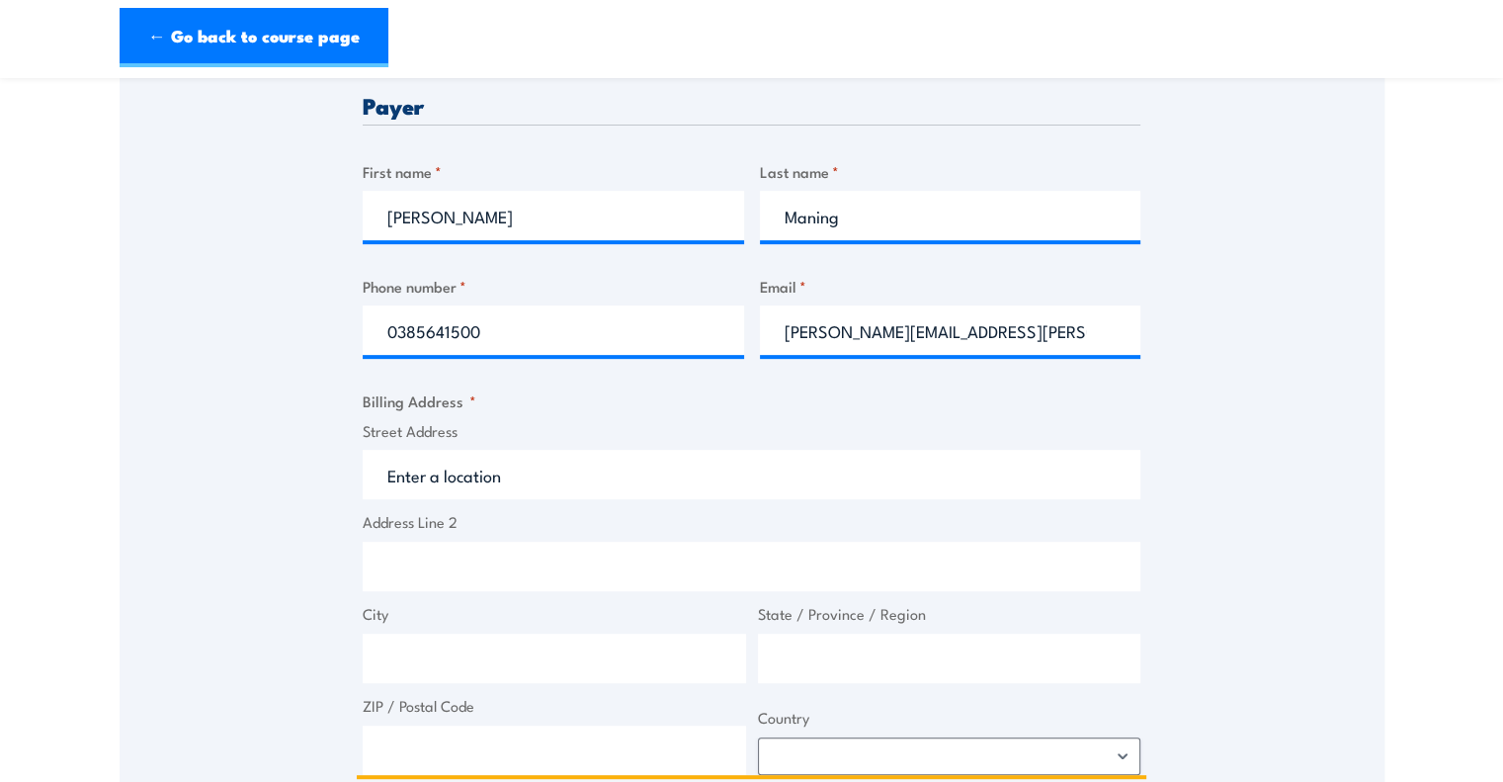
click at [658, 478] on input "Street Address" at bounding box center [752, 474] width 778 height 49
type input "[PERSON_NAME] Chadstone"
click at [511, 658] on input "City" at bounding box center [554, 657] width 383 height 49
type input "Chadstone"
click at [802, 659] on input "State / Province / Region" at bounding box center [949, 657] width 383 height 49
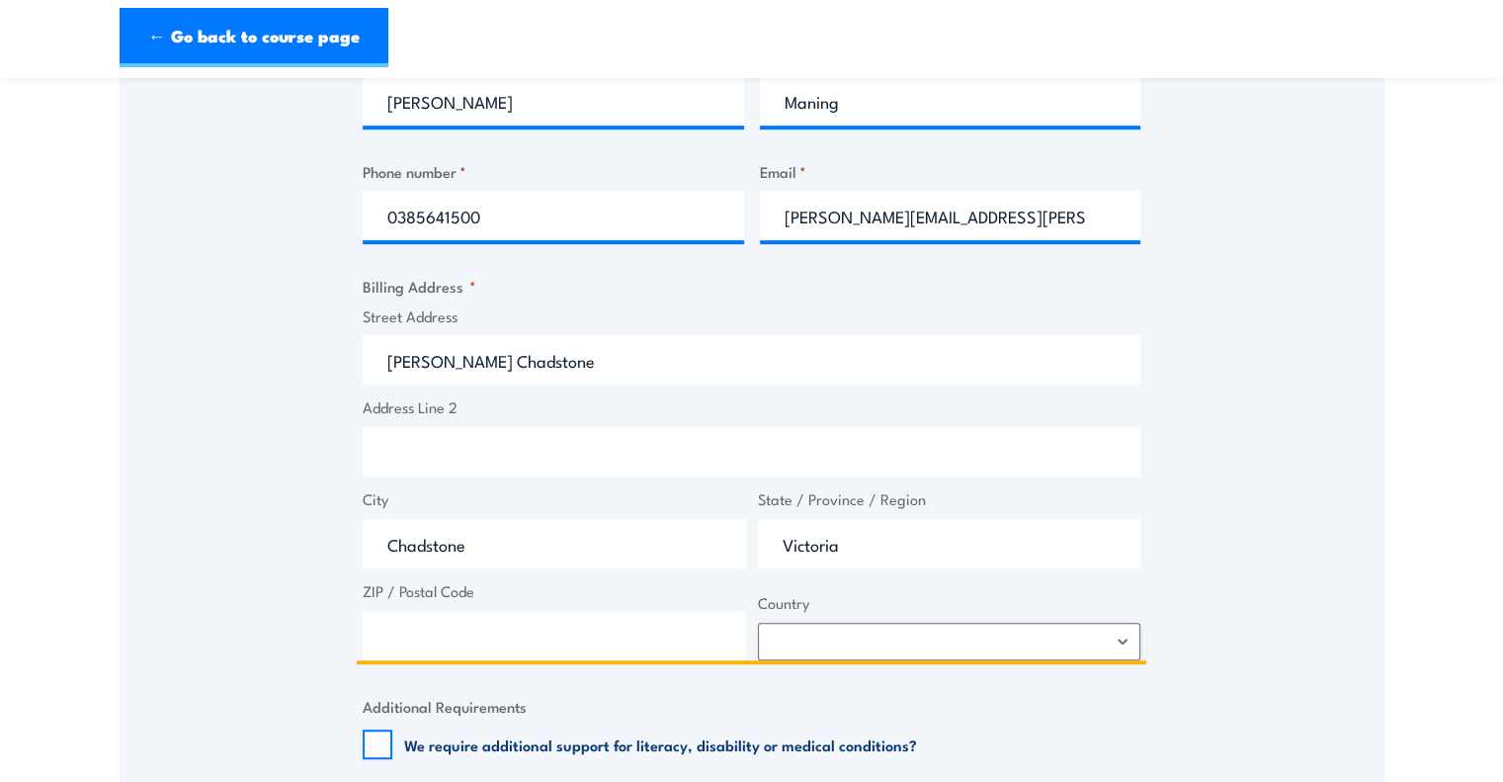
scroll to position [880, 0]
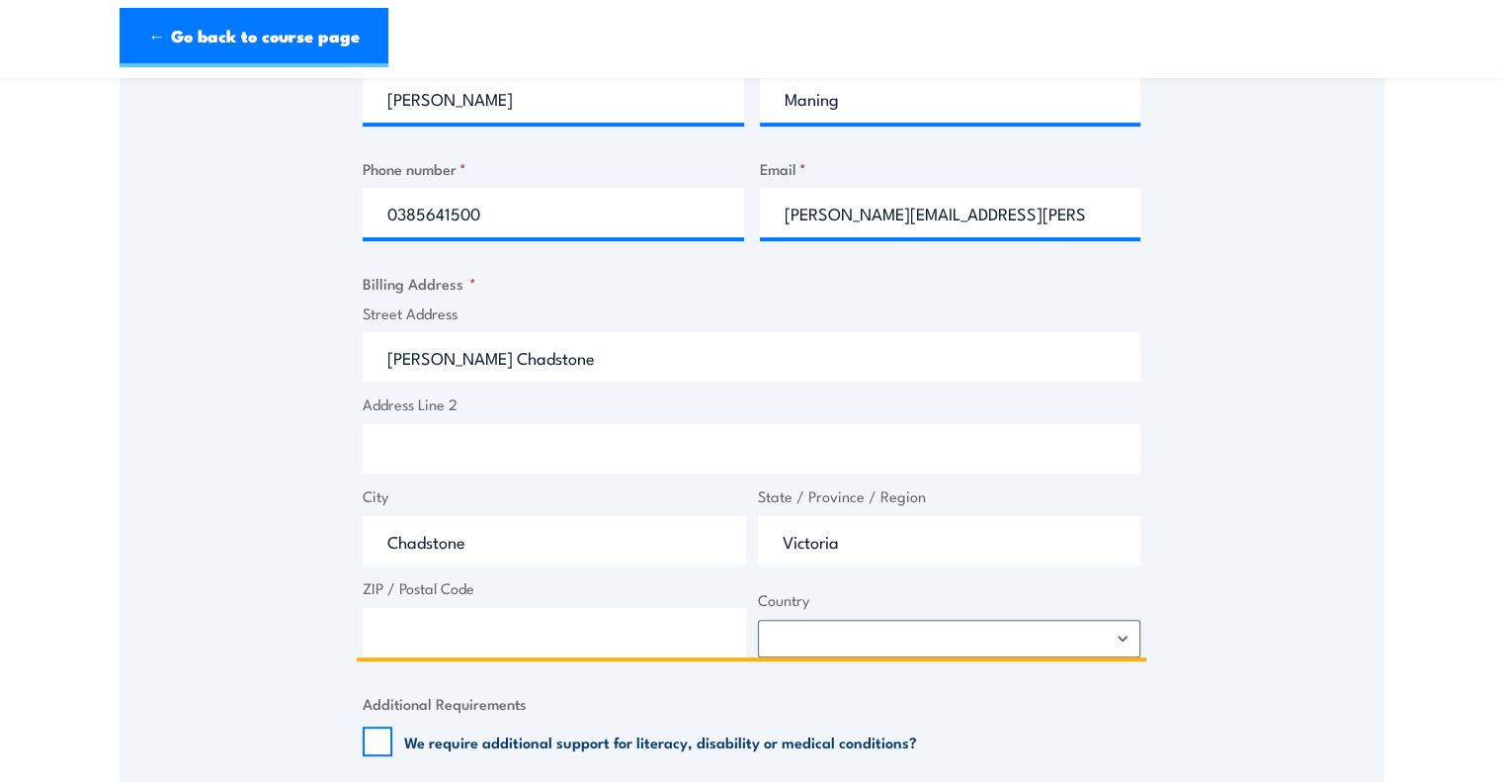
type input "Victoria"
click at [671, 632] on input "ZIP / Postal Code" at bounding box center [554, 632] width 383 height 49
type input "3148"
click at [941, 635] on select "Afghanistan Albania Algeria American Samoa Andorra Angola Anguilla Antarctica A…" at bounding box center [949, 638] width 383 height 38
select select "Australia"
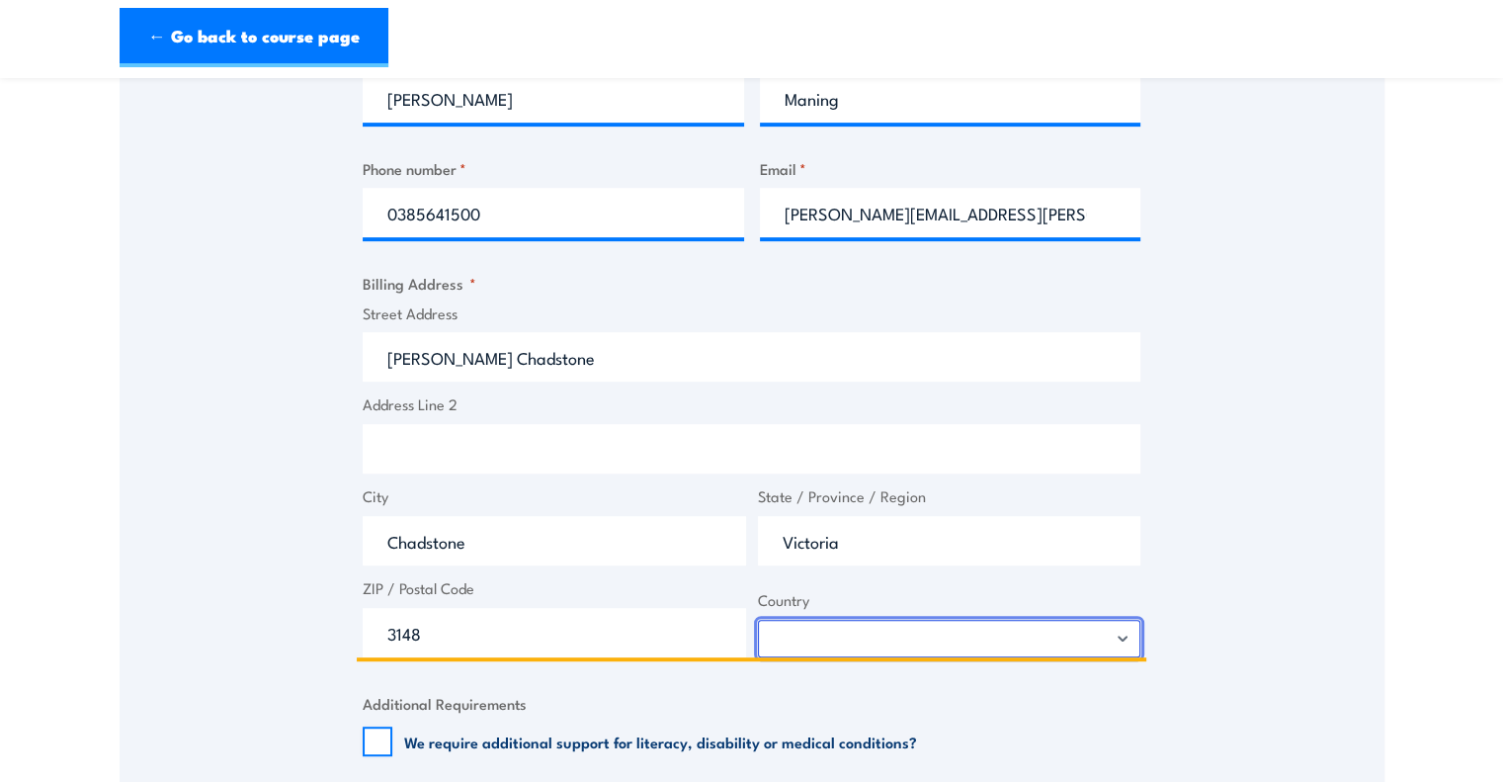
click at [758, 619] on select "Afghanistan Albania Algeria American Samoa Andorra Angola Anguilla Antarctica A…" at bounding box center [949, 638] width 383 height 38
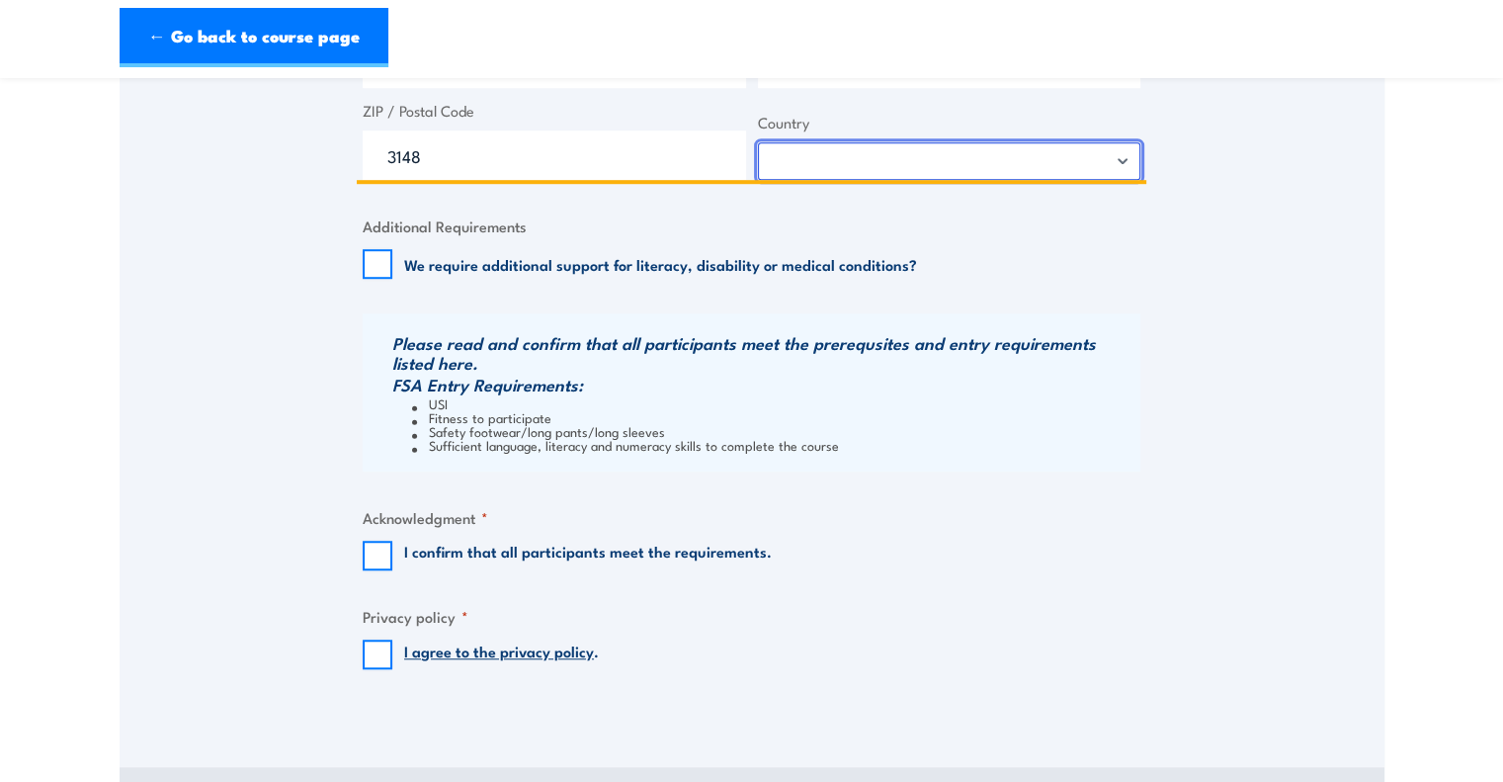
scroll to position [1391, 0]
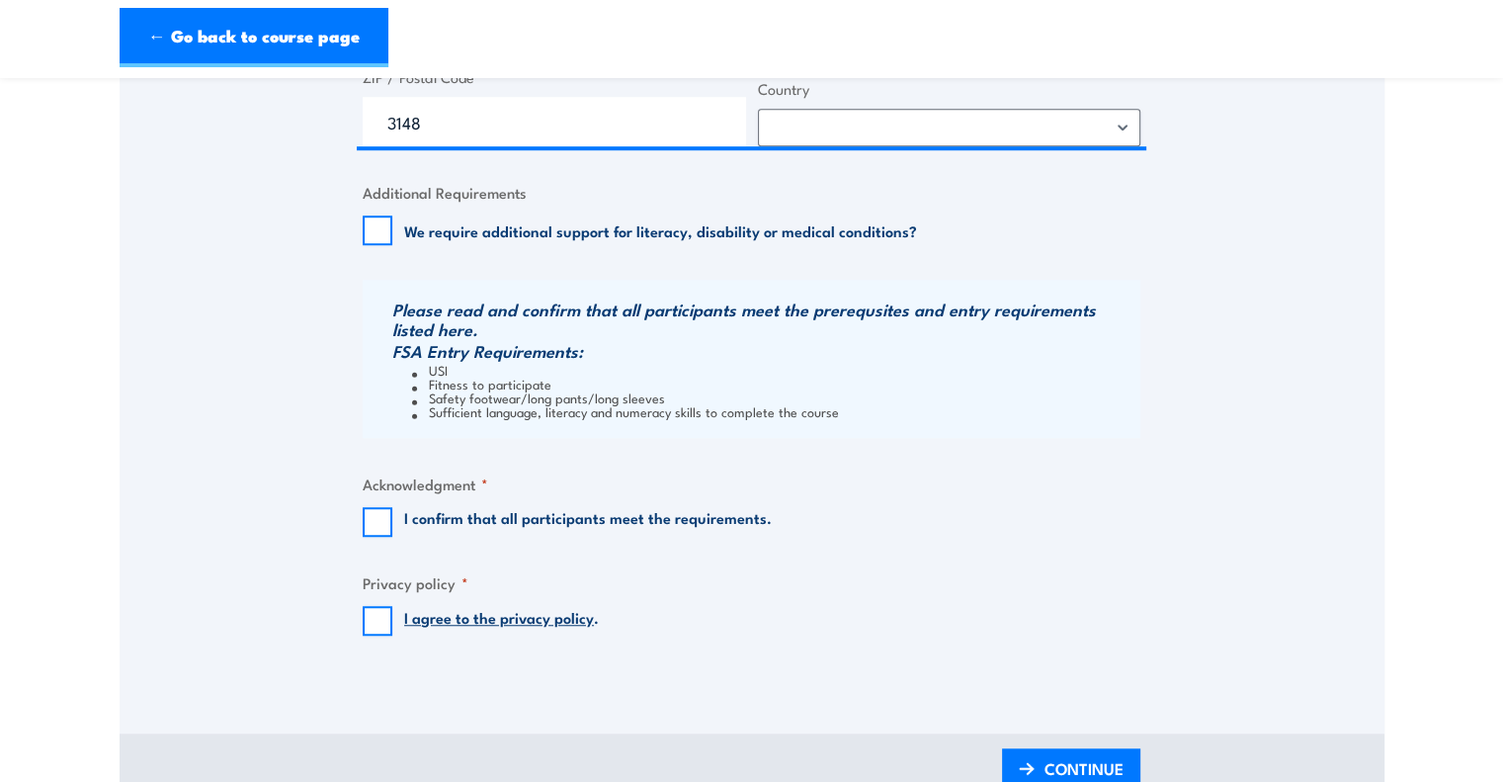
click at [673, 509] on label "I confirm that all participants meet the requirements." at bounding box center [588, 522] width 368 height 30
click at [392, 509] on input "I confirm that all participants meet the requirements." at bounding box center [378, 522] width 30 height 30
checkbox input "true"
click at [388, 623] on input "I agree to the privacy policy ." at bounding box center [378, 621] width 30 height 30
checkbox input "true"
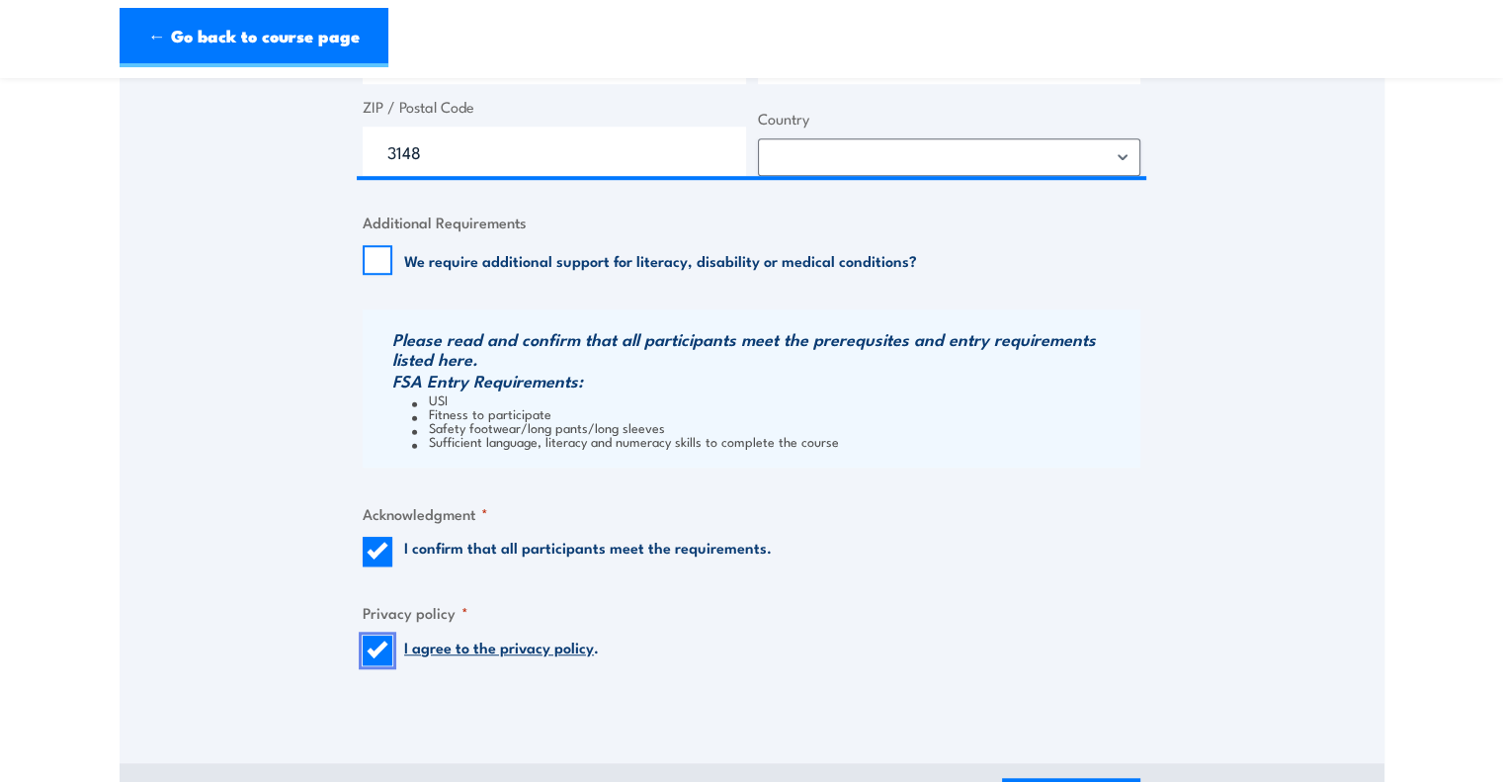
scroll to position [1480, 0]
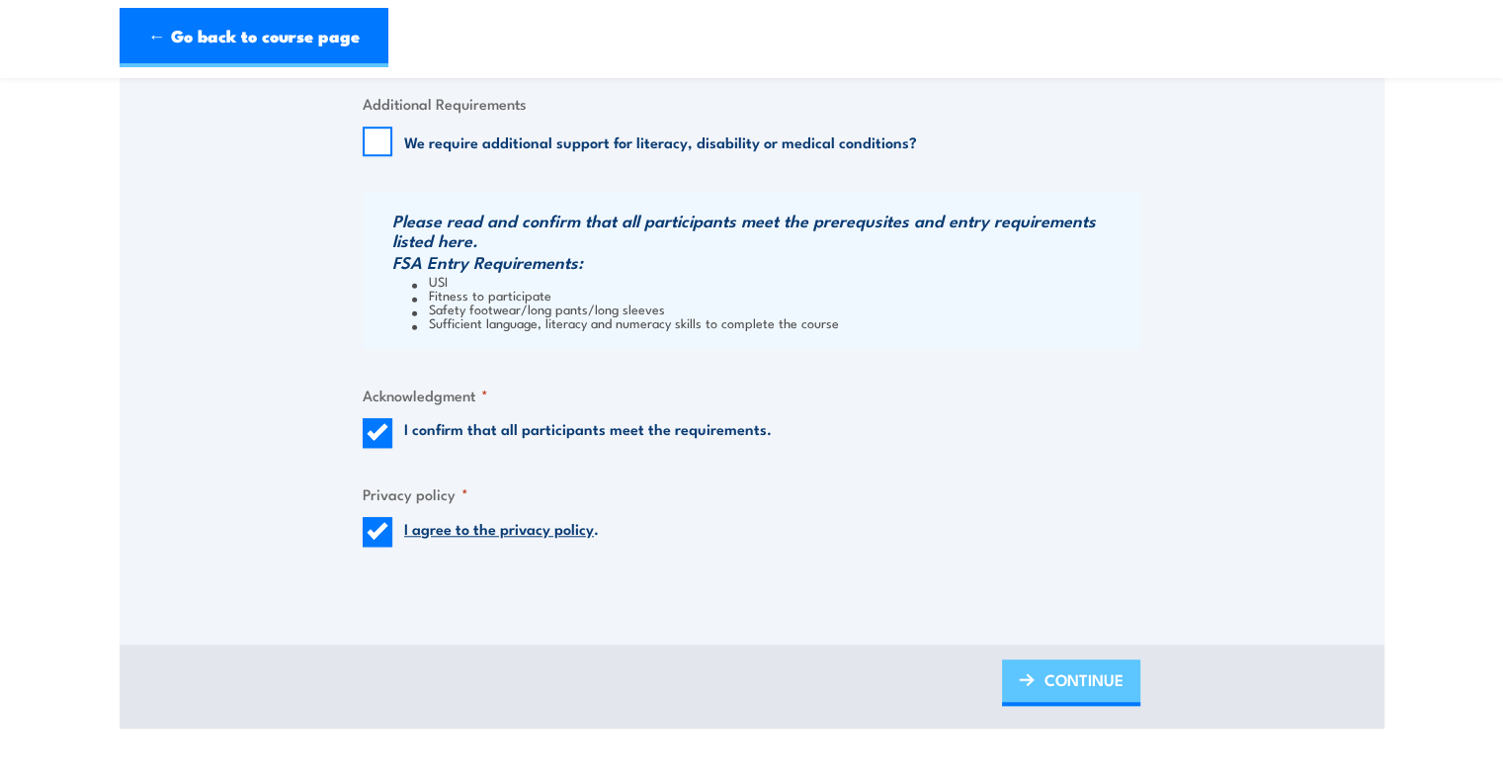
click at [1032, 686] on link "CONTINUE" at bounding box center [1071, 682] width 138 height 46
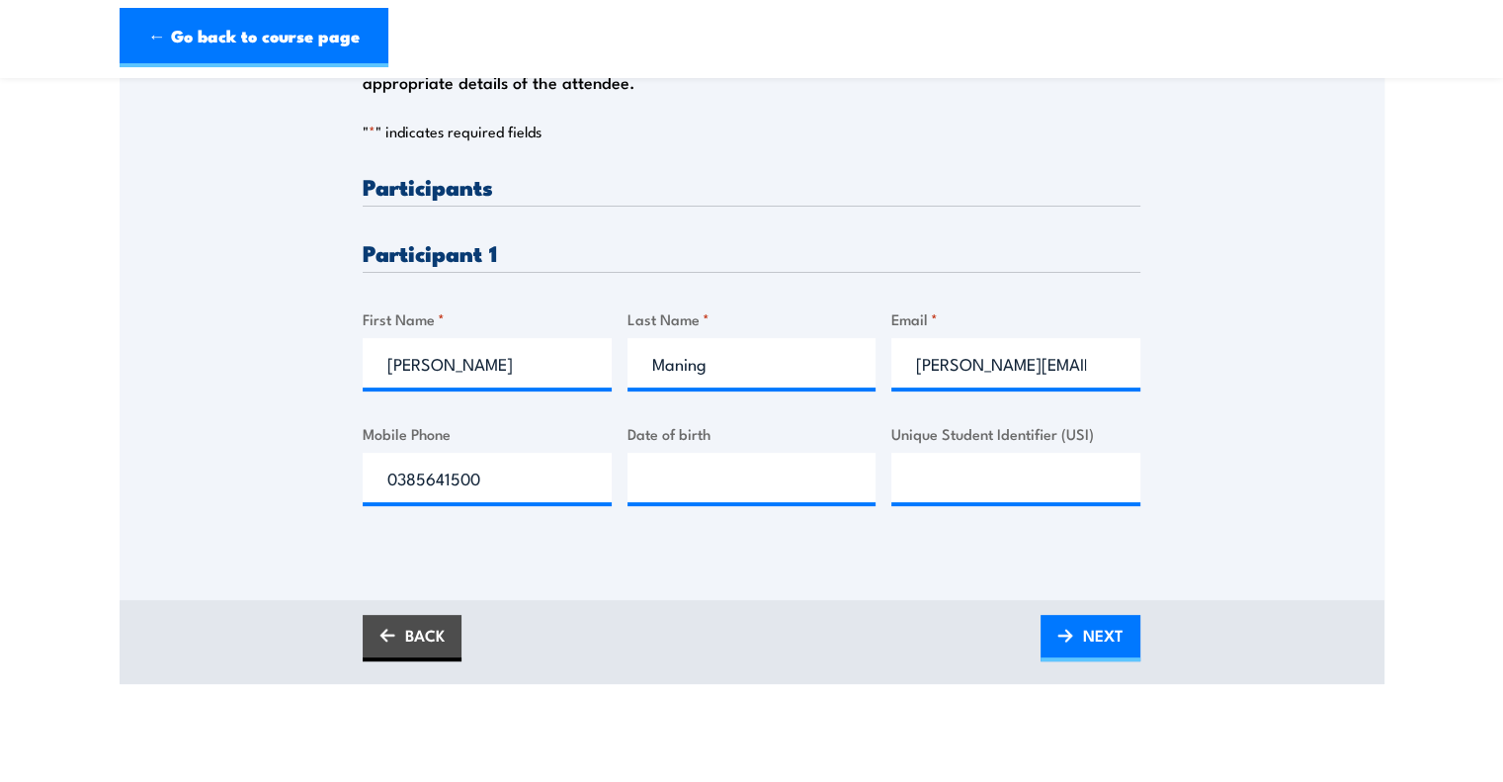
scroll to position [437, 0]
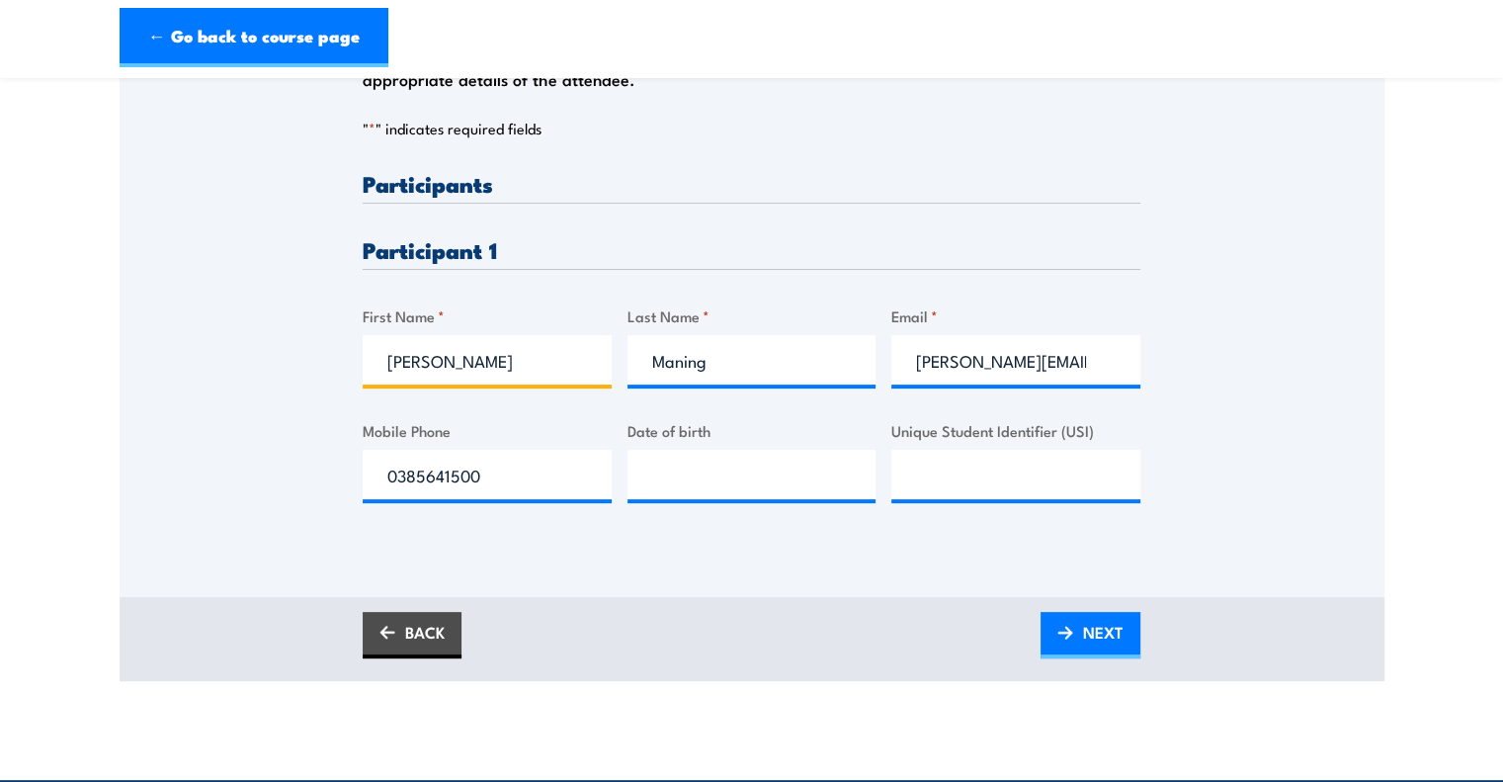
click at [498, 343] on input "Donna" at bounding box center [487, 359] width 249 height 49
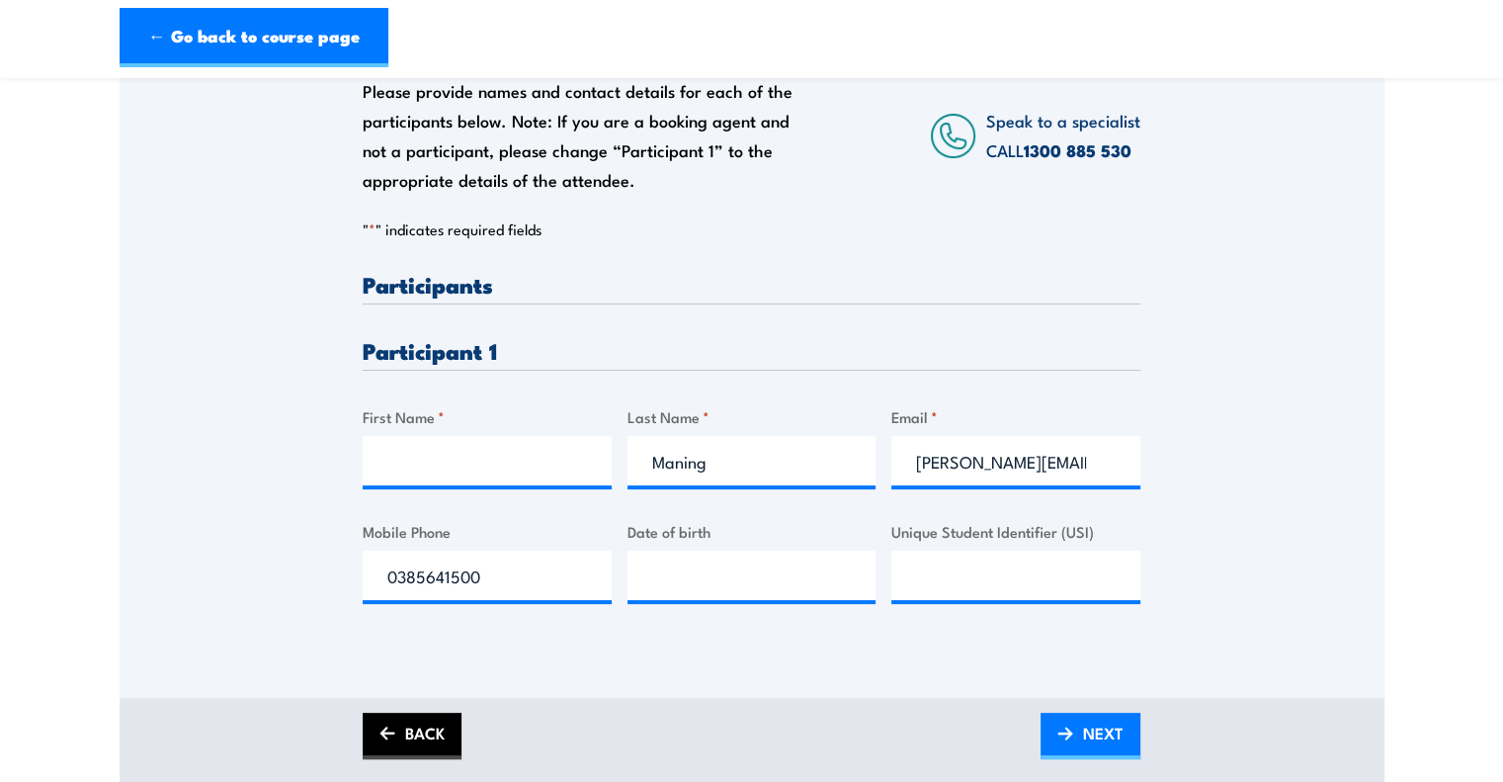
click at [407, 722] on link "BACK" at bounding box center [412, 735] width 99 height 46
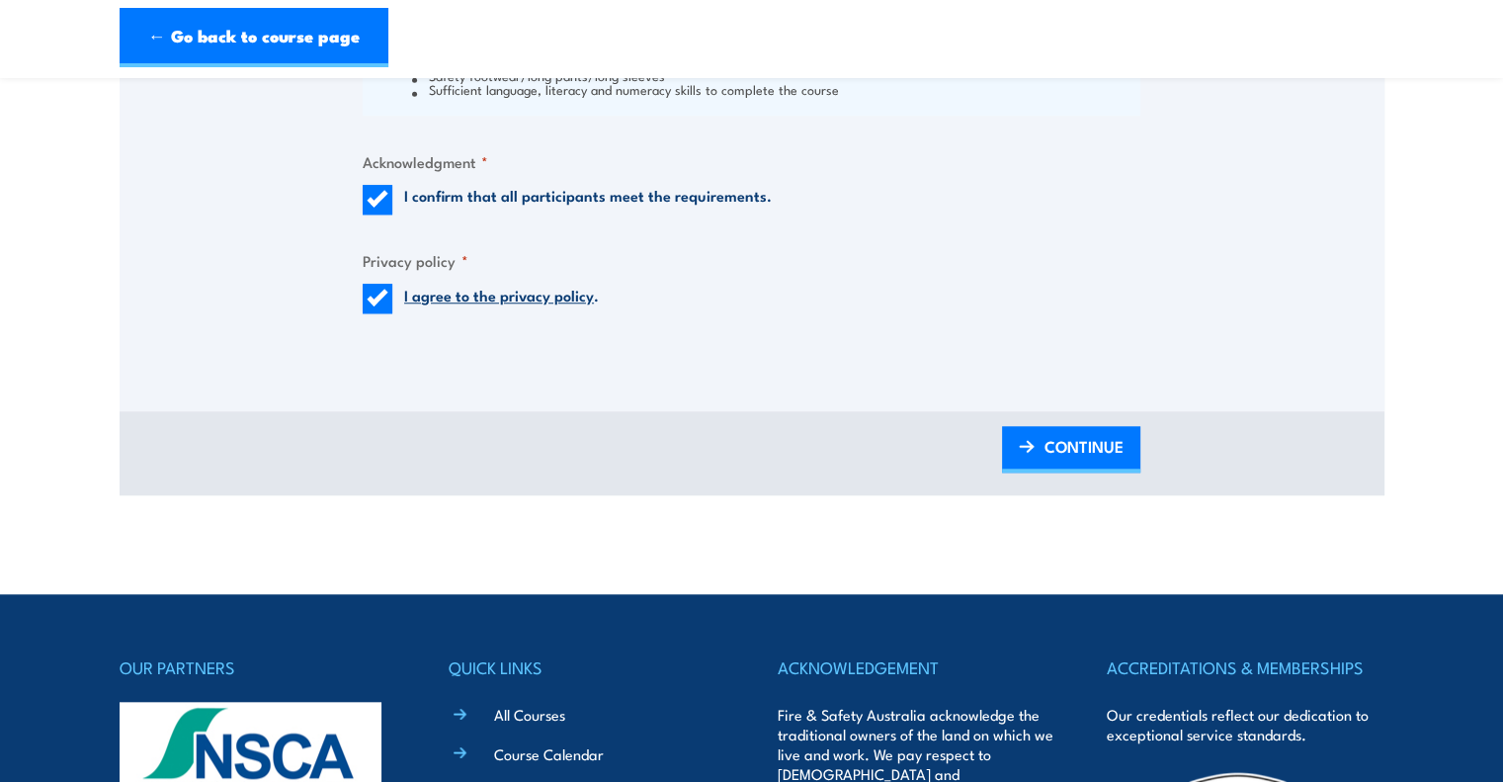
scroll to position [1731, 0]
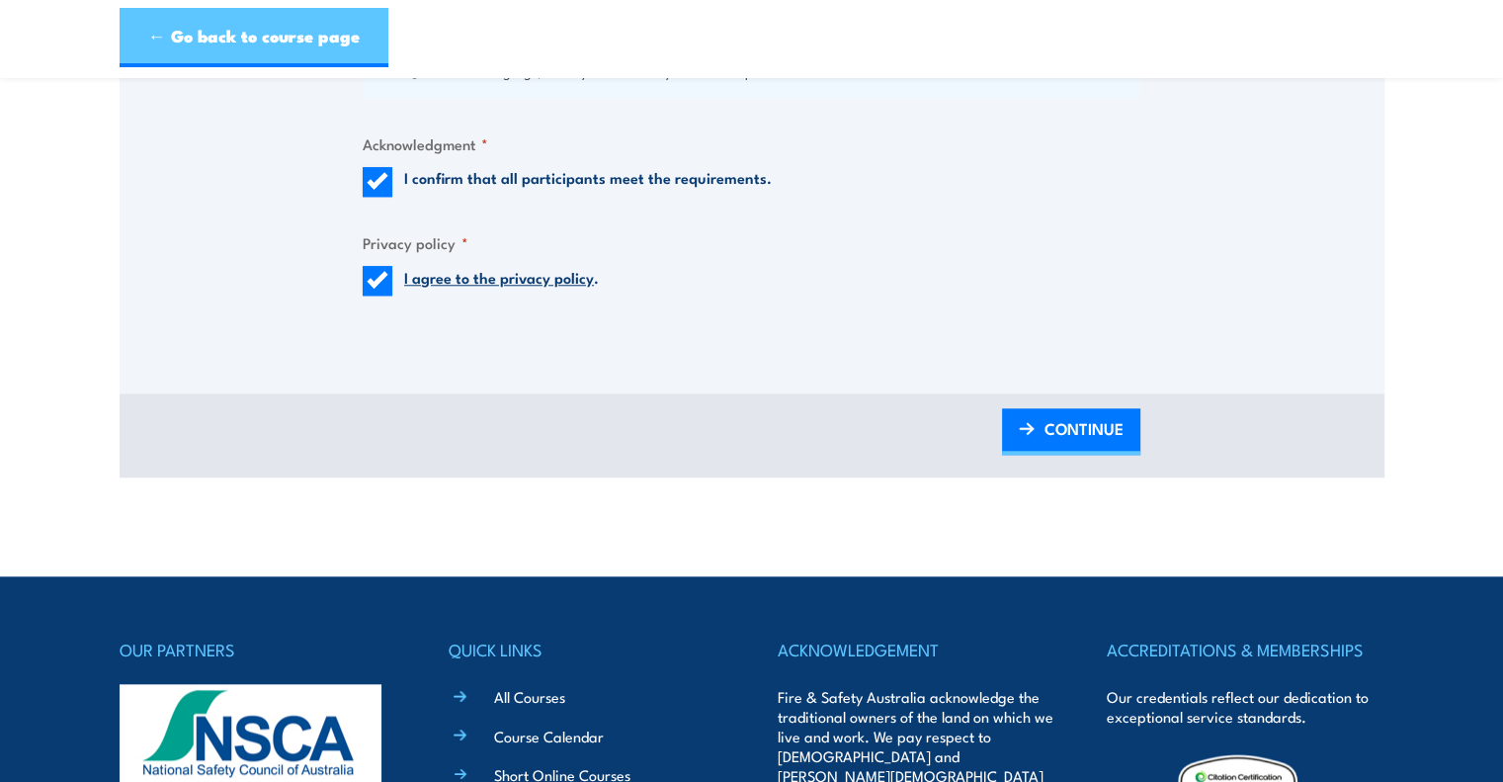
click at [307, 53] on link "← Go back to course page" at bounding box center [254, 37] width 269 height 59
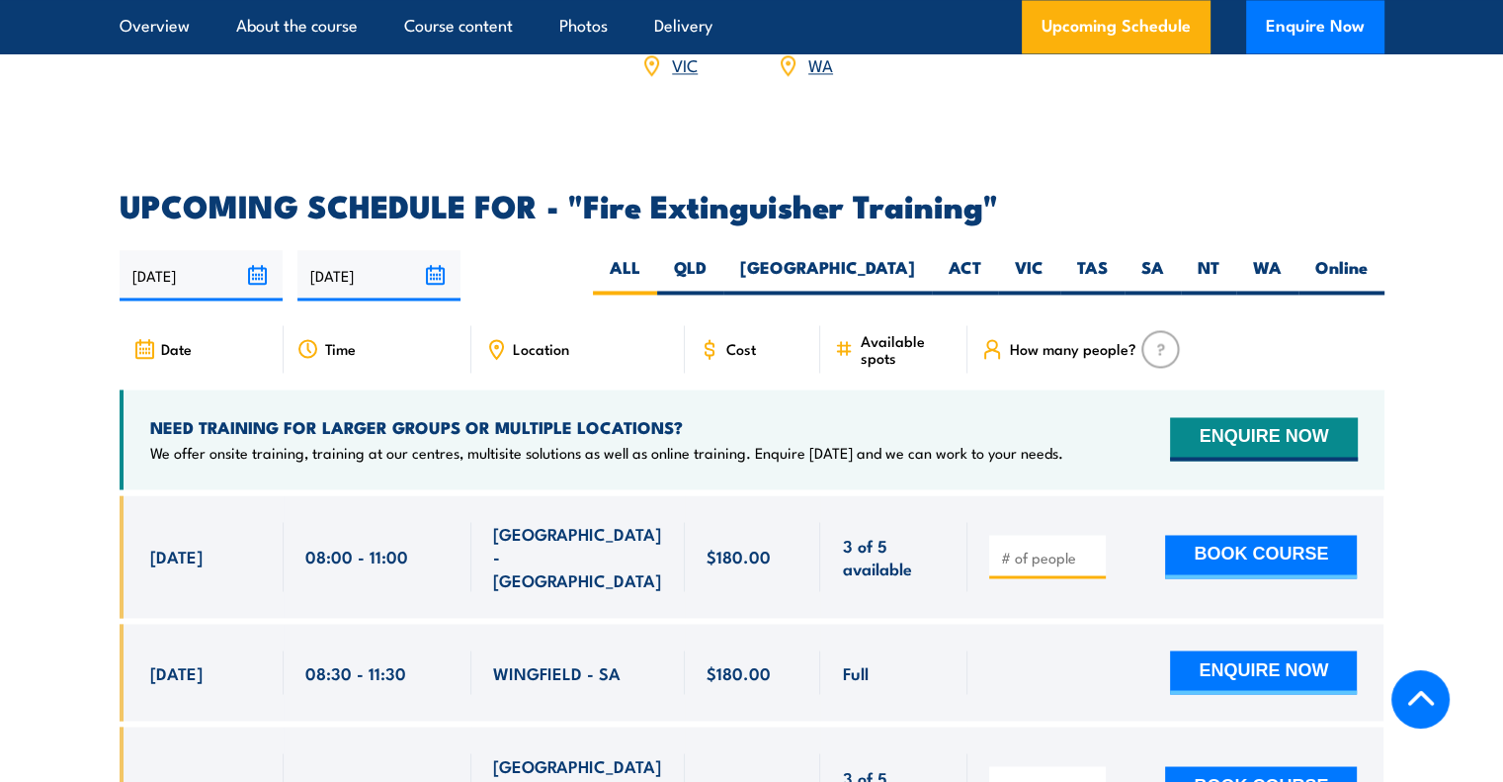
scroll to position [3151, 0]
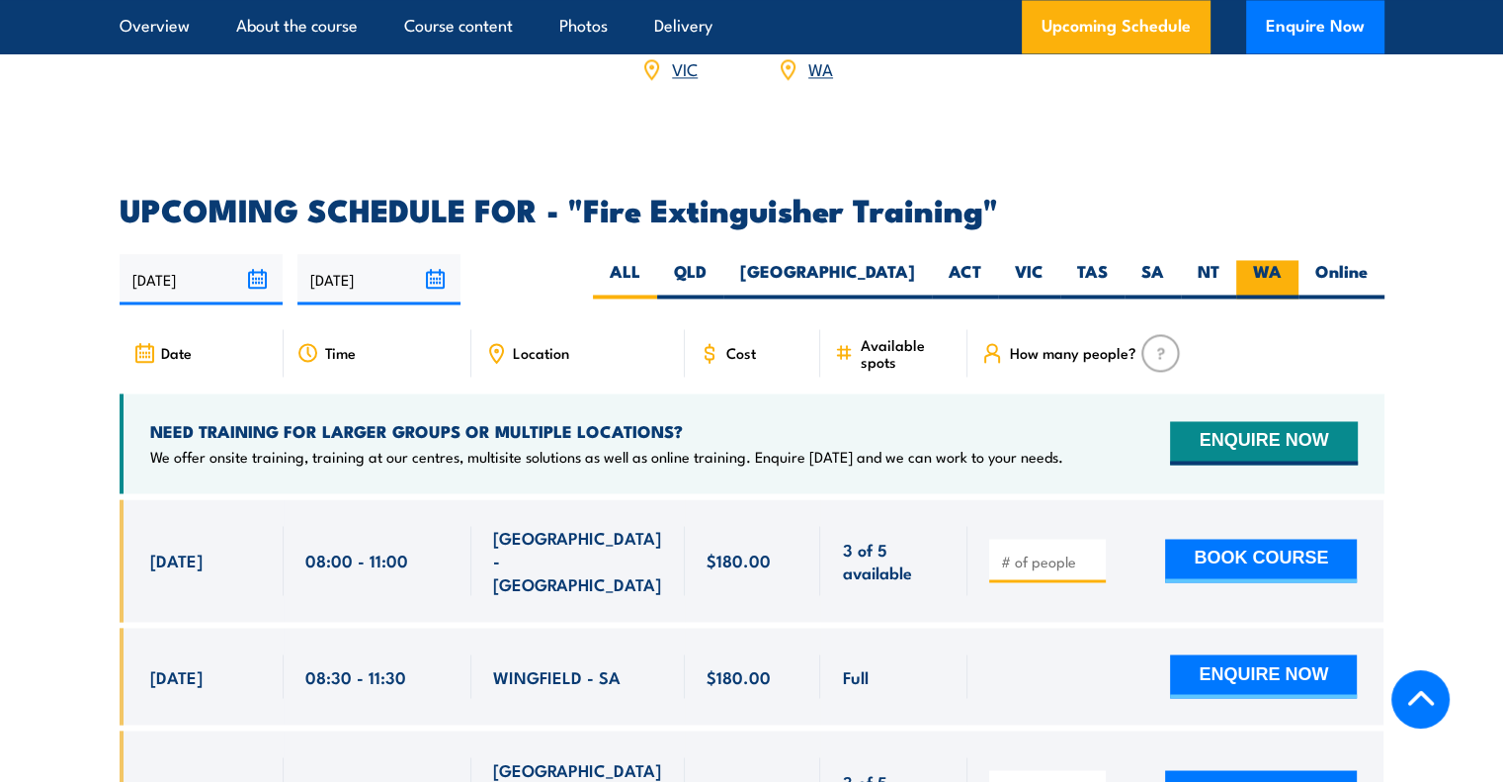
click at [1262, 260] on label "WA" at bounding box center [1267, 279] width 62 height 39
click at [1281, 260] on input "WA" at bounding box center [1287, 266] width 13 height 13
radio input "true"
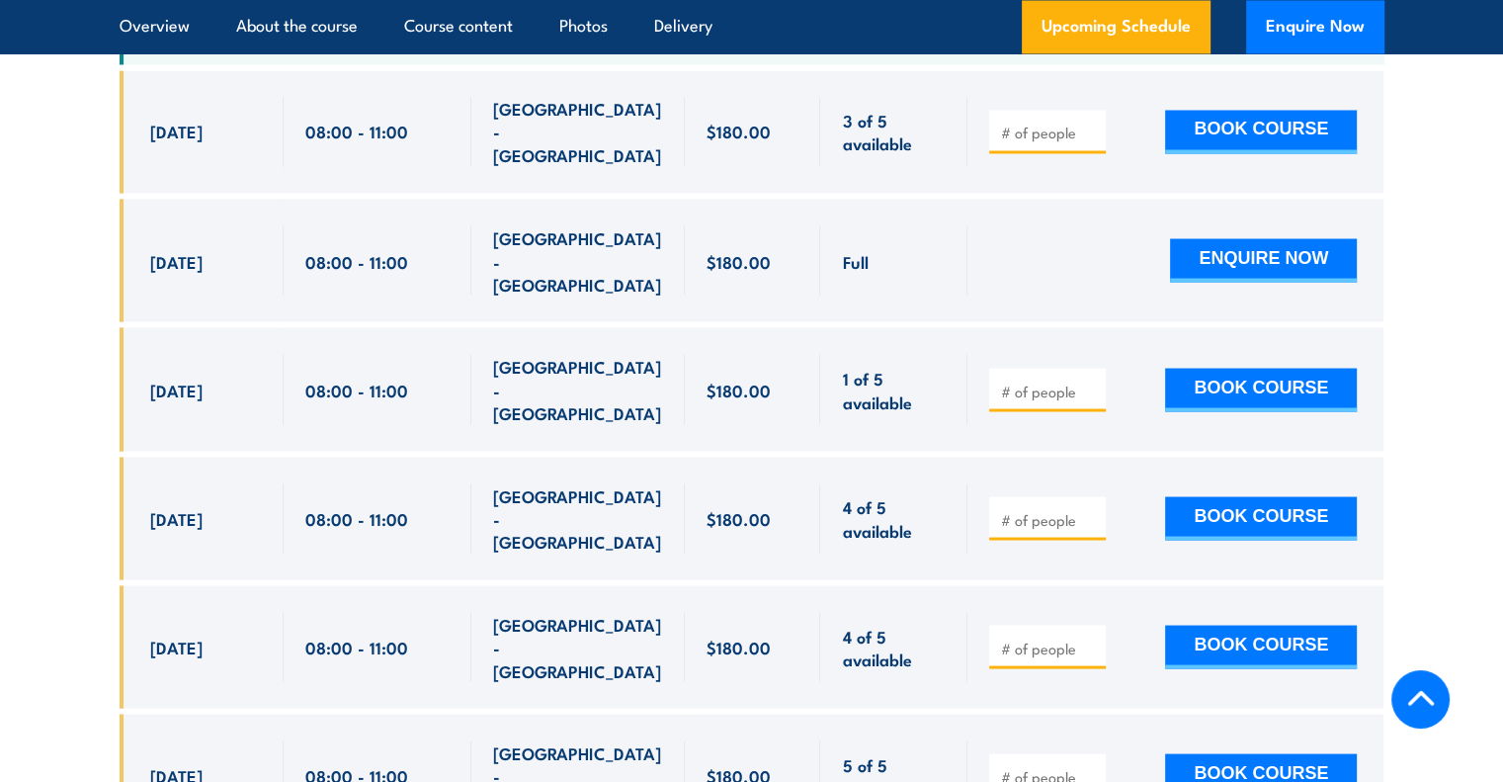
scroll to position [3604, 0]
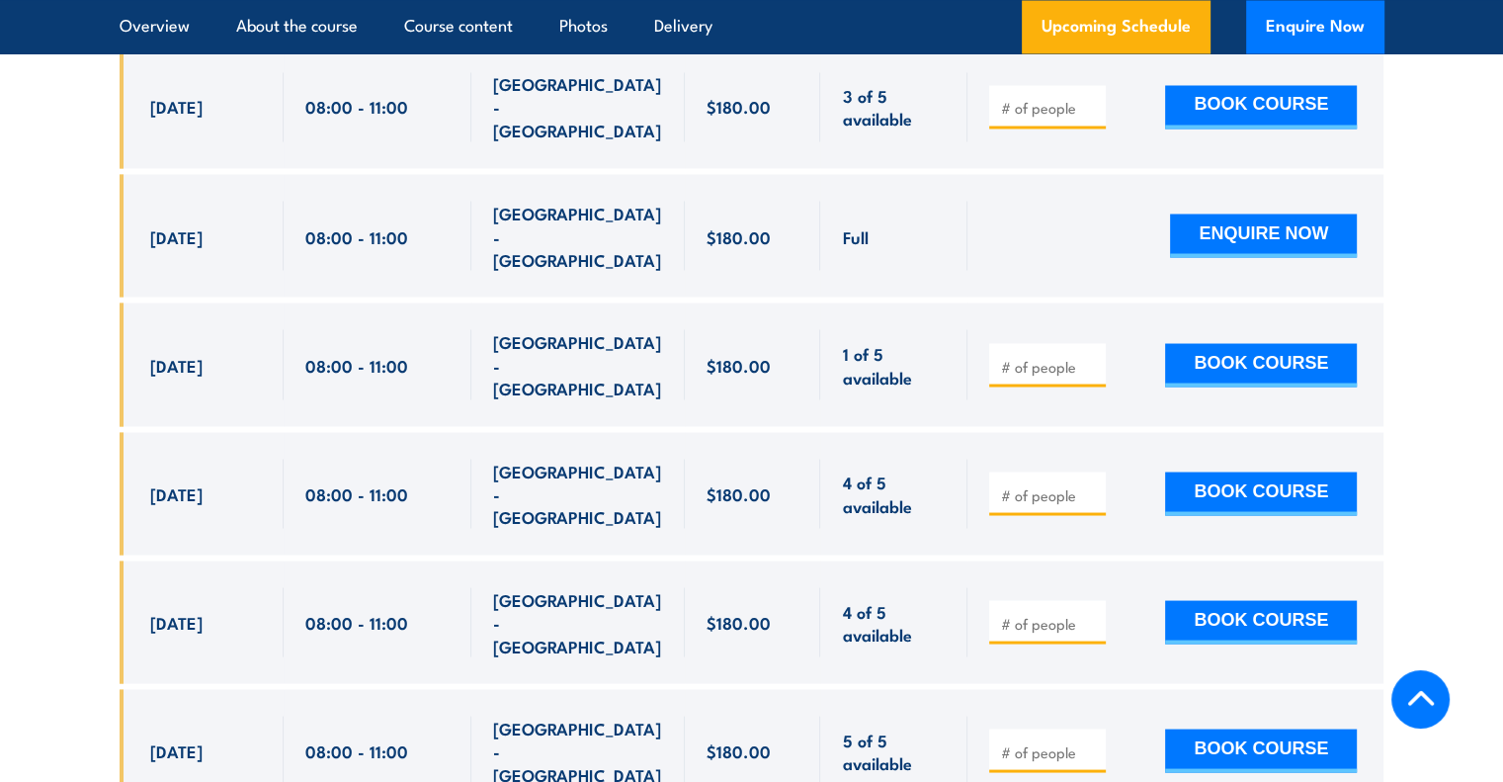
click at [1020, 613] on input "number" at bounding box center [1049, 623] width 99 height 20
click at [1092, 613] on input "1" at bounding box center [1049, 623] width 99 height 20
type input "2"
click at [1092, 613] on input "2" at bounding box center [1049, 623] width 99 height 20
click at [1226, 600] on button "BOOK COURSE" at bounding box center [1261, 621] width 192 height 43
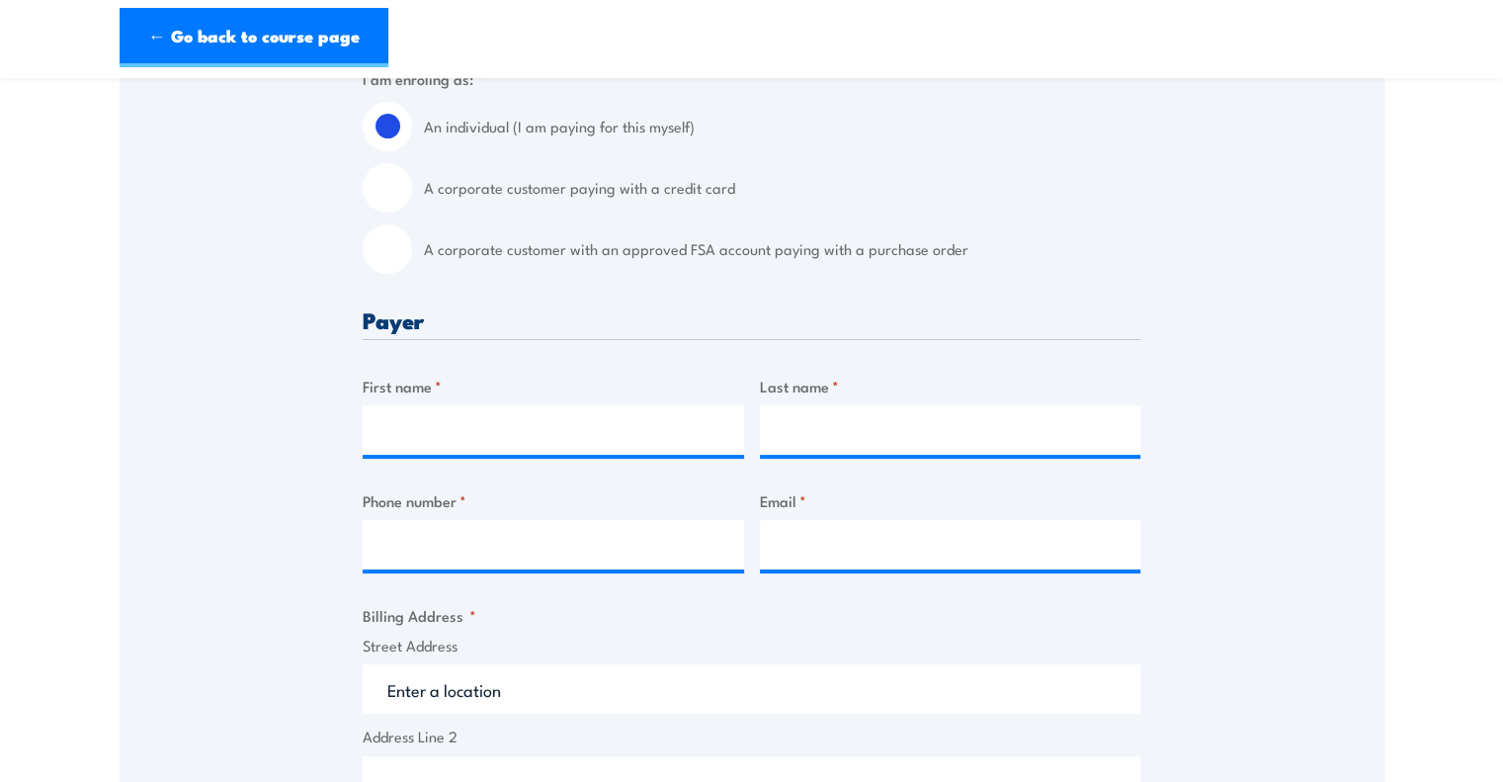
scroll to position [563, 0]
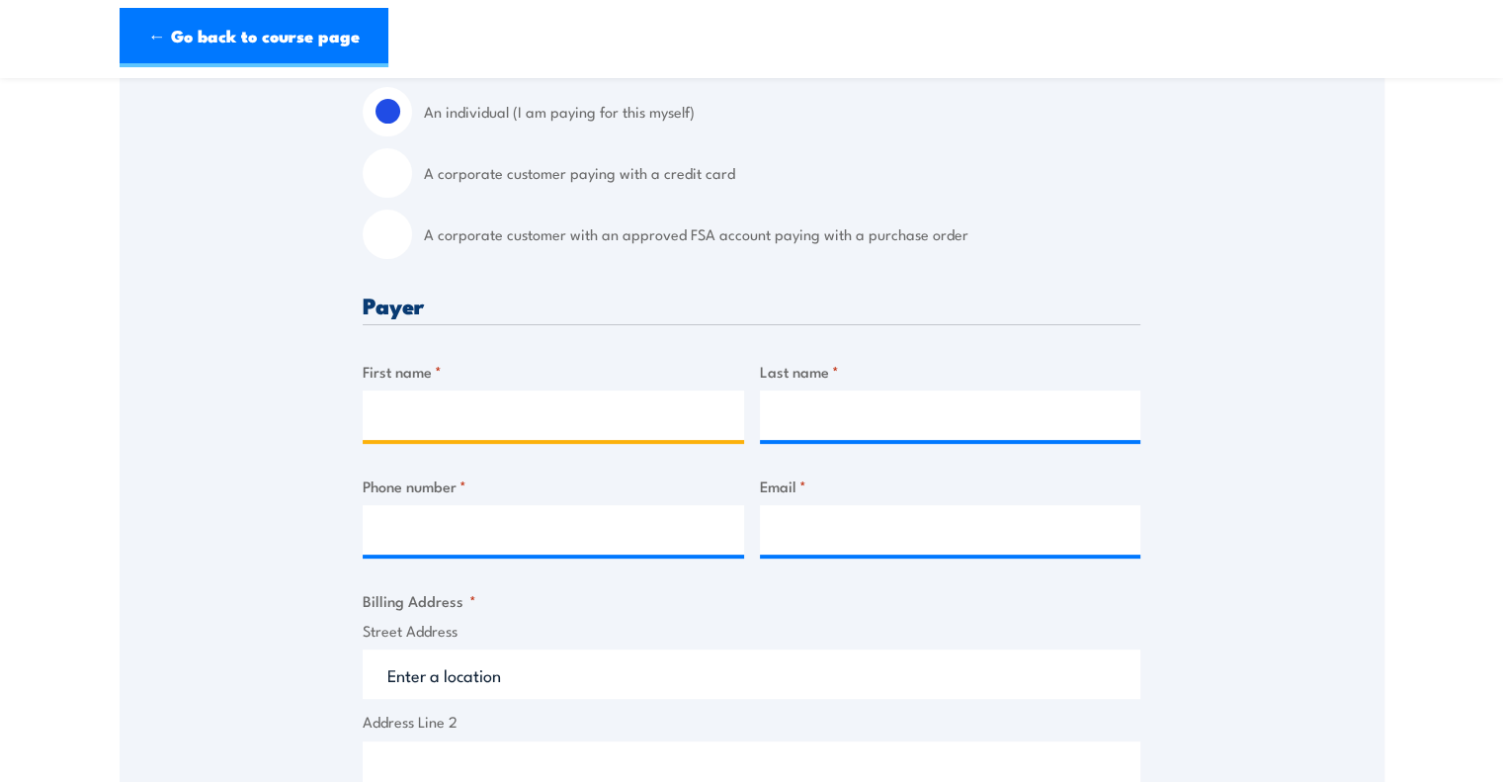
click at [489, 421] on input "First name *" at bounding box center [553, 414] width 381 height 49
type input "Donna"
type input "Maning"
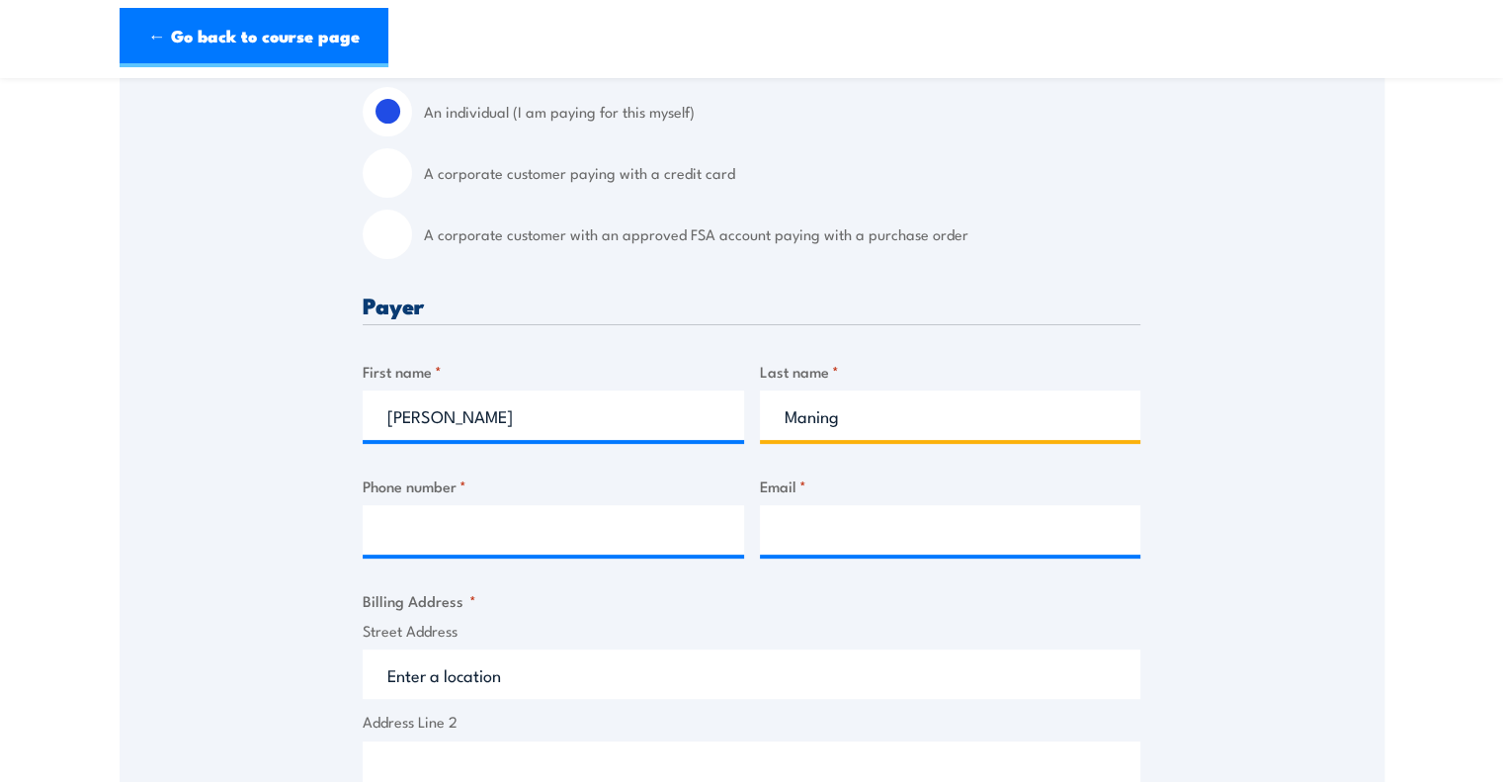
type input "0385641500"
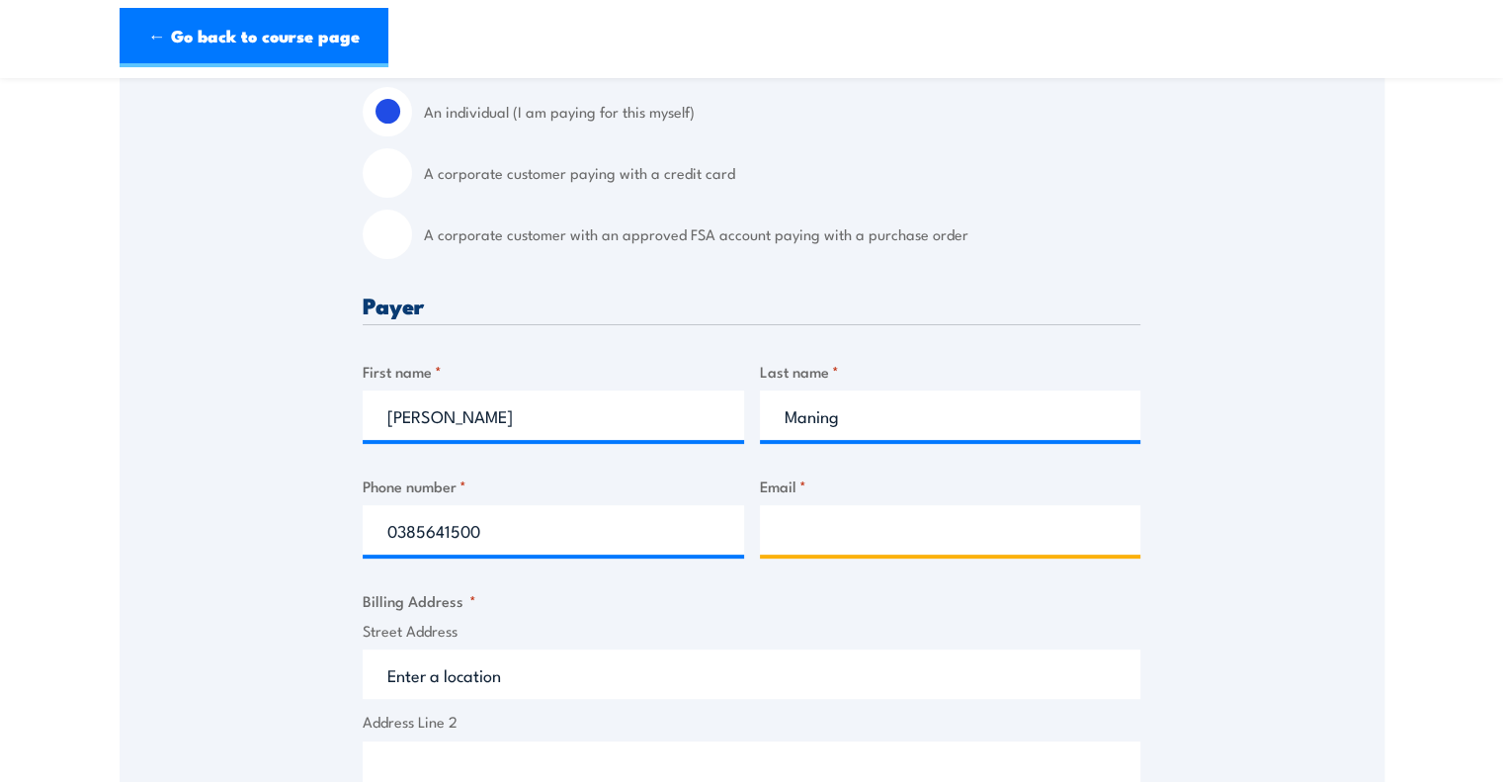
type input "donna.maning@rolld.com.au"
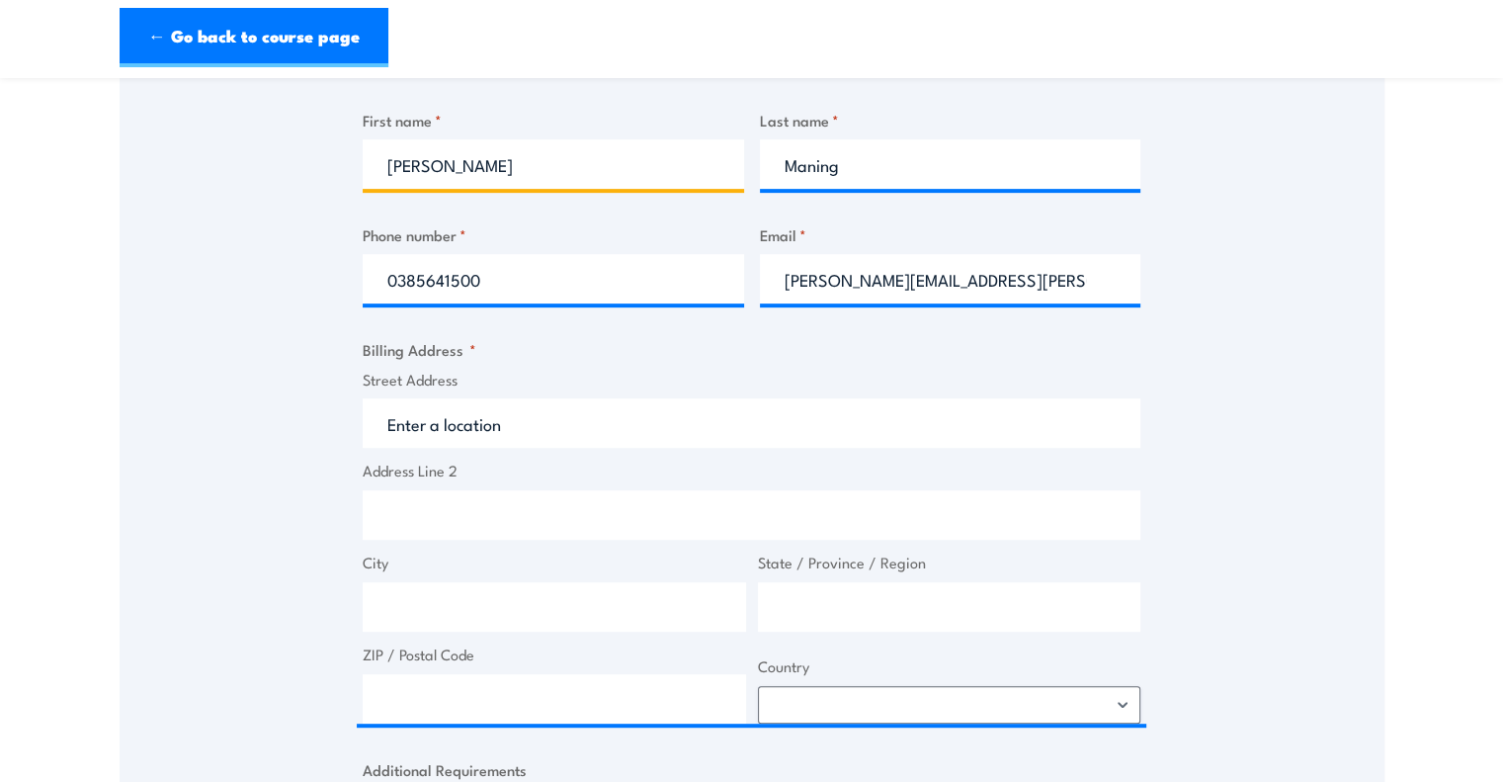
scroll to position [825, 0]
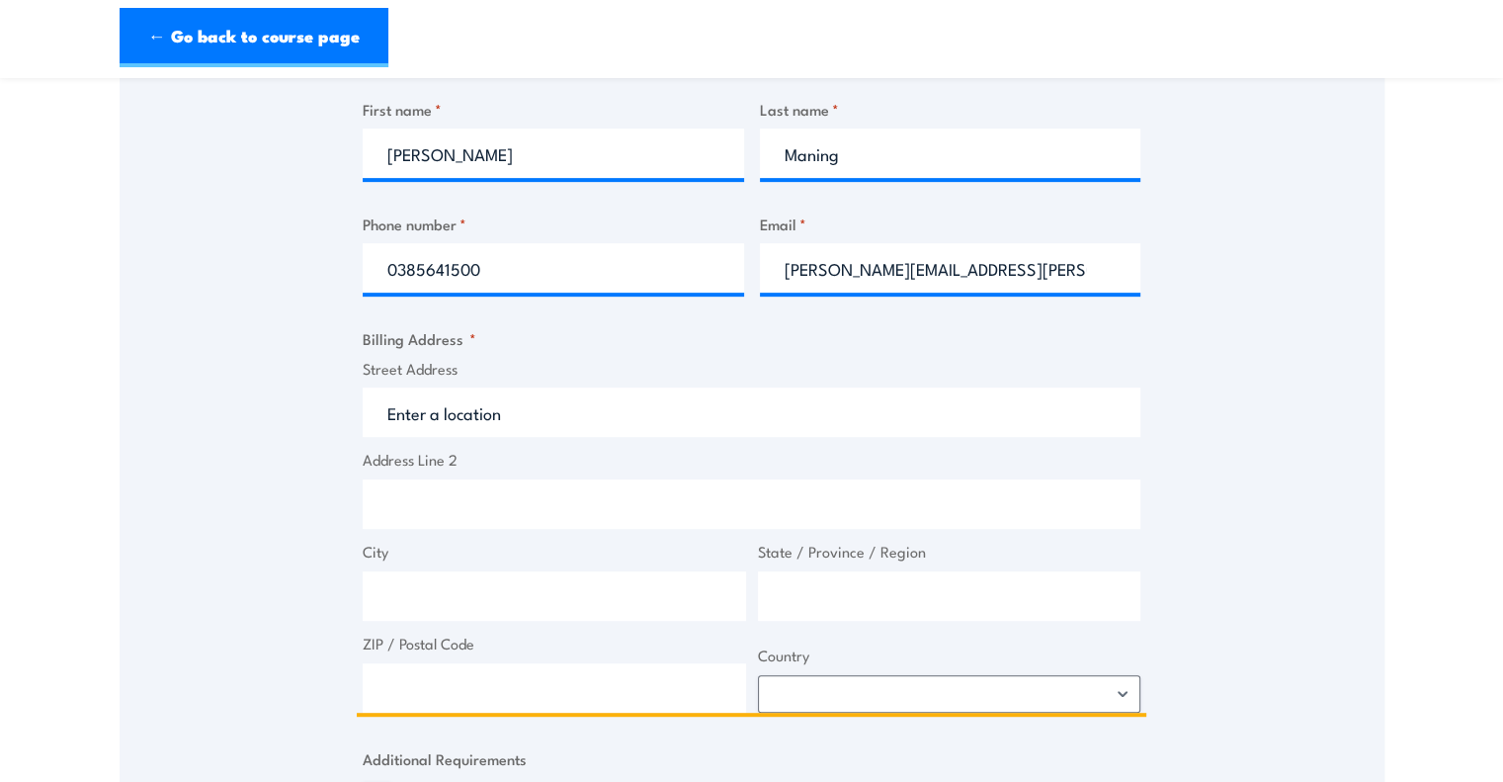
click at [587, 429] on input "Street Address" at bounding box center [752, 411] width 778 height 49
type input "Waterman Chadstone"
click at [494, 600] on input "City" at bounding box center [554, 595] width 383 height 49
type input "Chadstone"
click at [806, 572] on input "State / Province / Region" at bounding box center [949, 595] width 383 height 49
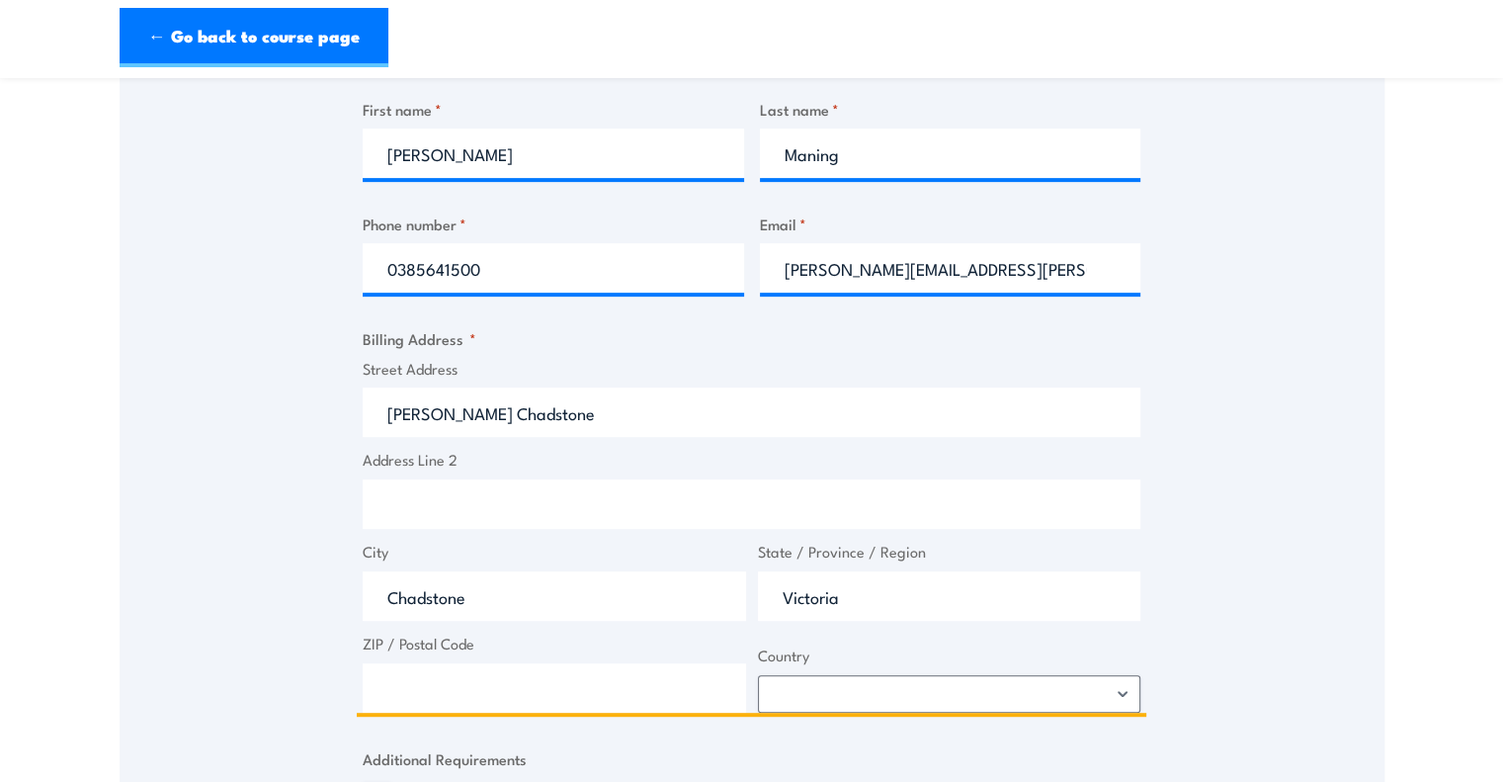
type input "Victoria"
click at [684, 684] on input "ZIP / Postal Code" at bounding box center [554, 687] width 383 height 49
type input "3148"
click at [913, 682] on select "Afghanistan Albania Algeria American Samoa Andorra Angola Anguilla Antarctica A…" at bounding box center [949, 694] width 383 height 38
select select "Australia"
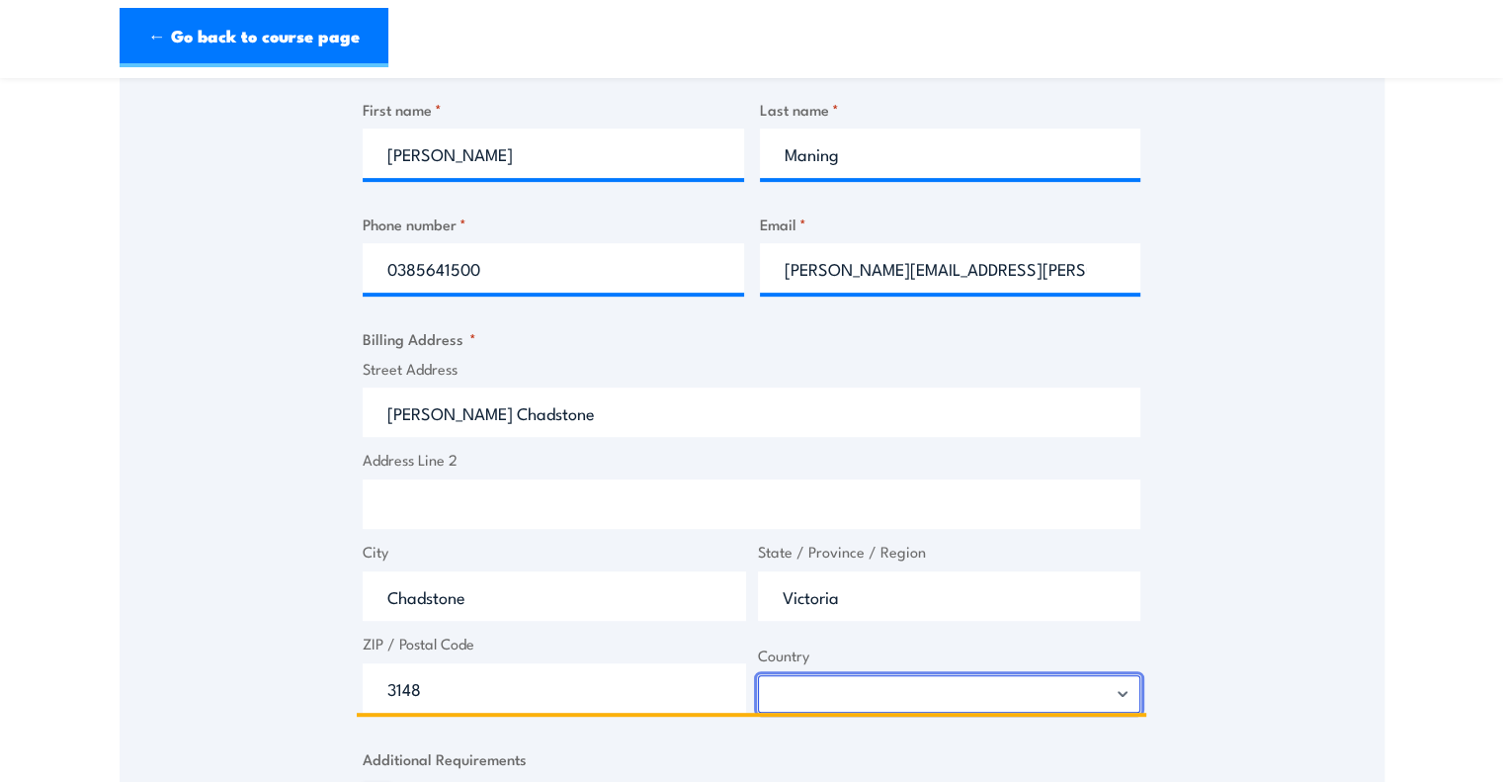
click at [758, 675] on select "Afghanistan Albania Algeria American Samoa Andorra Angola Anguilla Antarctica A…" at bounding box center [949, 694] width 383 height 38
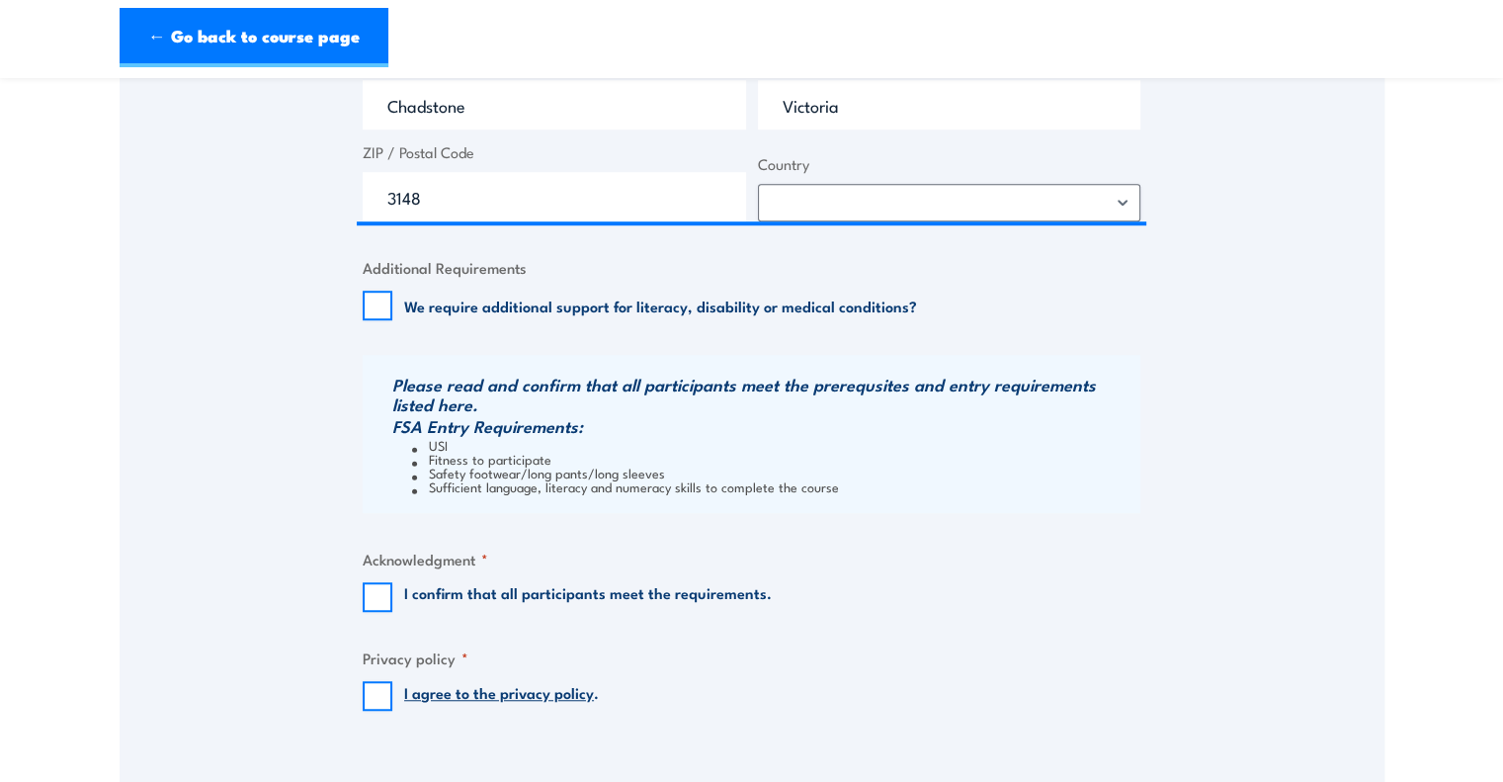
click at [590, 603] on label "I confirm that all participants meet the requirements." at bounding box center [588, 597] width 368 height 30
click at [392, 603] on input "I confirm that all participants meet the requirements." at bounding box center [378, 597] width 30 height 30
checkbox input "true"
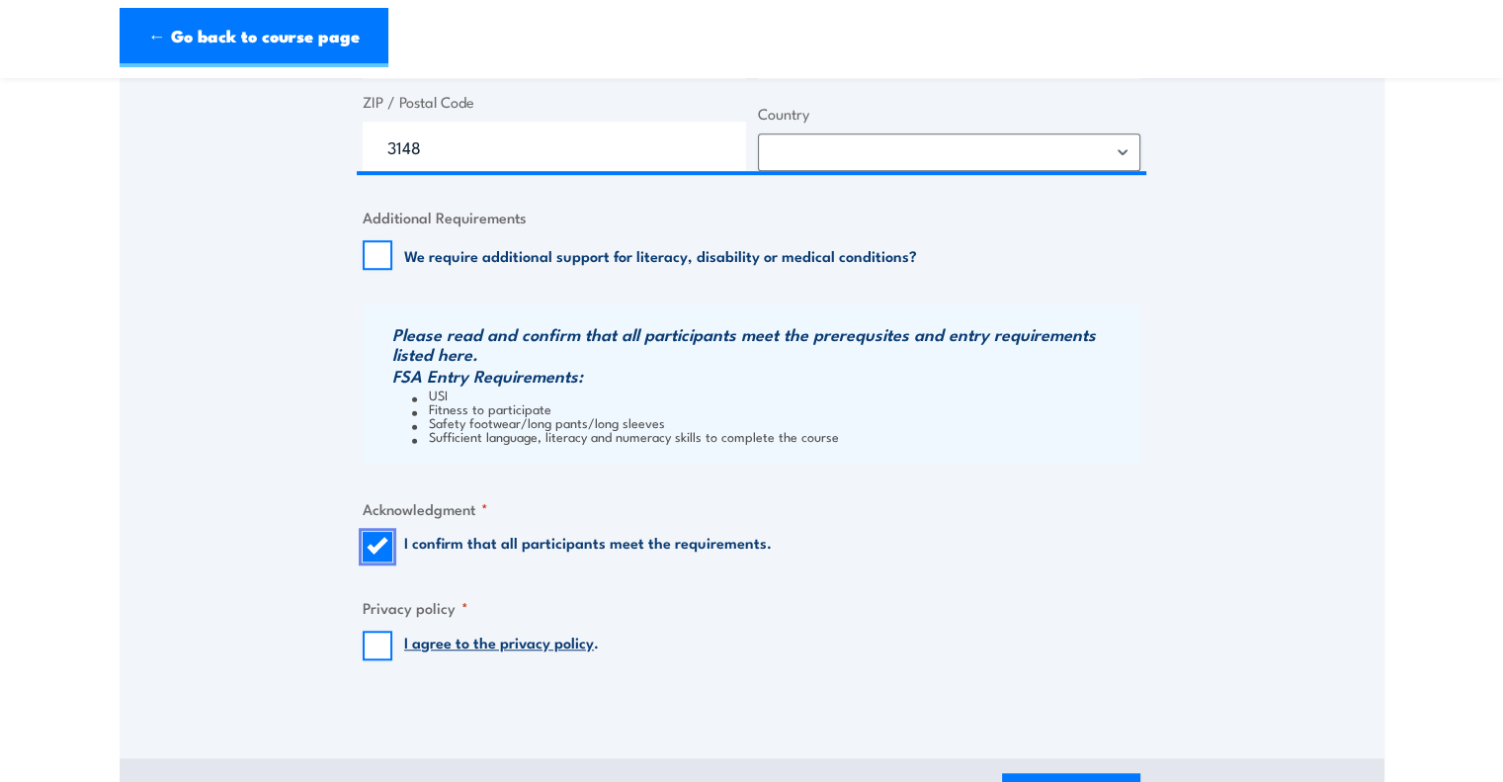
scroll to position [1371, 0]
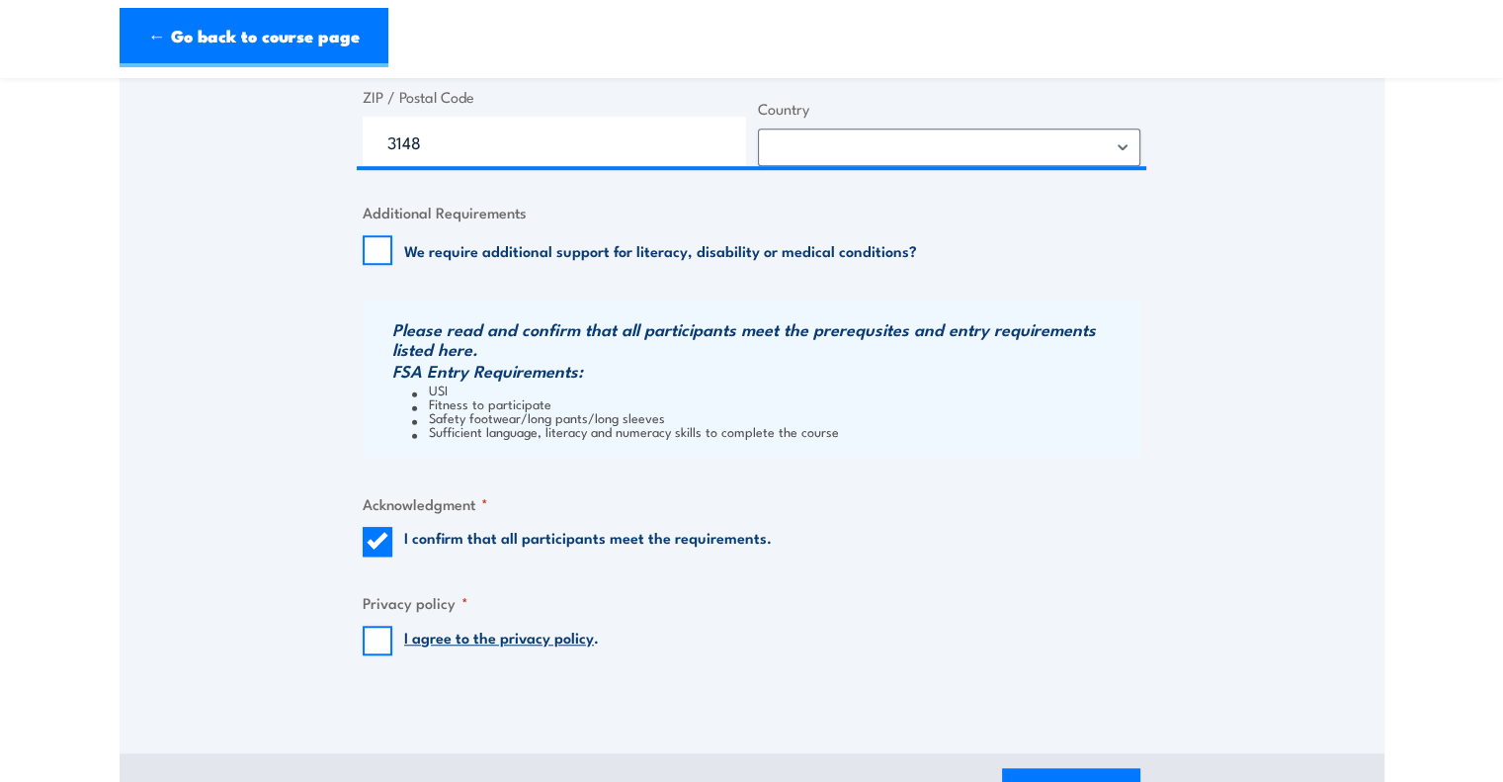
click at [379, 642] on input "I agree to the privacy policy ." at bounding box center [378, 640] width 30 height 30
checkbox input "true"
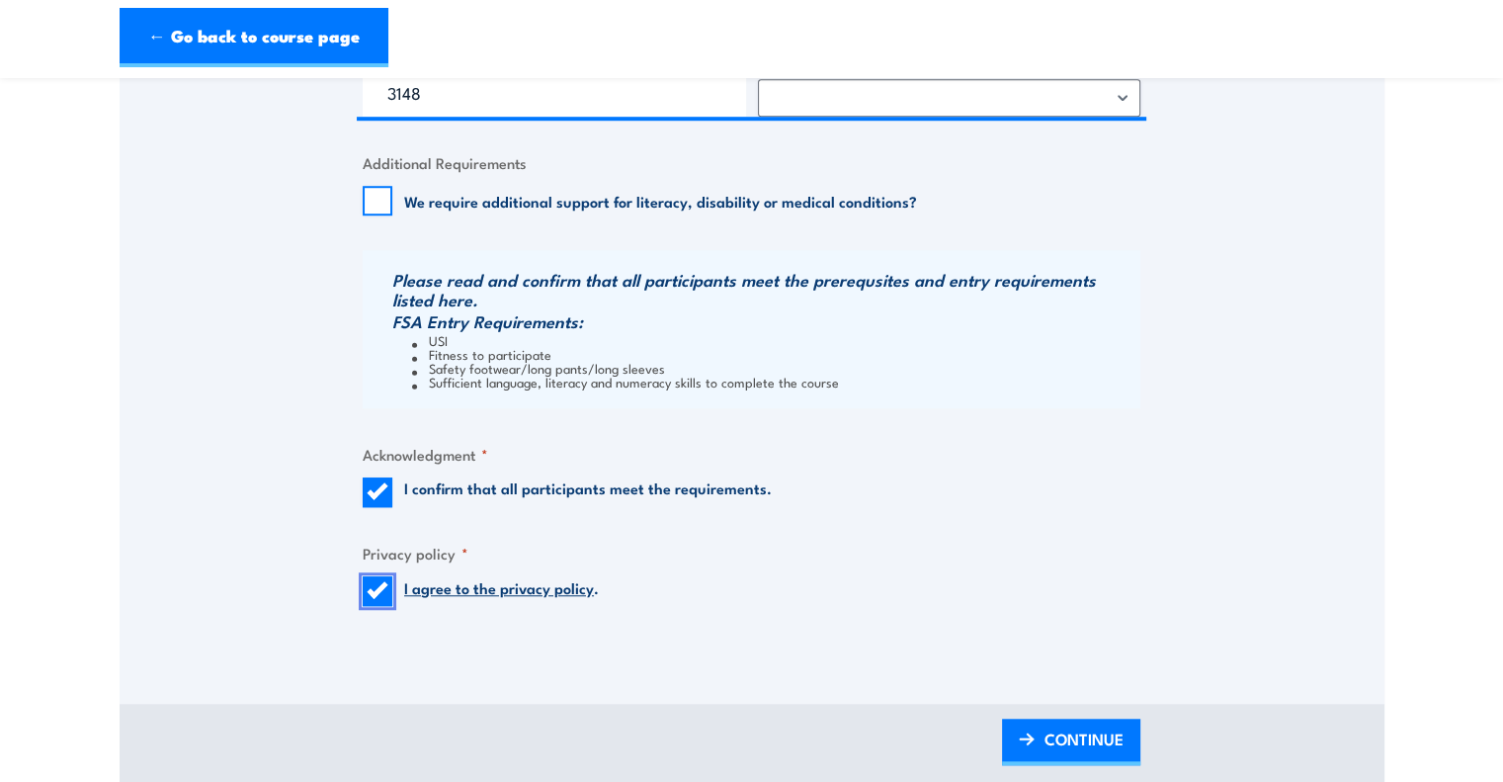
scroll to position [1674, 0]
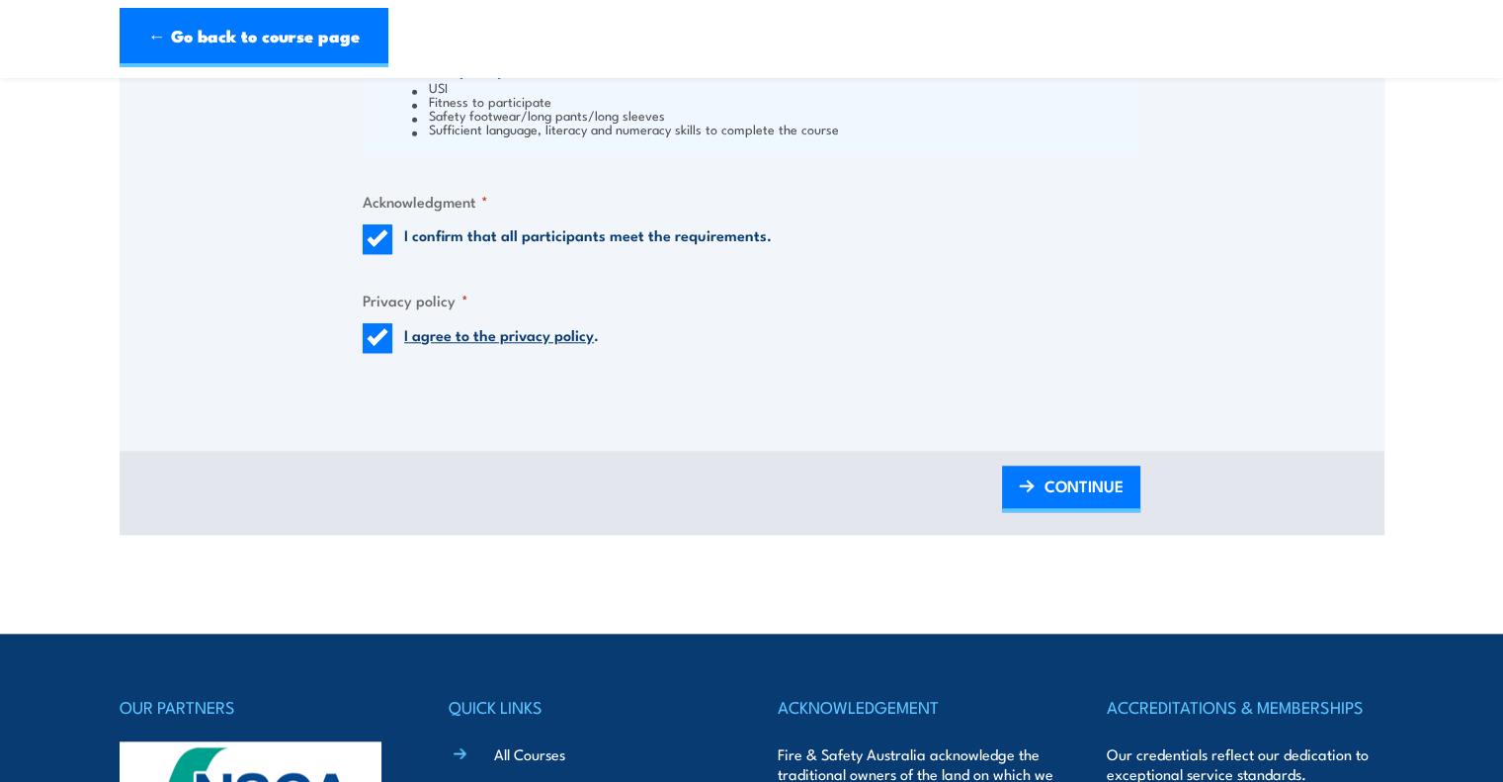
click at [1058, 457] on div "BACK CONTINUE" at bounding box center [752, 493] width 1265 height 84
click at [1055, 490] on span "CONTINUE" at bounding box center [1083, 485] width 79 height 52
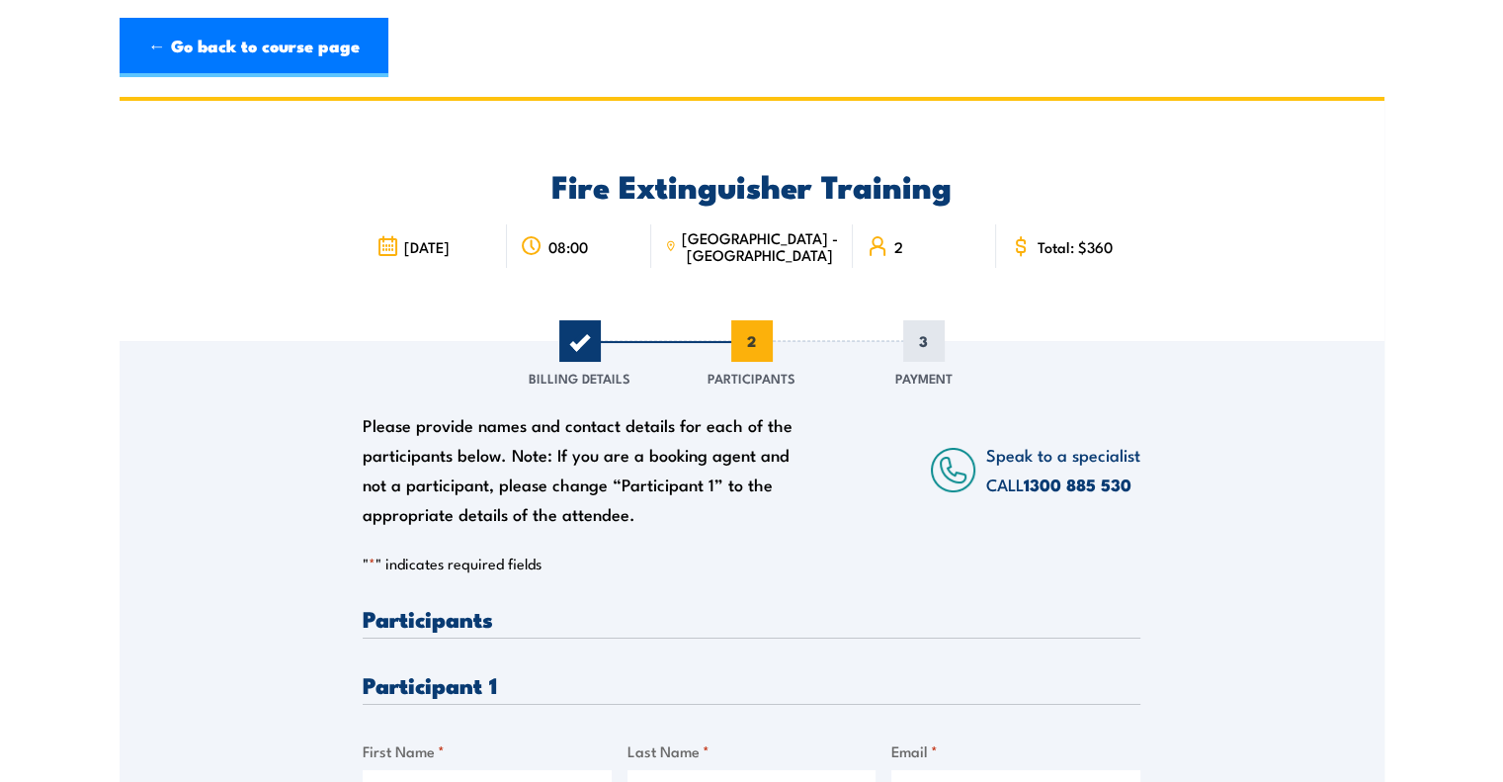
scroll to position [0, 0]
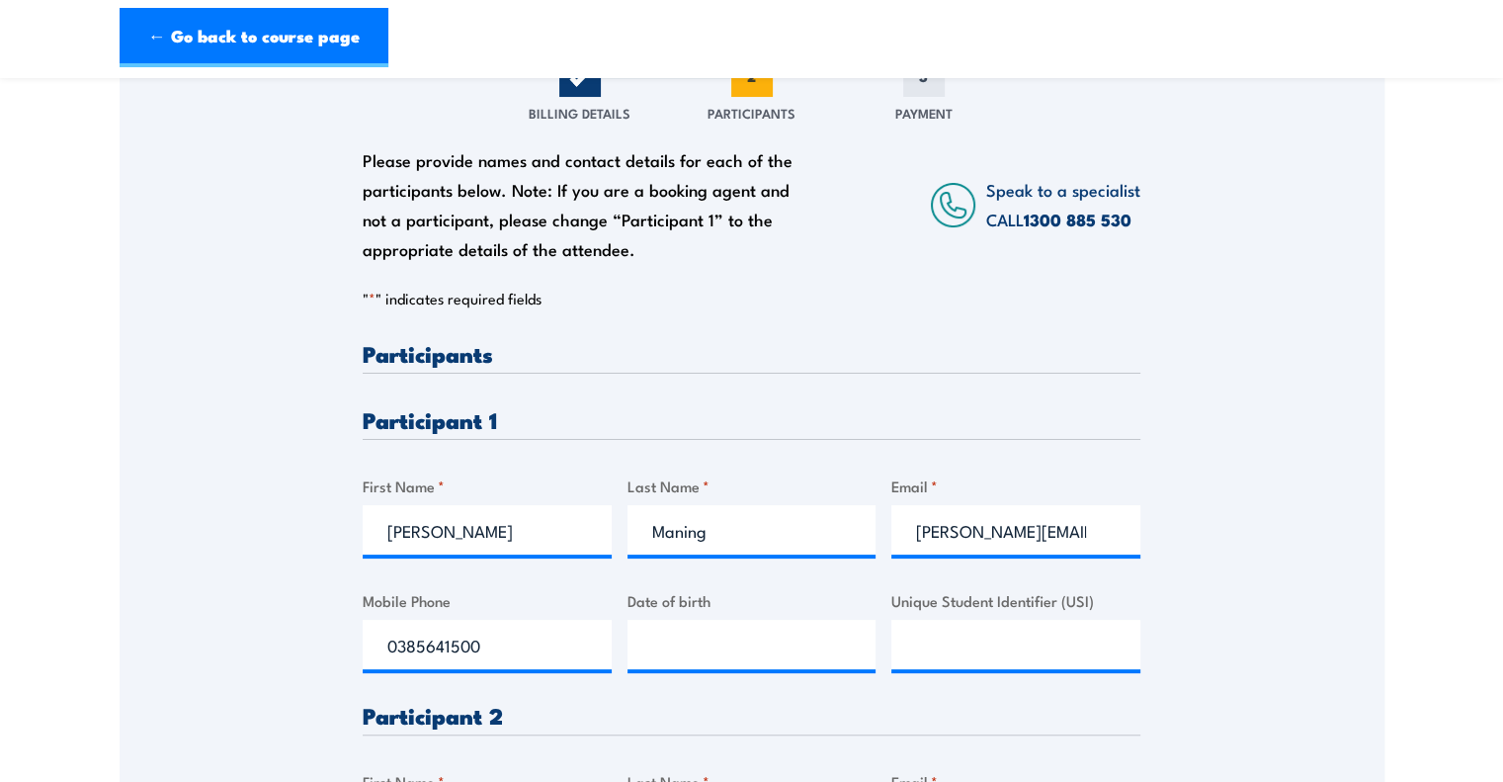
scroll to position [273, 0]
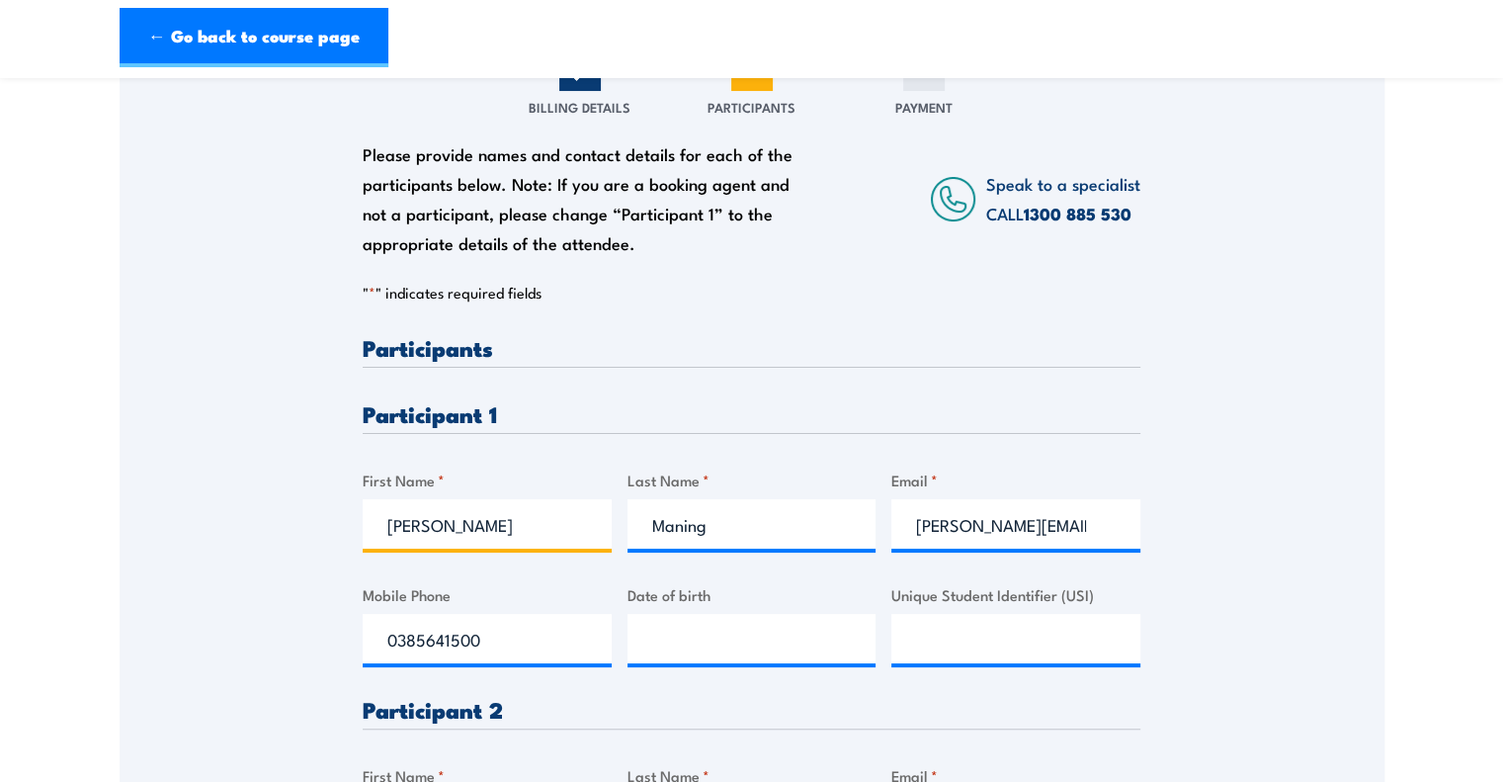
click at [580, 532] on input "[PERSON_NAME]" at bounding box center [487, 523] width 249 height 49
paste input "Thi Ngoc Loan Nguyen"
drag, startPoint x: 565, startPoint y: 532, endPoint x: 498, endPoint y: 525, distance: 67.5
click at [498, 525] on input "Thi Ngoc Loan Nguyen" at bounding box center [487, 523] width 249 height 49
type input "Thi Ngoc Loan"
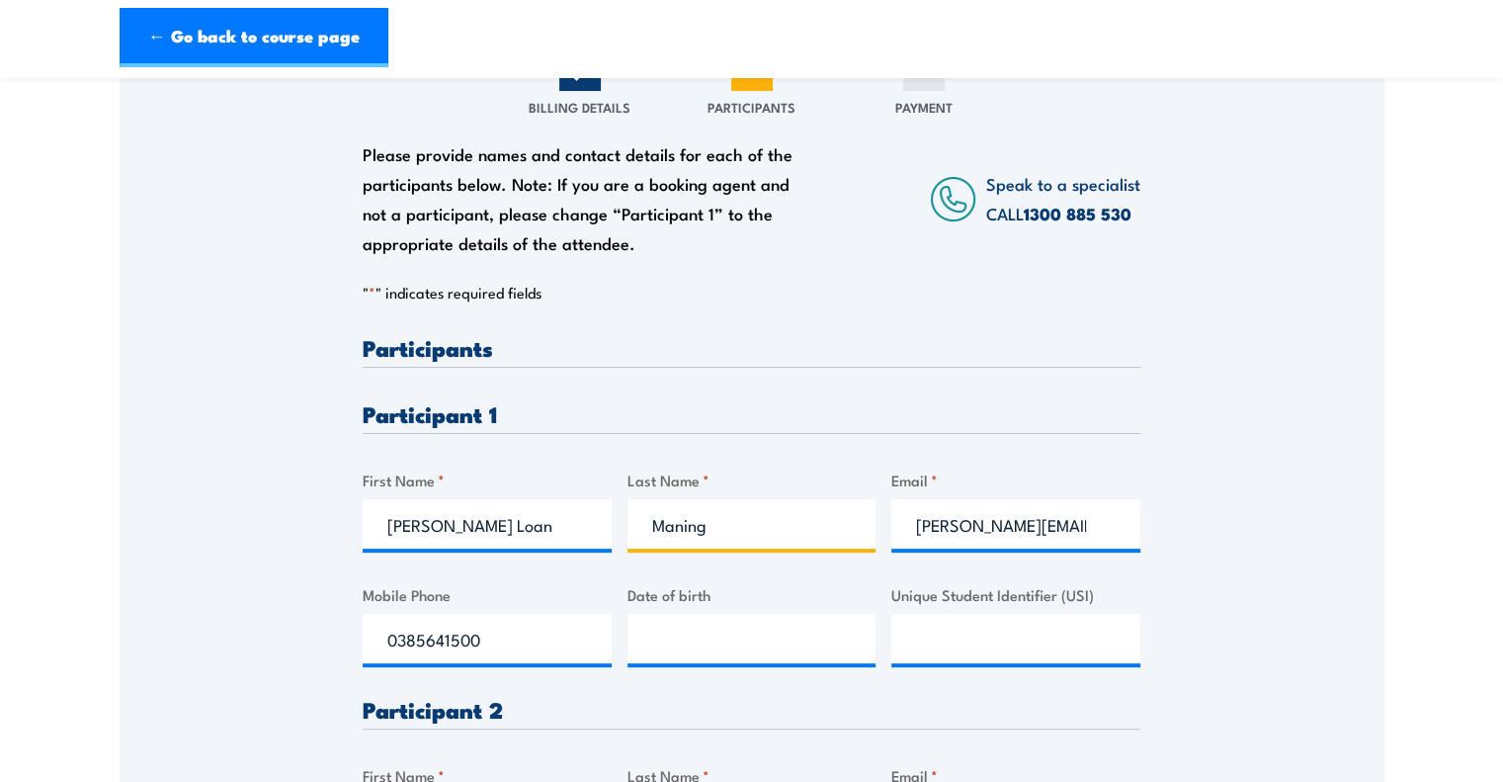
click at [739, 527] on input "Maning" at bounding box center [751, 523] width 249 height 49
paste input "Nguyen"
type input "Nguyen"
click at [982, 530] on input "[PERSON_NAME][EMAIL_ADDRESS][PERSON_NAME][DOMAIN_NAME]" at bounding box center [1015, 523] width 249 height 49
paste input "loan41062@gmail.com"
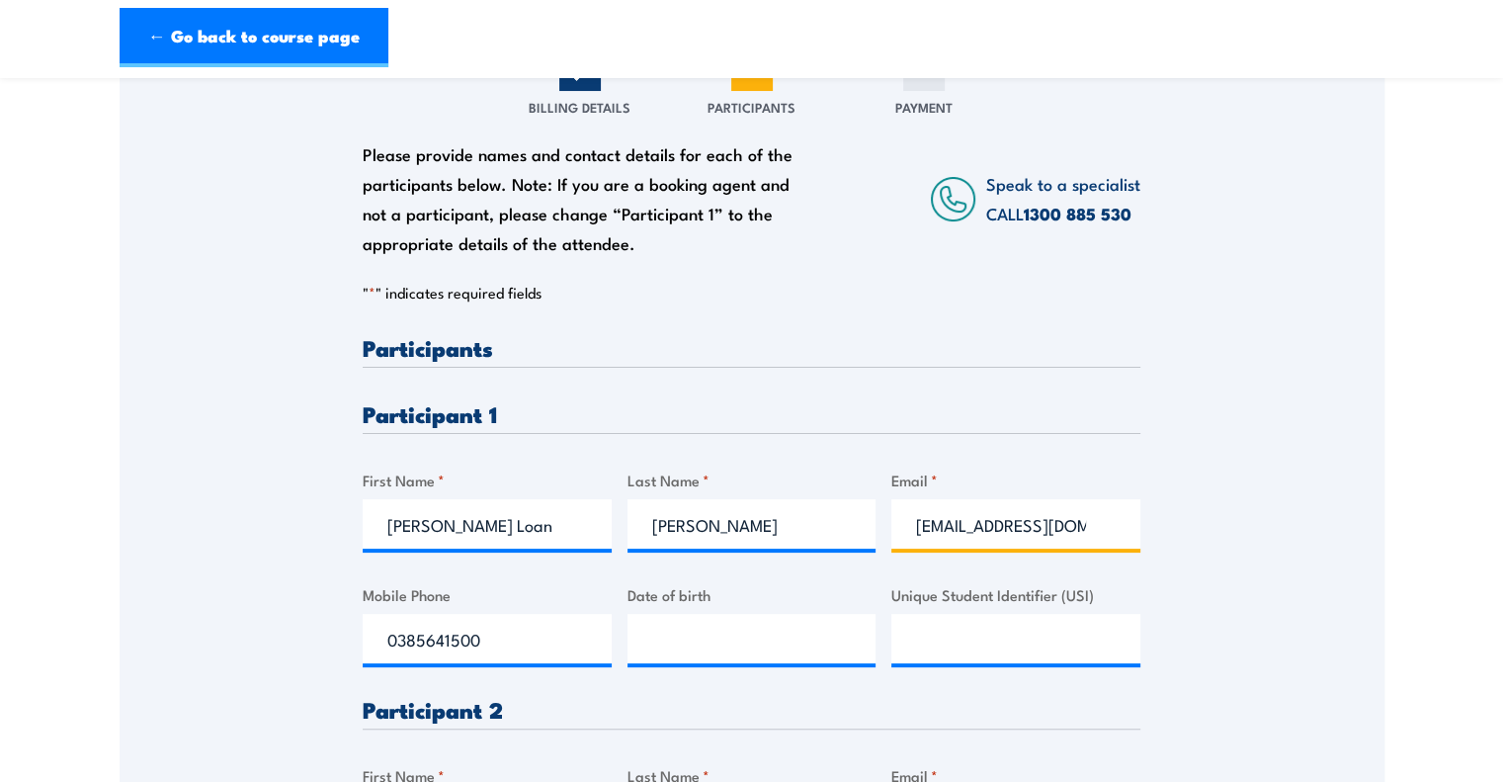
type input "loan41062@gmail.com"
click at [537, 624] on input "0385641500" at bounding box center [487, 638] width 249 height 49
paste input "475140843"
type input "0475140843"
type input "__/__/____"
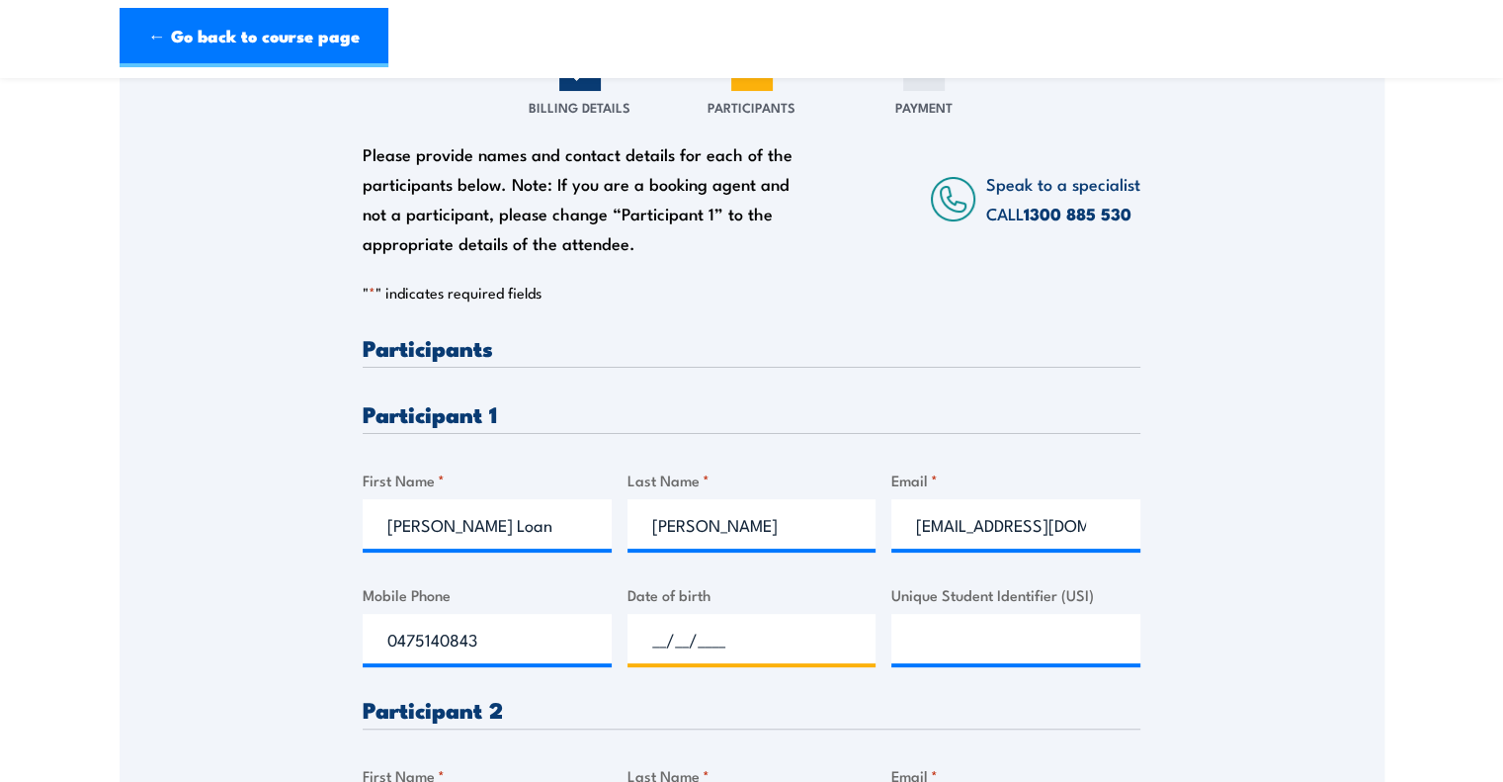
click at [694, 640] on input "__/__/____" at bounding box center [751, 638] width 249 height 49
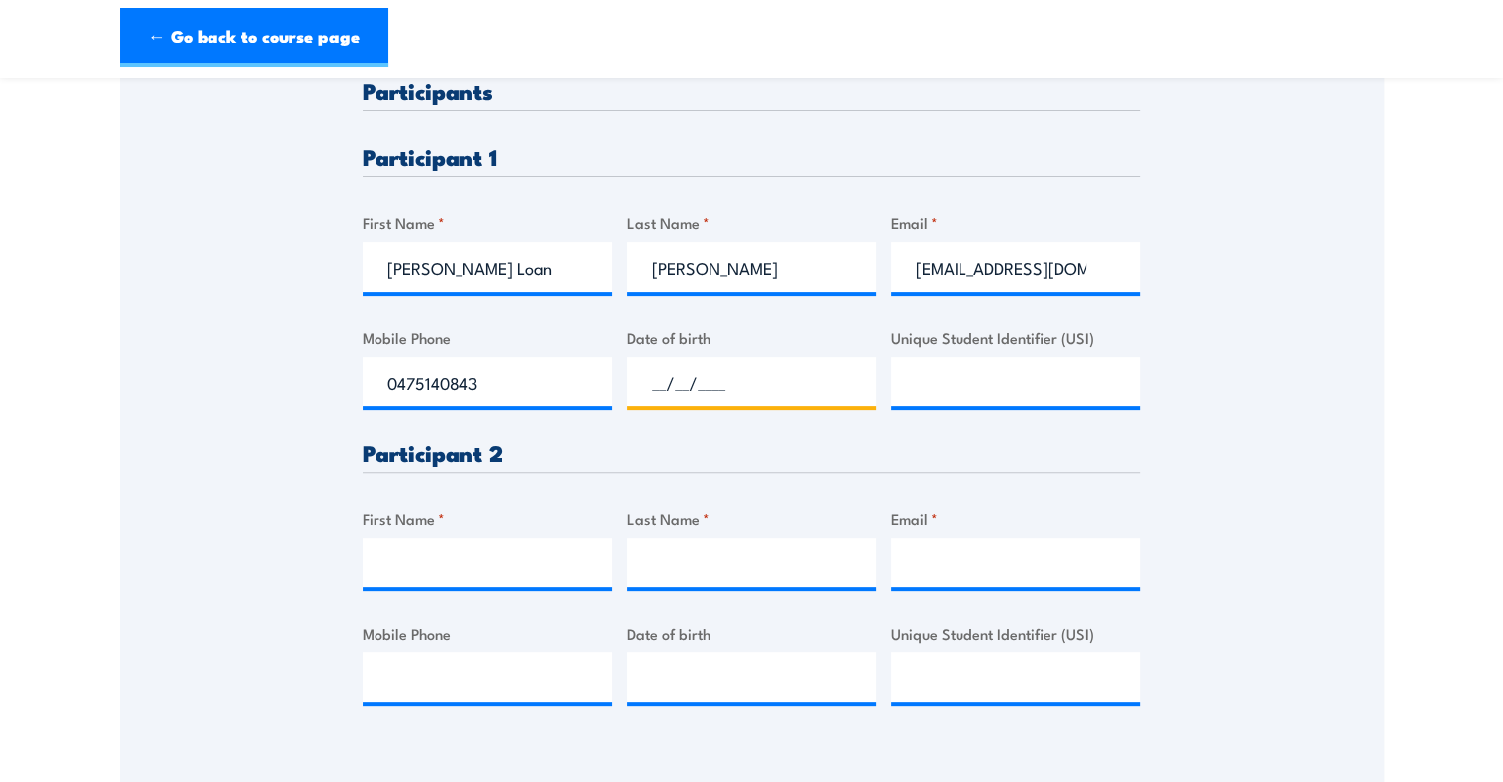
scroll to position [532, 0]
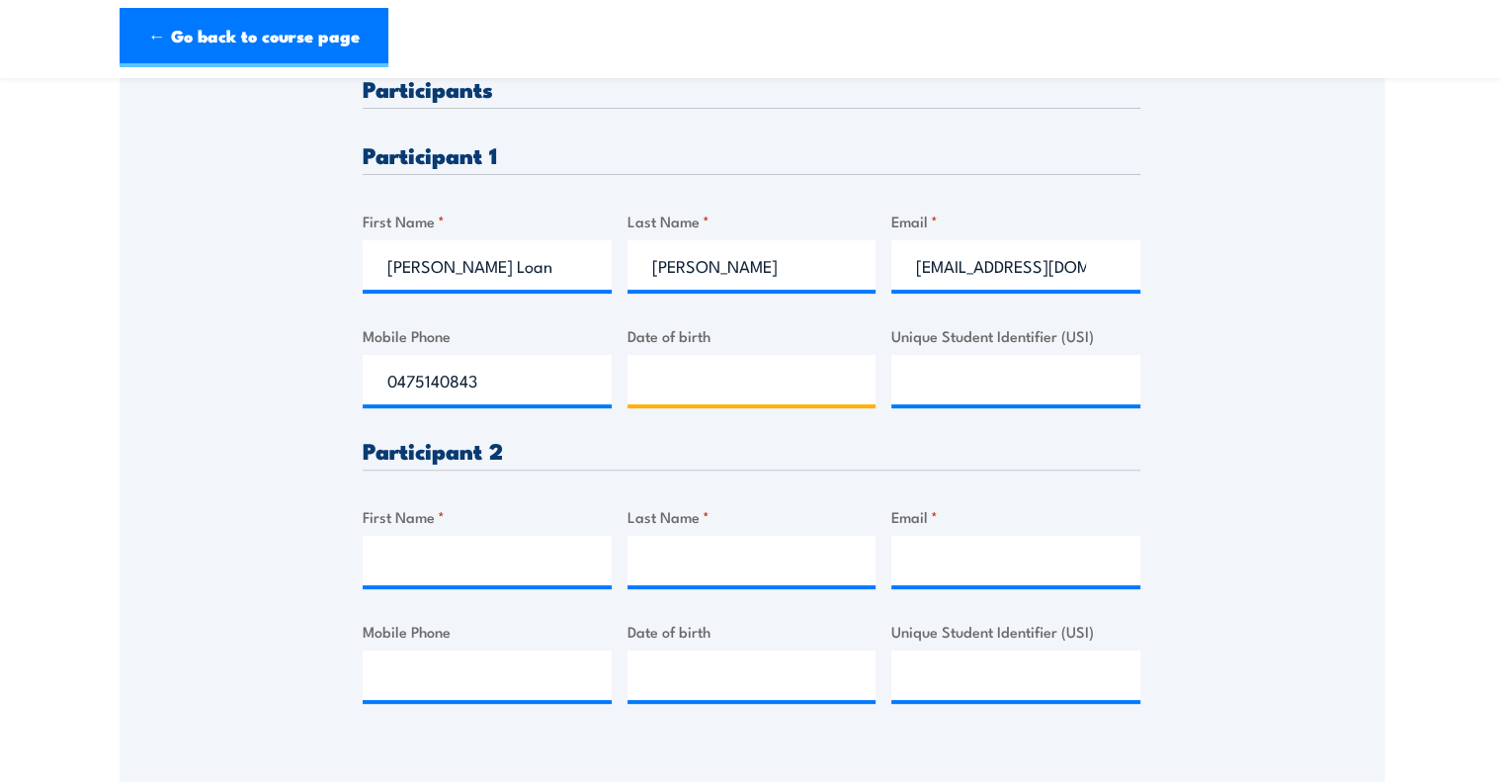
type input "__/__/____"
click at [502, 570] on input "First Name *" at bounding box center [487, 560] width 249 height 49
paste input "Thi Mai Thi Dong"
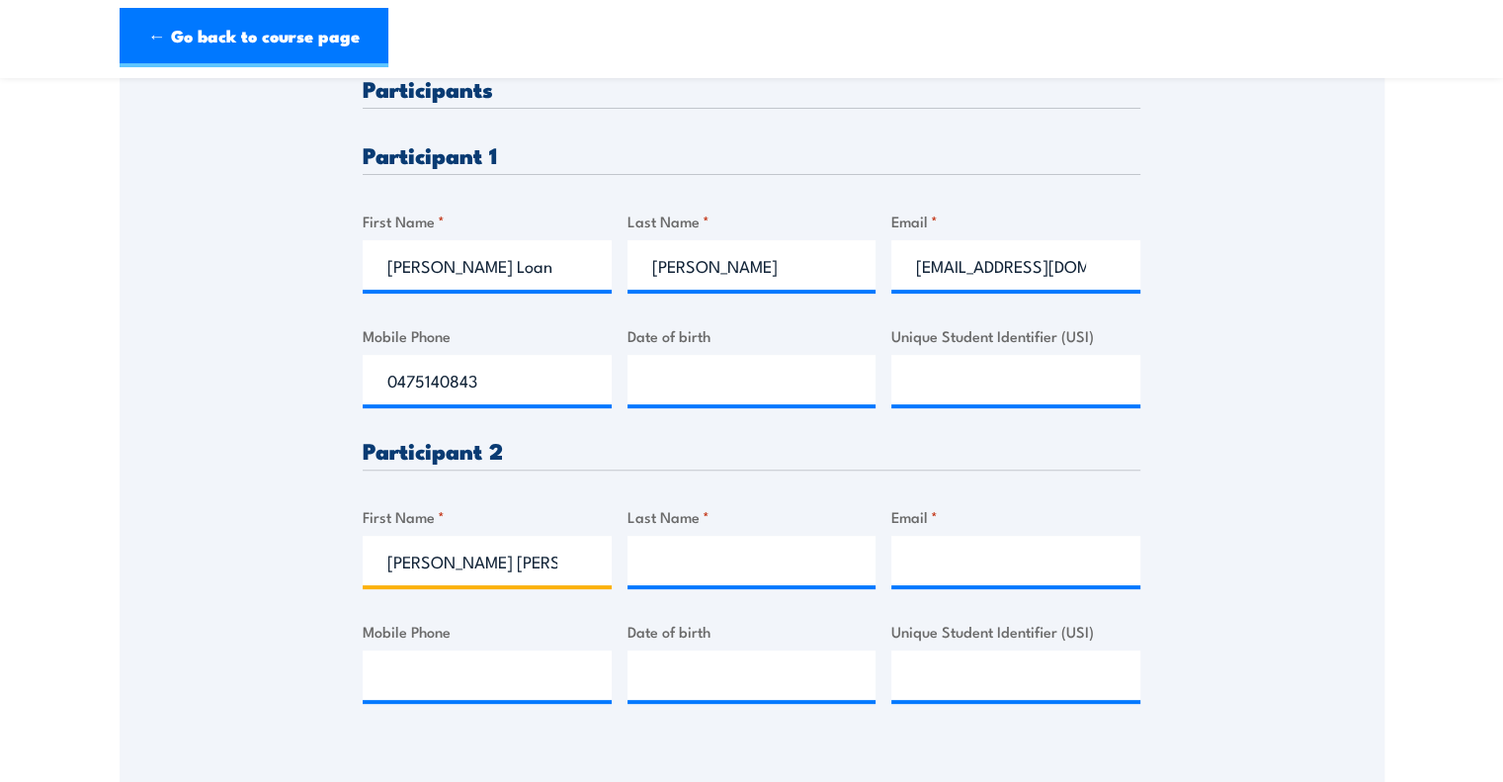
drag, startPoint x: 517, startPoint y: 573, endPoint x: 474, endPoint y: 570, distance: 42.6
click at [474, 570] on input "Thi Mai Thi Dong" at bounding box center [487, 560] width 249 height 49
type input "Thi Mai Thi"
click at [652, 552] on input "Last Name *" at bounding box center [751, 560] width 249 height 49
paste input "Dong"
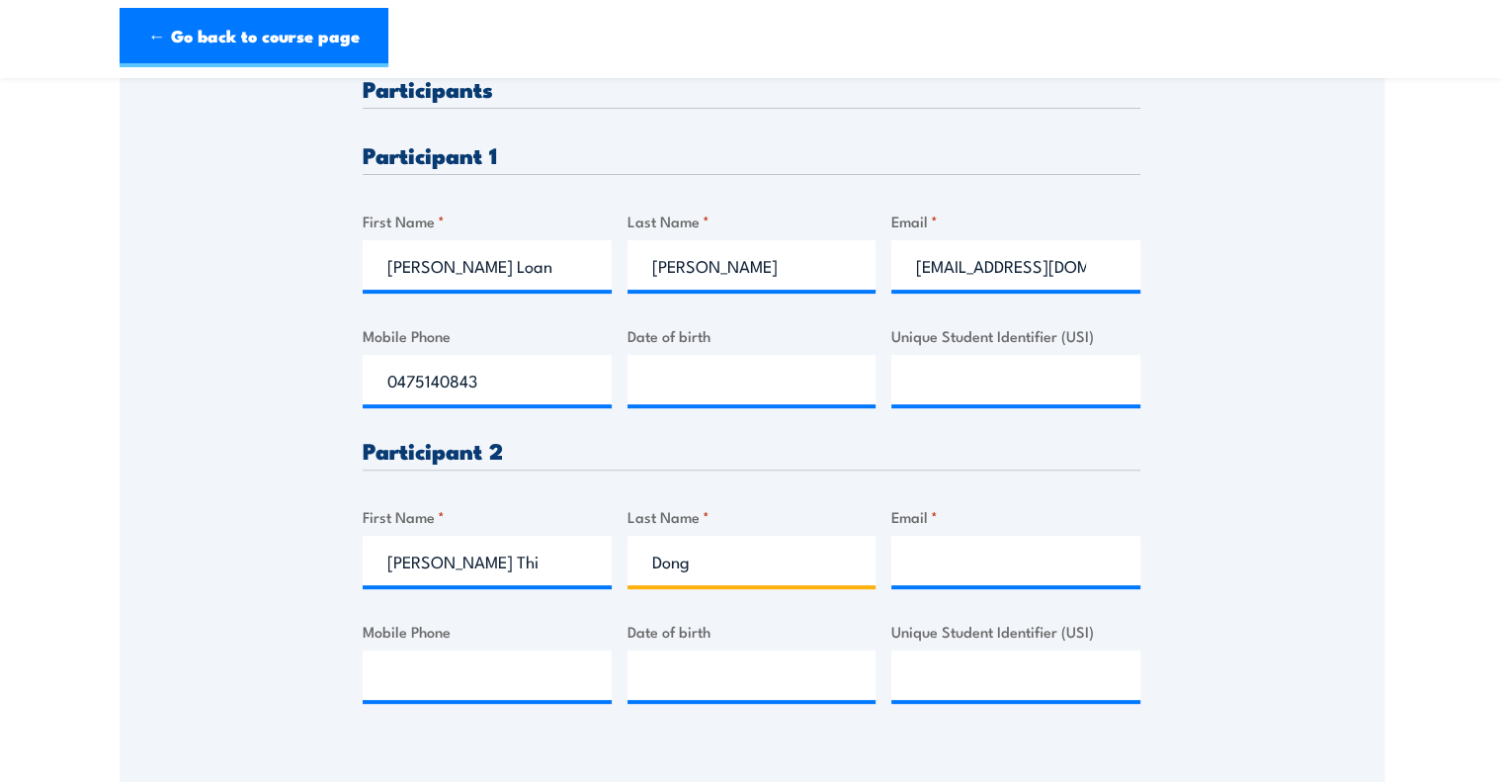
type input "Dong"
click at [939, 548] on input "Email *" at bounding box center [1015, 560] width 249 height 49
paste input "thidong7761@gmail.com"
type input "thidong7761@gmail.com"
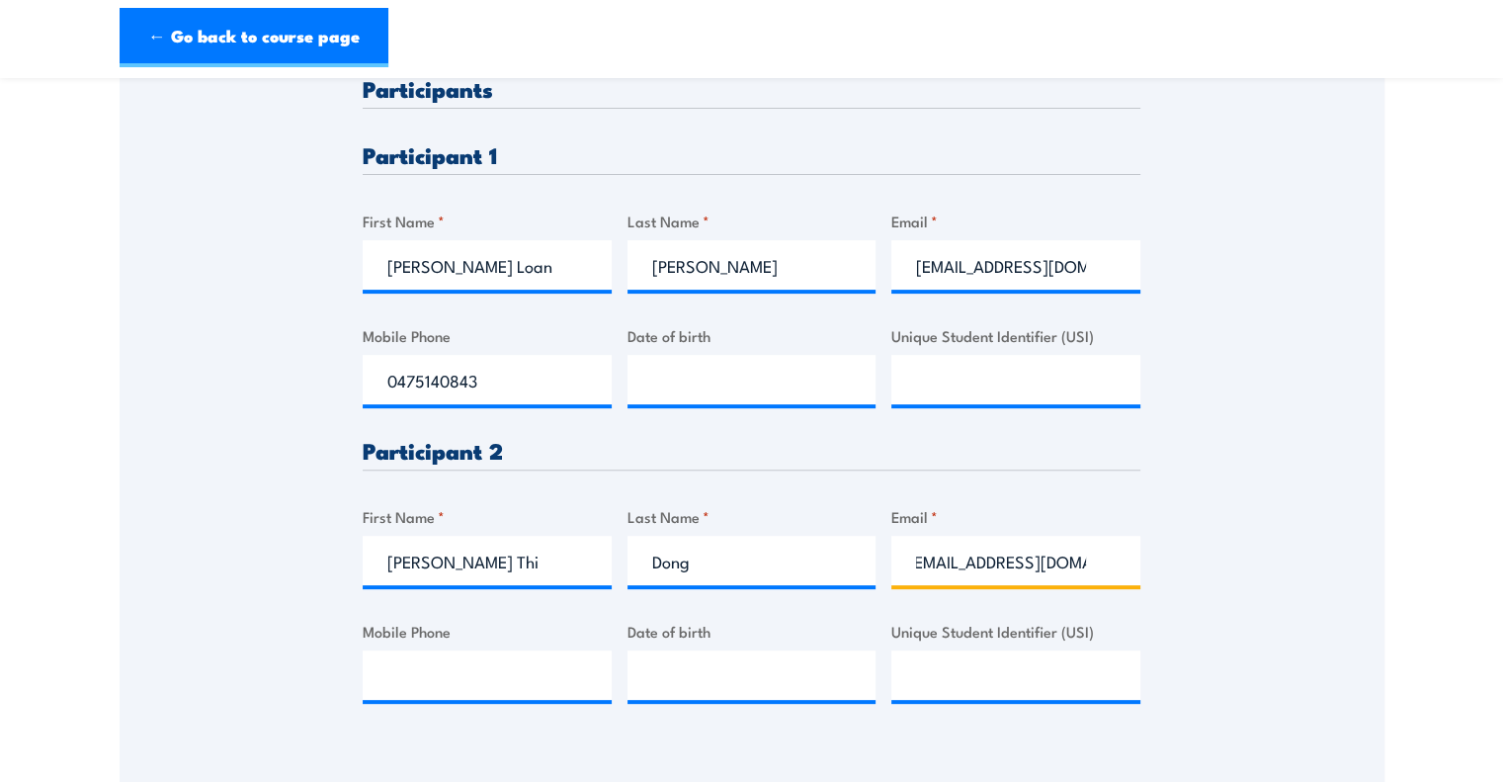
scroll to position [0, 0]
click at [492, 683] on input "Mobile Phone" at bounding box center [487, 674] width 249 height 49
paste input "0449092939"
type input "0449092939"
click at [1153, 410] on div "Please provide names and contact details for each of the participants below. No…" at bounding box center [752, 276] width 1265 height 931
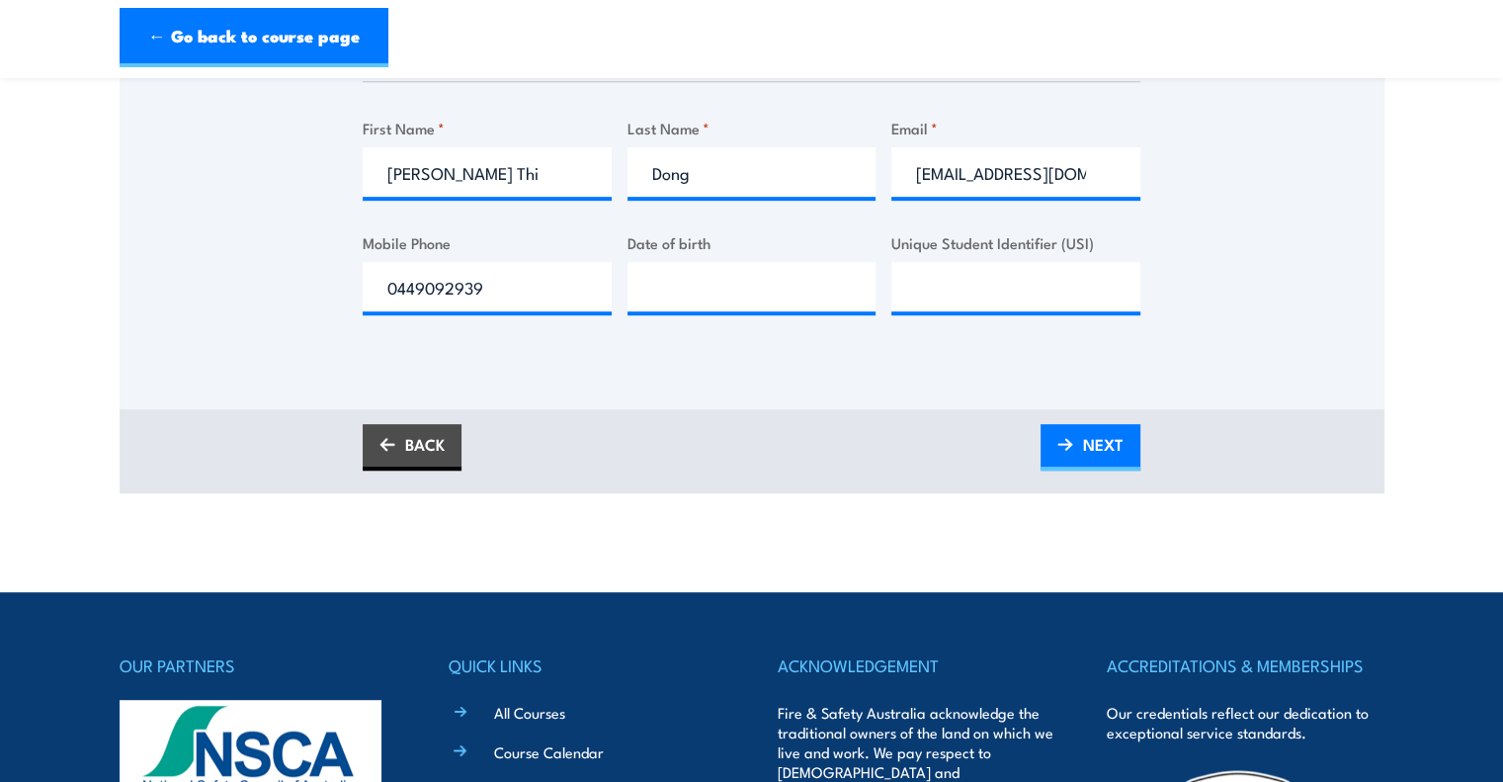
scroll to position [927, 0]
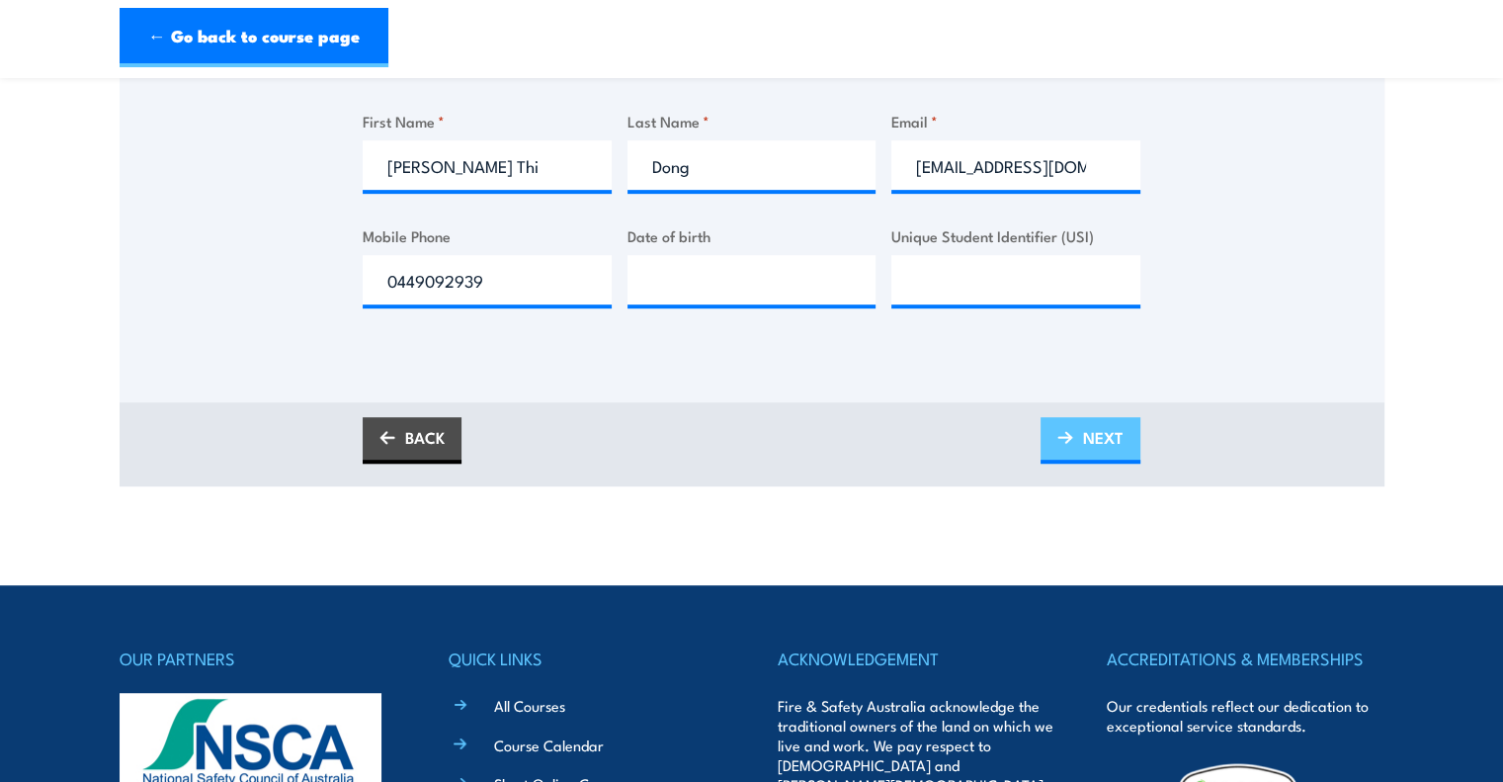
click at [1079, 450] on link "NEXT" at bounding box center [1090, 440] width 100 height 46
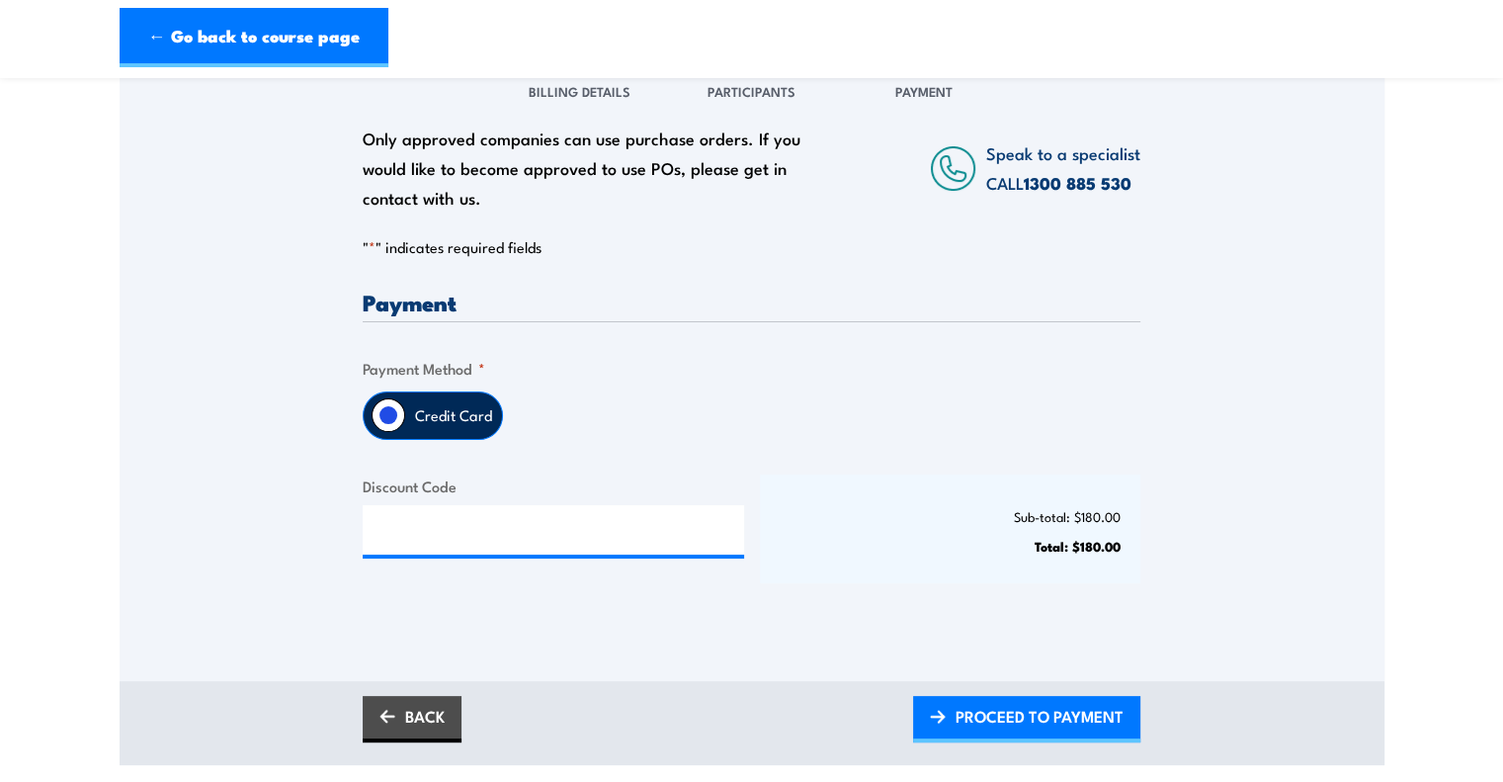
scroll to position [289, 0]
click at [1053, 715] on span "PROCEED TO PAYMENT" at bounding box center [1039, 716] width 168 height 52
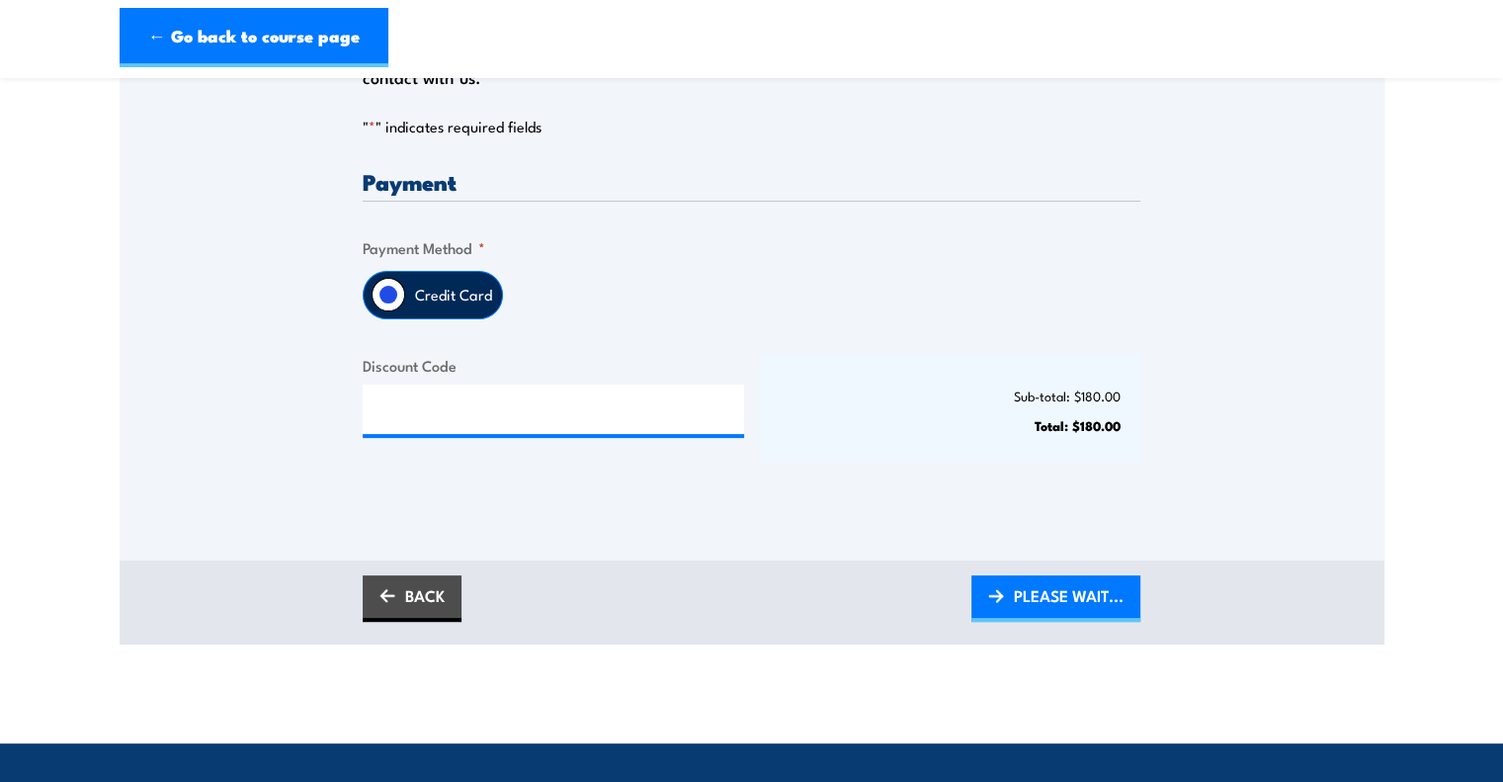
scroll to position [435, 0]
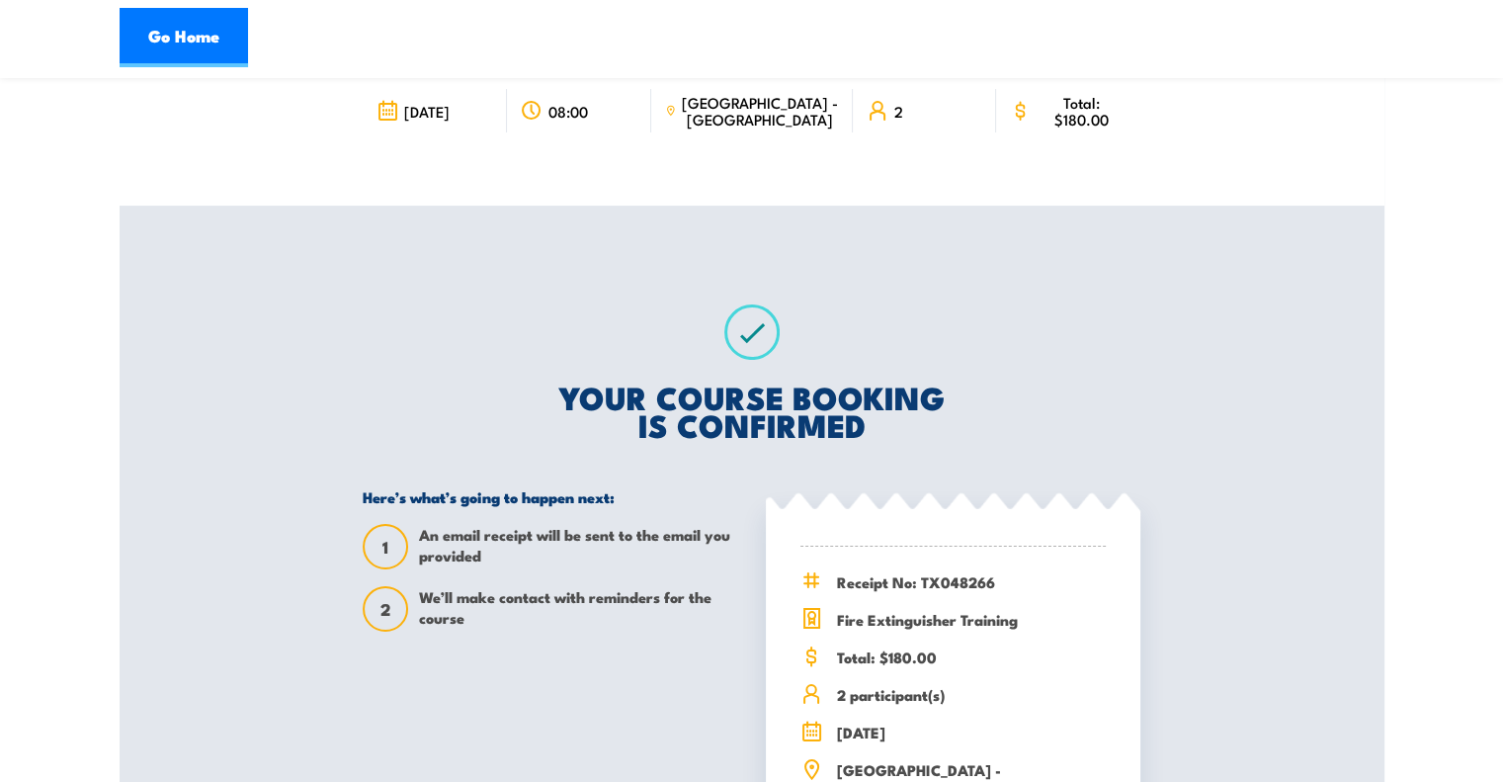
scroll to position [138, 0]
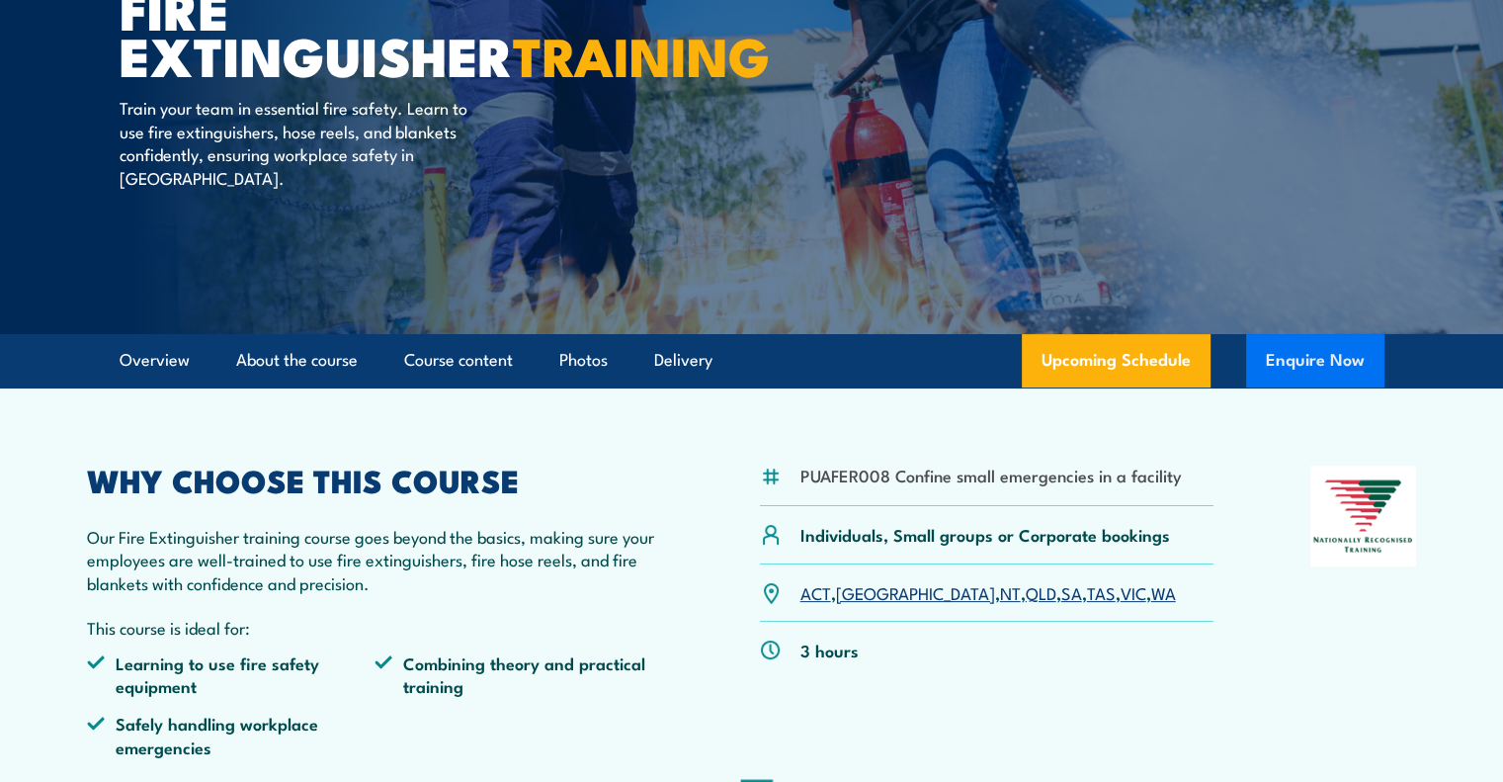
scroll to position [233, 0]
click at [1303, 374] on button "Enquire Now" at bounding box center [1315, 359] width 138 height 53
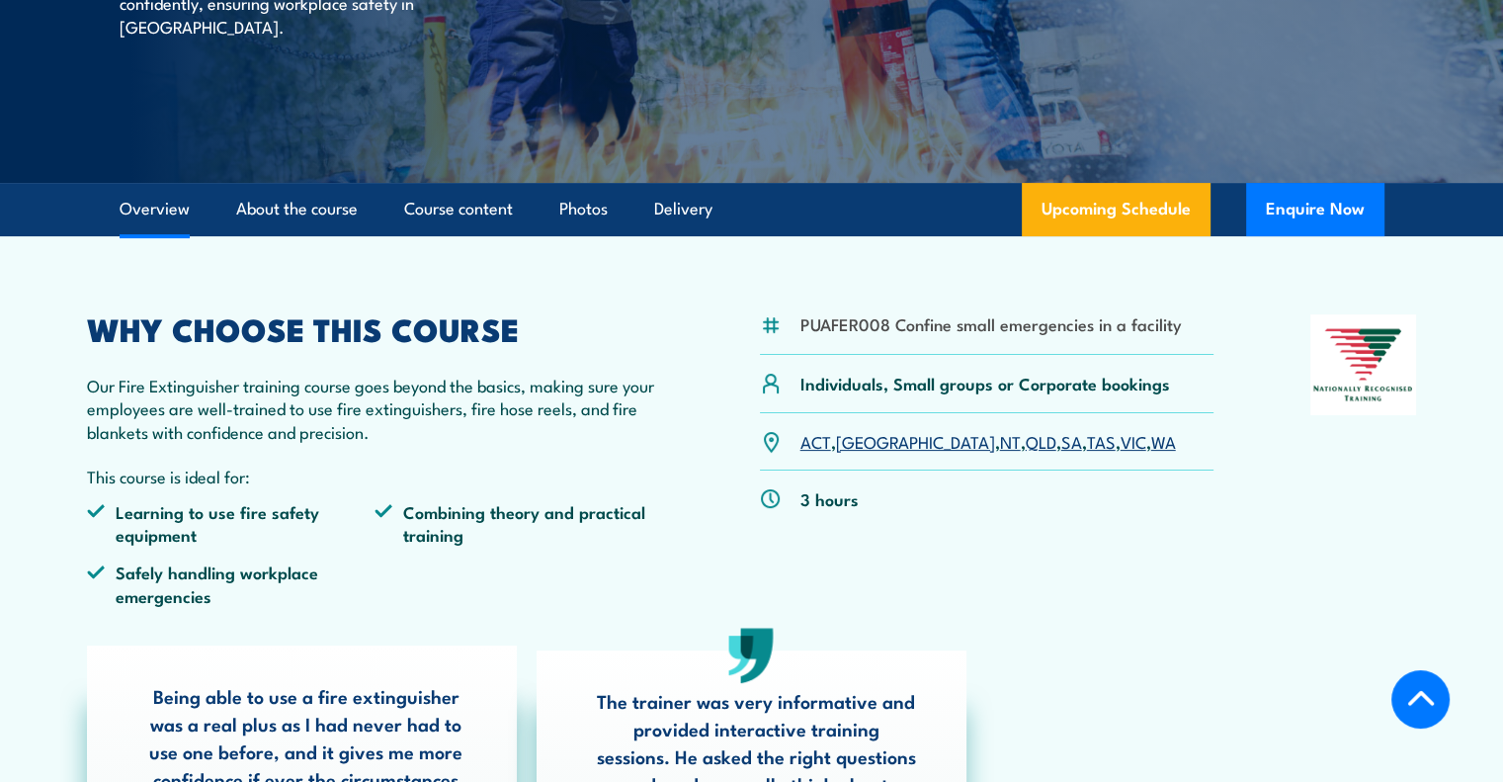
scroll to position [385, 0]
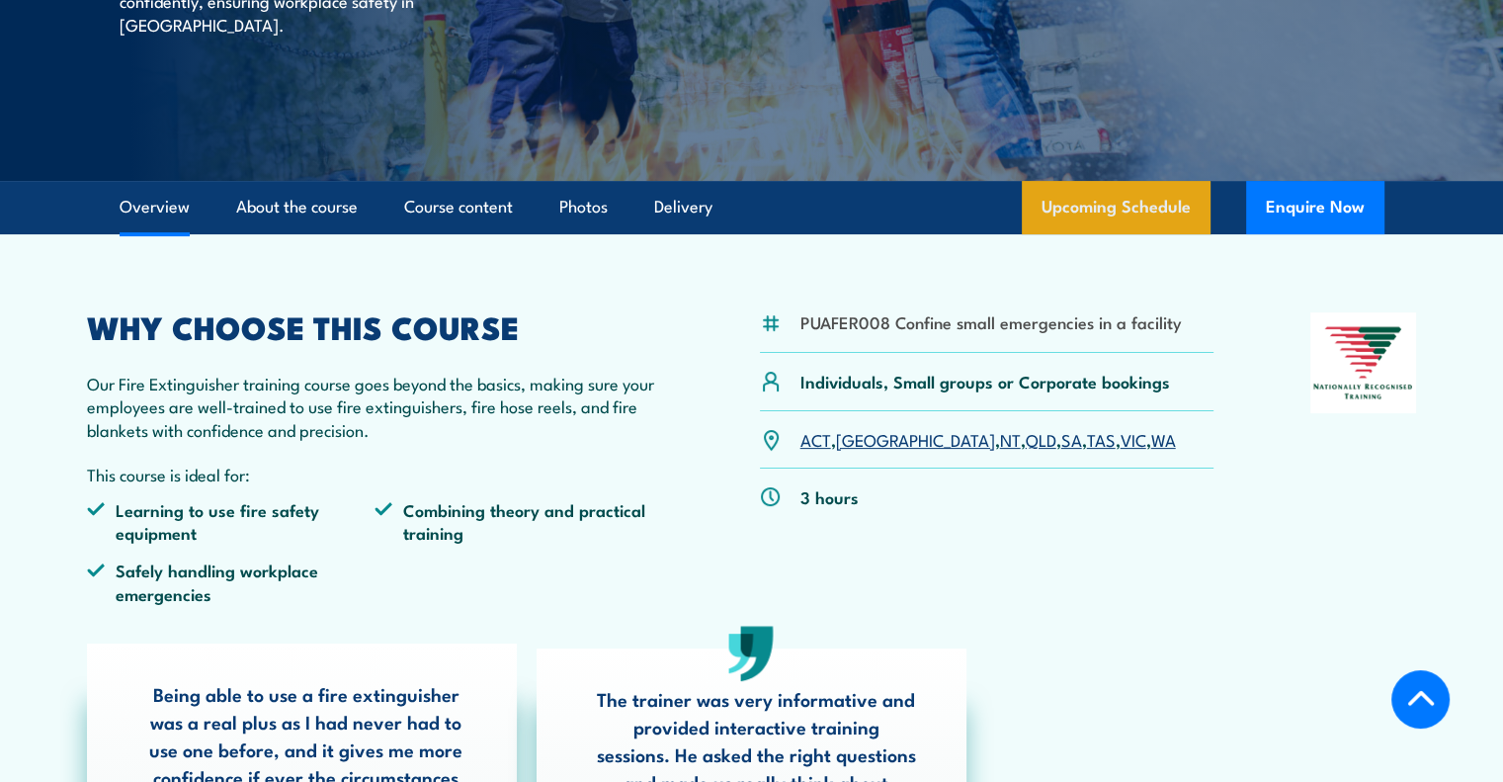
click at [1103, 186] on link "Upcoming Schedule" at bounding box center [1116, 207] width 189 height 53
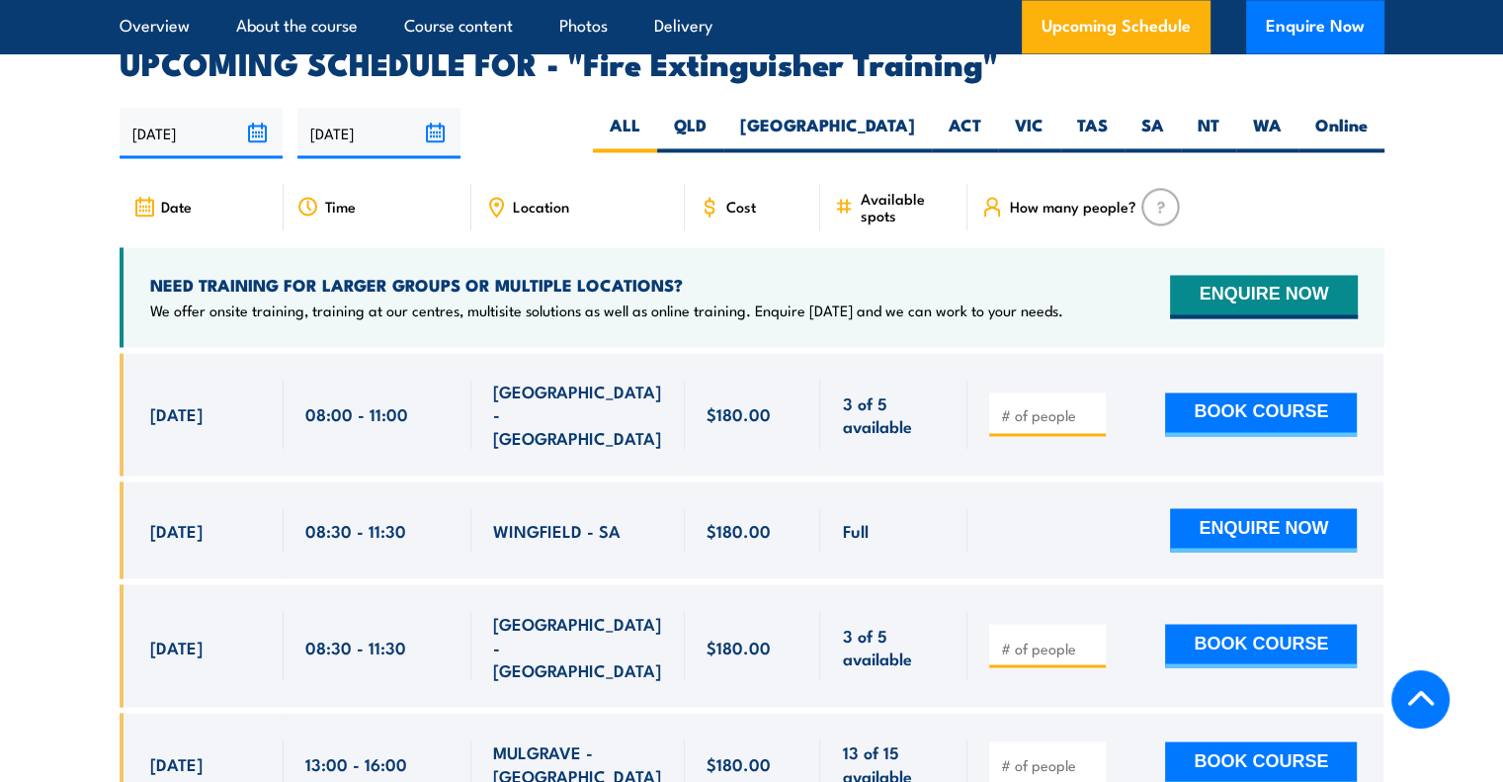
scroll to position [3316, 0]
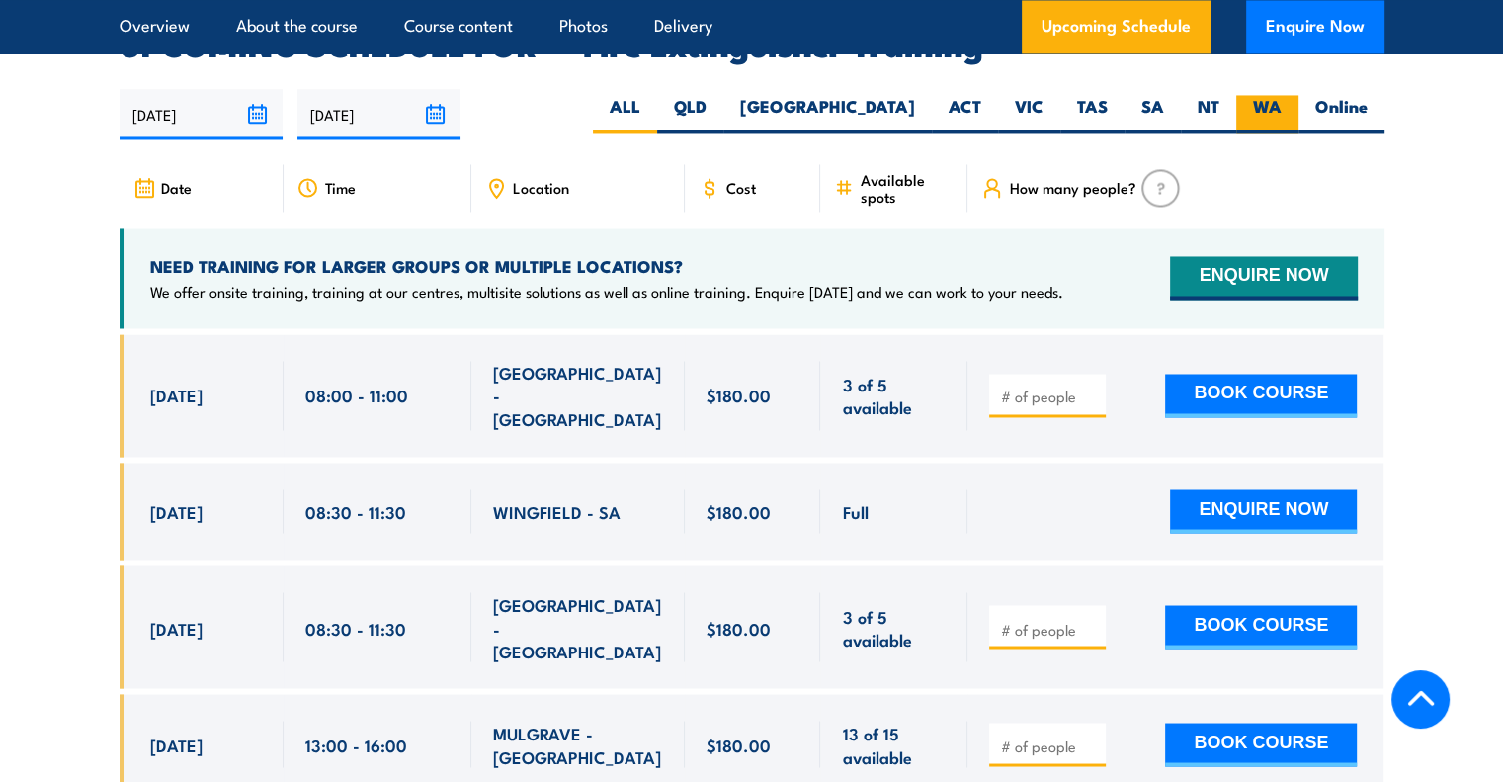
click at [1251, 95] on label "WA" at bounding box center [1267, 114] width 62 height 39
click at [1281, 95] on input "WA" at bounding box center [1287, 101] width 13 height 13
radio input "true"
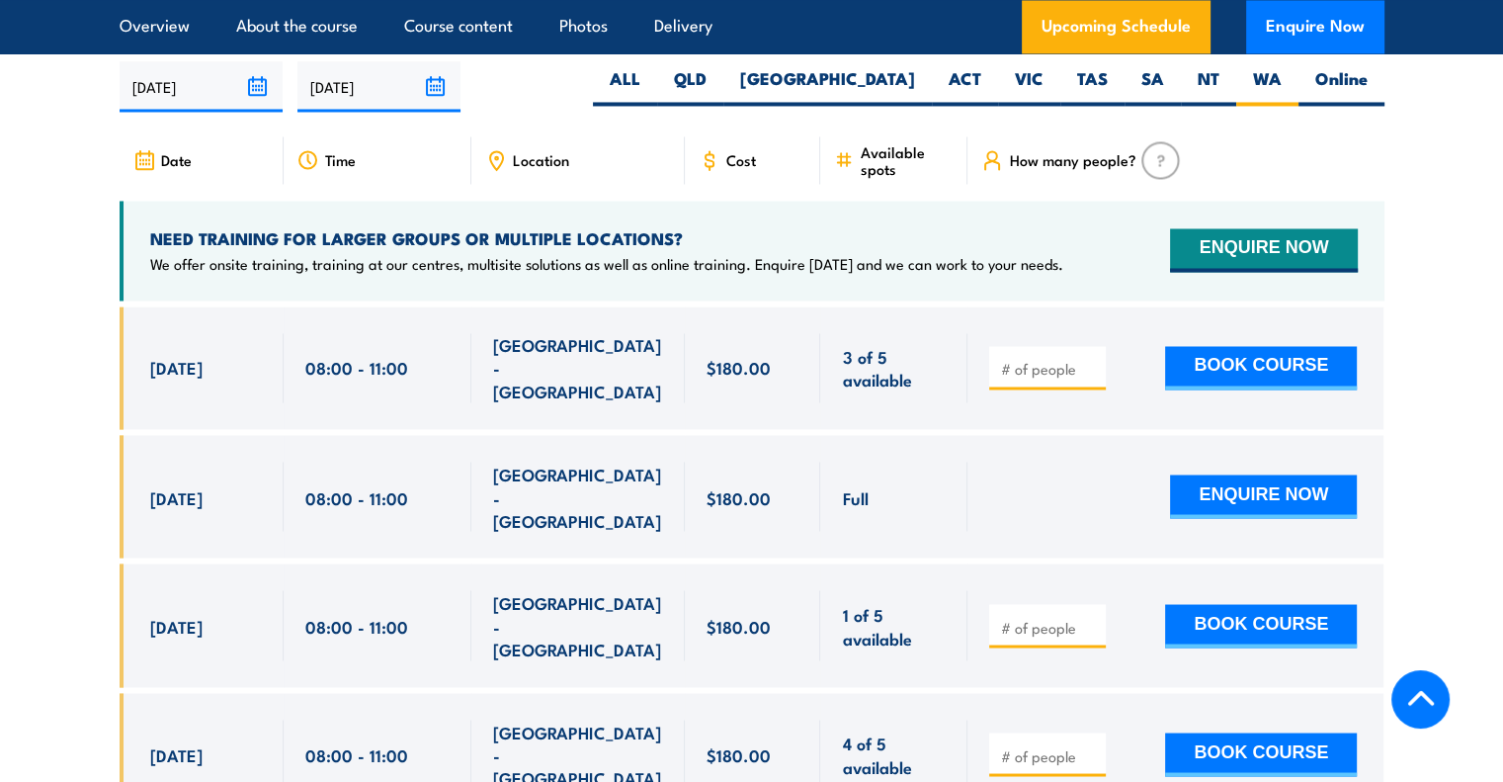
scroll to position [3351, 0]
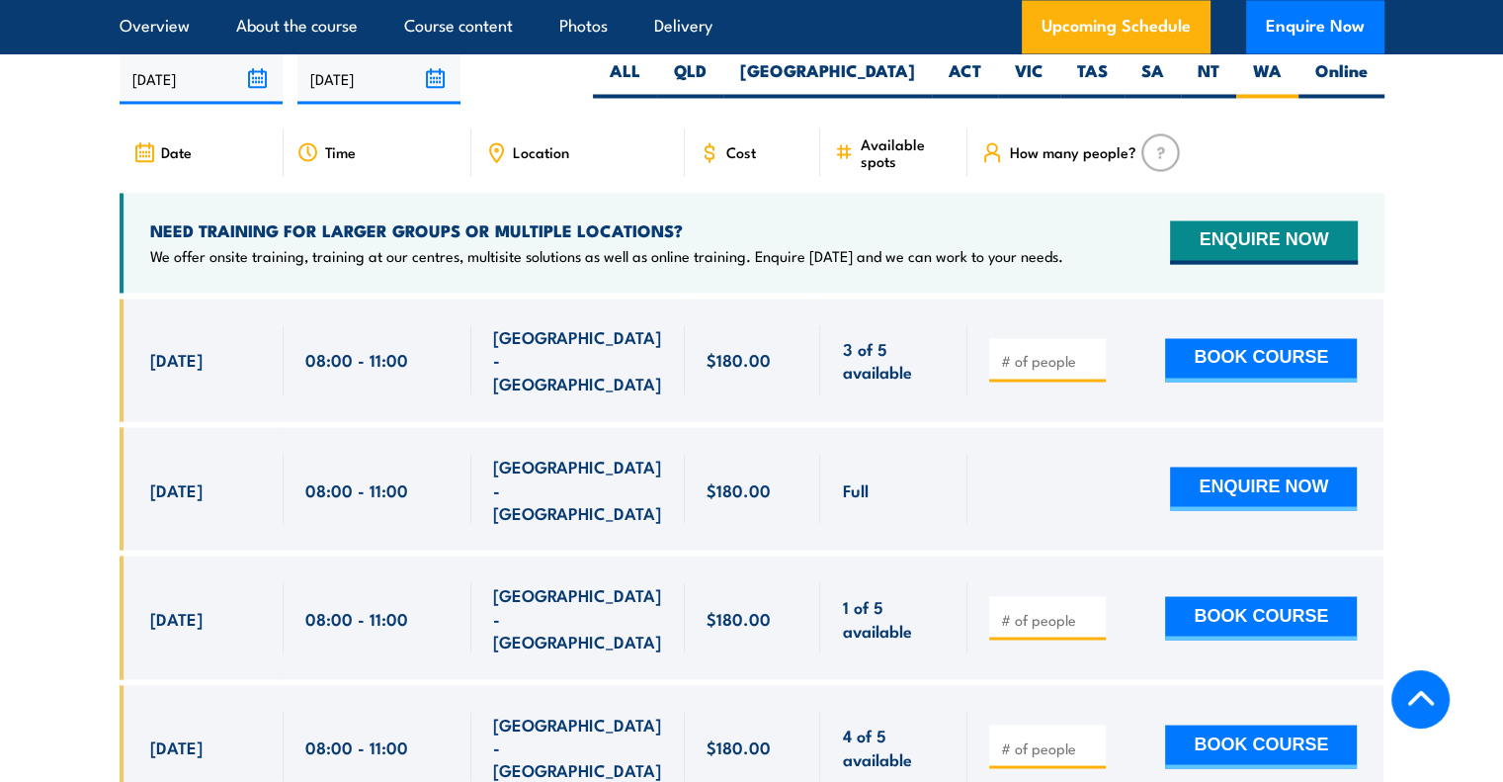
click at [1054, 609] on input "number" at bounding box center [1049, 619] width 99 height 20
type input "1"
click at [1225, 596] on button "BOOK COURSE" at bounding box center [1261, 617] width 192 height 43
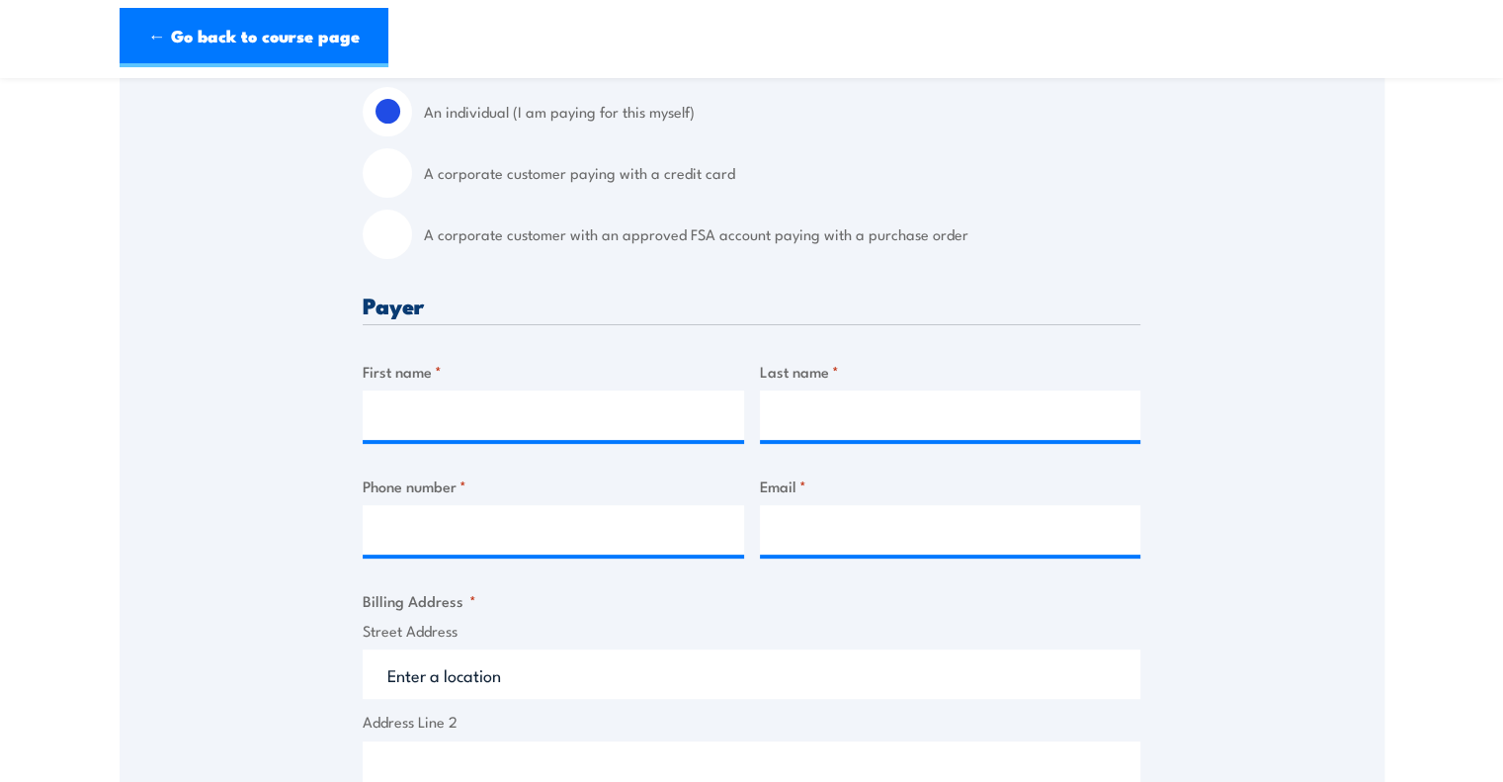
scroll to position [569, 0]
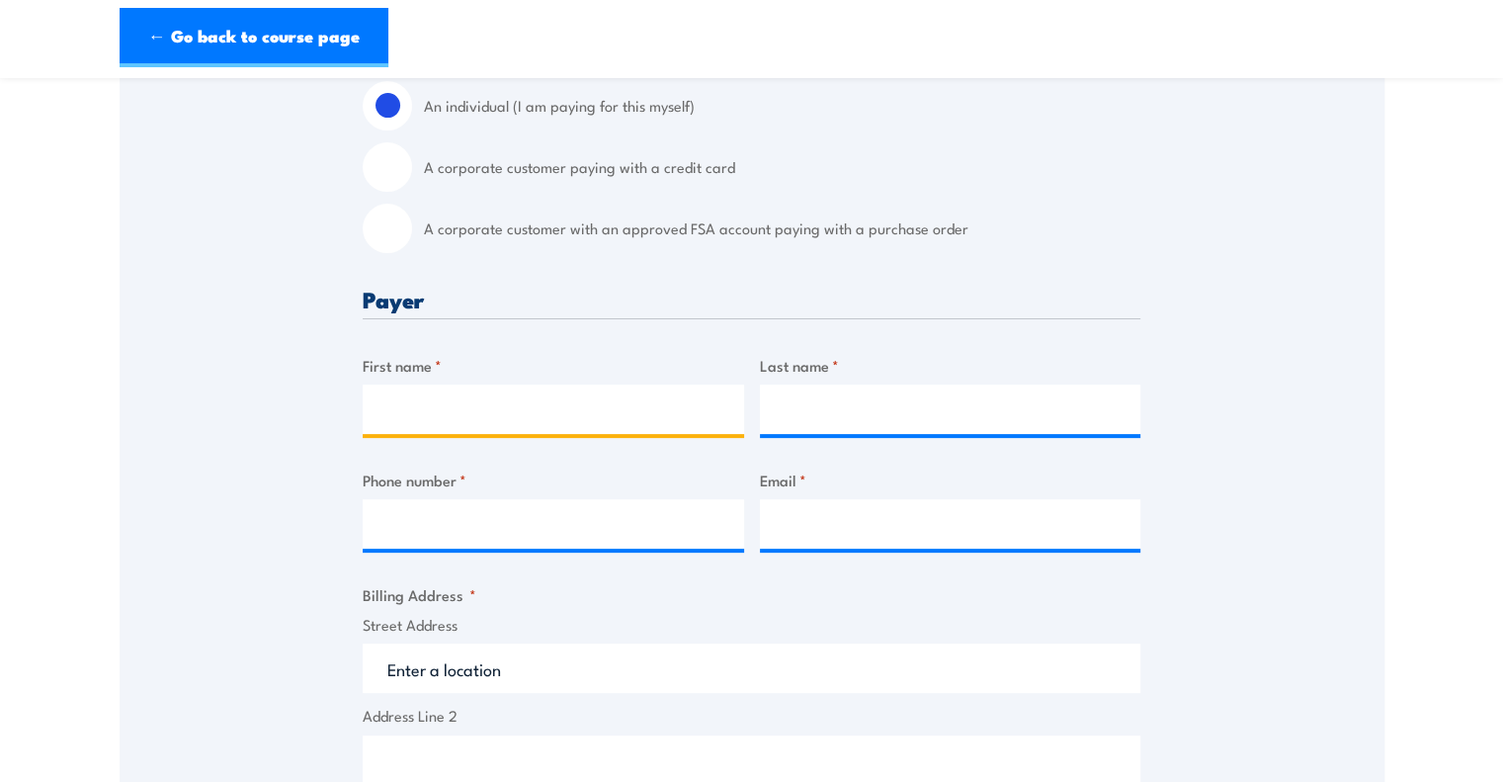
click at [632, 401] on input "First name *" at bounding box center [553, 408] width 381 height 49
type input "[PERSON_NAME]"
type input "Maning"
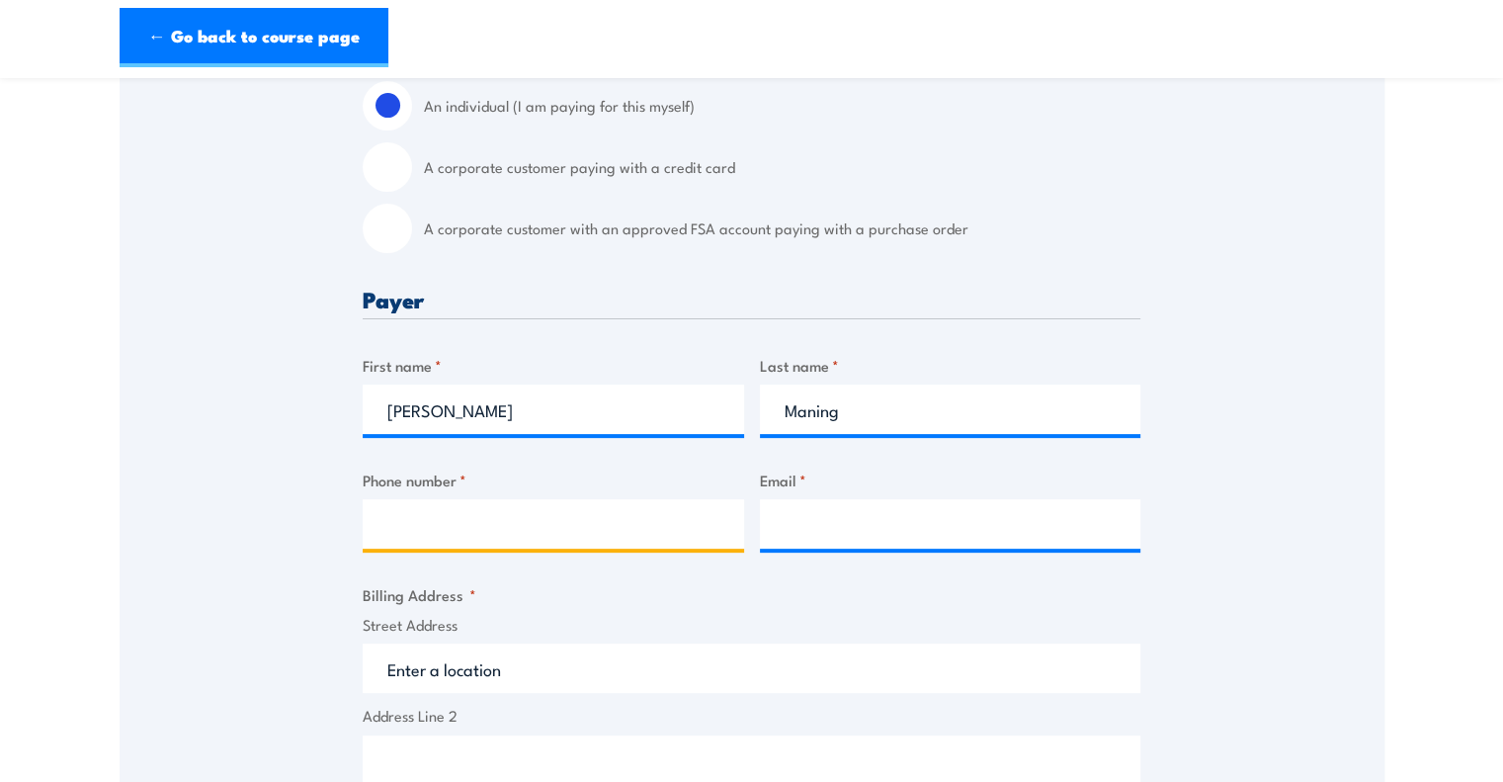
type input "0385641500"
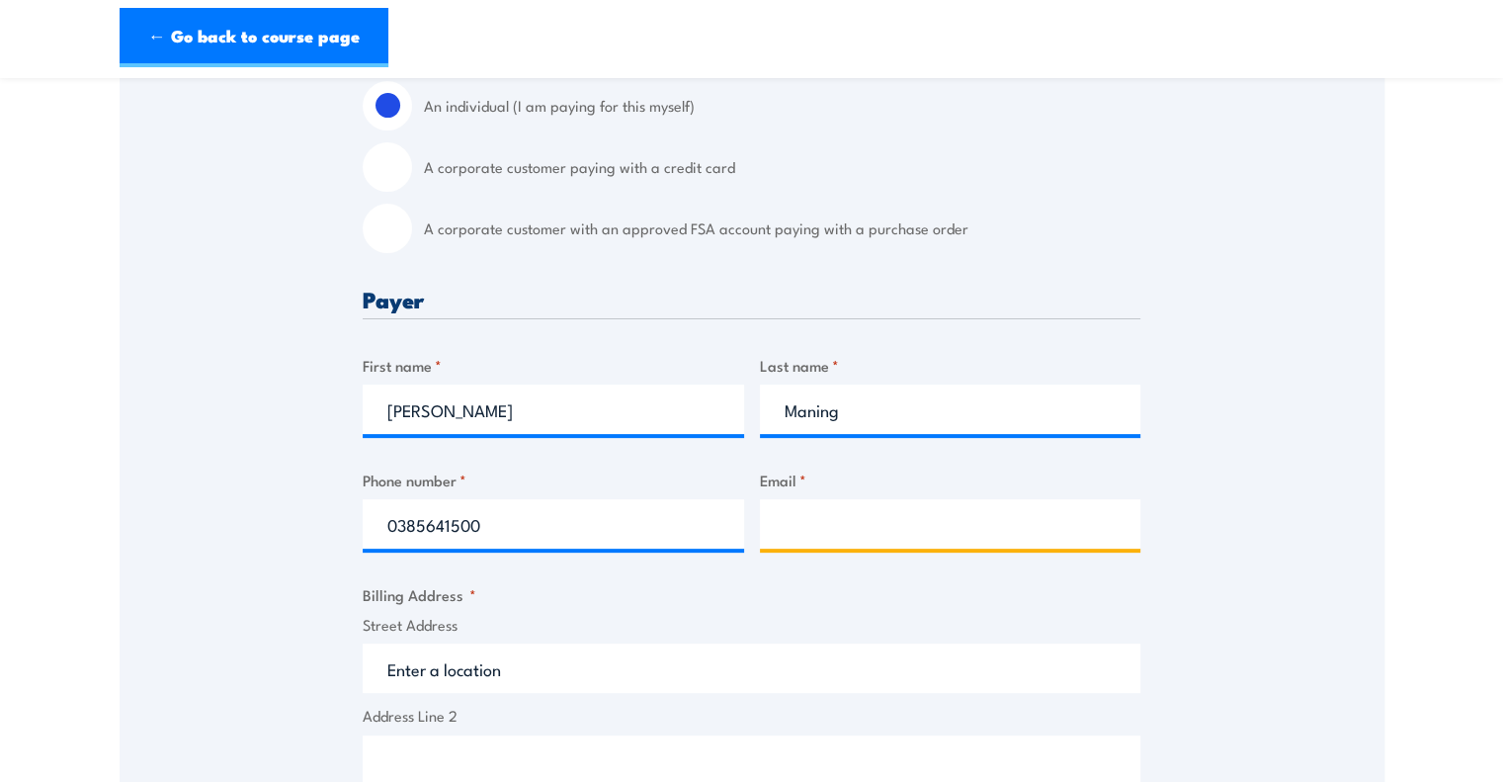
type input "[PERSON_NAME][EMAIL_ADDRESS][PERSON_NAME][DOMAIN_NAME]"
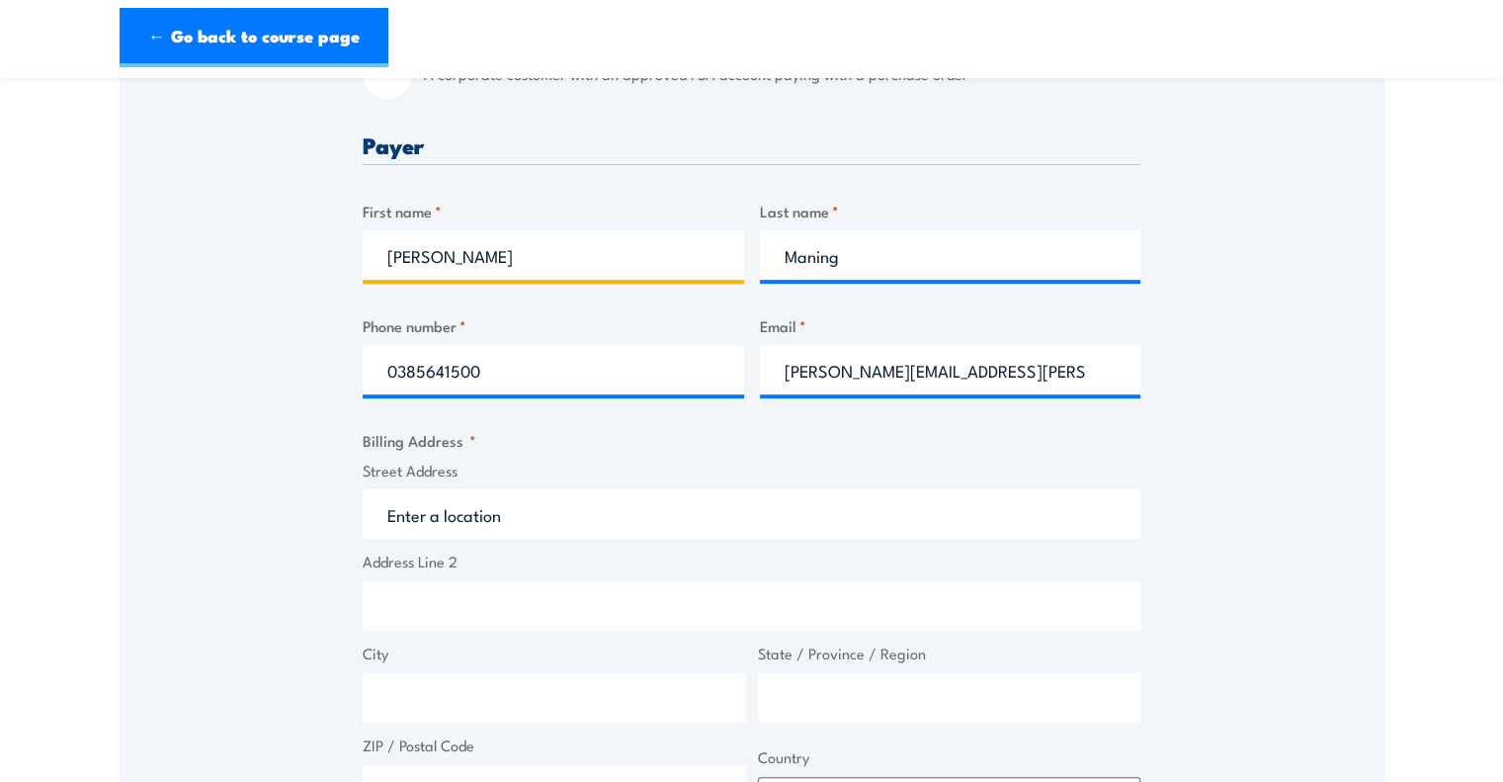
scroll to position [726, 0]
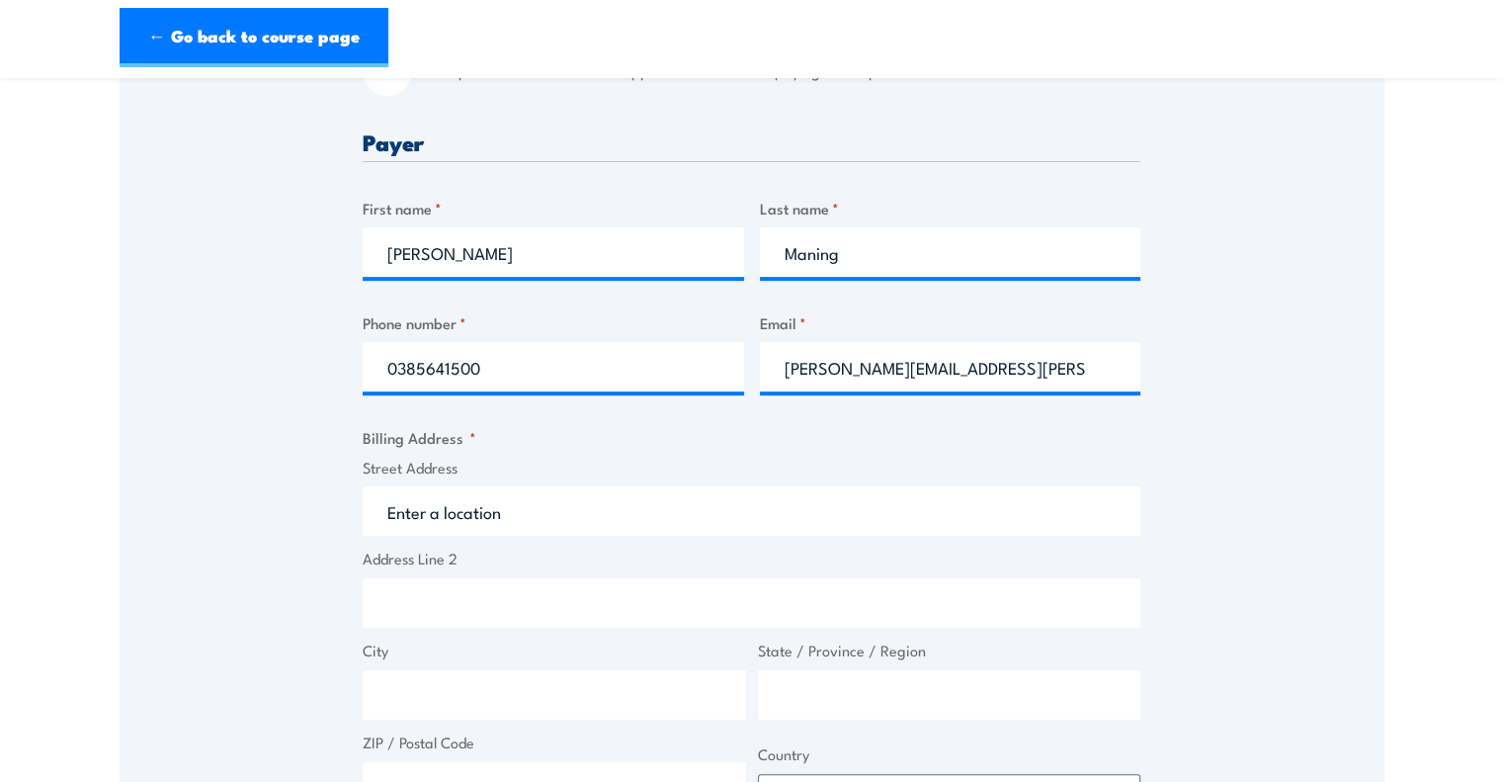
click at [580, 497] on input "Street Address" at bounding box center [752, 510] width 778 height 49
type input "[PERSON_NAME] Chadstone"
click at [506, 659] on label "City" at bounding box center [554, 650] width 383 height 23
click at [506, 670] on input "City" at bounding box center [554, 694] width 383 height 49
type input "W"
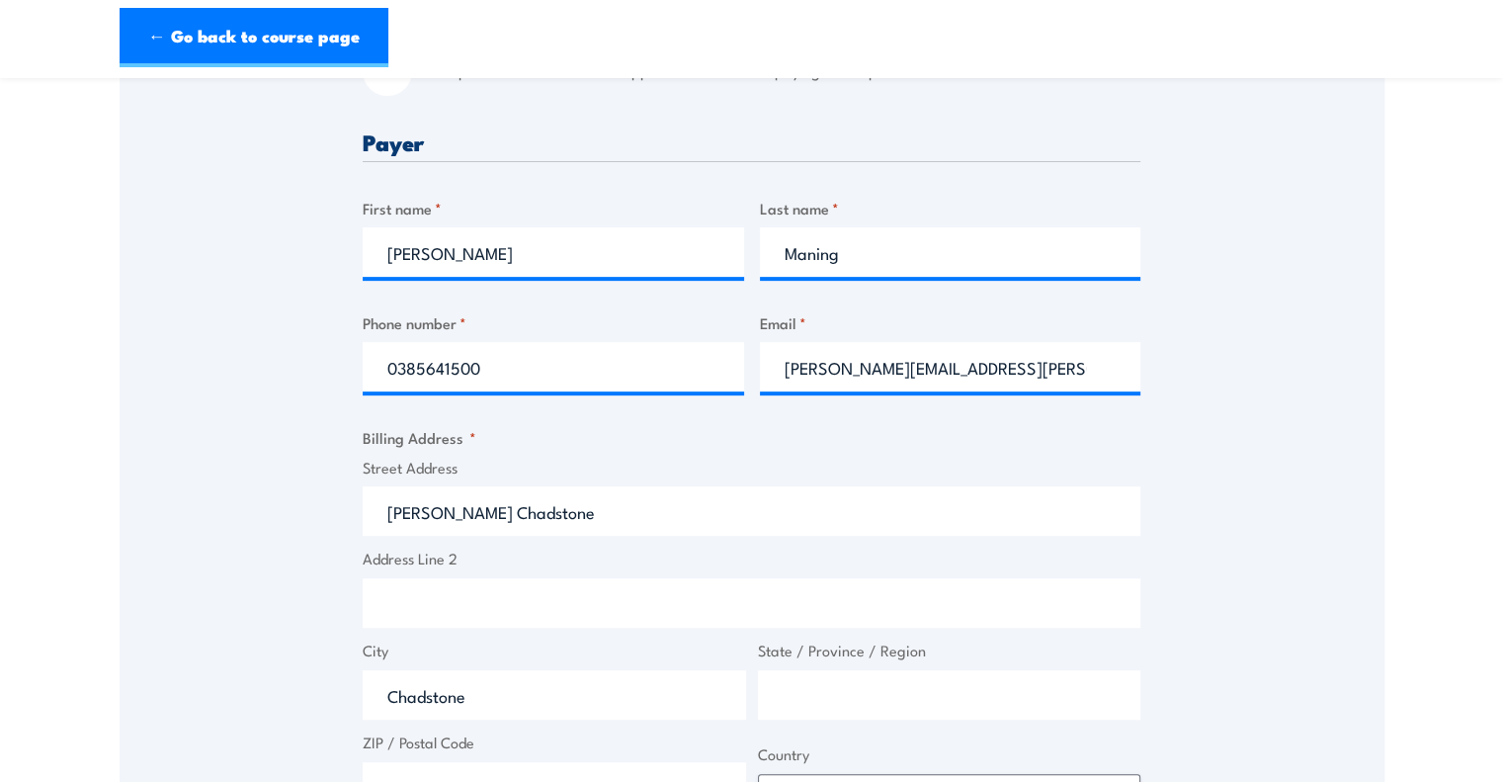
type input "Chadstone"
click at [801, 705] on input "State / Province / Region" at bounding box center [949, 694] width 383 height 49
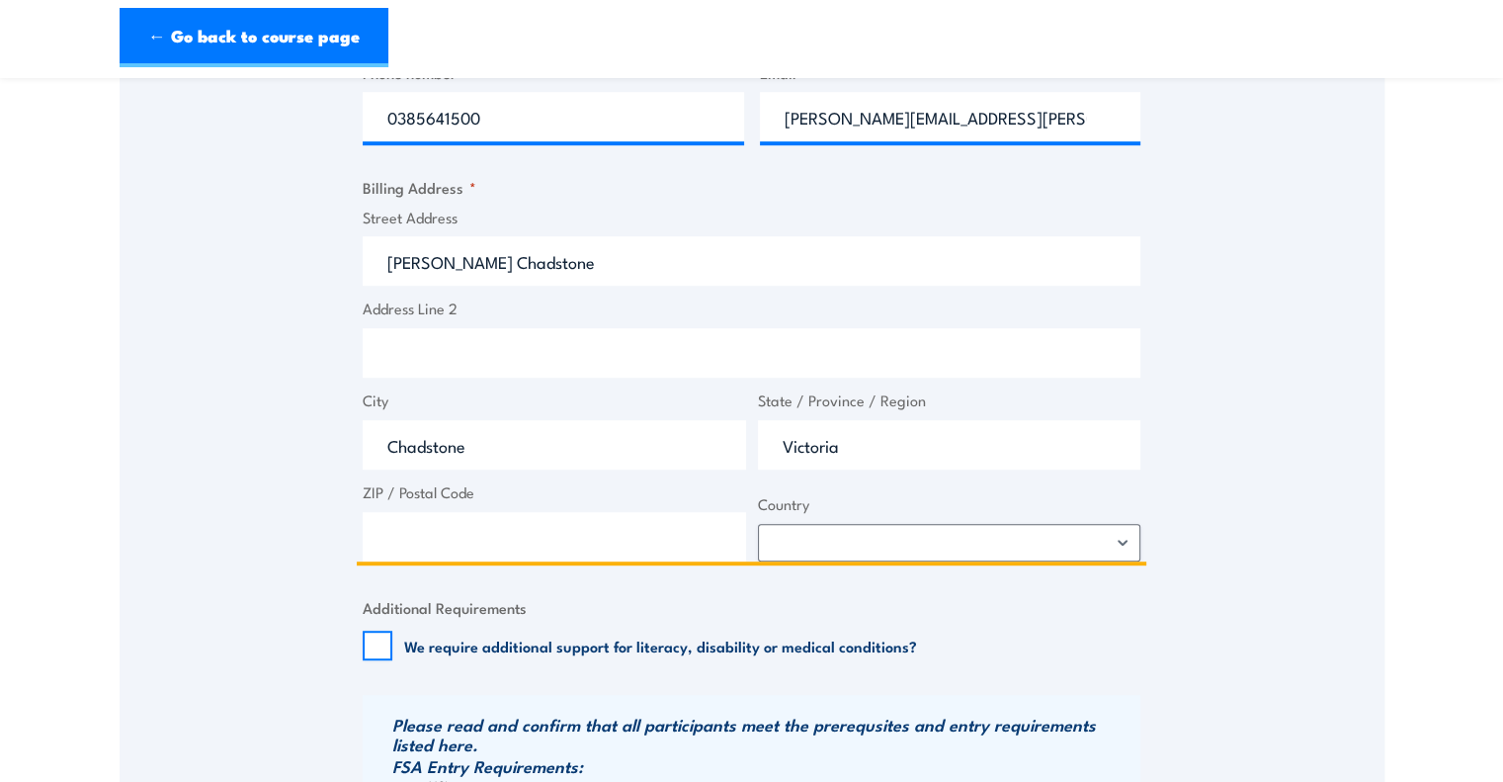
scroll to position [987, 0]
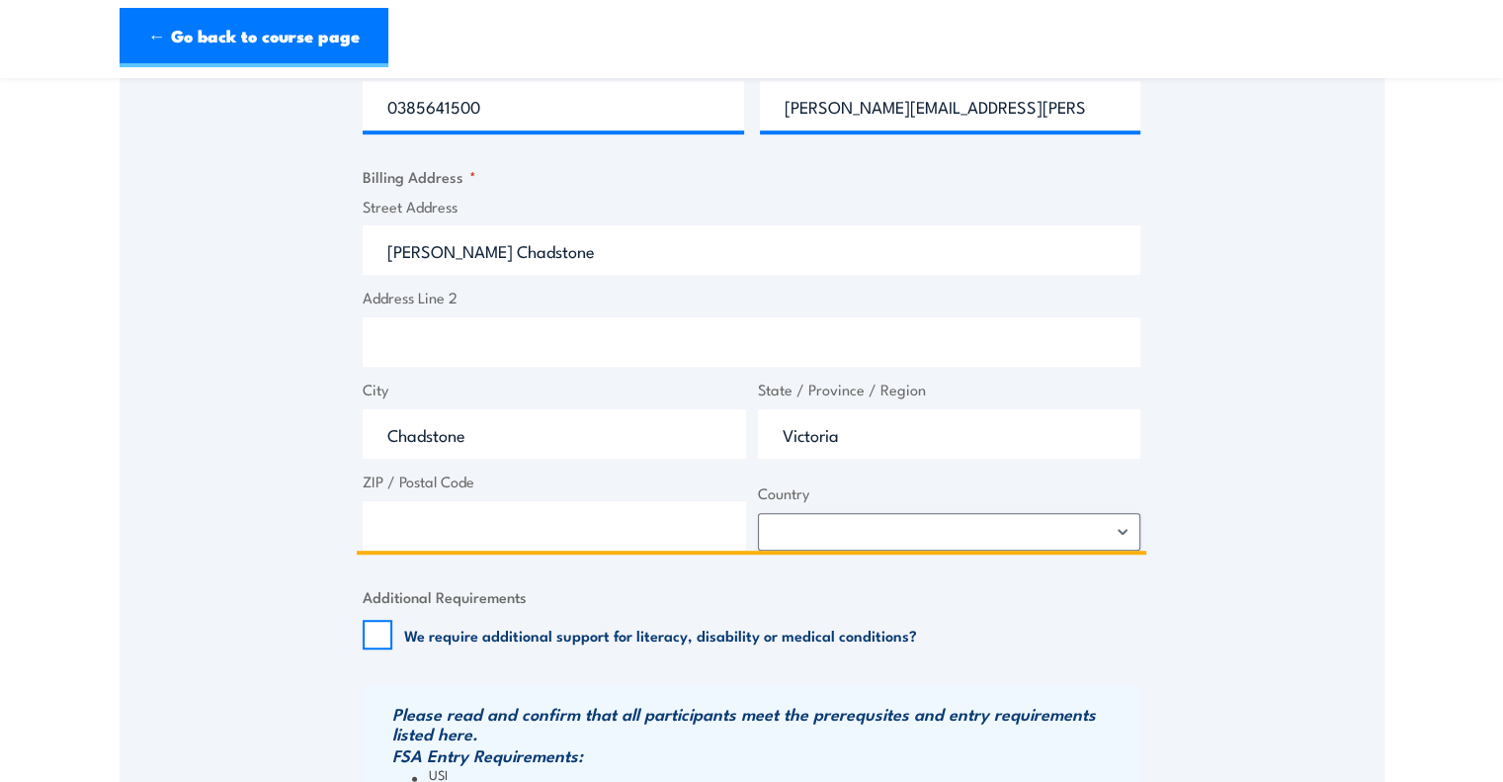
type input "Victoria"
click at [603, 535] on input "ZIP / Postal Code" at bounding box center [554, 525] width 383 height 49
type input "3148"
click at [832, 535] on select "[GEOGRAPHIC_DATA] [GEOGRAPHIC_DATA] [GEOGRAPHIC_DATA] [US_STATE] [GEOGRAPHIC_DA…" at bounding box center [949, 532] width 383 height 38
select select "[GEOGRAPHIC_DATA]"
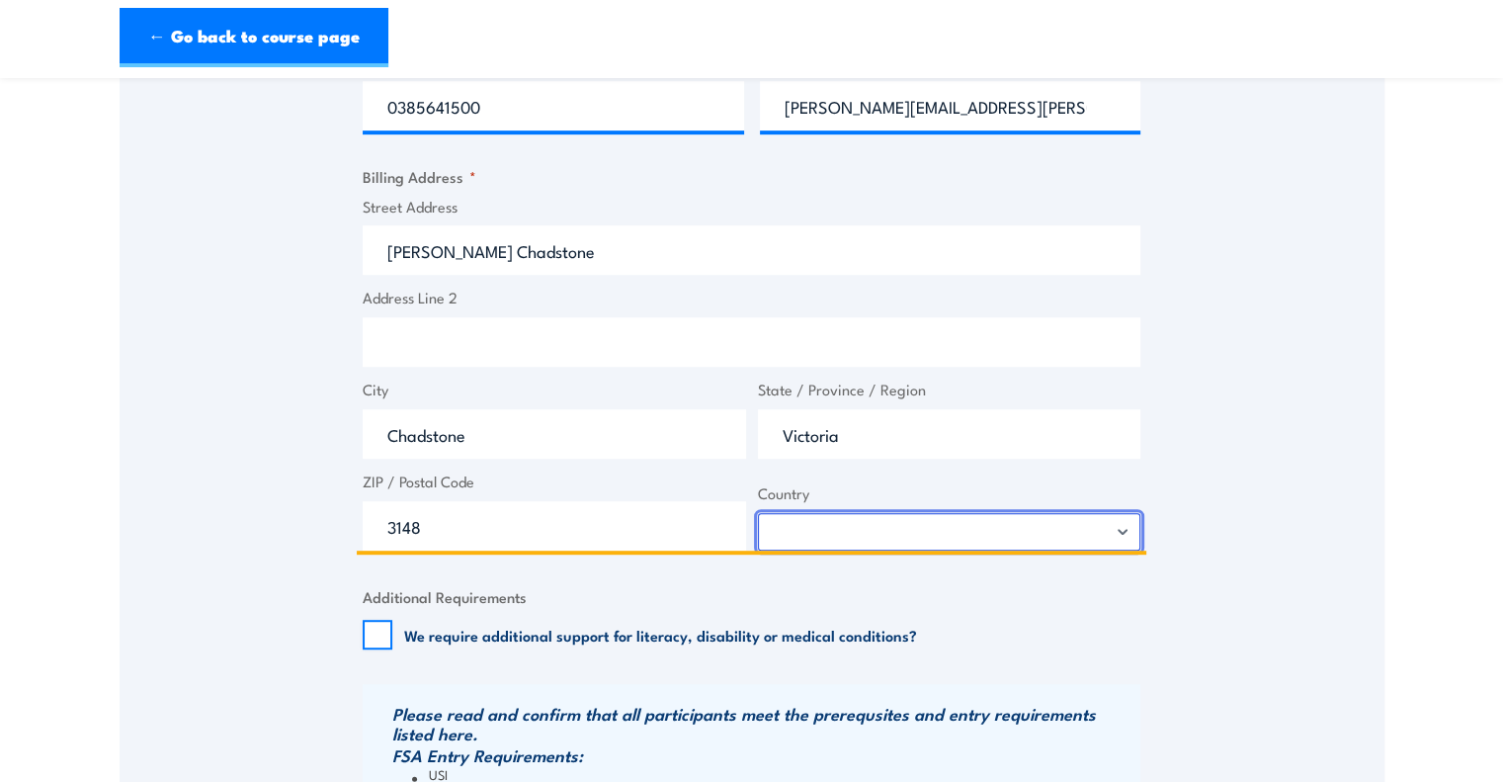
click at [758, 513] on select "[GEOGRAPHIC_DATA] [GEOGRAPHIC_DATA] [GEOGRAPHIC_DATA] [US_STATE] [GEOGRAPHIC_DA…" at bounding box center [949, 532] width 383 height 38
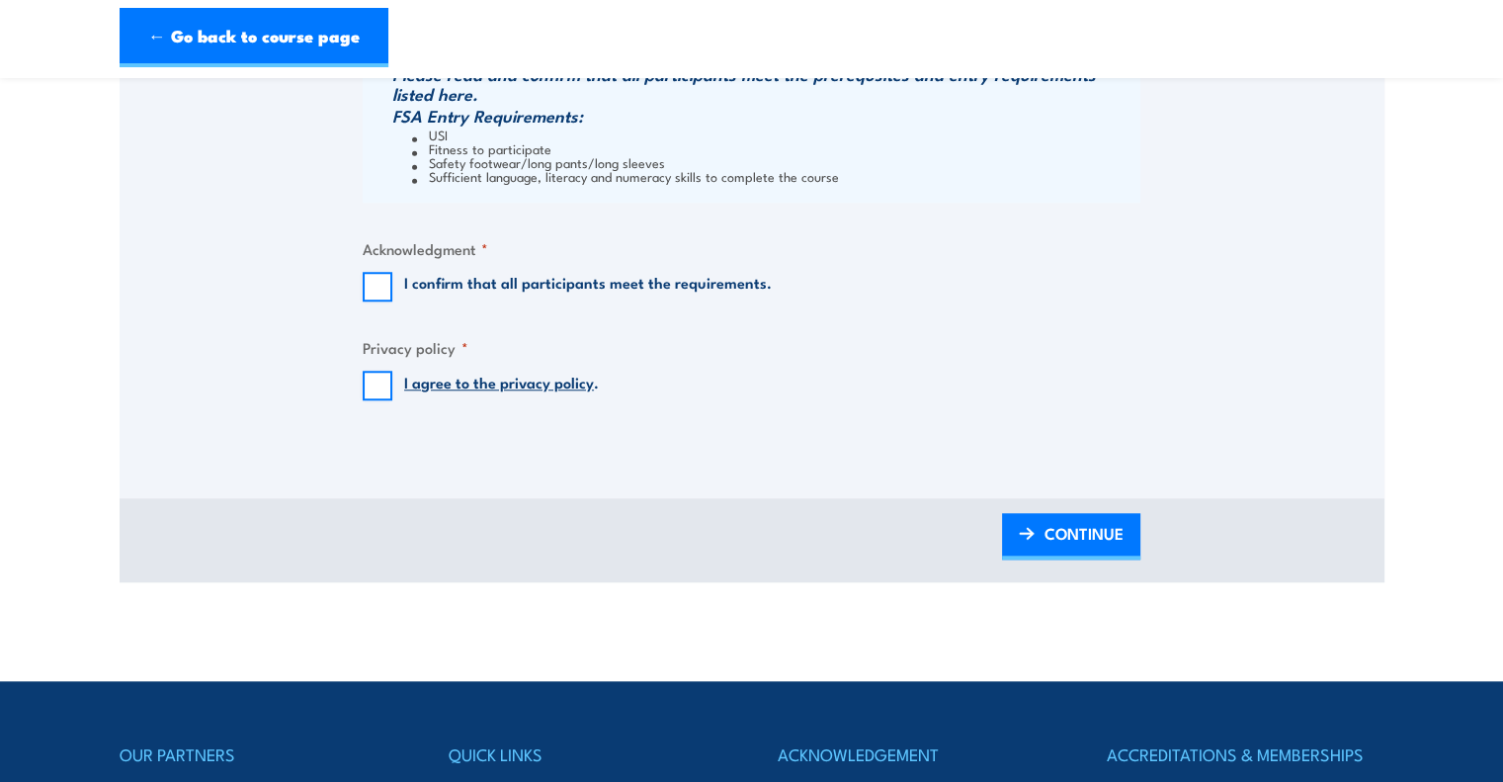
scroll to position [1627, 0]
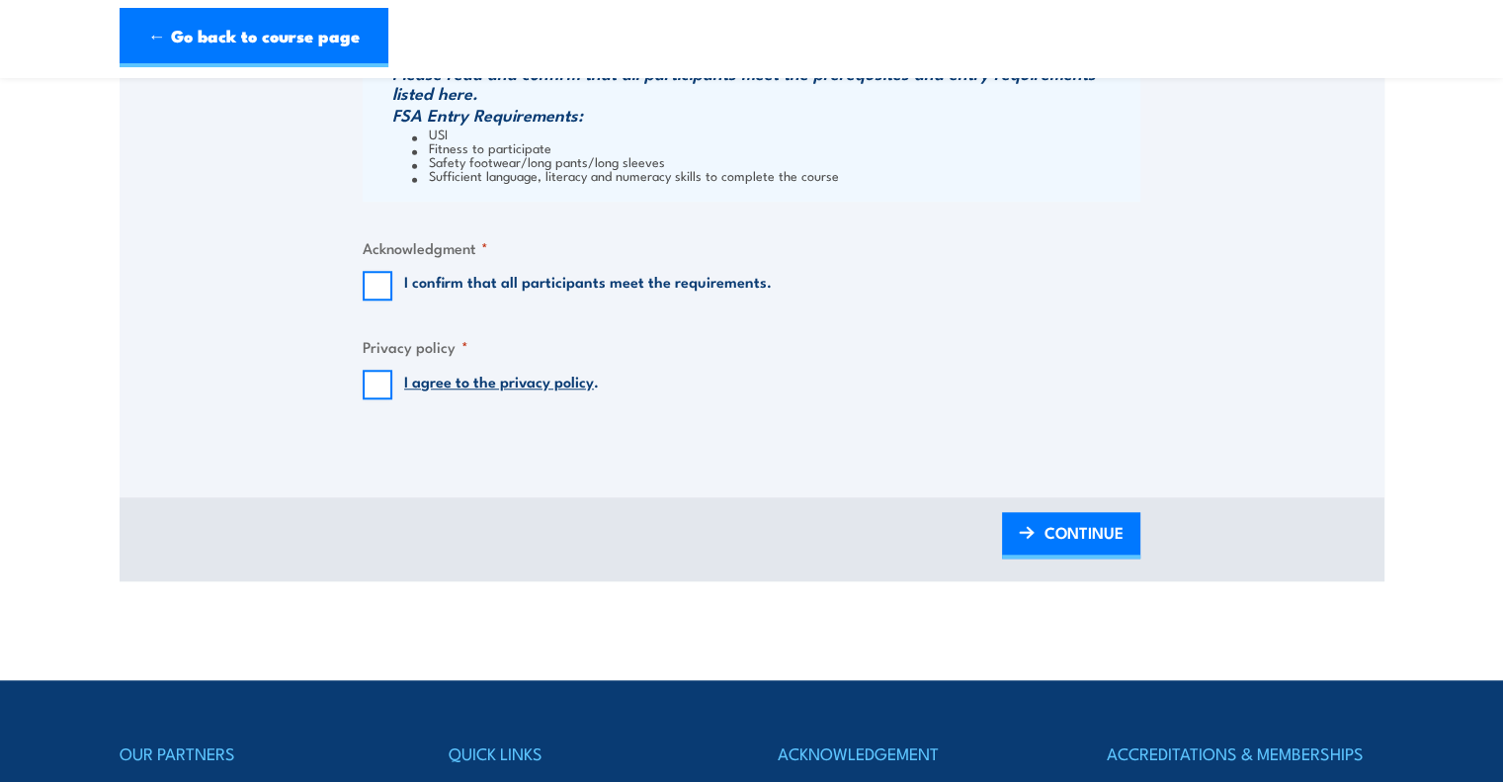
click at [583, 282] on label "I confirm that all participants meet the requirements." at bounding box center [588, 286] width 368 height 30
click at [392, 282] on input "I confirm that all participants meet the requirements." at bounding box center [378, 286] width 30 height 30
checkbox input "true"
click at [377, 375] on input "I agree to the privacy policy ." at bounding box center [378, 385] width 30 height 30
checkbox input "true"
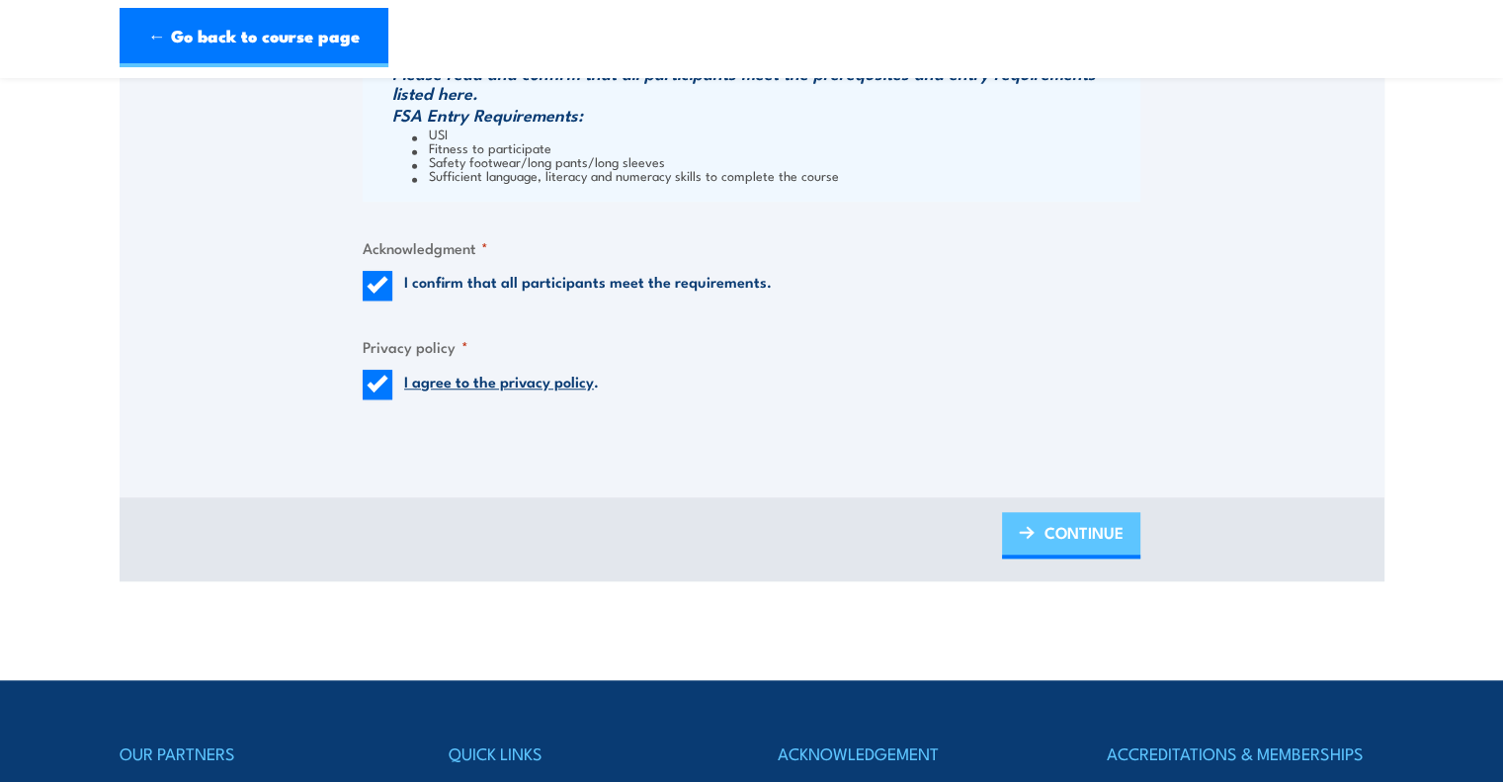
click at [1090, 537] on span "CONTINUE" at bounding box center [1083, 532] width 79 height 52
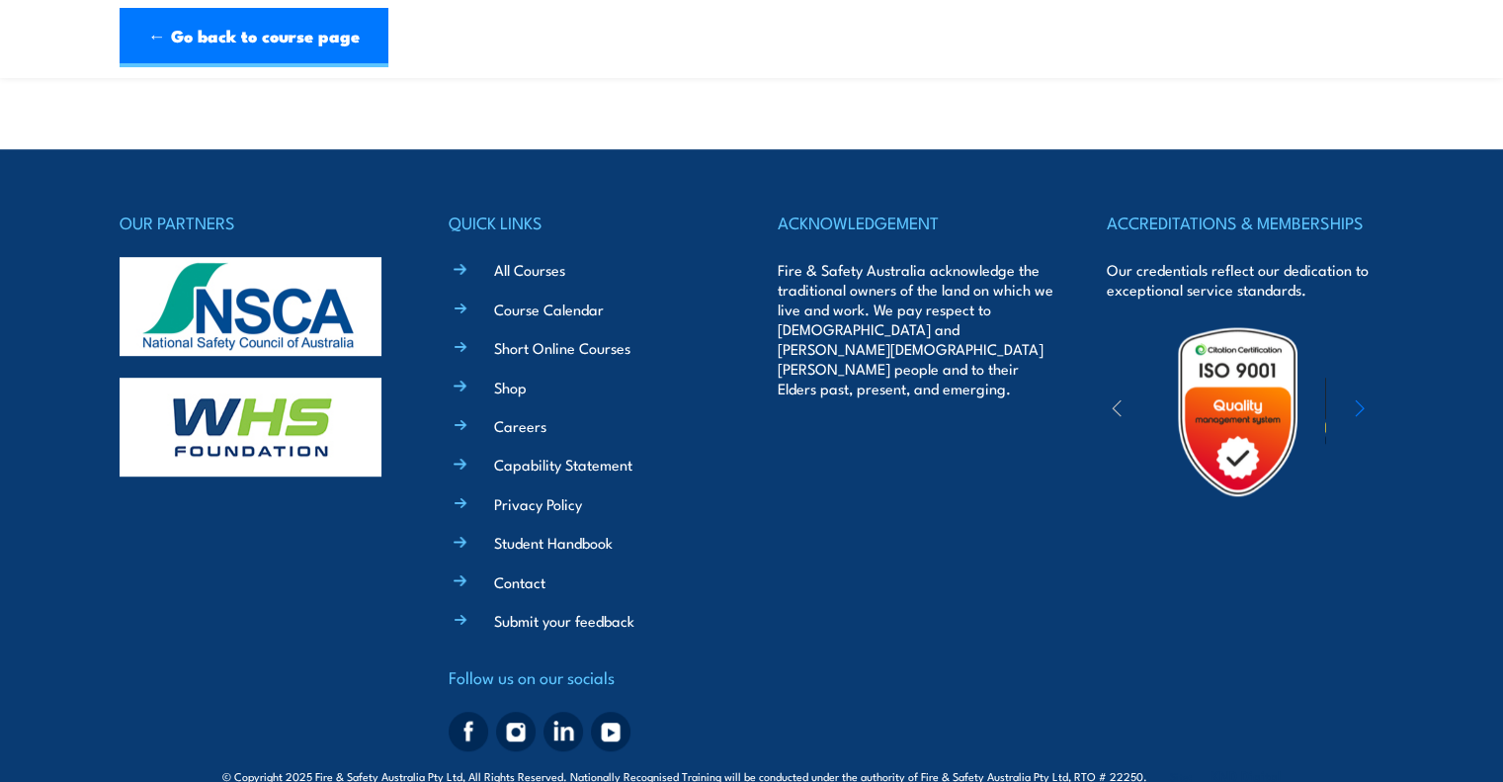
scroll to position [807, 0]
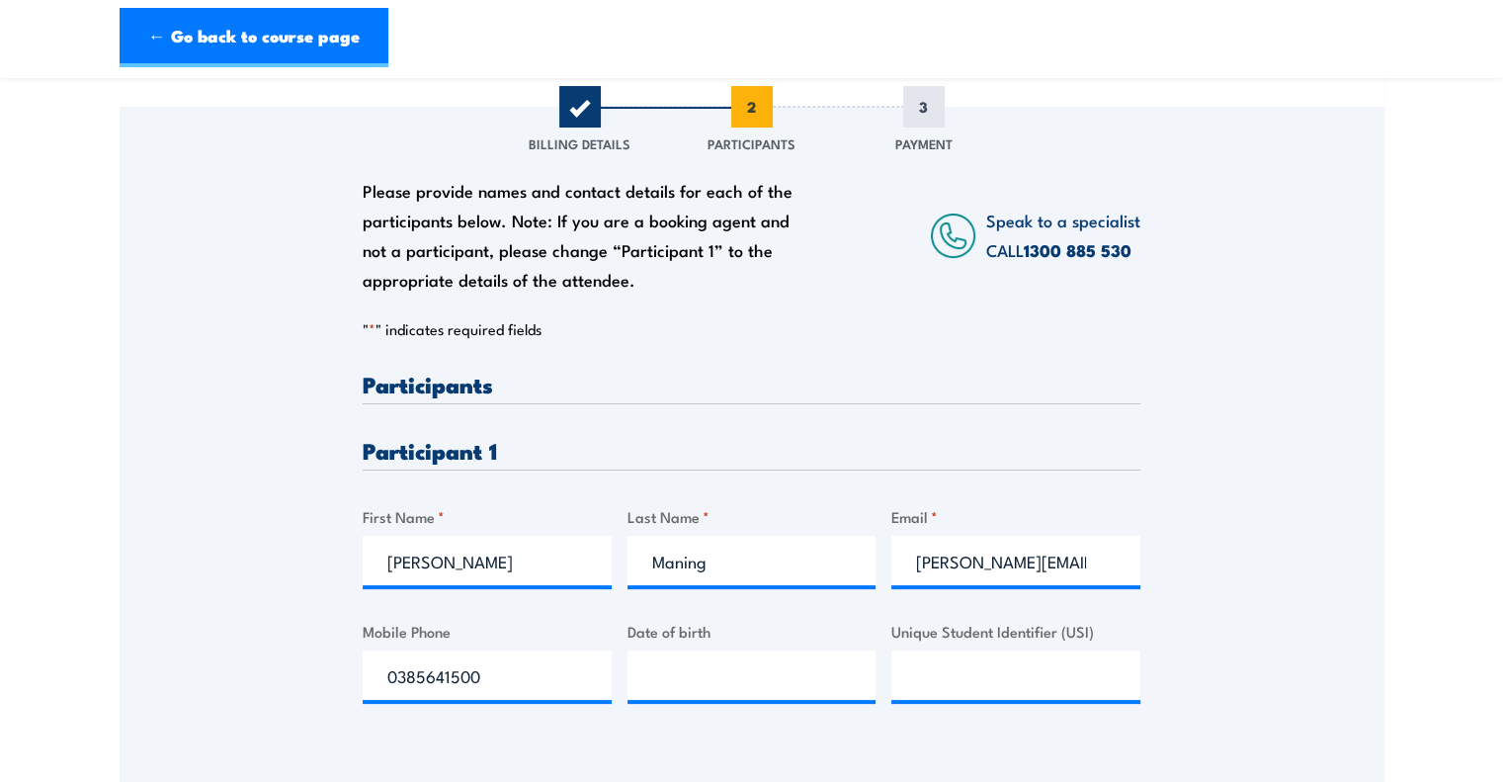
click at [889, 778] on div "Fire Extinguisher Training [DATE] 08:00 1" at bounding box center [752, 372] width 1265 height 1019
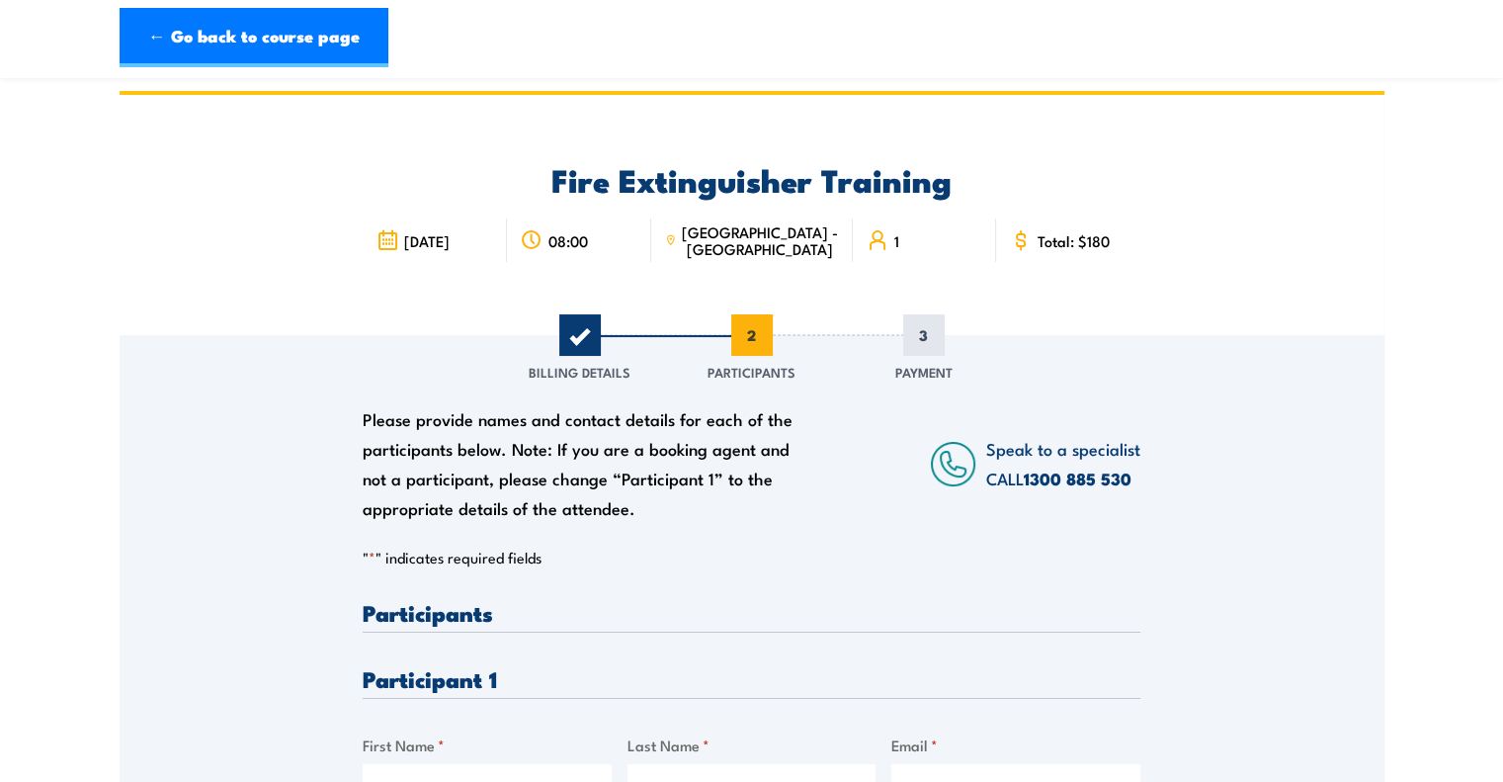
scroll to position [0, 0]
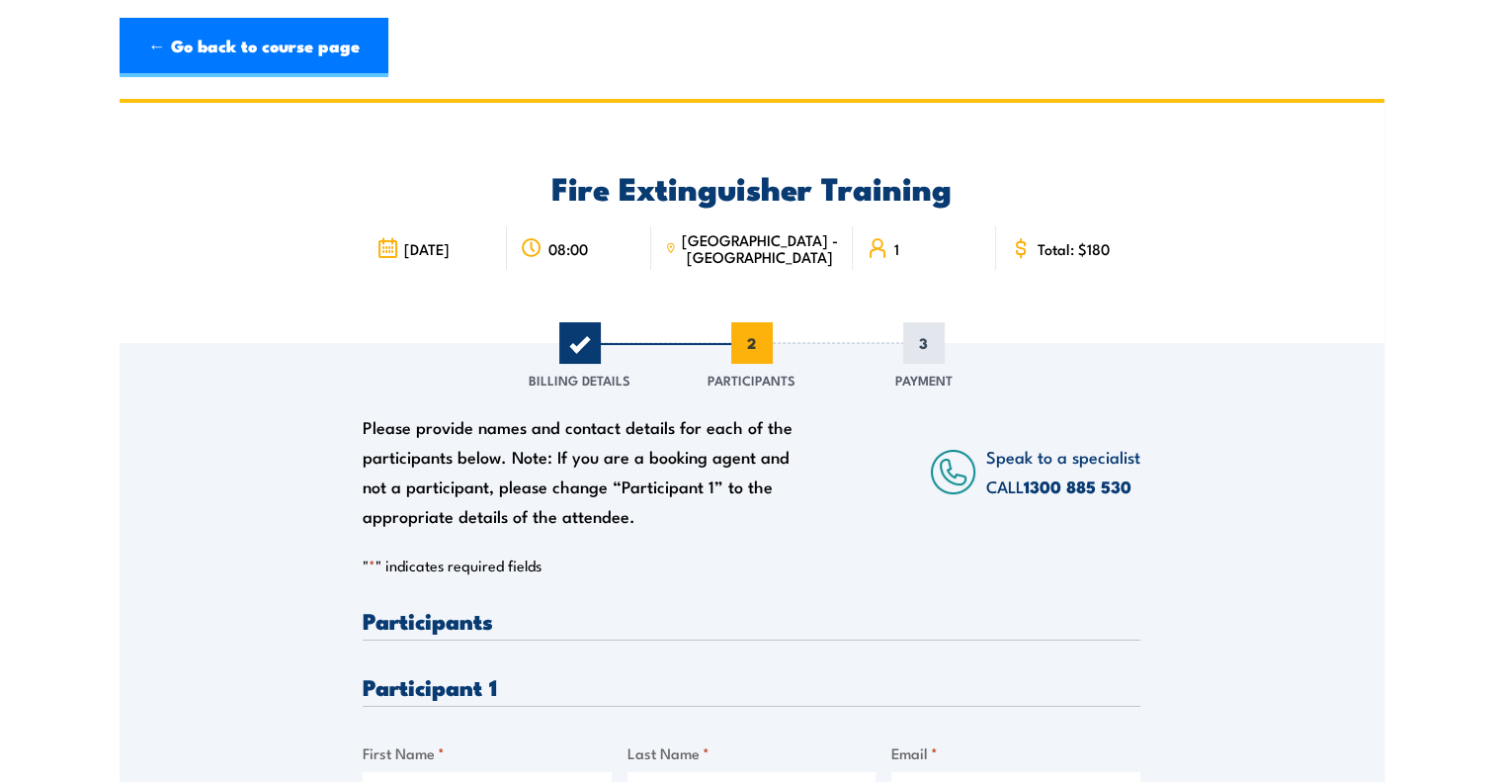
click at [1378, 480] on div "Please provide names and contact details for each of the participants below. No…" at bounding box center [752, 660] width 1265 height 635
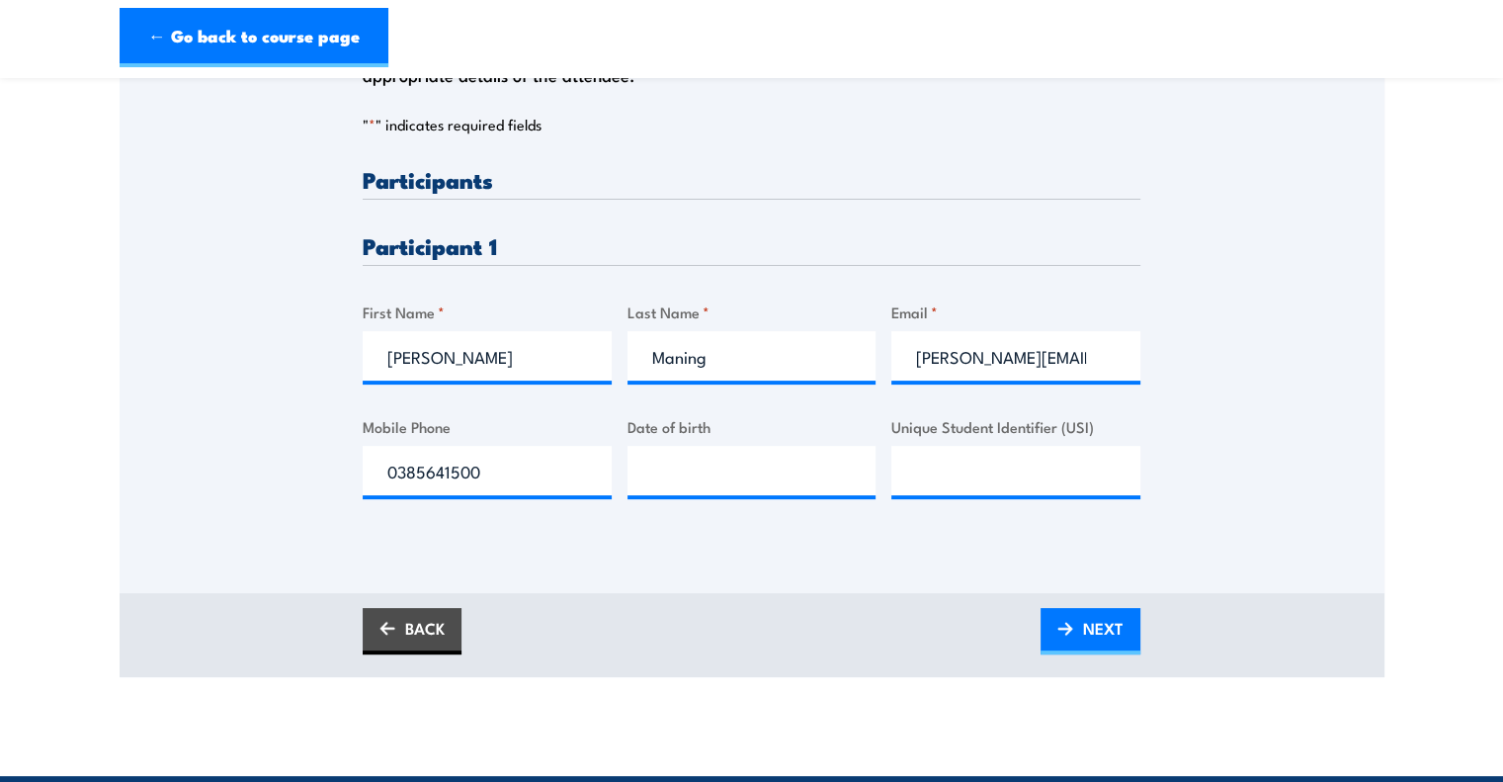
scroll to position [443, 0]
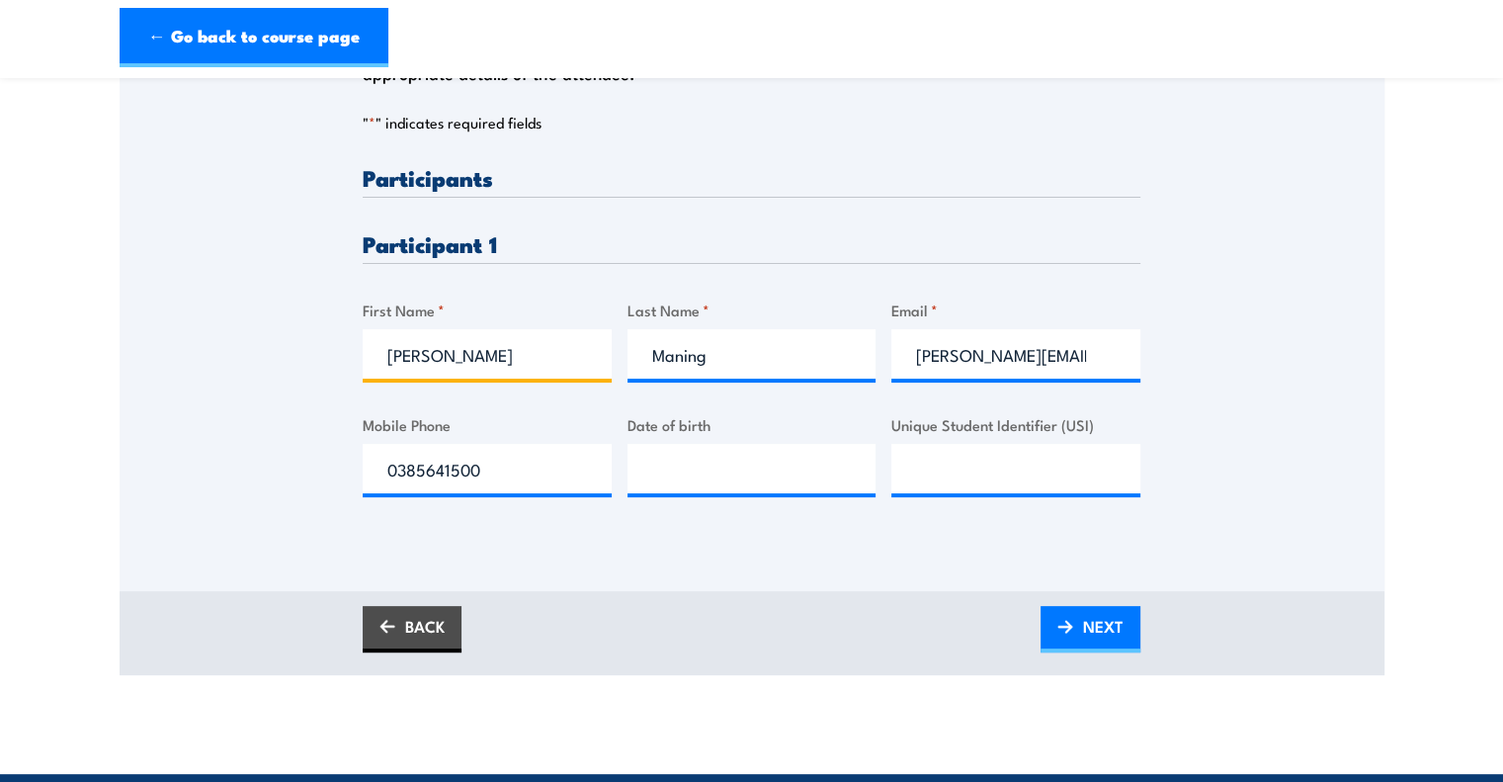
click at [536, 370] on input "[PERSON_NAME]" at bounding box center [487, 353] width 249 height 49
paste input "[PERSON_NAME]"
drag, startPoint x: 510, startPoint y: 360, endPoint x: 443, endPoint y: 355, distance: 67.4
click at [443, 355] on input "[PERSON_NAME]" at bounding box center [487, 353] width 249 height 49
type input "[PERSON_NAME]"
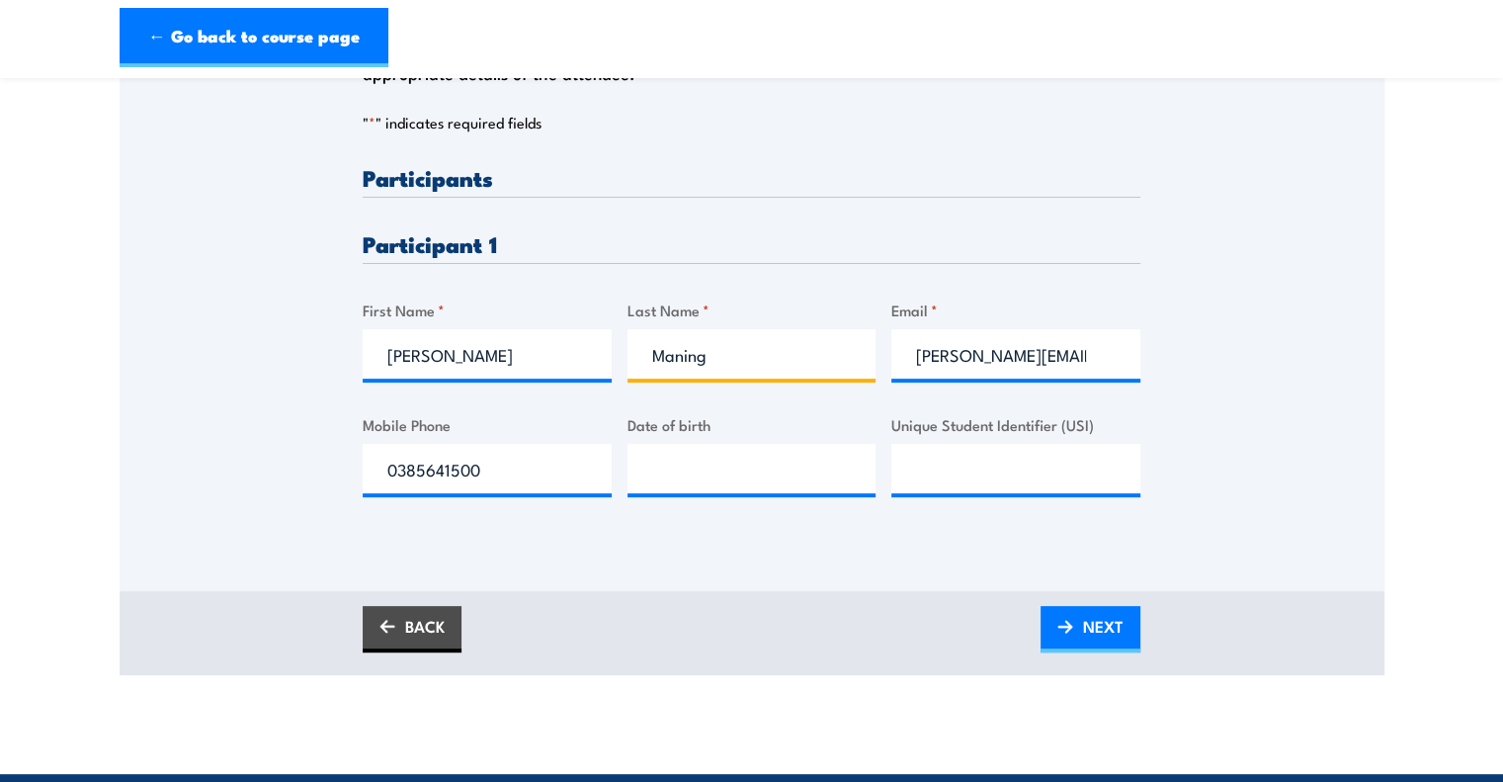
click at [729, 354] on input "Maning" at bounding box center [751, 353] width 249 height 49
paste input "Choden"
type input "Choden"
click at [524, 354] on input "[PERSON_NAME]" at bounding box center [487, 353] width 249 height 49
type input "[PERSON_NAME]"
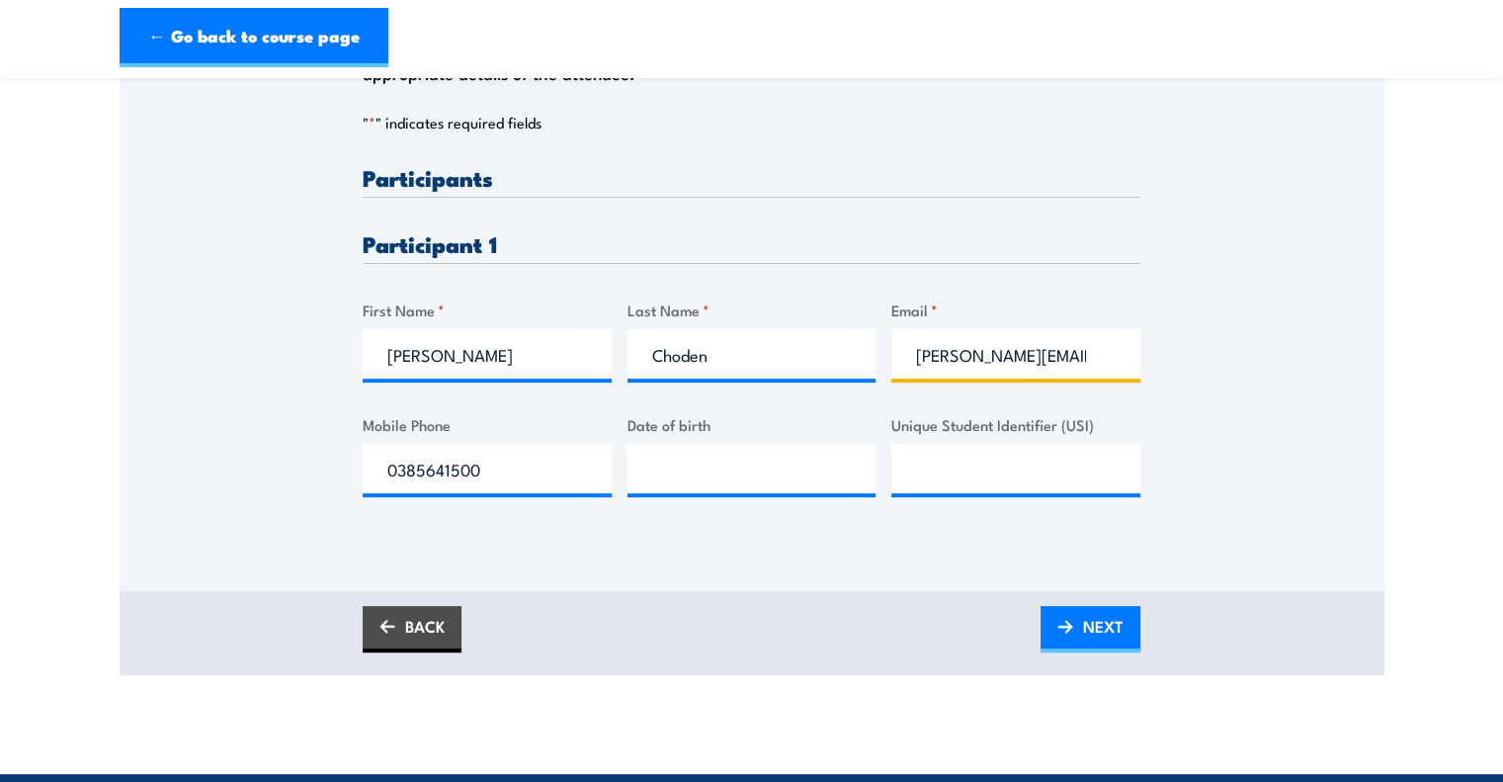
click at [973, 368] on input "[PERSON_NAME][EMAIL_ADDRESS][PERSON_NAME][DOMAIN_NAME]" at bounding box center [1015, 353] width 249 height 49
paste input "[EMAIL_ADDRESS][DOMAIN_NAME]"
type input "[EMAIL_ADDRESS][DOMAIN_NAME]"
click at [707, 508] on div "Please provide names and contact details for each of the participants below. No…" at bounding box center [752, 347] width 778 height 362
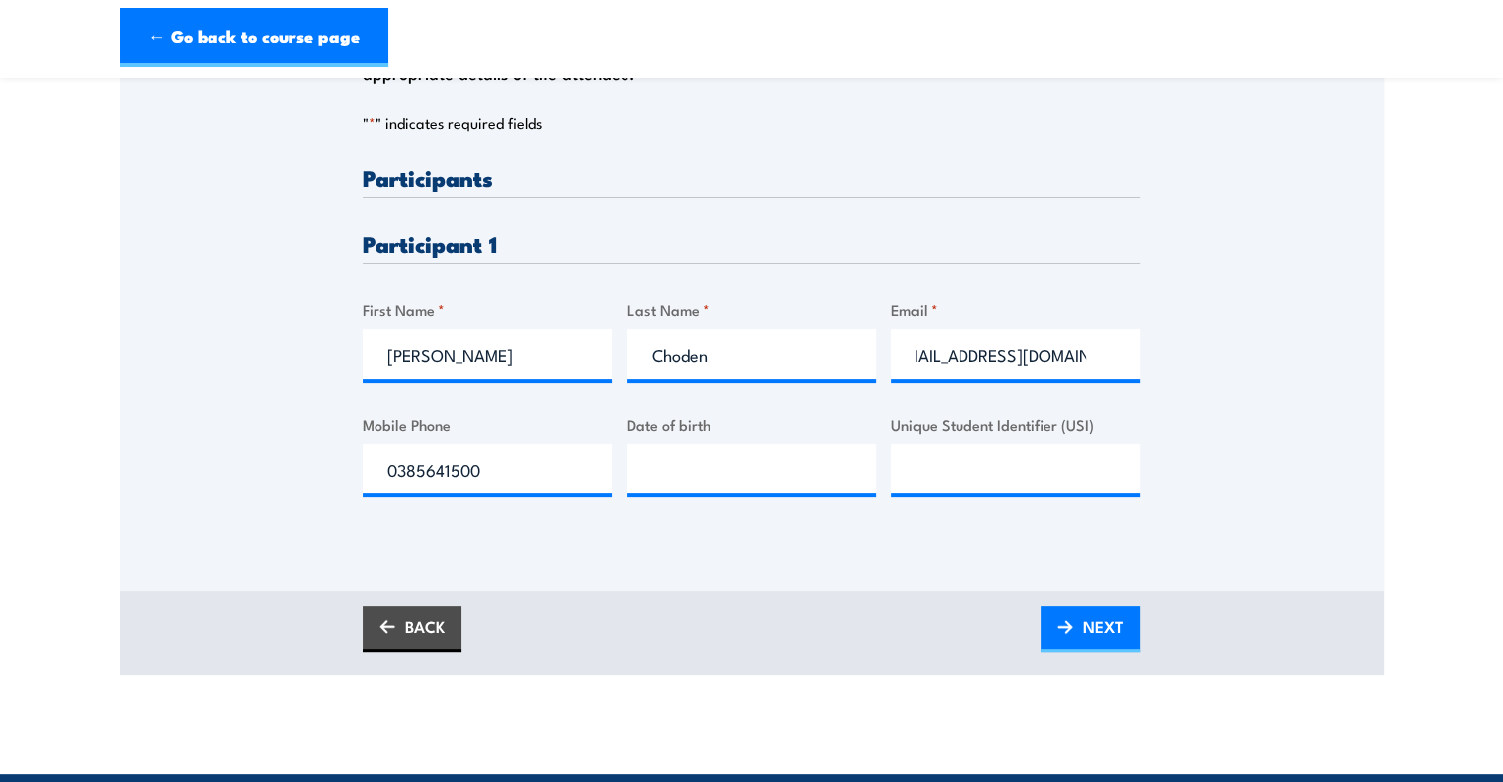
scroll to position [0, 0]
click at [524, 489] on input "0385641500" at bounding box center [487, 468] width 249 height 49
paste input "452548579"
type input "0452548579"
click at [704, 515] on div "Please provide names and contact details for each of the participants below. No…" at bounding box center [752, 347] width 778 height 362
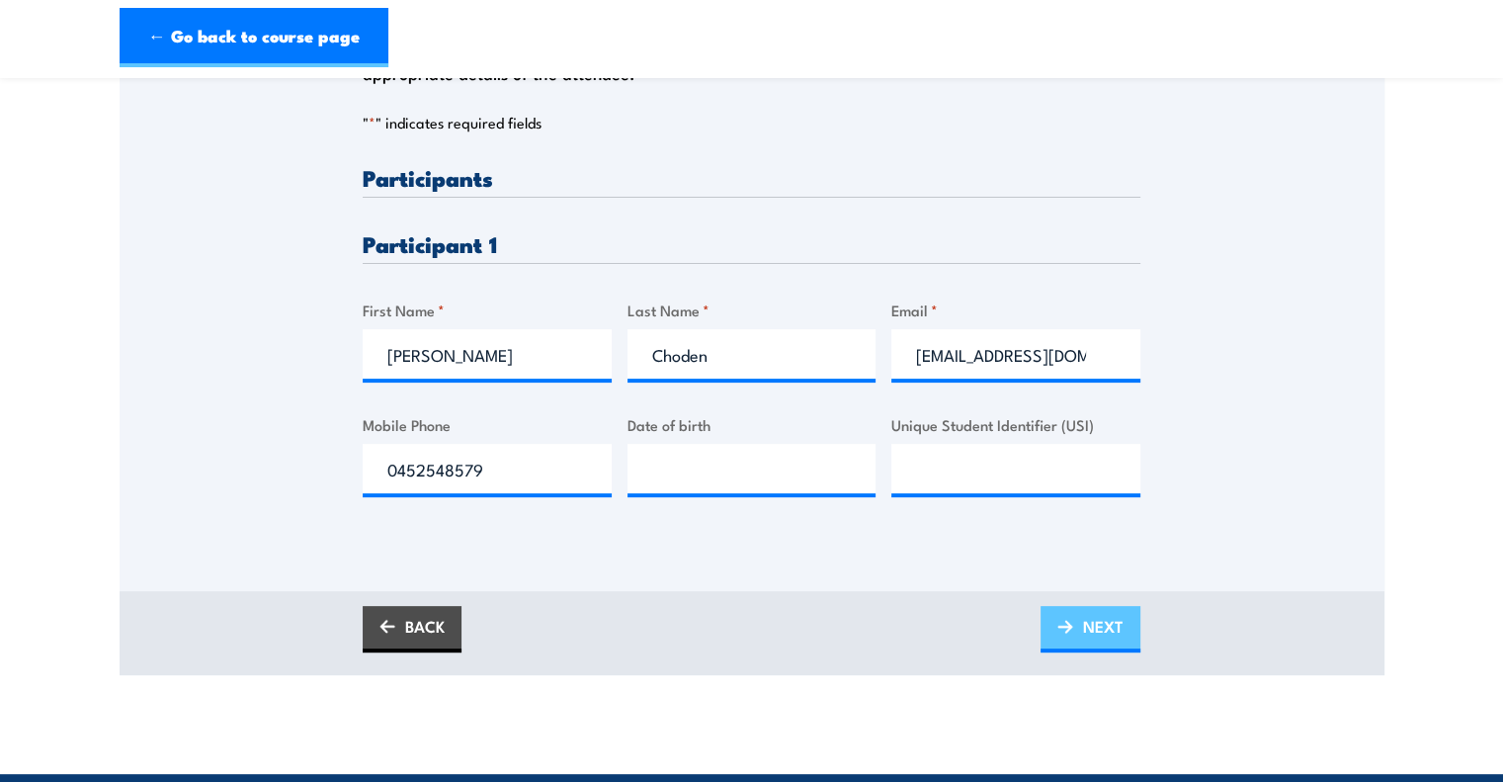
click at [1087, 643] on span "NEXT" at bounding box center [1103, 626] width 41 height 52
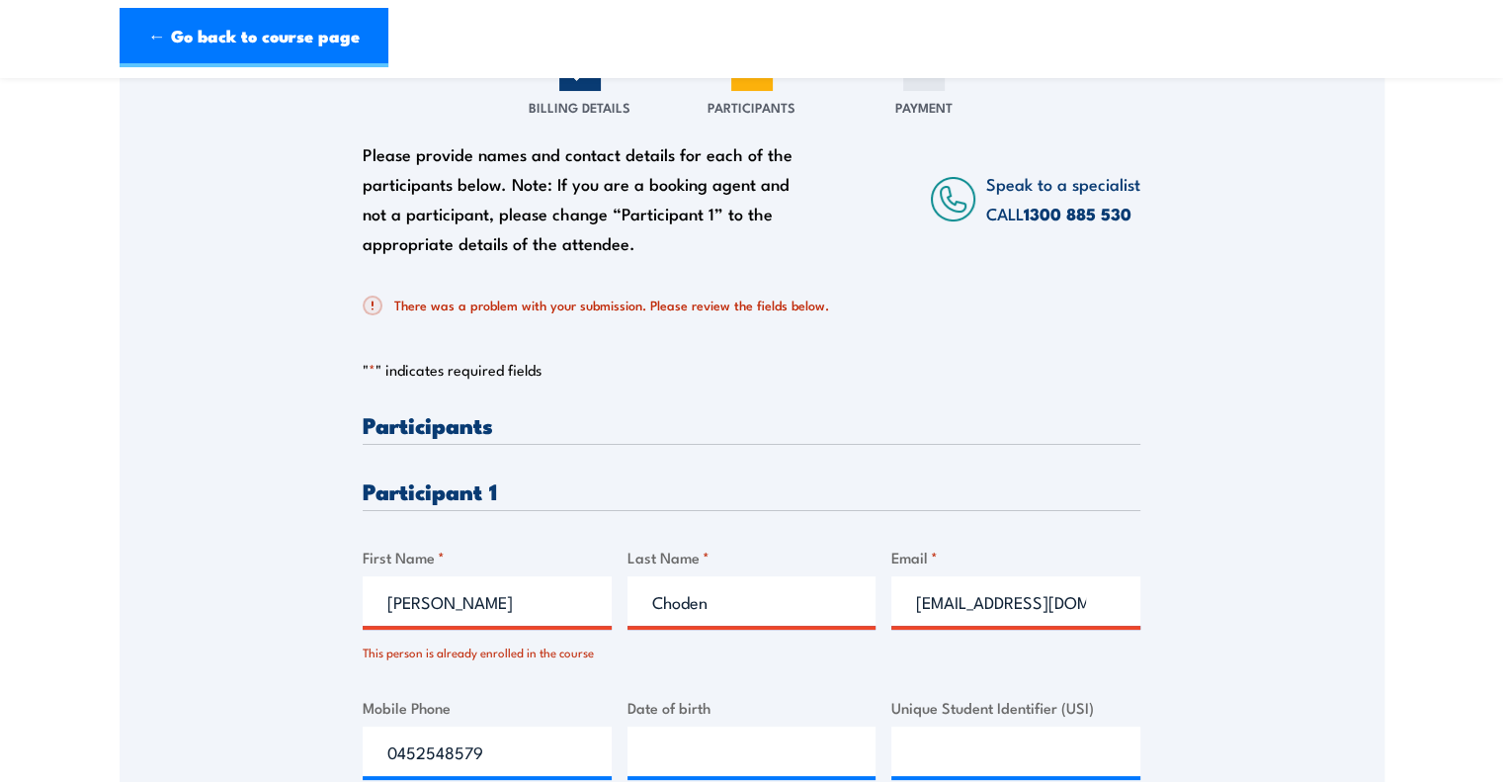
scroll to position [411, 0]
